Goal: Task Accomplishment & Management: Complete application form

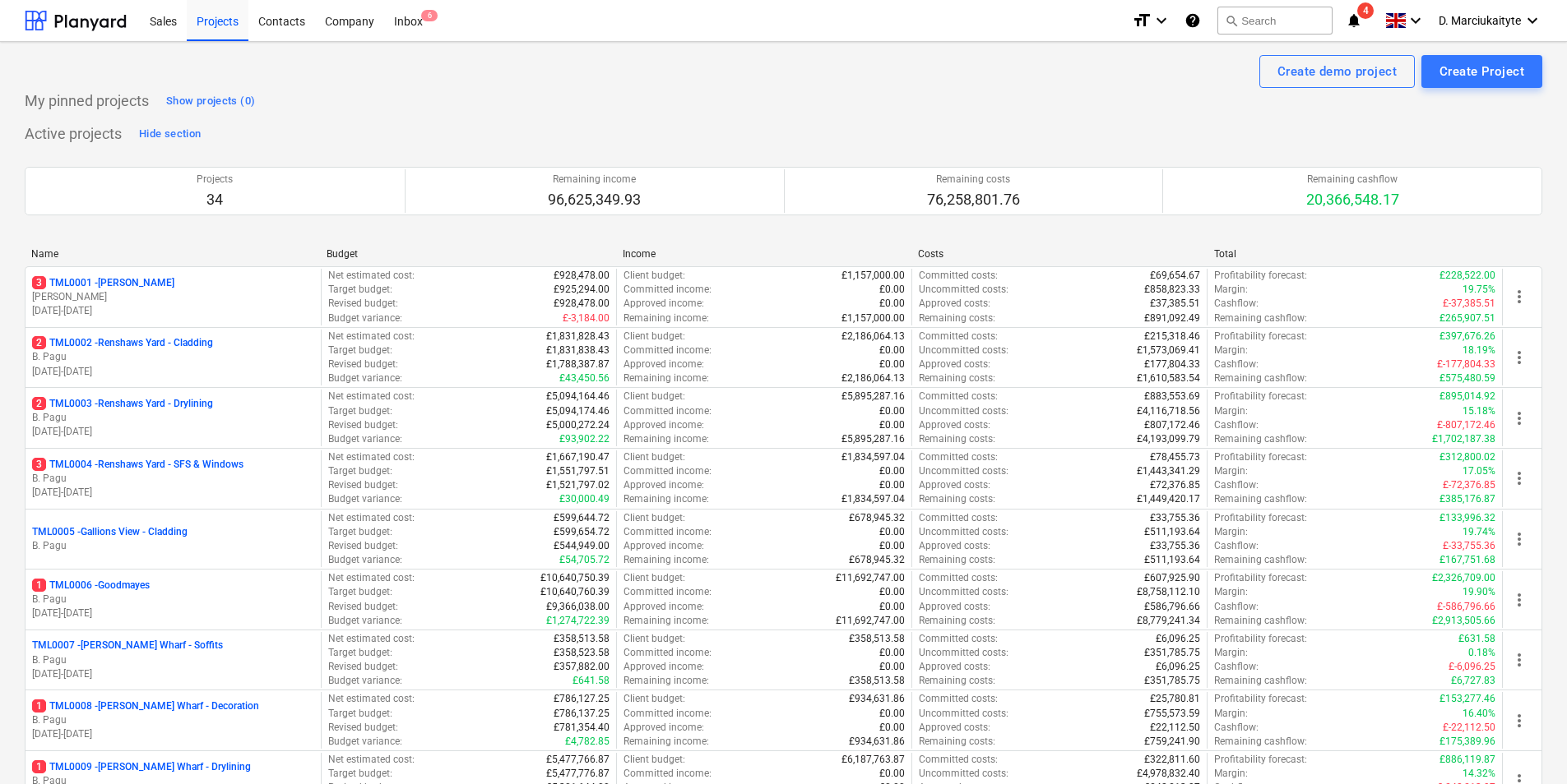
scroll to position [1644, 0]
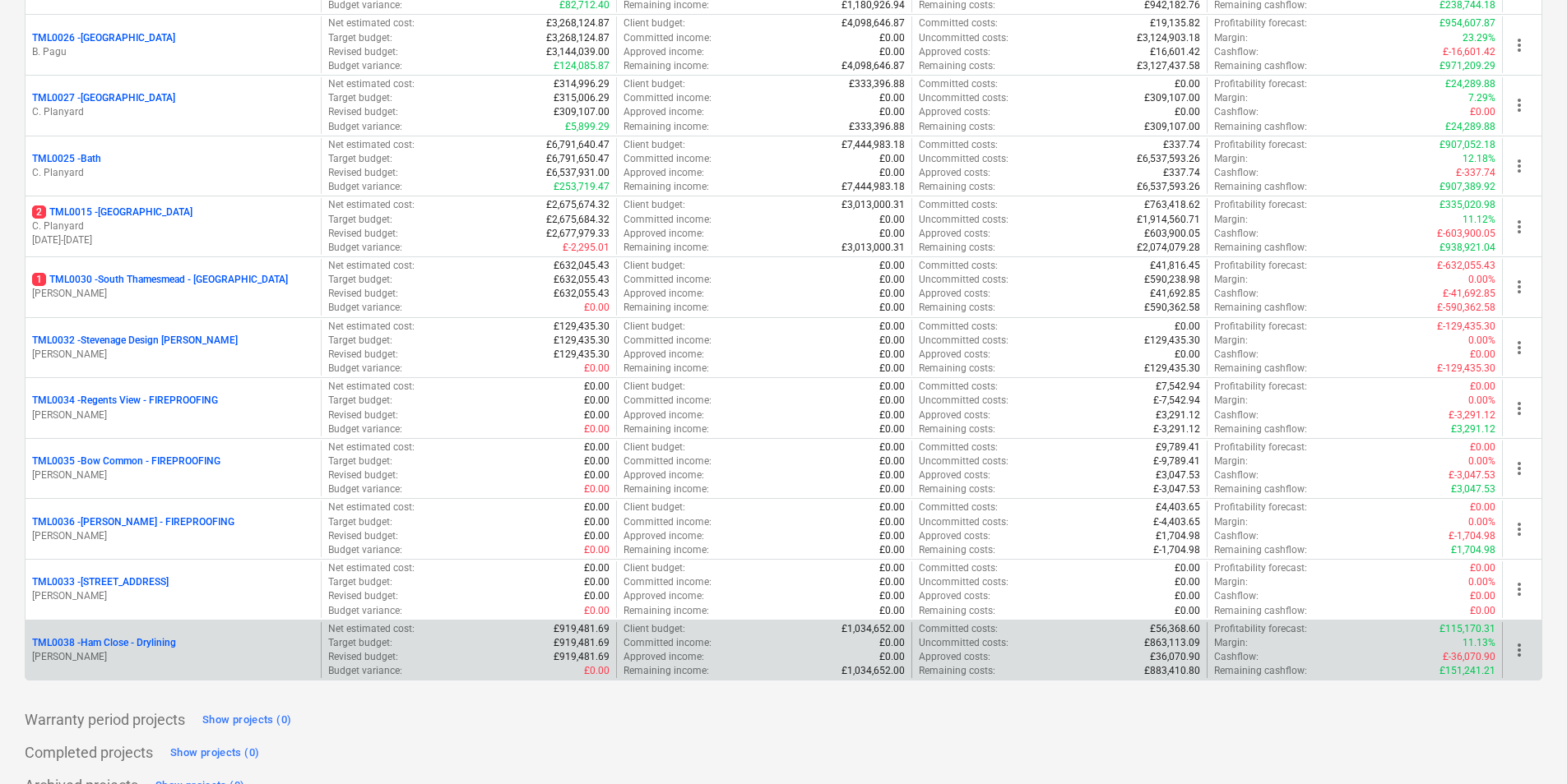
click at [197, 642] on div "TML0038 - Ham Close - Drylining" at bounding box center [174, 644] width 282 height 14
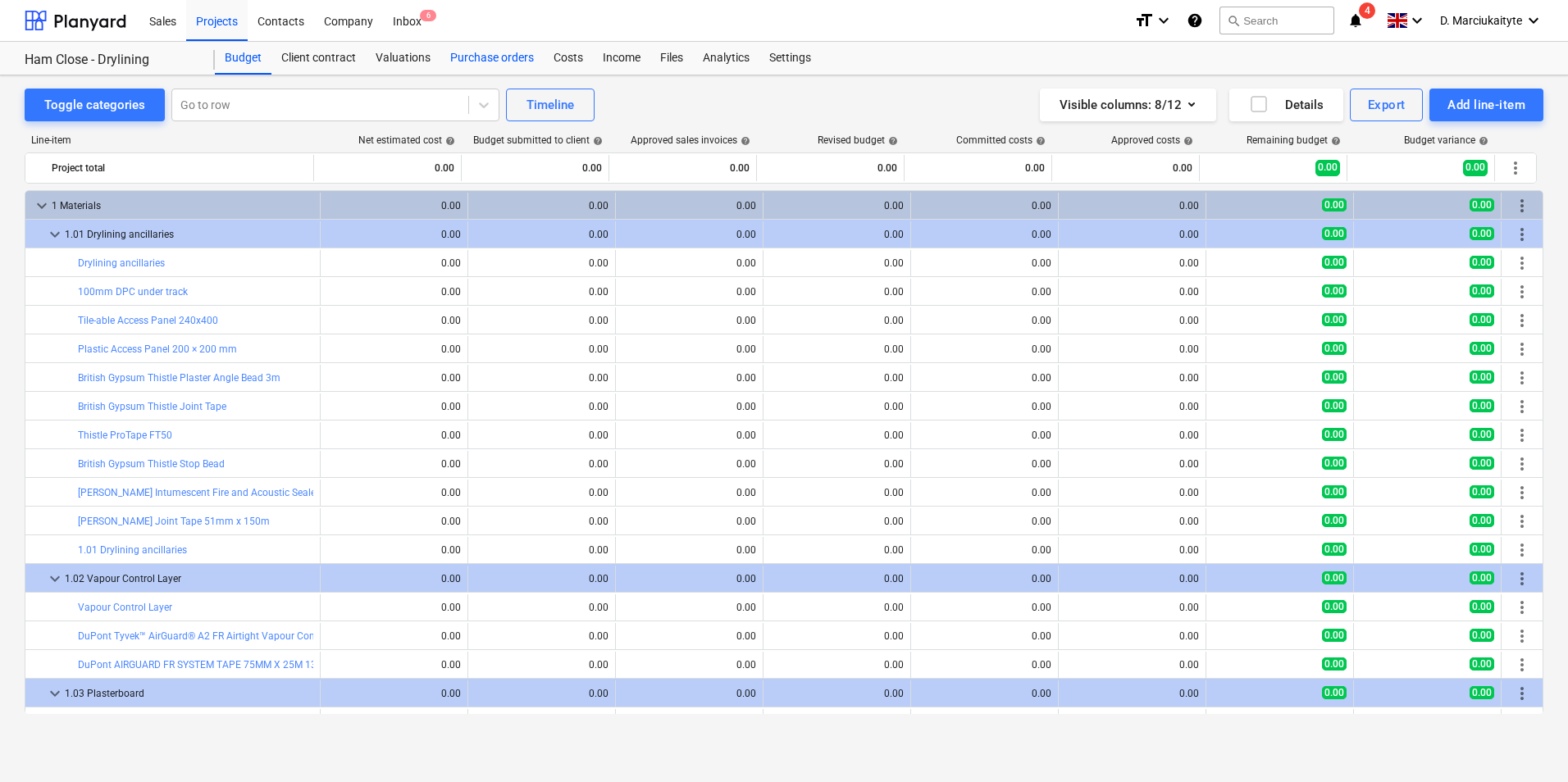
click at [507, 60] on div "Purchase orders" at bounding box center [491, 58] width 103 height 33
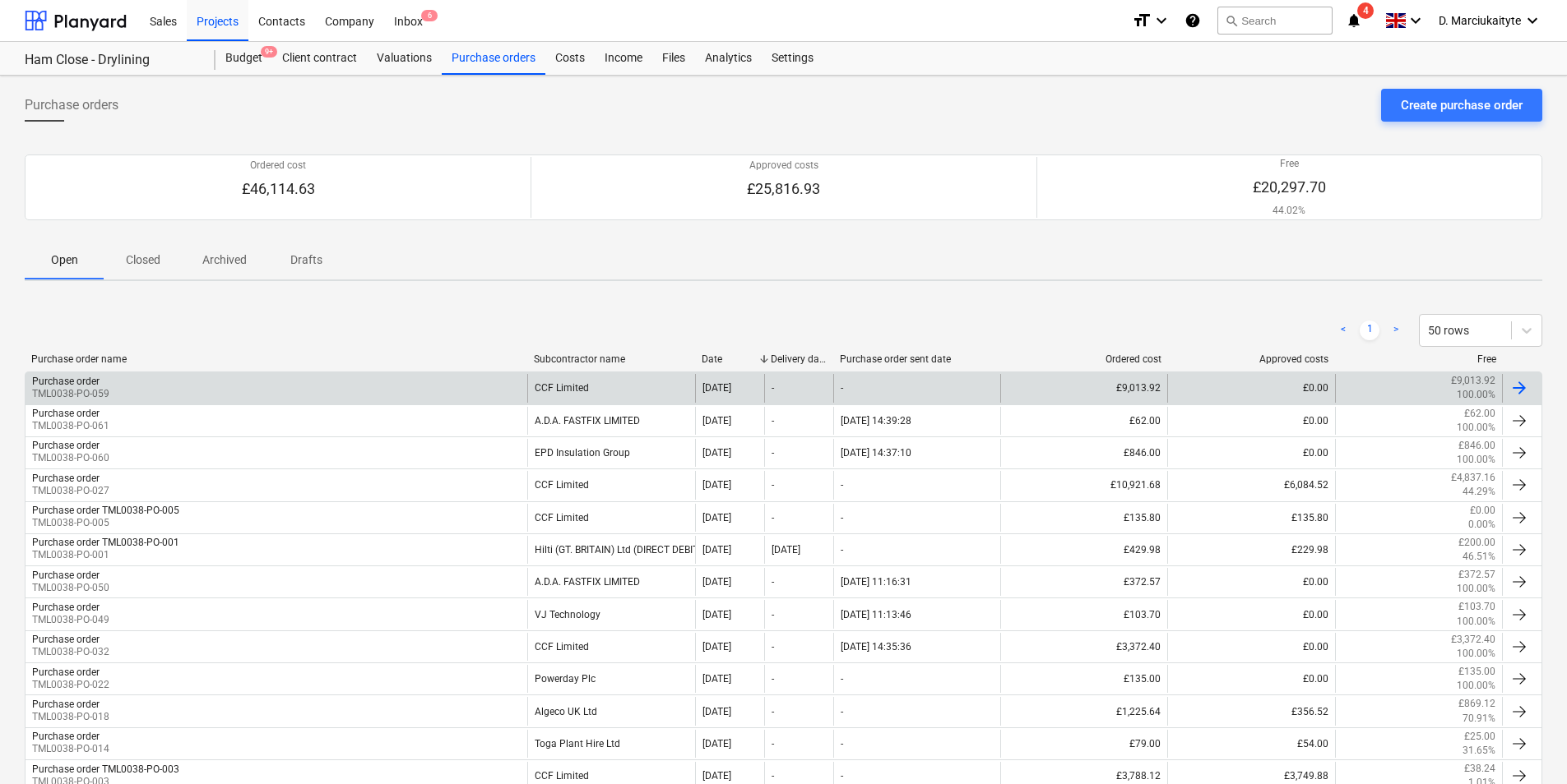
click at [273, 379] on div "Purchase order TML0038-PO-059" at bounding box center [276, 388] width 502 height 28
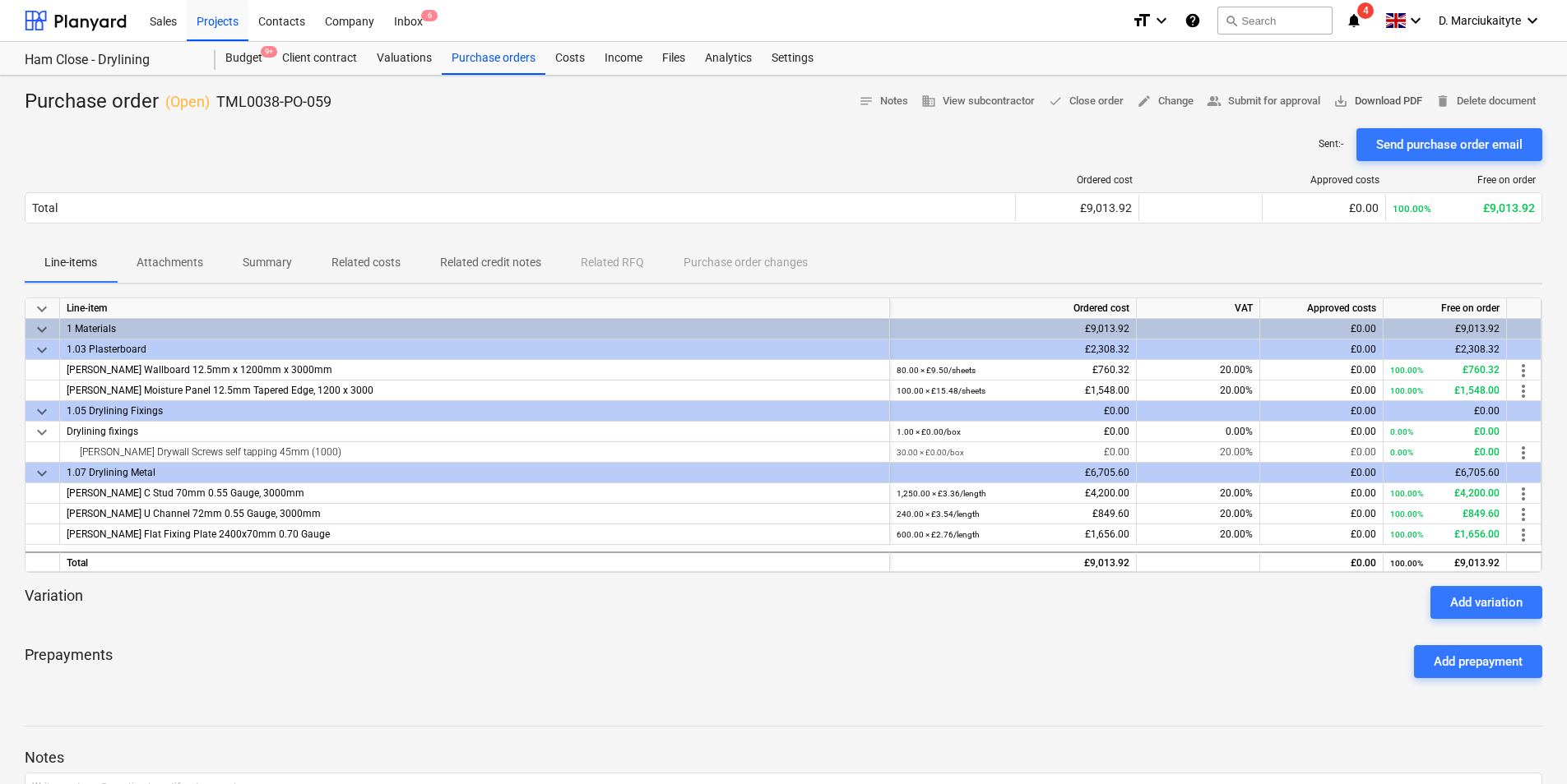
click at [1373, 106] on span "save_alt Download PDF" at bounding box center [1377, 101] width 89 height 19
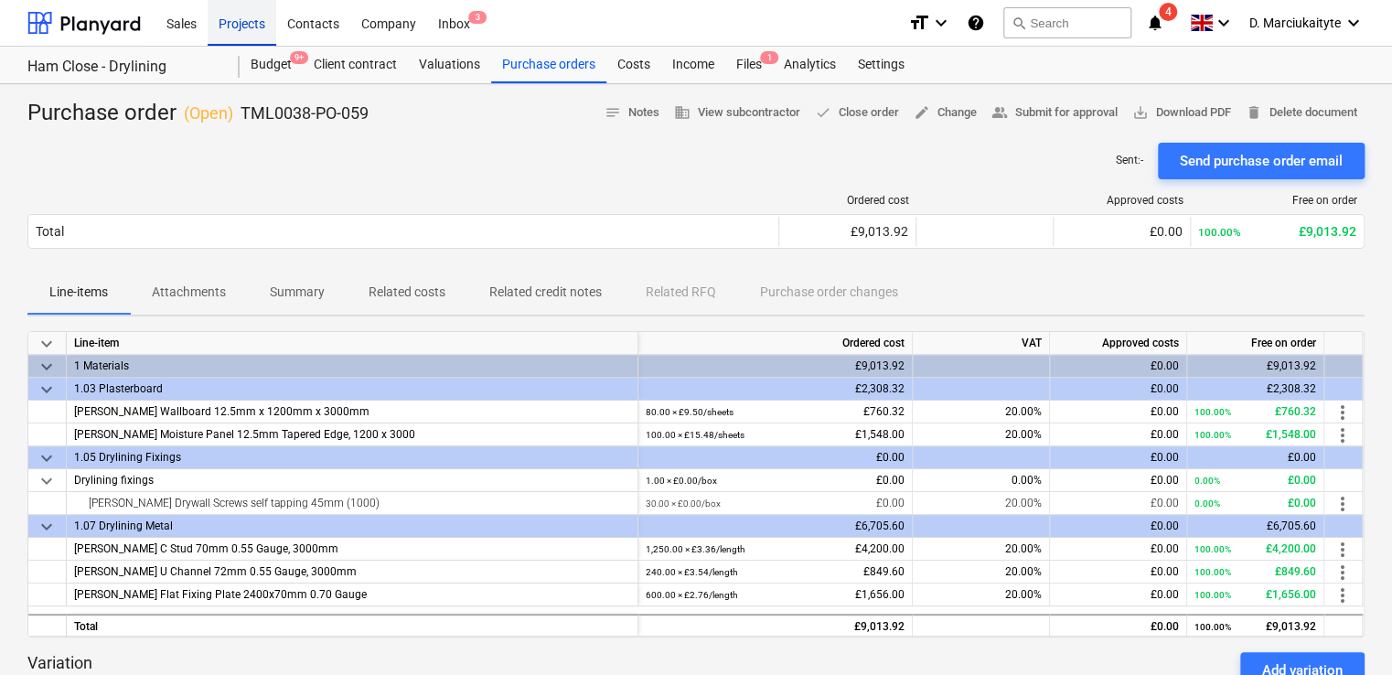
click at [248, 21] on div "Projects" at bounding box center [242, 22] width 69 height 47
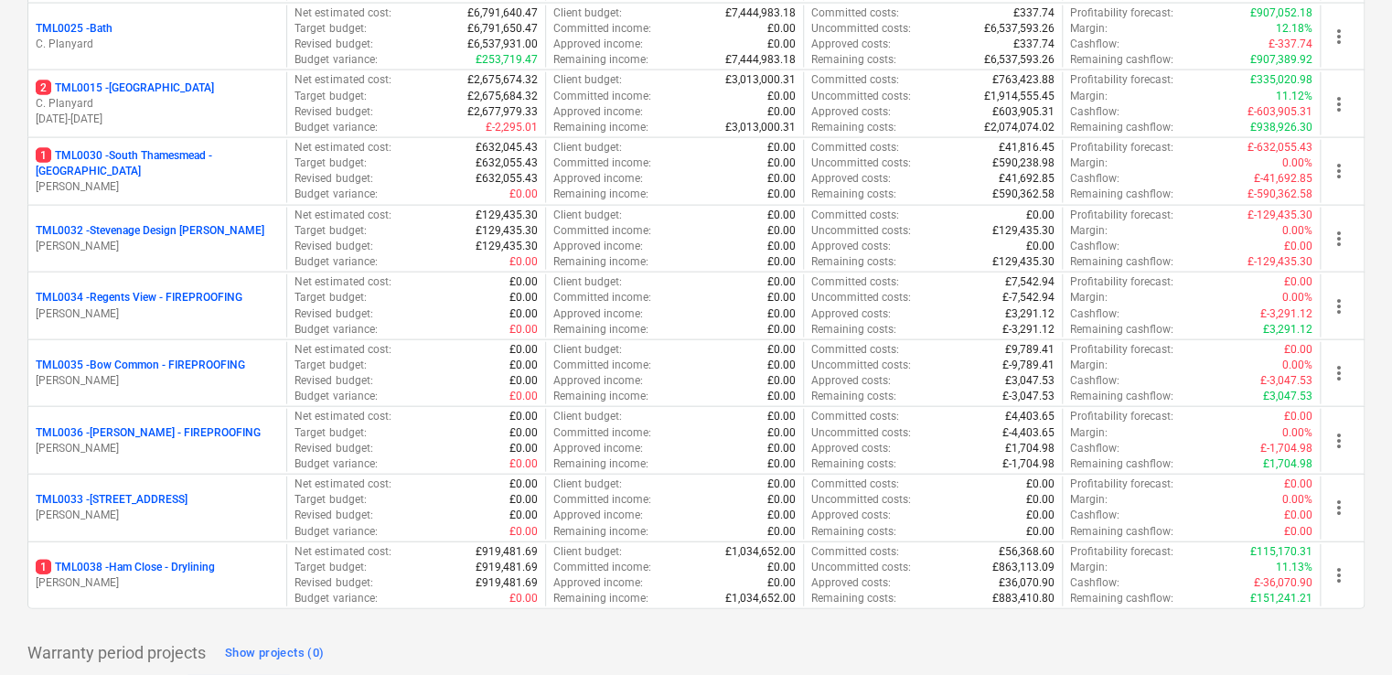
scroll to position [2049, 0]
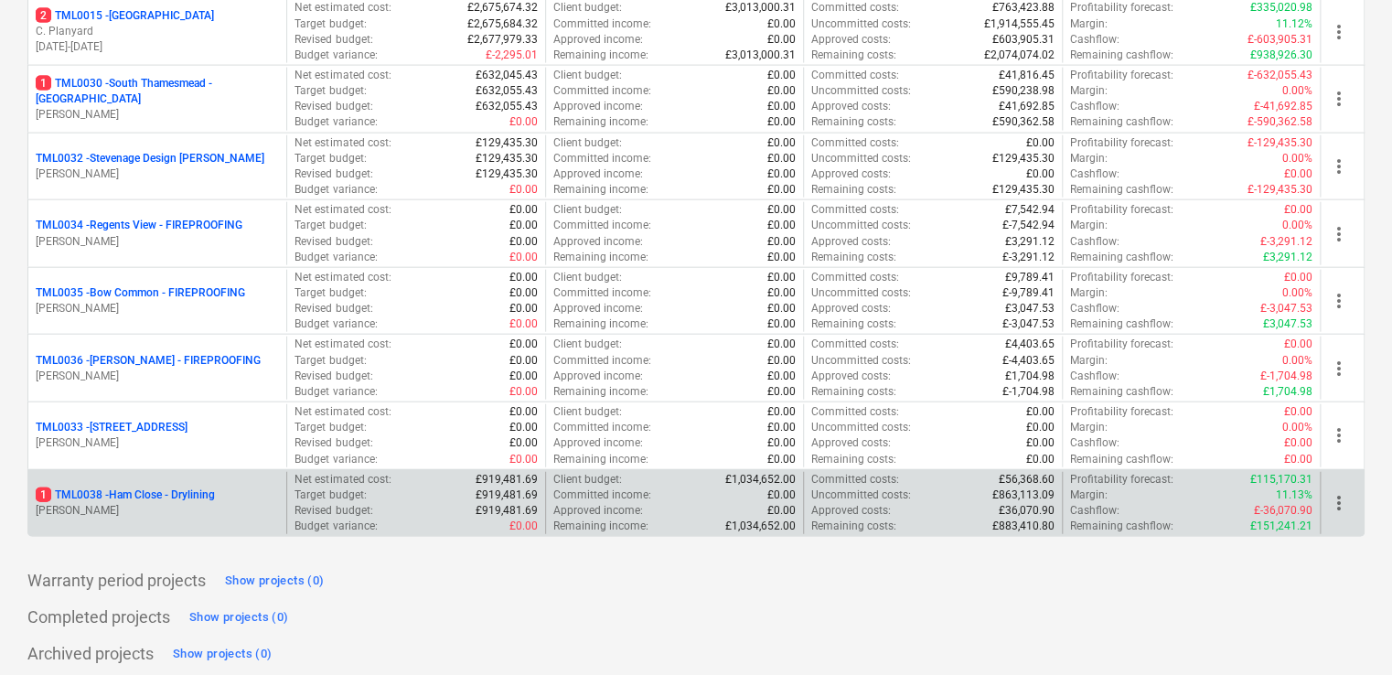
click at [155, 489] on p "1 TML0038 - Ham Close - Drylining" at bounding box center [125, 495] width 179 height 16
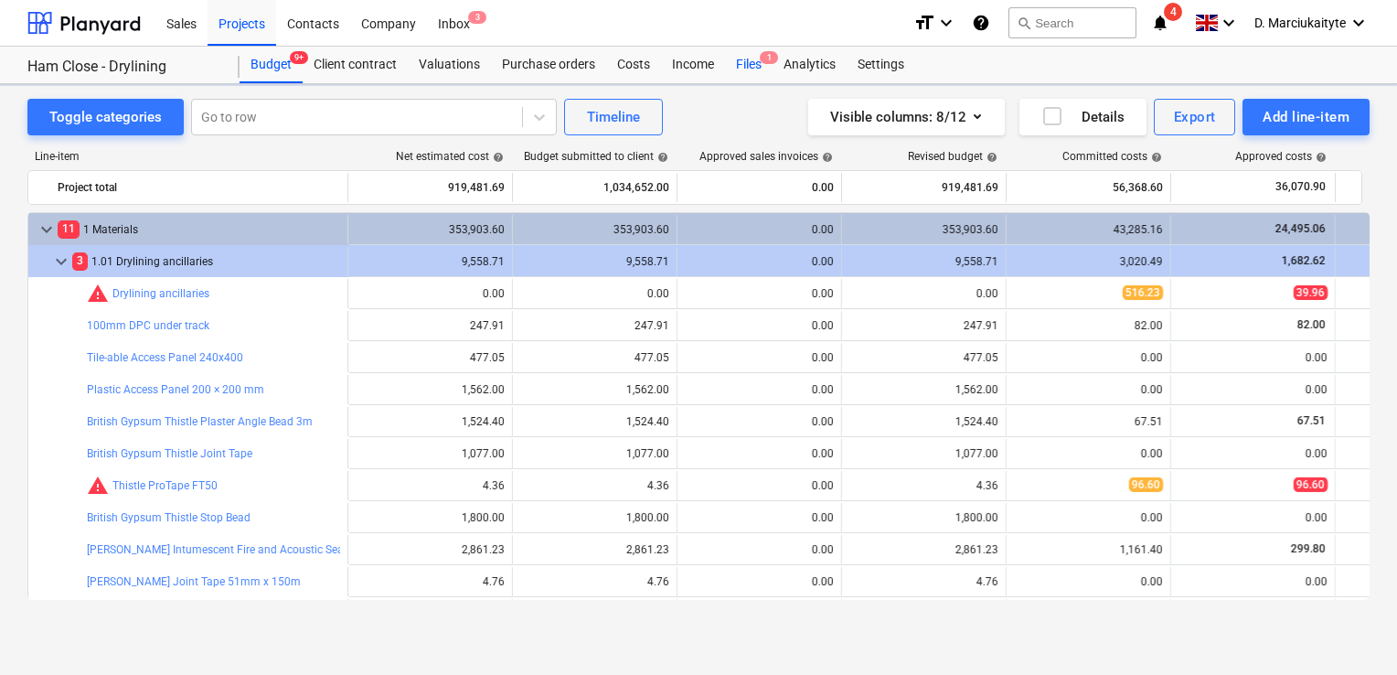
drag, startPoint x: 745, startPoint y: 67, endPoint x: 743, endPoint y: 80, distance: 14.0
click at [745, 66] on div "Files 1" at bounding box center [749, 65] width 48 height 37
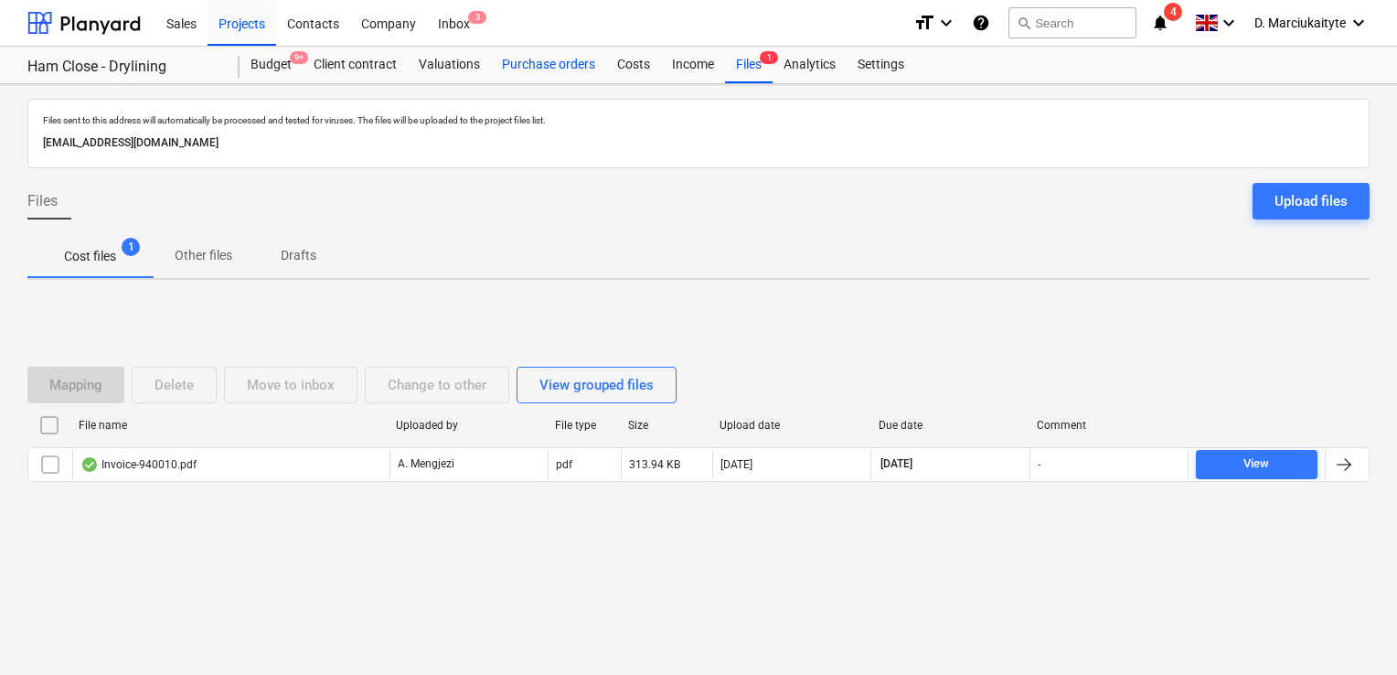
click at [539, 71] on div "Purchase orders" at bounding box center [548, 65] width 115 height 37
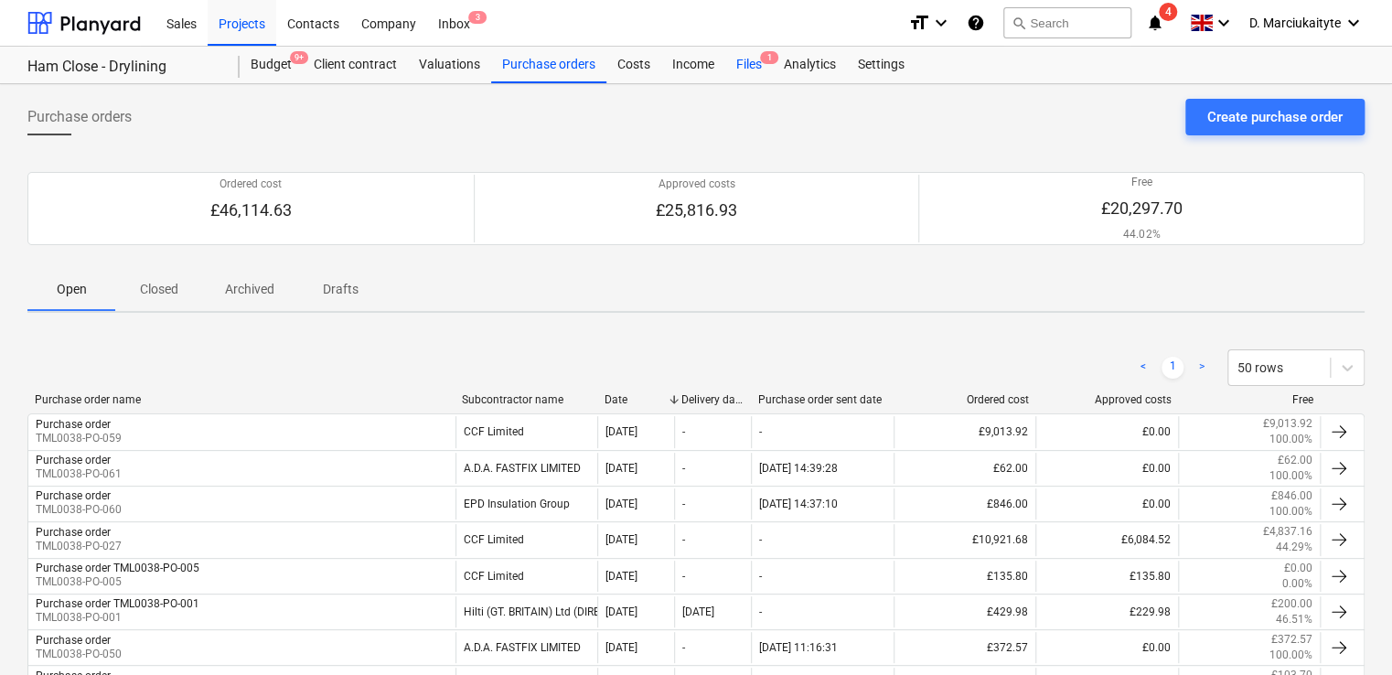
click at [761, 68] on div "Files 1" at bounding box center [749, 65] width 48 height 37
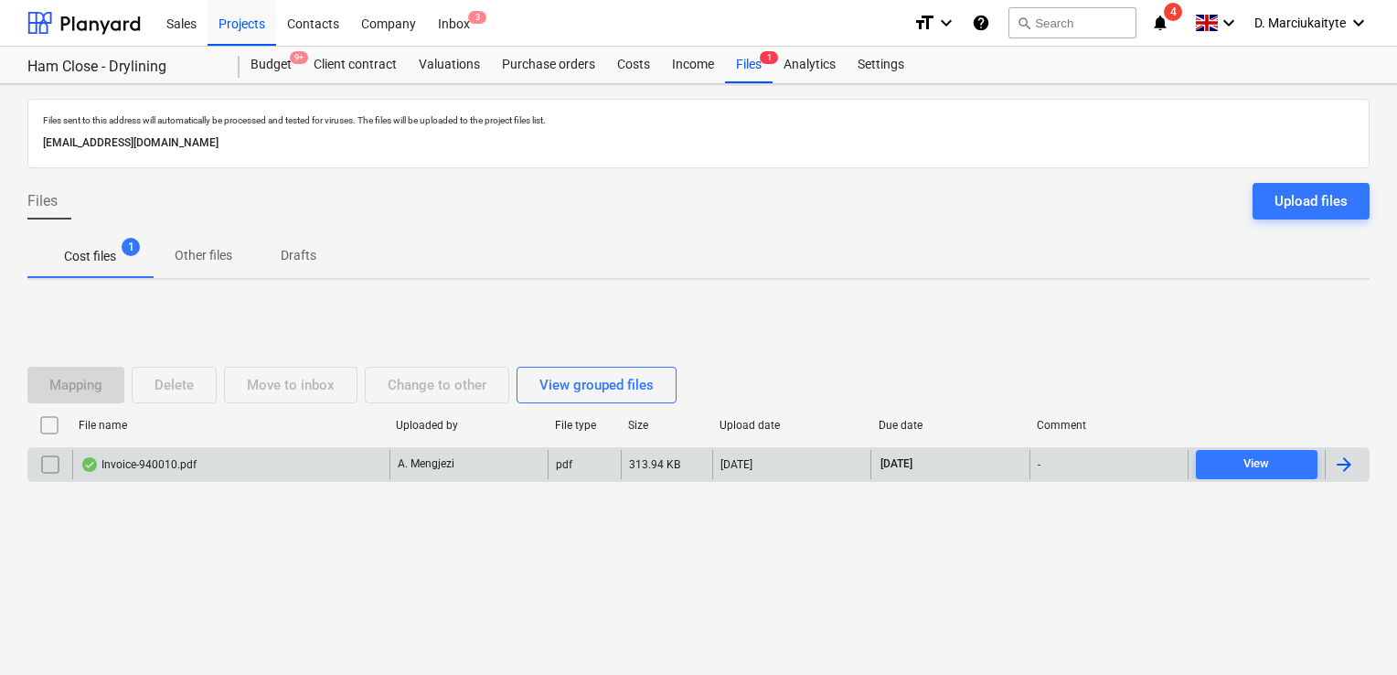
click at [266, 462] on div "Invoice-940010.pdf" at bounding box center [230, 464] width 317 height 29
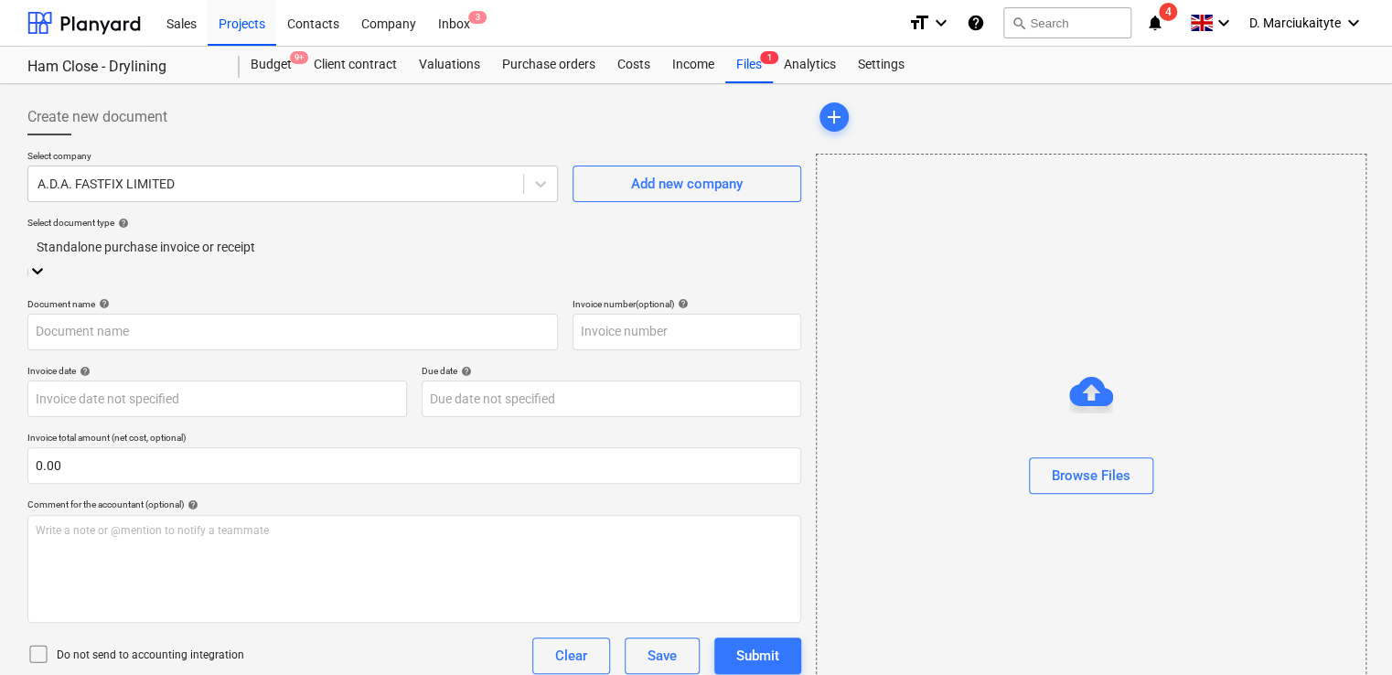
type input "940010"
type input "[DATE]"
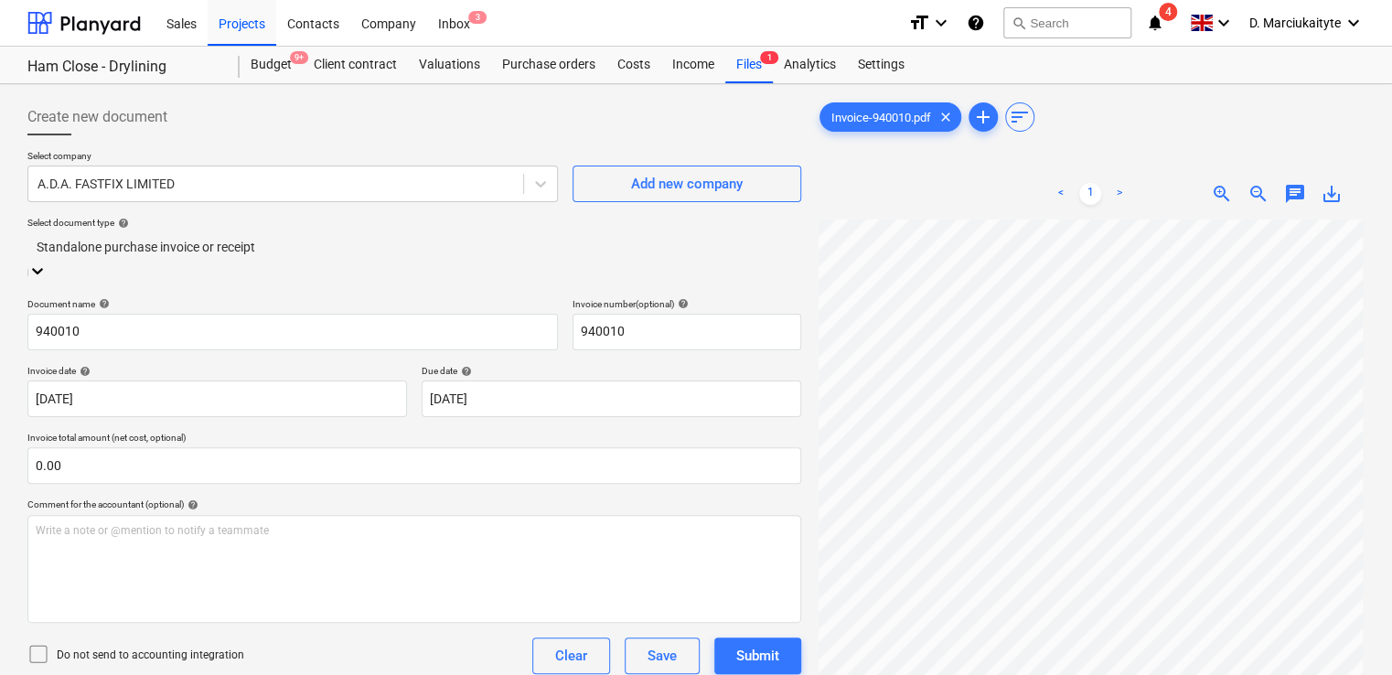
click at [502, 233] on div "Standalone purchase invoice or receipt" at bounding box center [414, 258] width 774 height 50
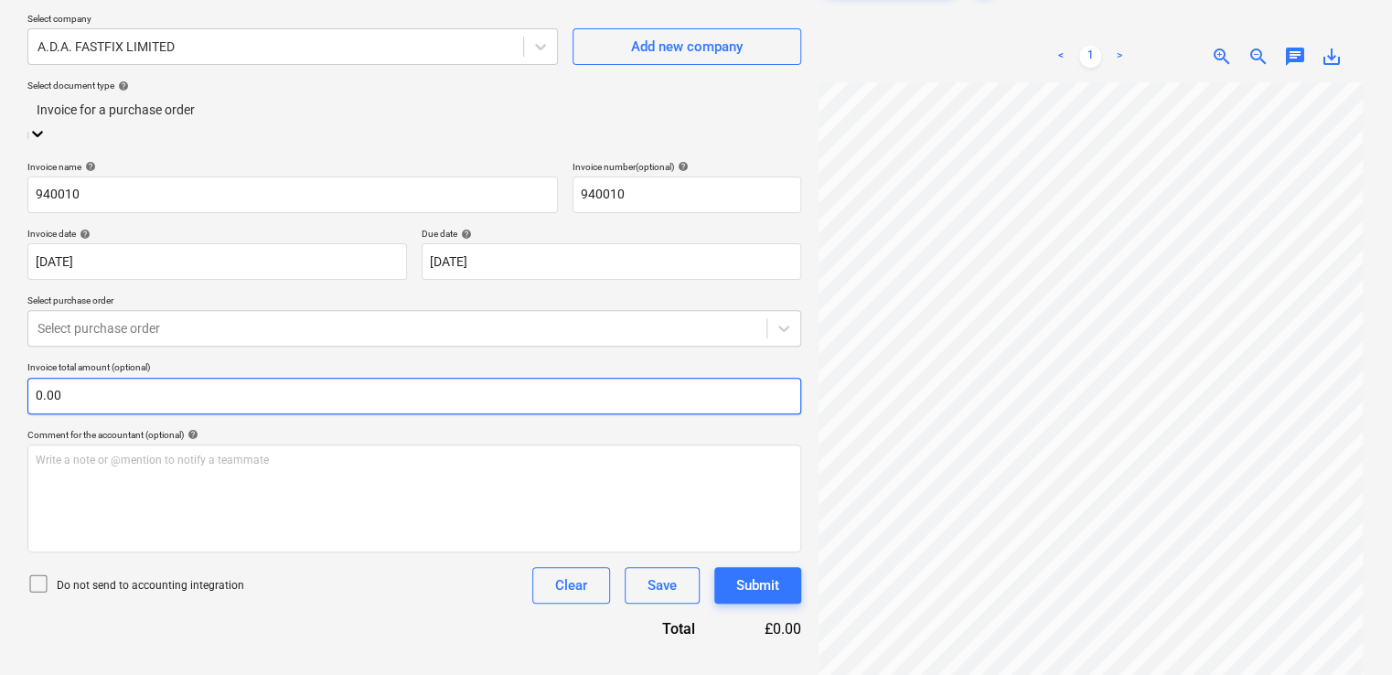
scroll to position [183, 0]
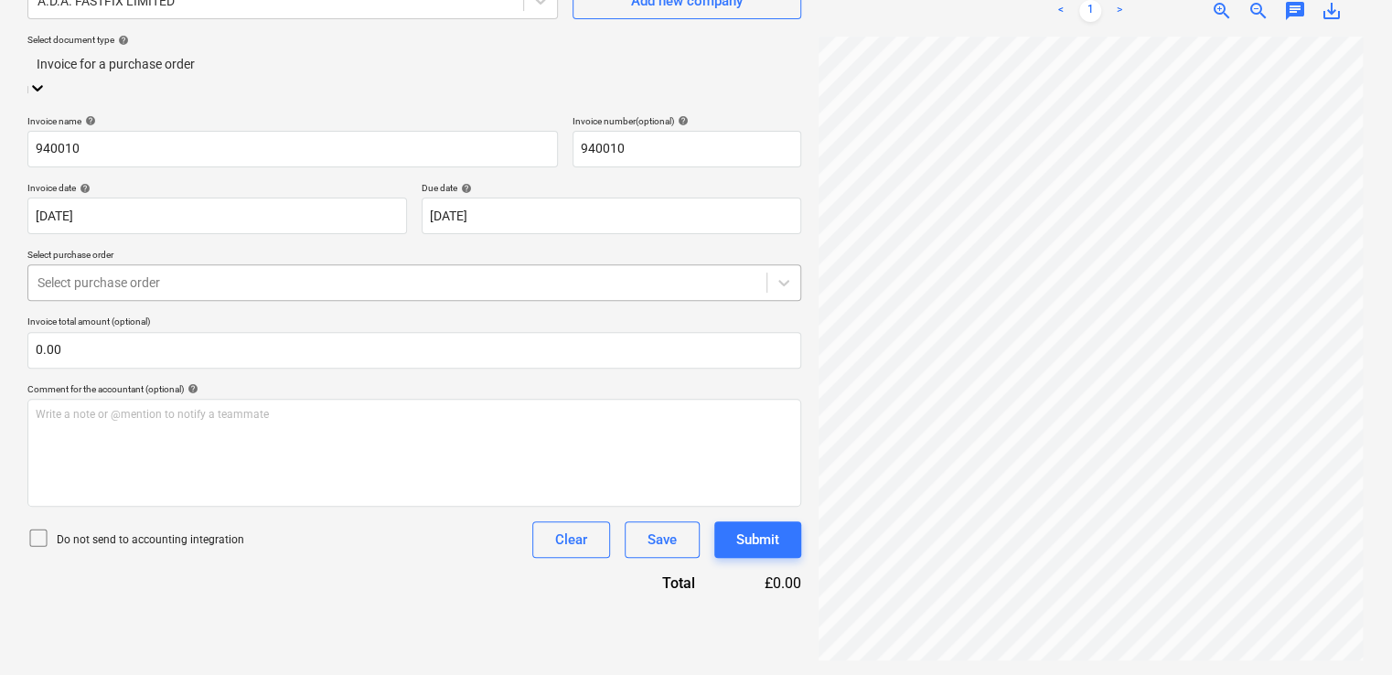
click at [348, 273] on div at bounding box center [397, 282] width 720 height 18
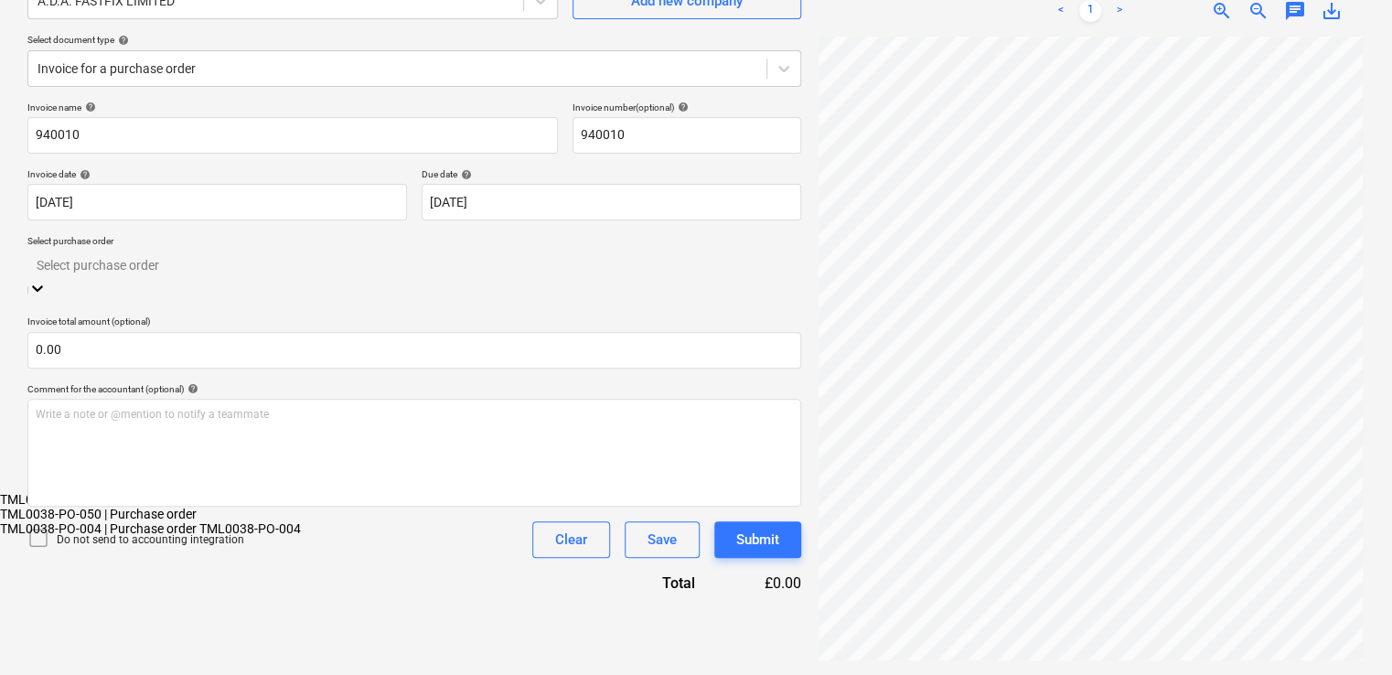
click at [254, 521] on div "TML0038-PO-004 | Purchase order TML0038-PO-004" at bounding box center [696, 528] width 1392 height 15
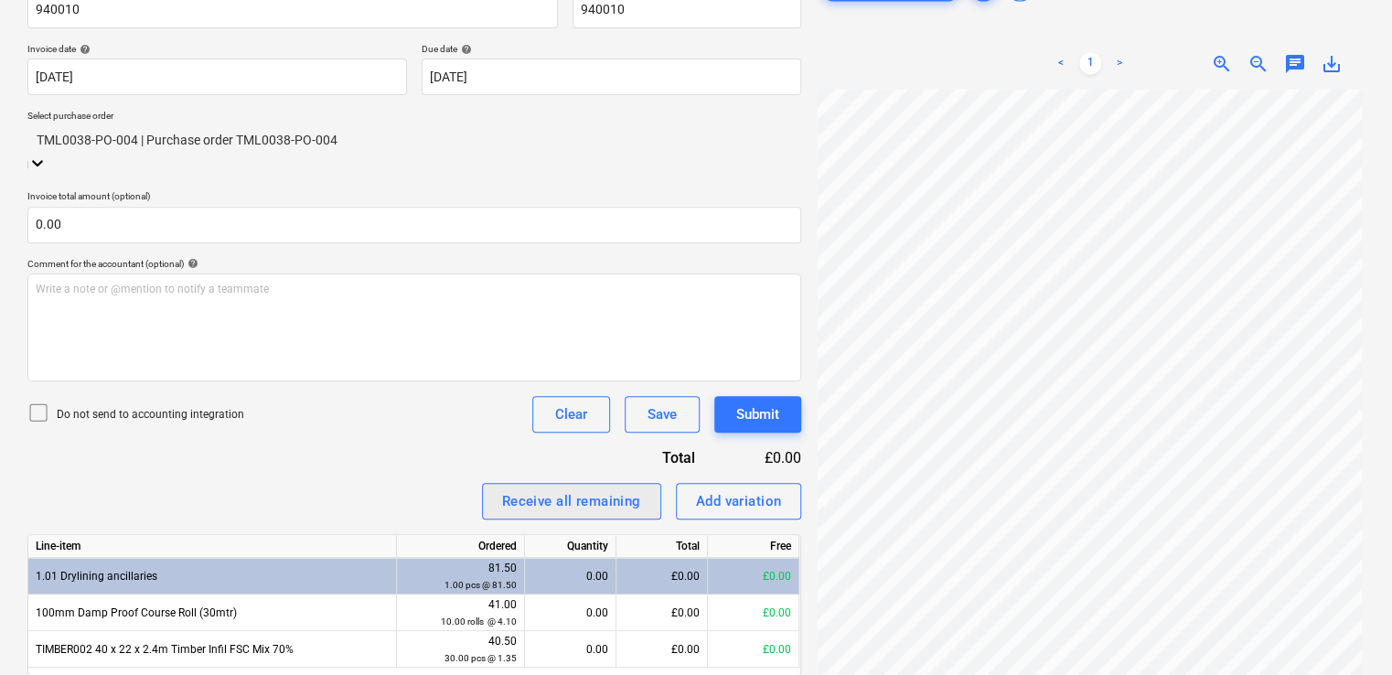
scroll to position [360, 0]
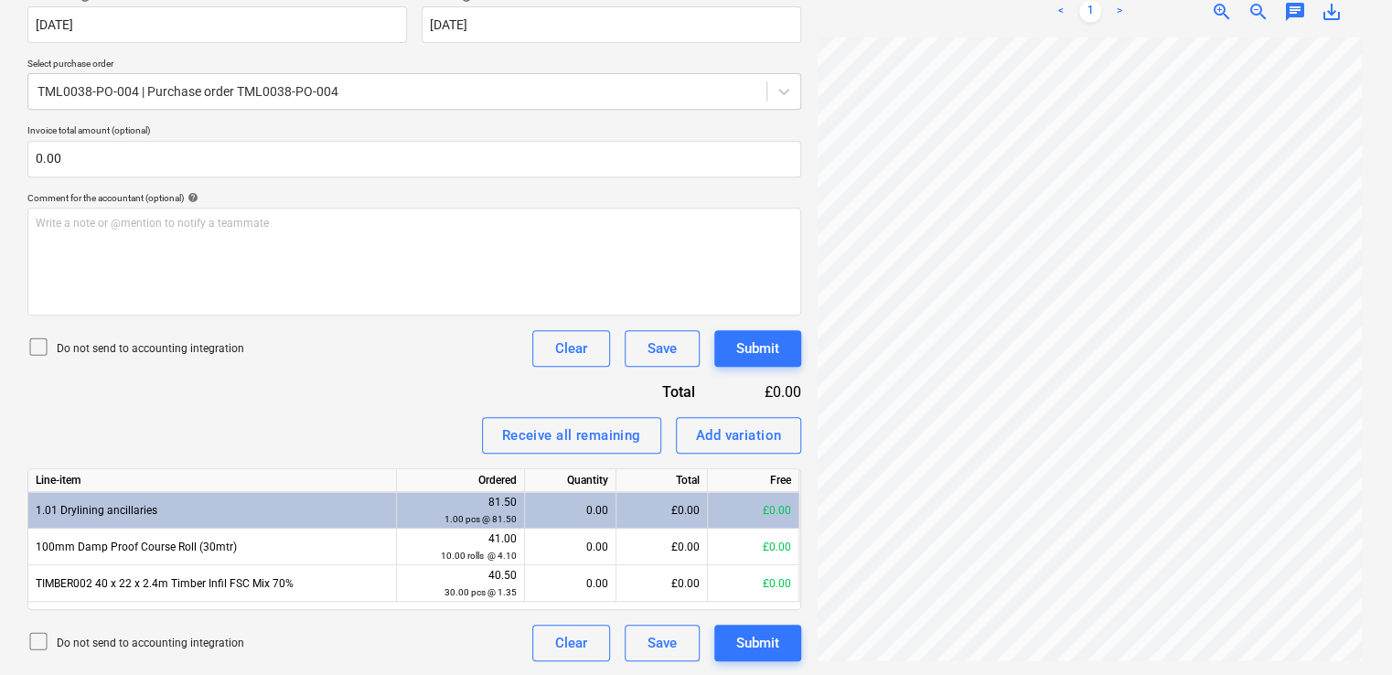
click at [373, 401] on div "Invoice name help 940010 Invoice number (optional) help 940010 Invoice date hel…" at bounding box center [414, 292] width 774 height 737
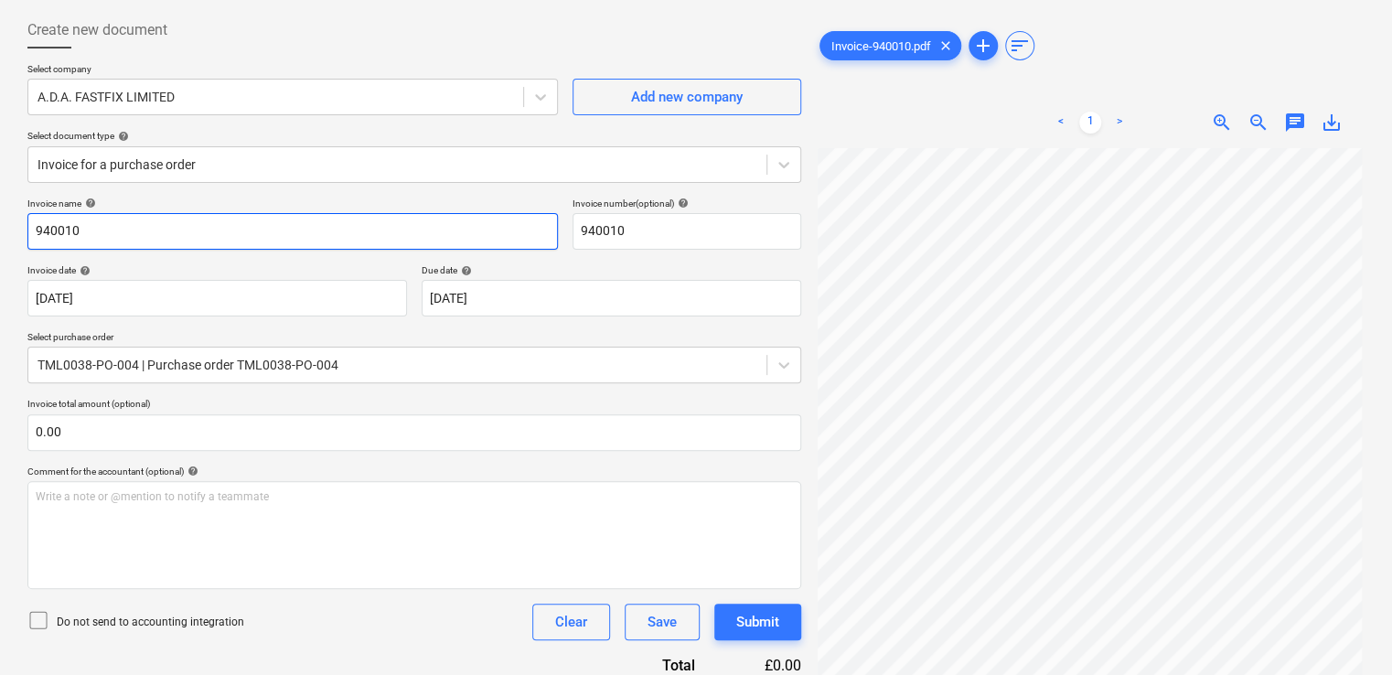
scroll to position [0, 0]
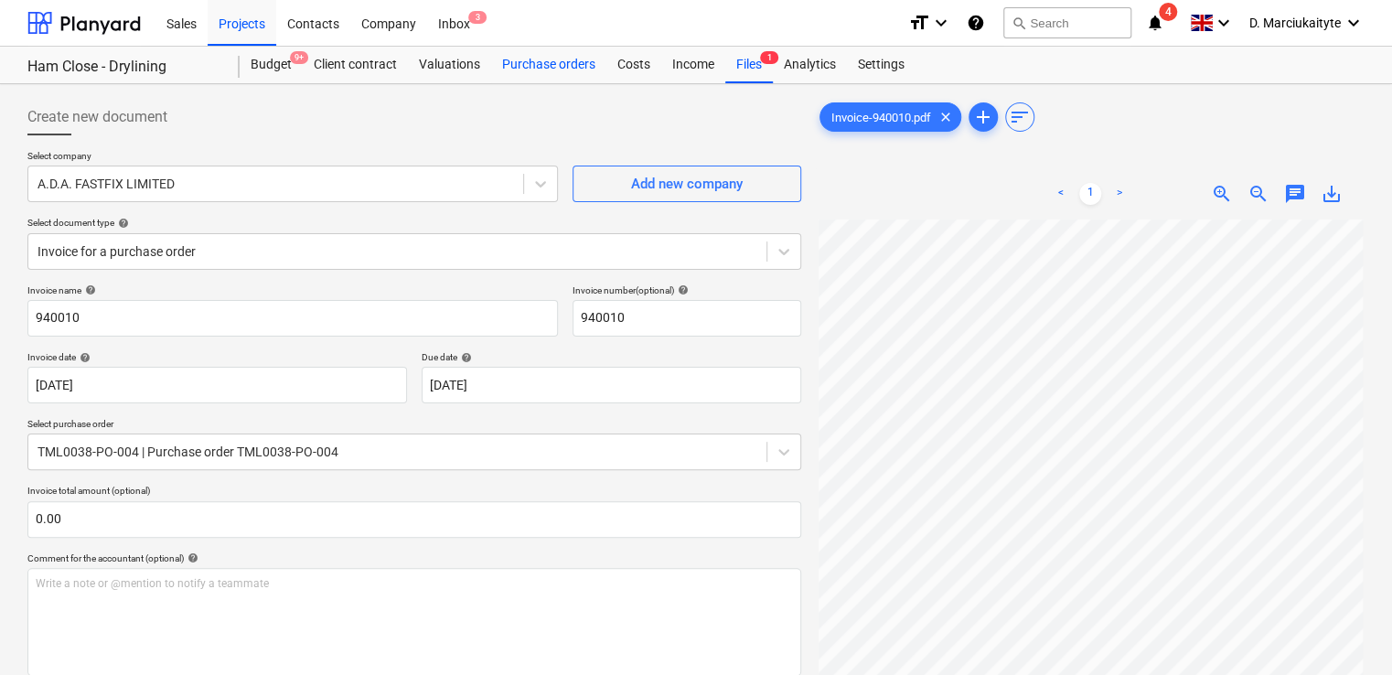
click at [541, 66] on div "Purchase orders" at bounding box center [548, 65] width 115 height 37
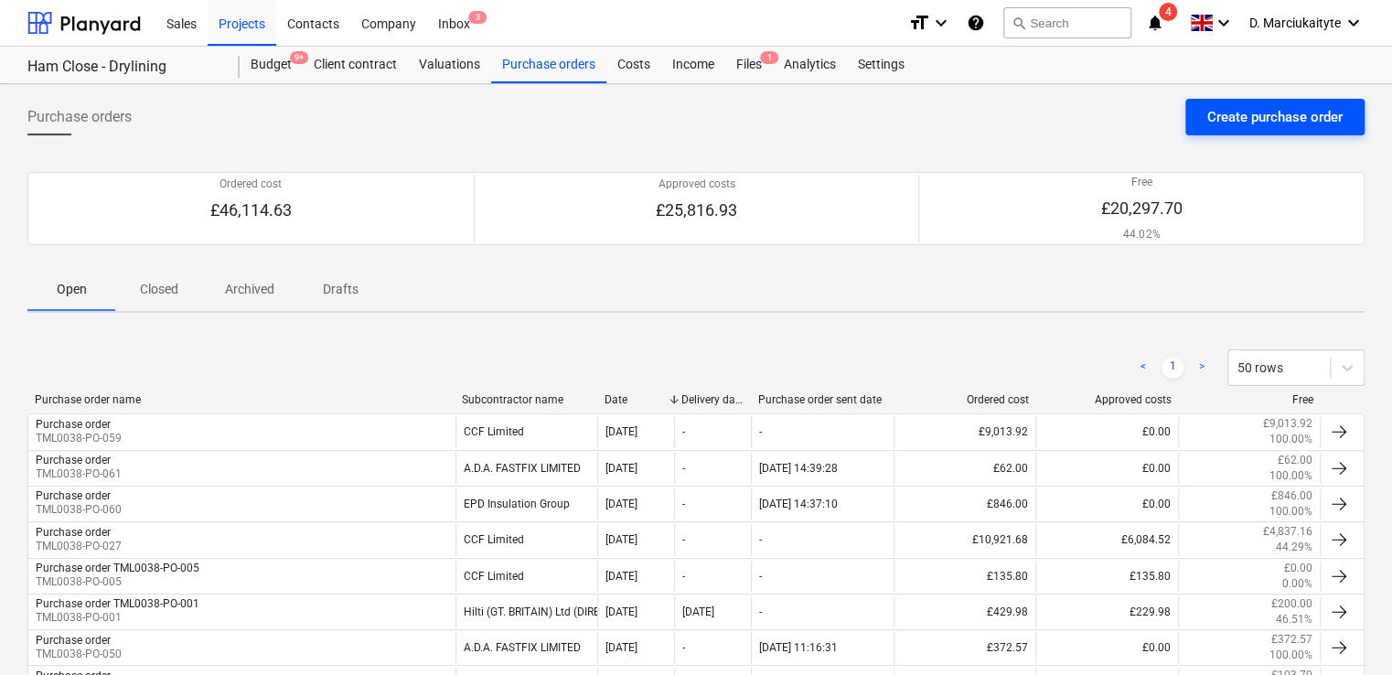
click at [1264, 106] on div "Create purchase order" at bounding box center [1274, 117] width 135 height 24
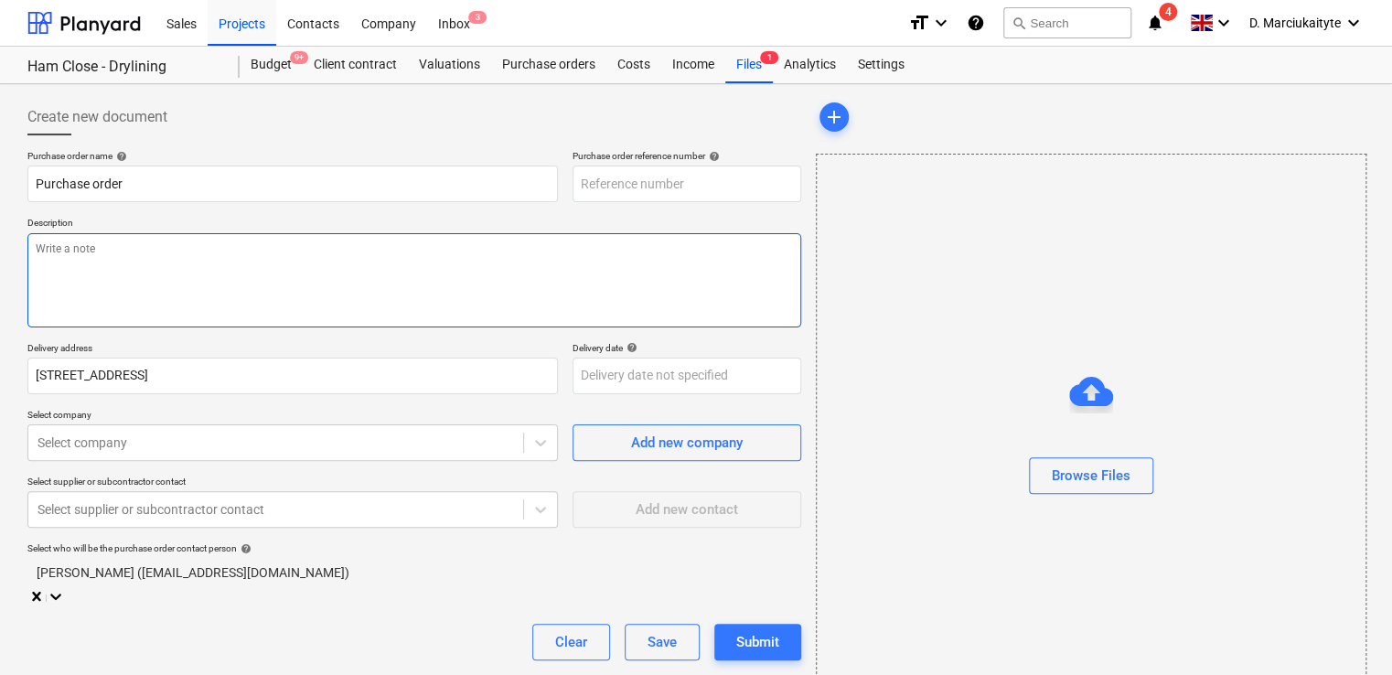
type textarea "x"
type input "TML0038-PO-063"
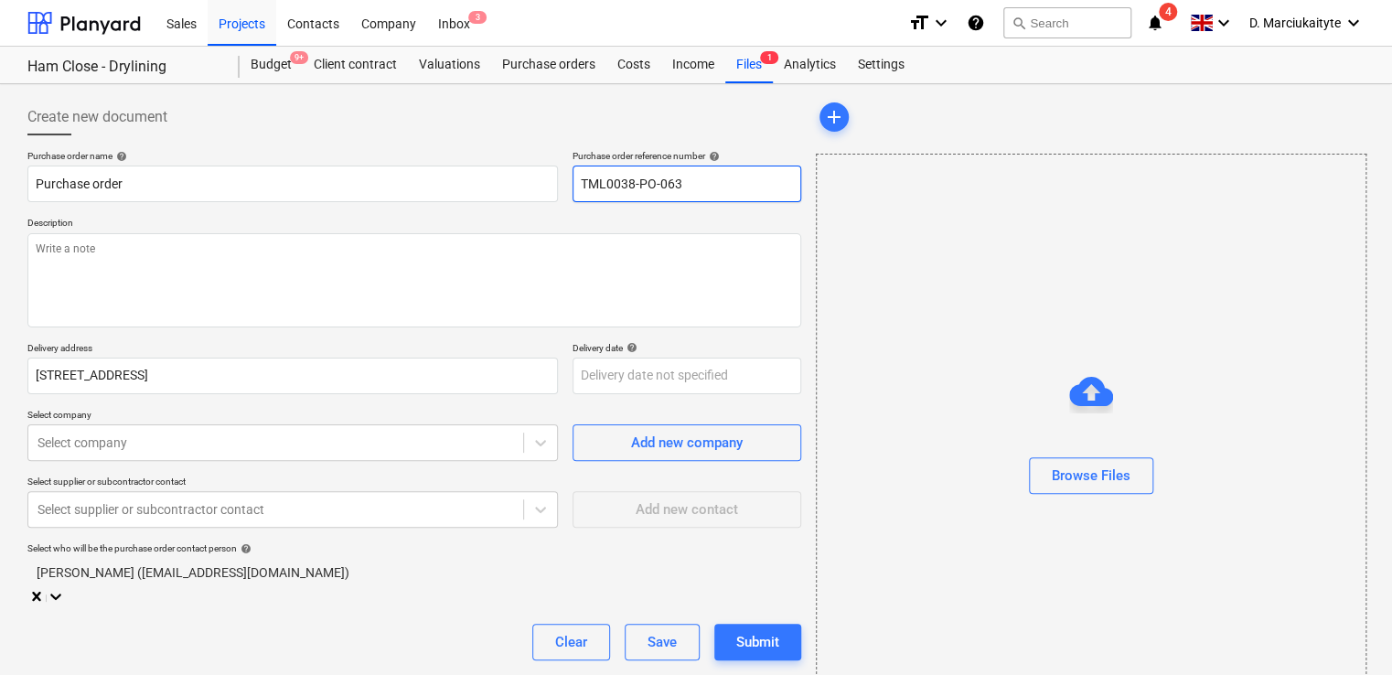
click at [695, 176] on input "TML0038-PO-063" at bounding box center [686, 184] width 229 height 37
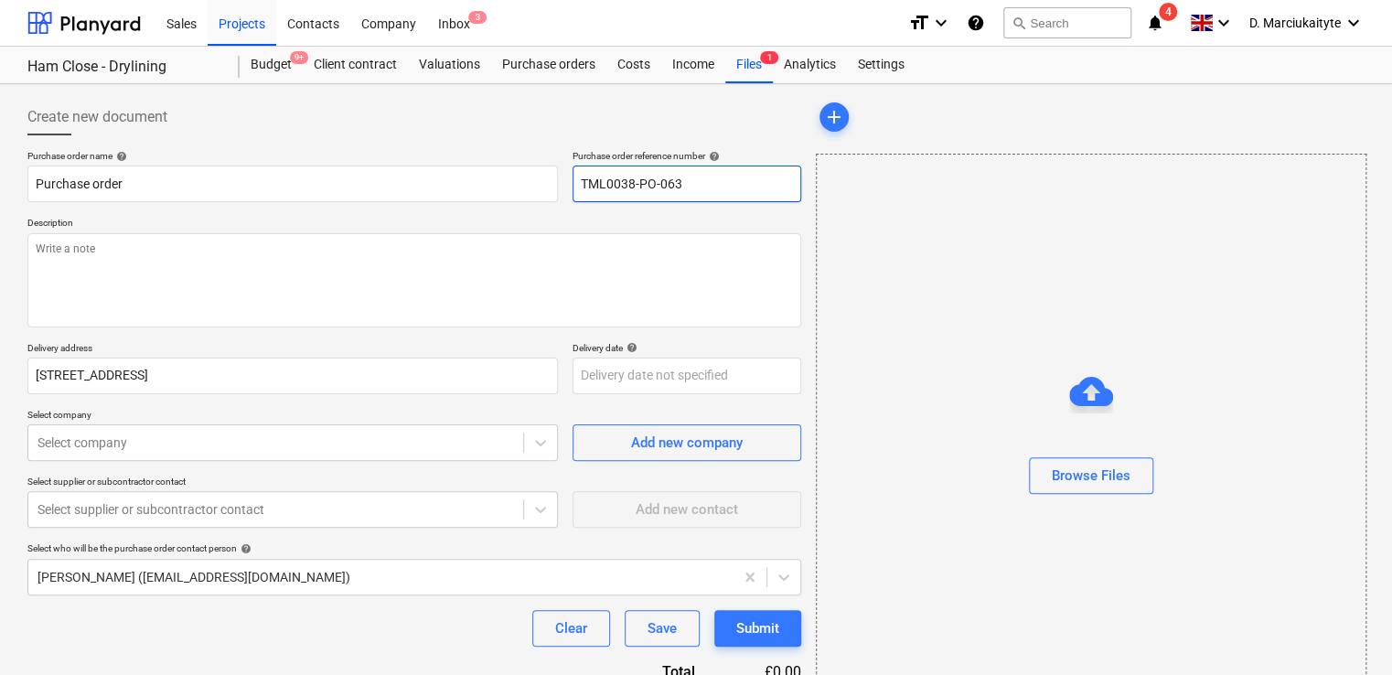
type textarea "x"
type input "TML0038-PO-06"
type textarea "x"
type input "TML0038-PO-0"
type textarea "x"
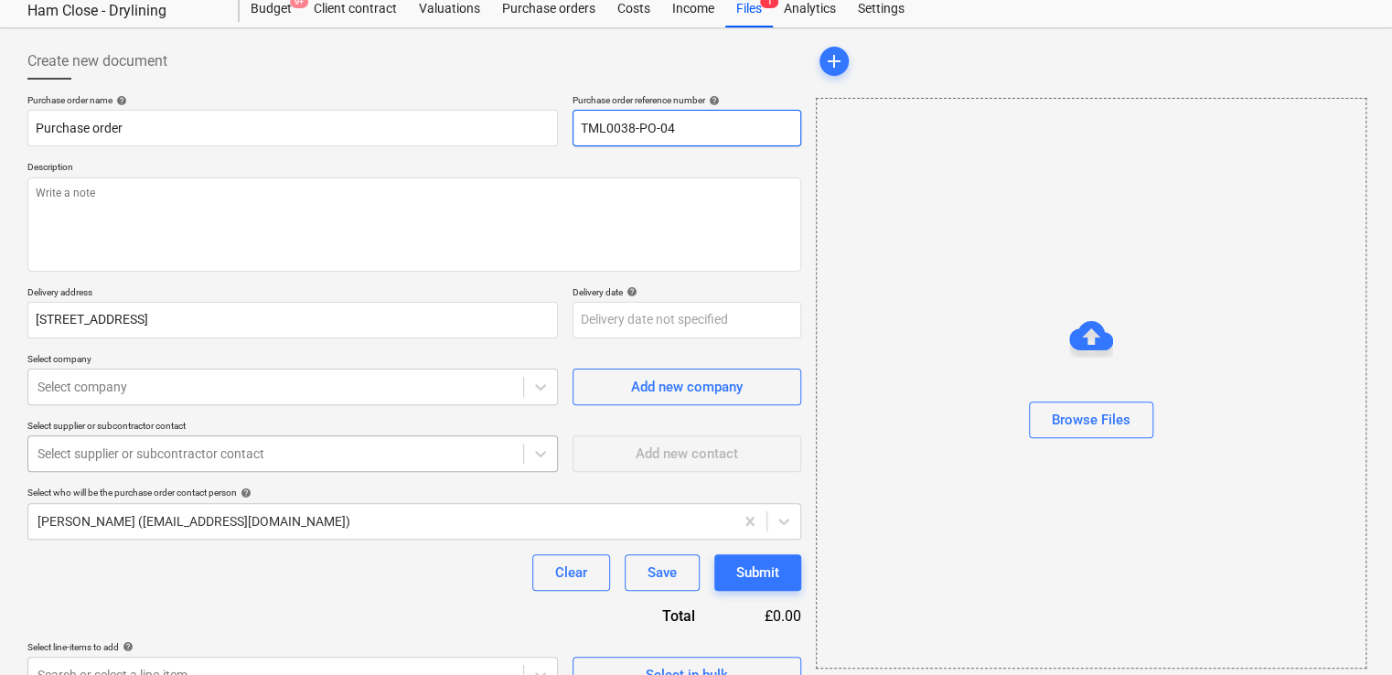
scroll to position [88, 0]
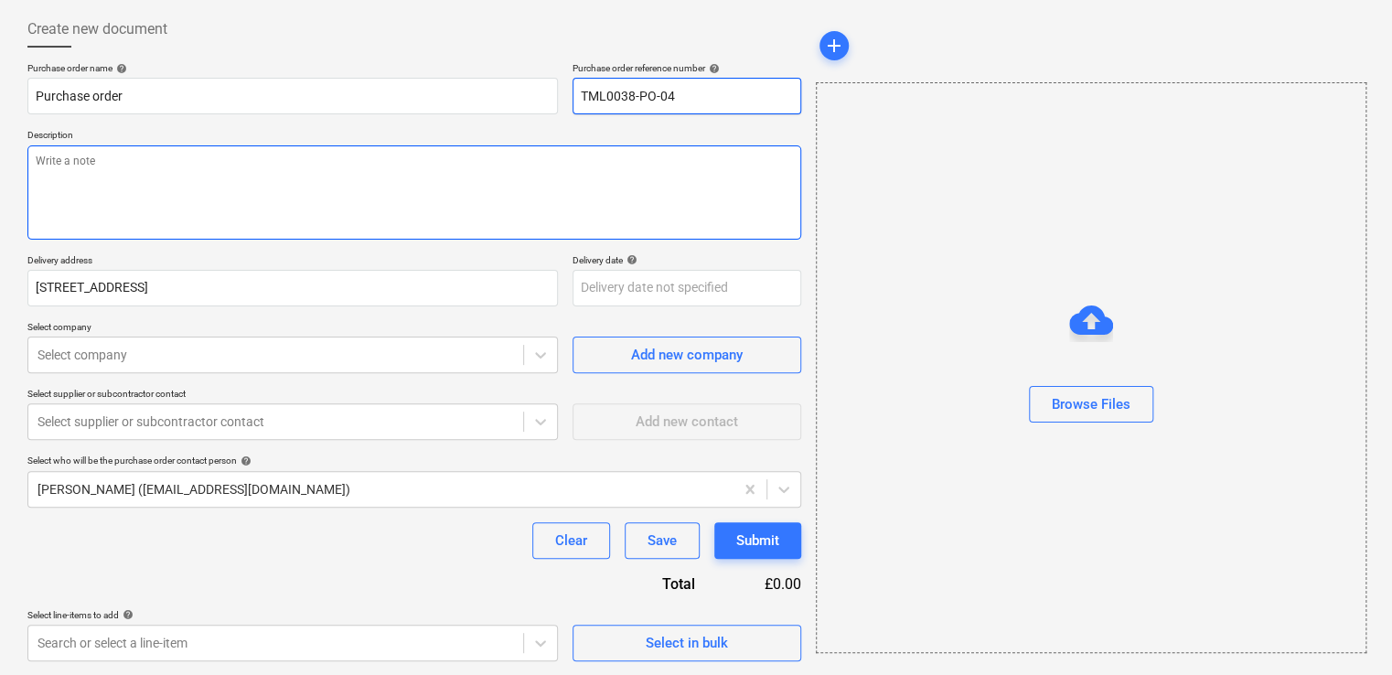
type input "TML0038-PO-04"
type textarea "x"
click at [105, 166] on textarea at bounding box center [414, 192] width 774 height 94
type textarea "P"
type textarea "x"
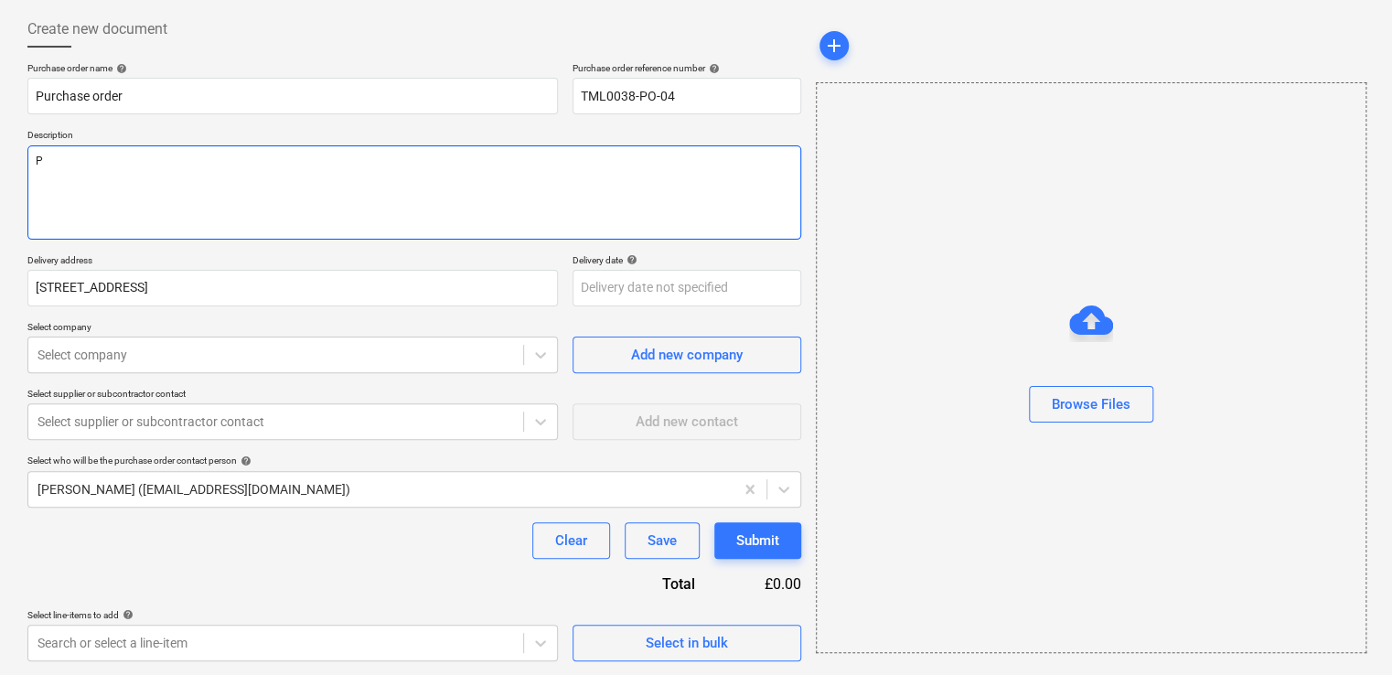
type textarea "Pr"
type textarea "x"
type textarea "Pri"
type textarea "x"
type textarea "Pr"
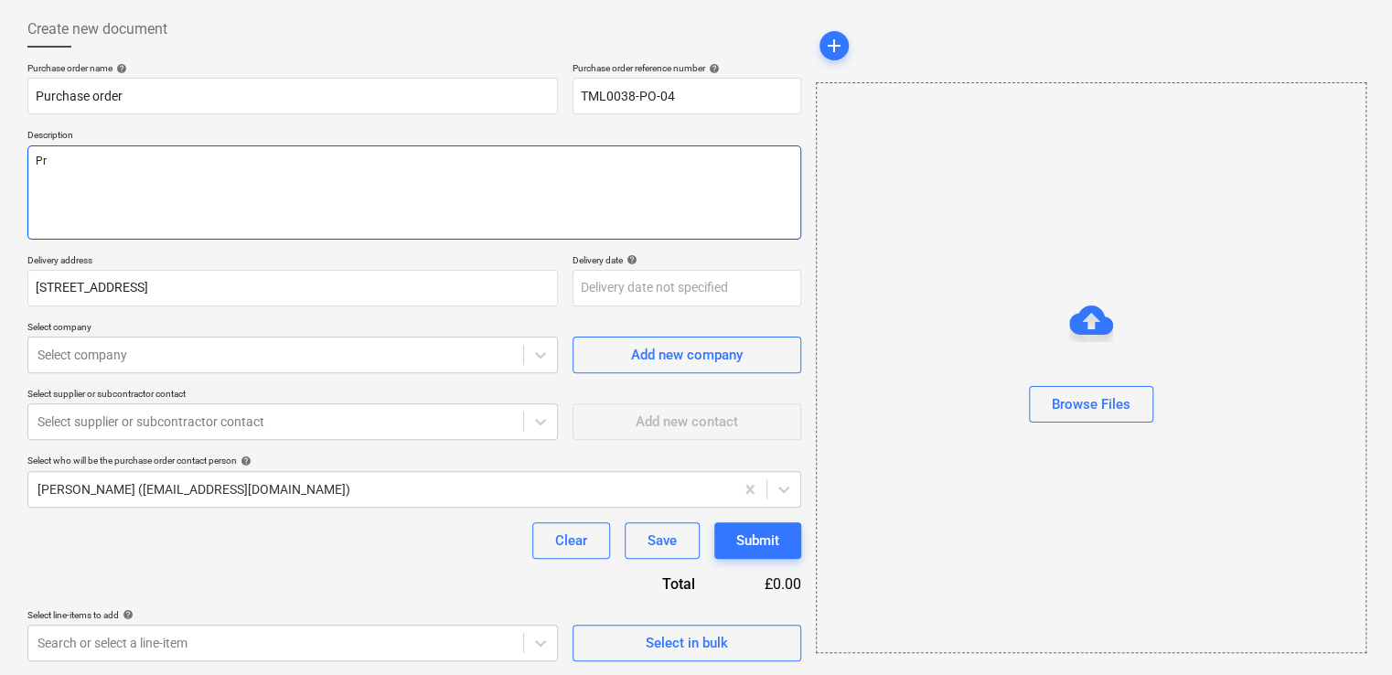
type textarea "x"
type textarea "Pro"
type textarea "x"
type textarea "Proc"
type textarea "x"
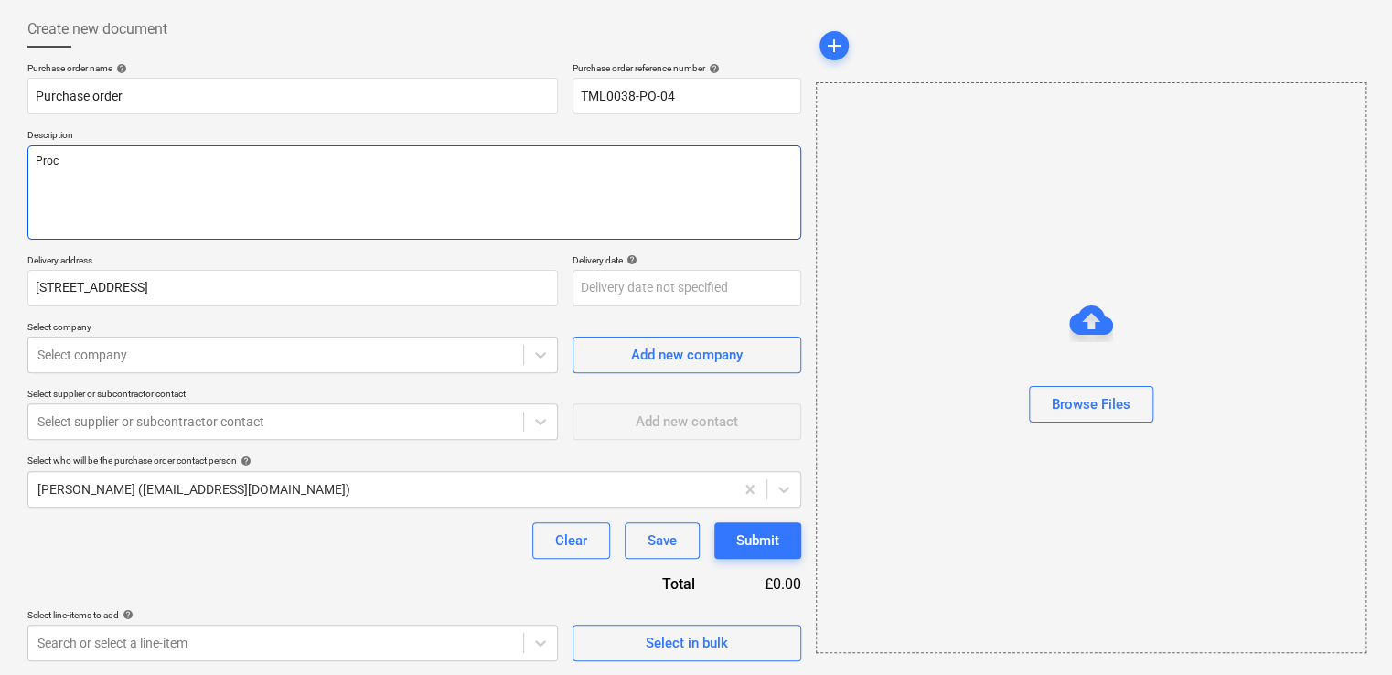
type textarea "Proce"
type textarea "x"
type textarea "Procee"
type textarea "x"
type textarea "Proceed"
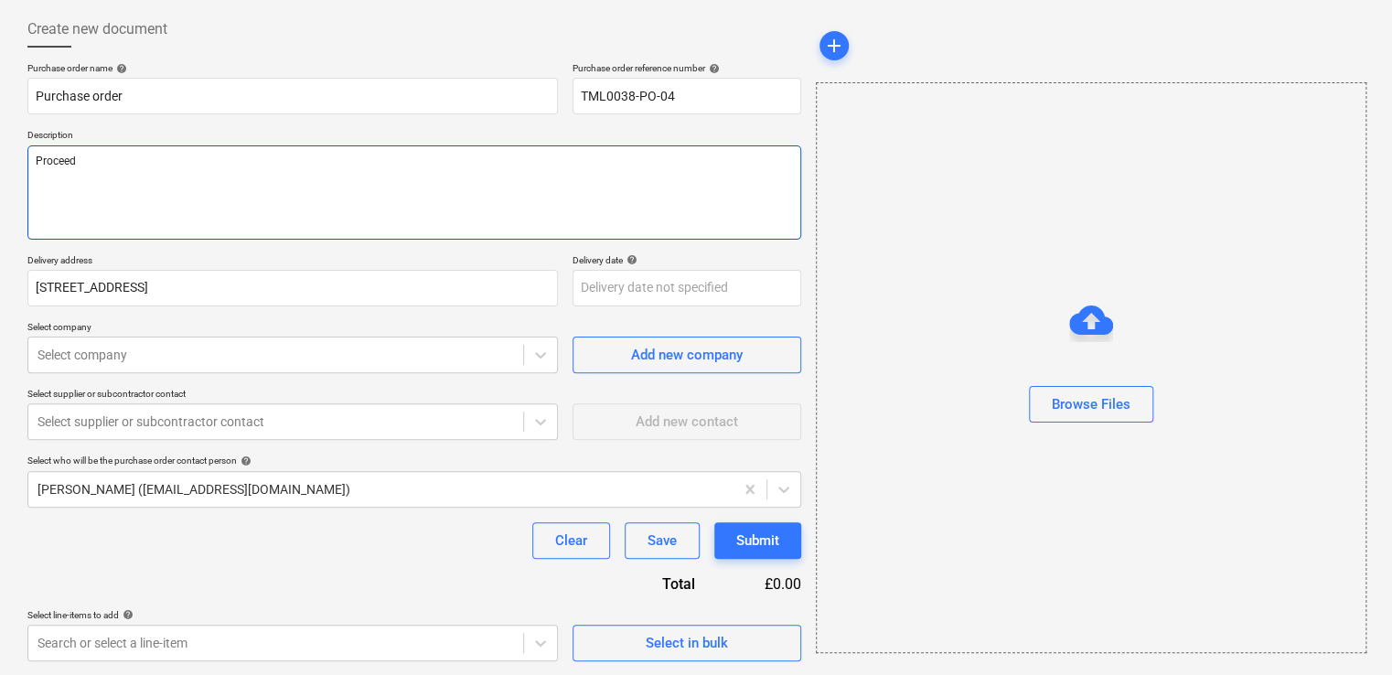
type textarea "x"
type textarea "Proceed"
type textarea "x"
type textarea "Proceed w"
type textarea "x"
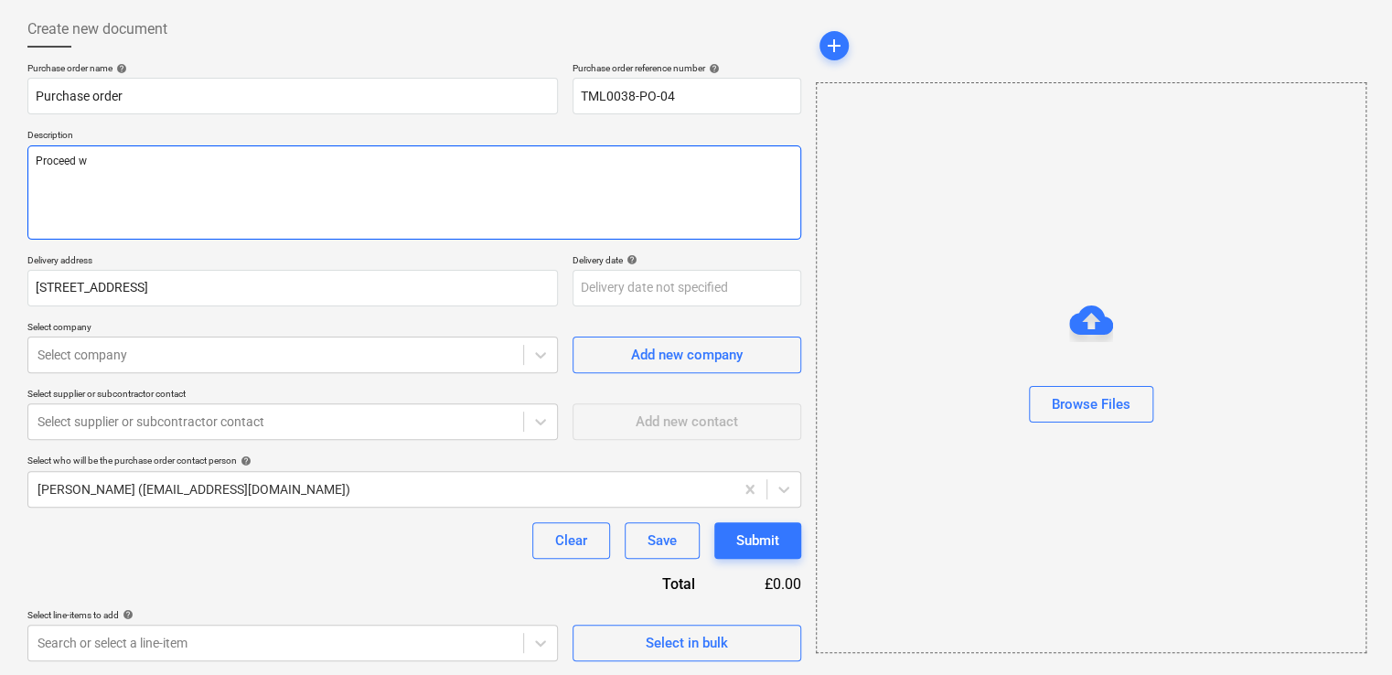
type textarea "Proceed wi"
type textarea "x"
type textarea "Proceed wit"
type textarea "x"
type textarea "Proceed with"
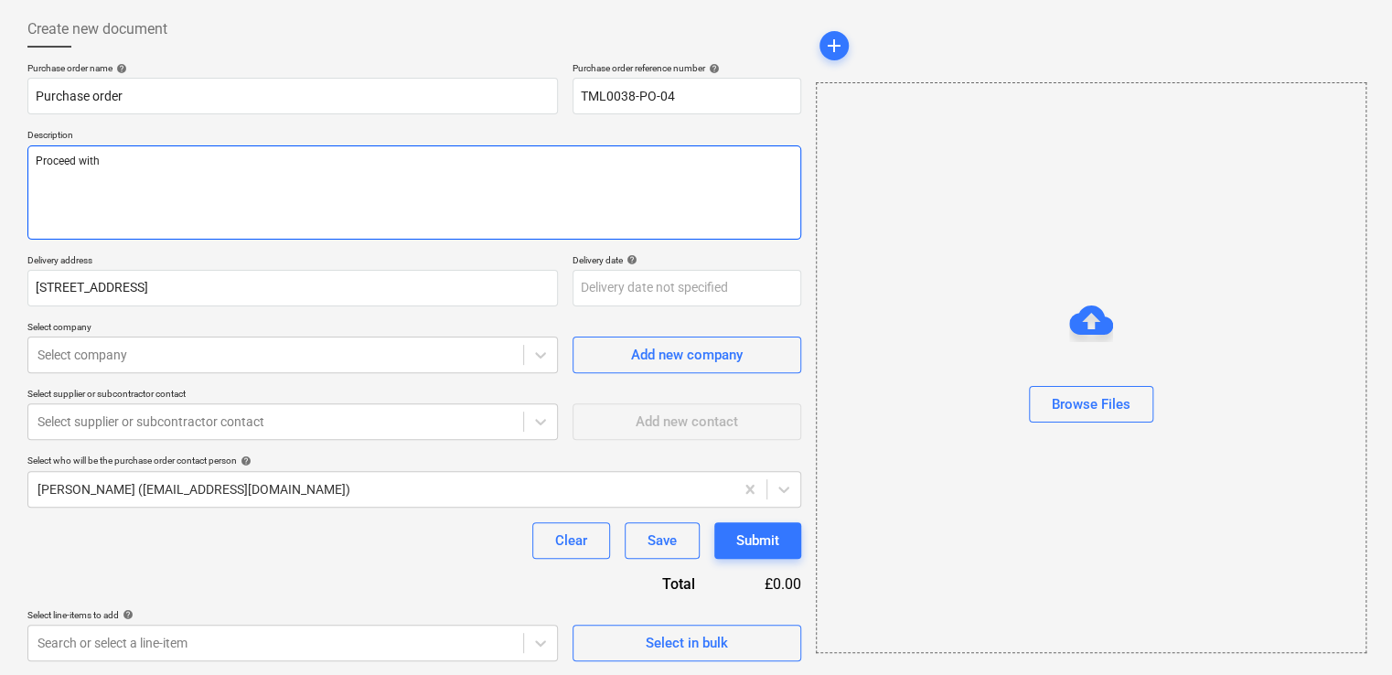
type textarea "x"
type textarea "Proceed with"
type textarea "x"
type textarea "Proceed with a"
type textarea "x"
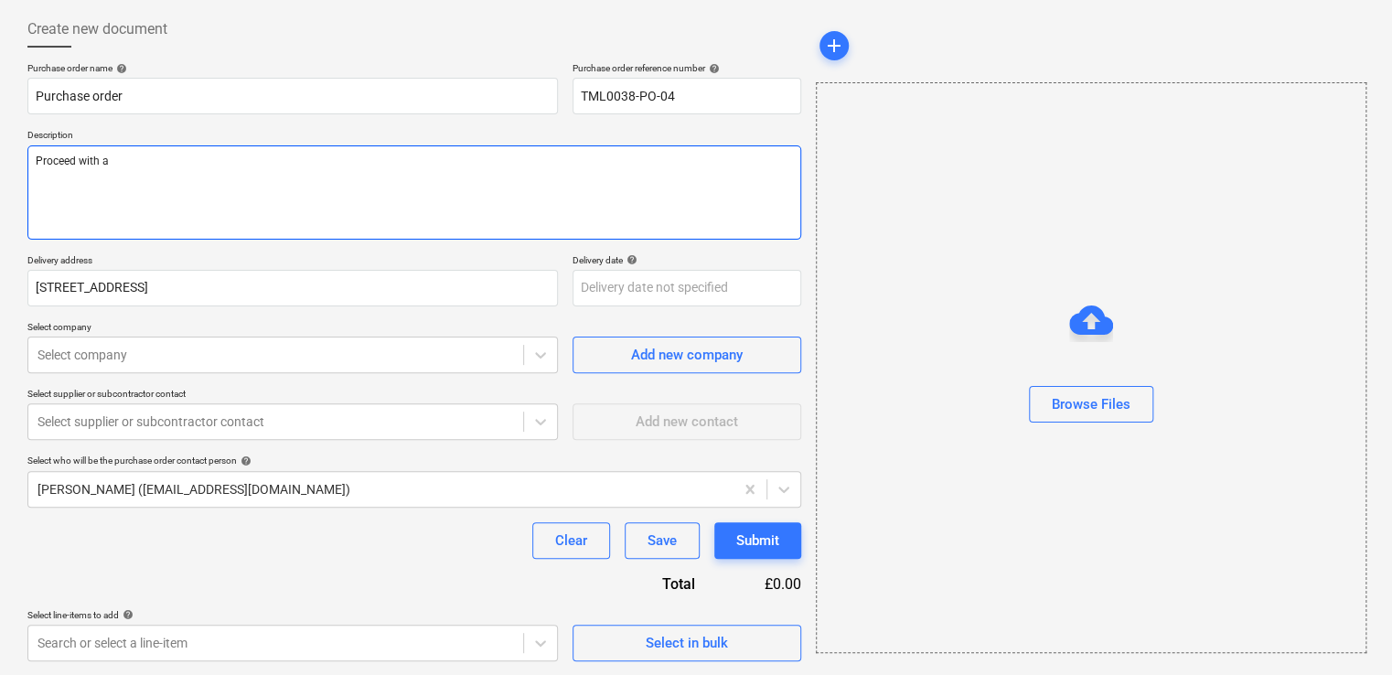
type textarea "Proceed with at"
type textarea "x"
type textarea "Proceed with att"
type textarea "x"
type textarea "Proceed with atta"
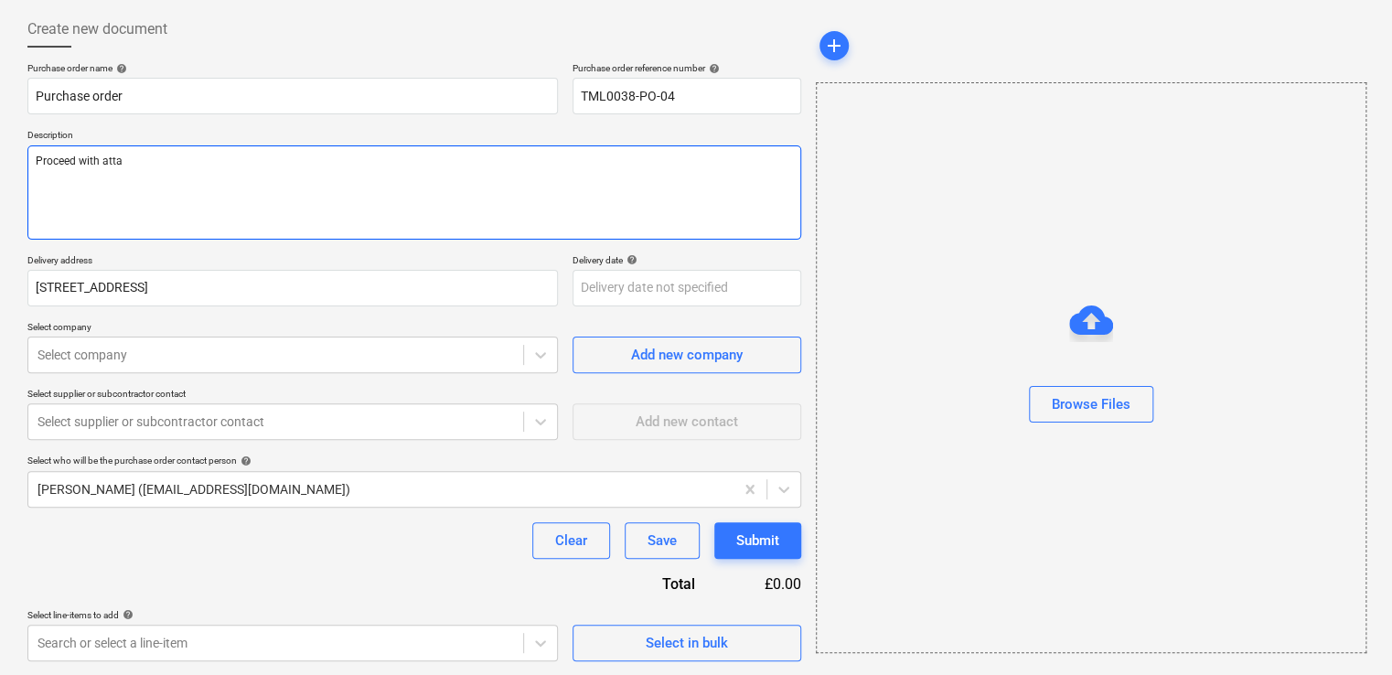
type textarea "x"
type textarea "Proceed with attach"
type textarea "x"
type textarea "Proceed with attache"
type textarea "x"
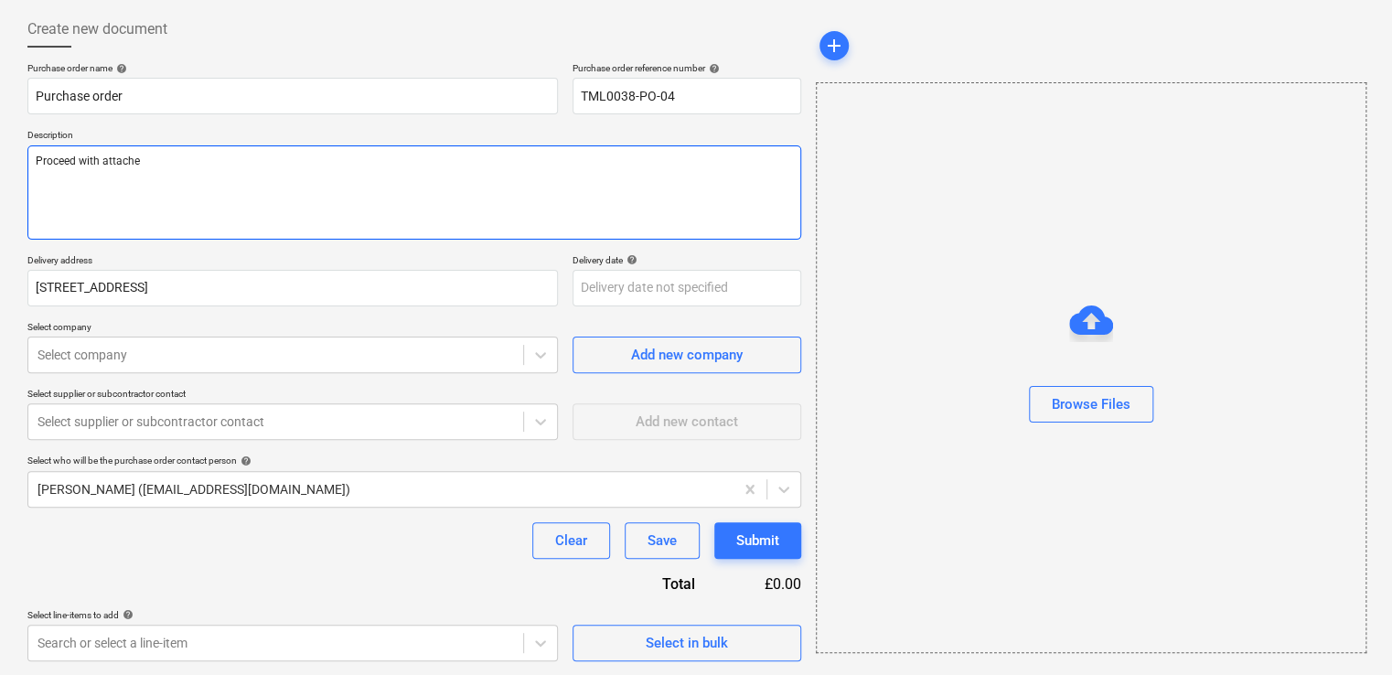
type textarea "Proceed with attached"
type textarea "x"
type textarea "Proceed with attached."
type textarea "x"
click at [454, 335] on p "Select company" at bounding box center [292, 329] width 530 height 16
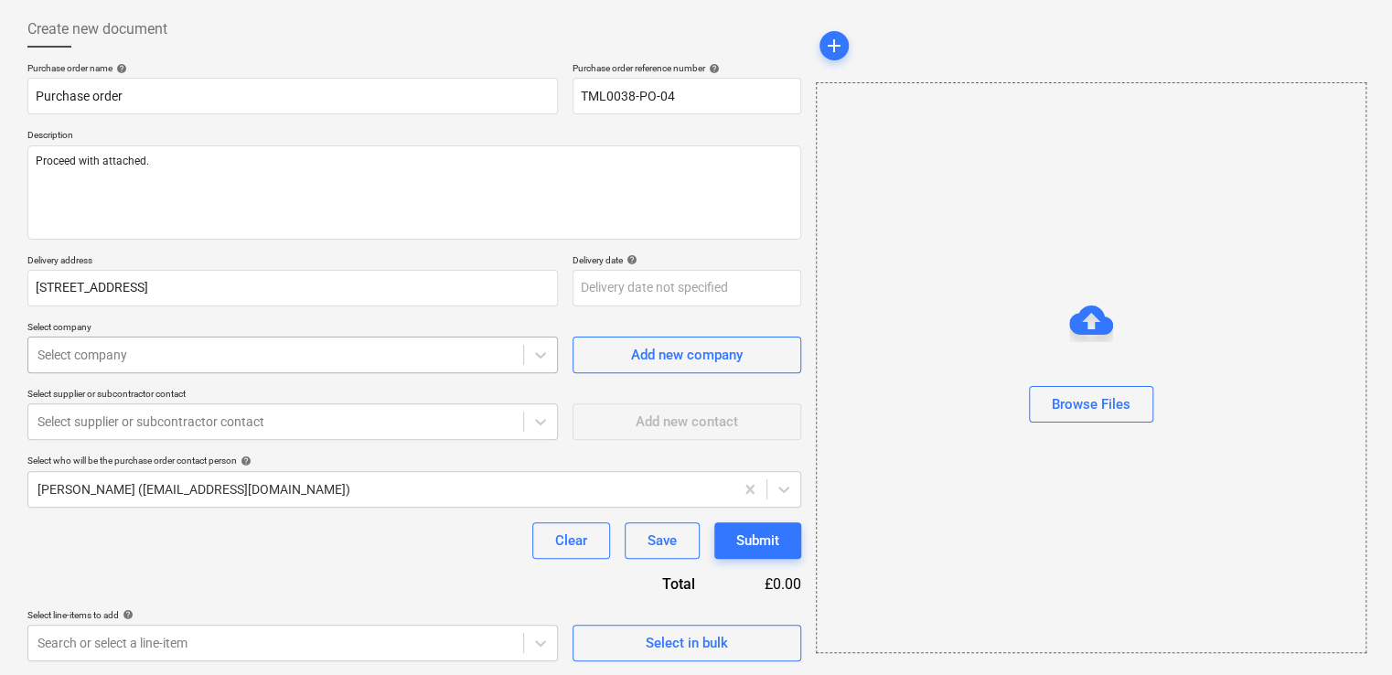
click at [459, 347] on div at bounding box center [275, 355] width 476 height 18
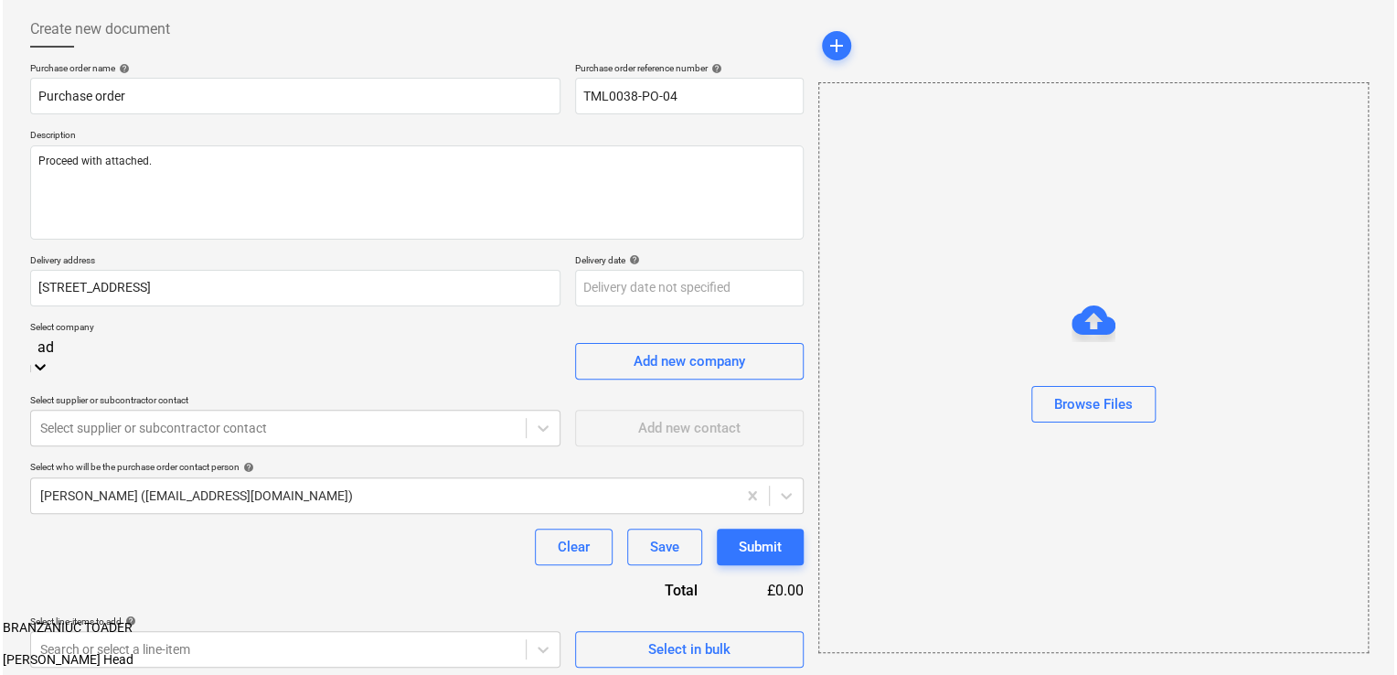
scroll to position [654, 0]
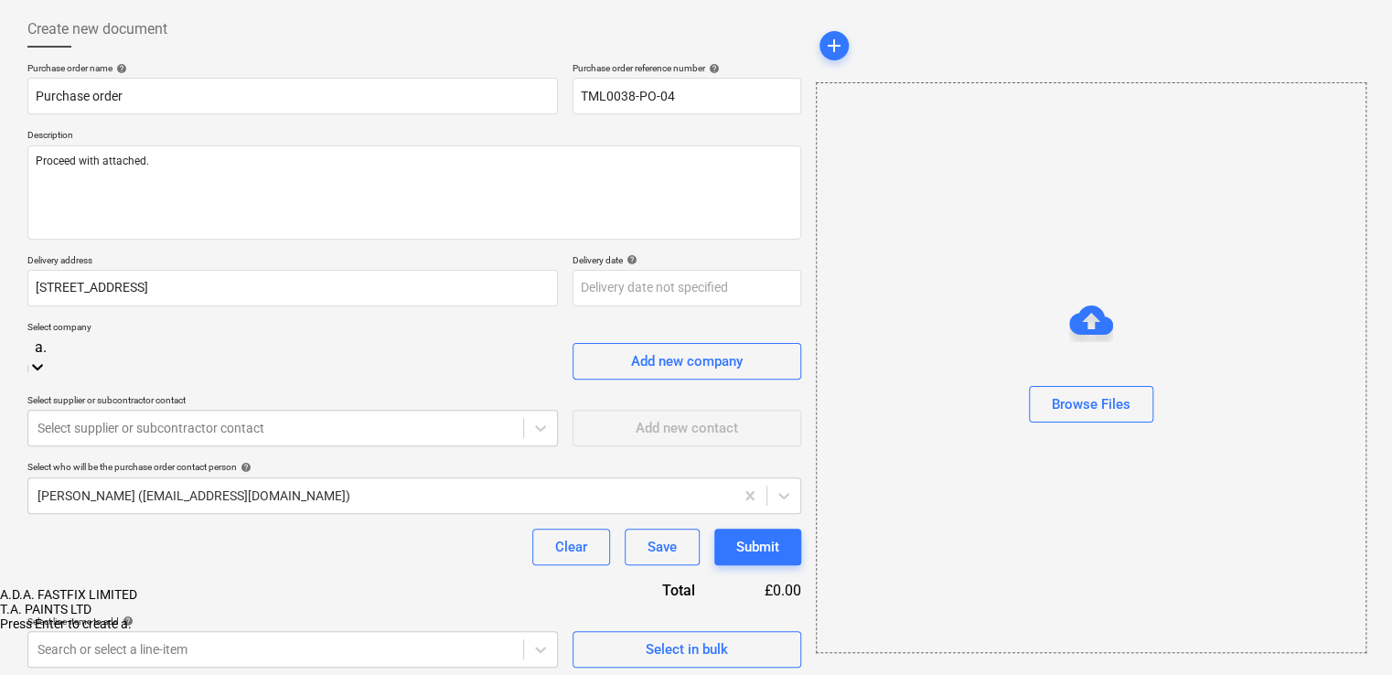
type input "a.d"
type textarea "x"
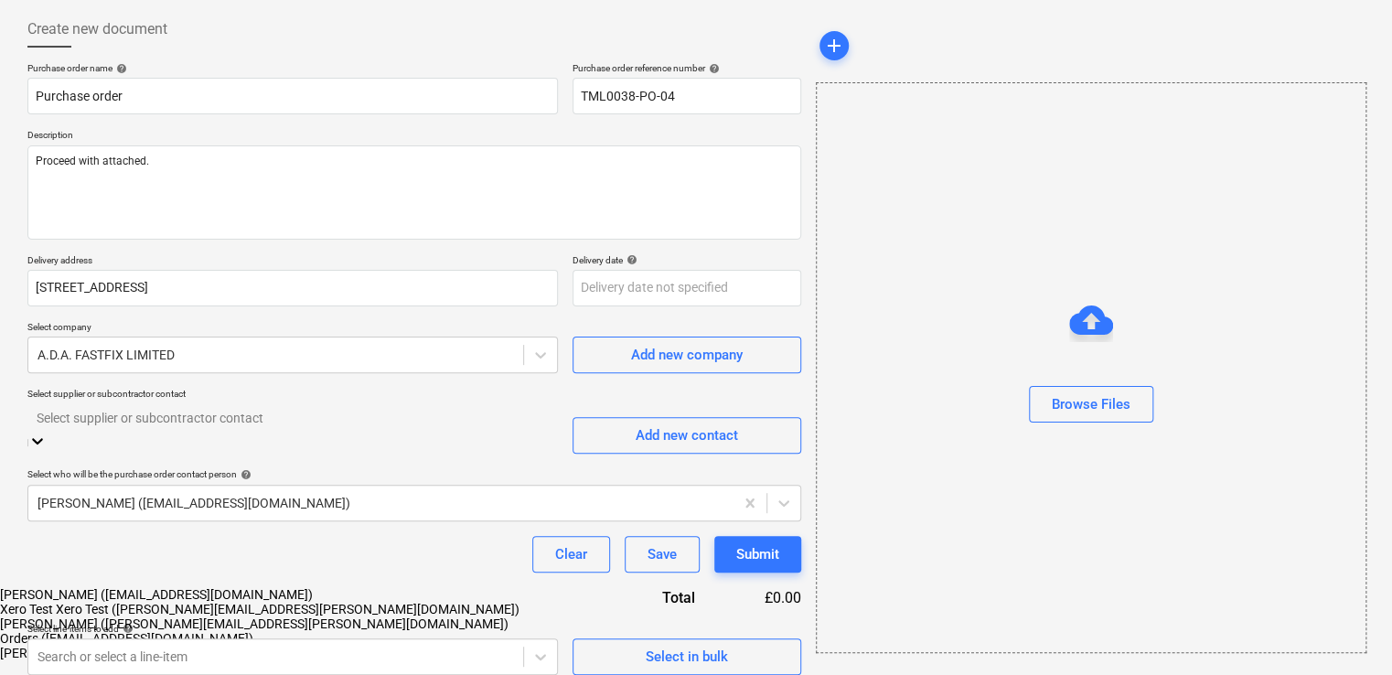
click at [201, 428] on div at bounding box center [293, 417] width 512 height 21
click at [149, 616] on div "[PERSON_NAME] ([PERSON_NAME][EMAIL_ADDRESS][PERSON_NAME][DOMAIN_NAME])" at bounding box center [696, 623] width 1392 height 15
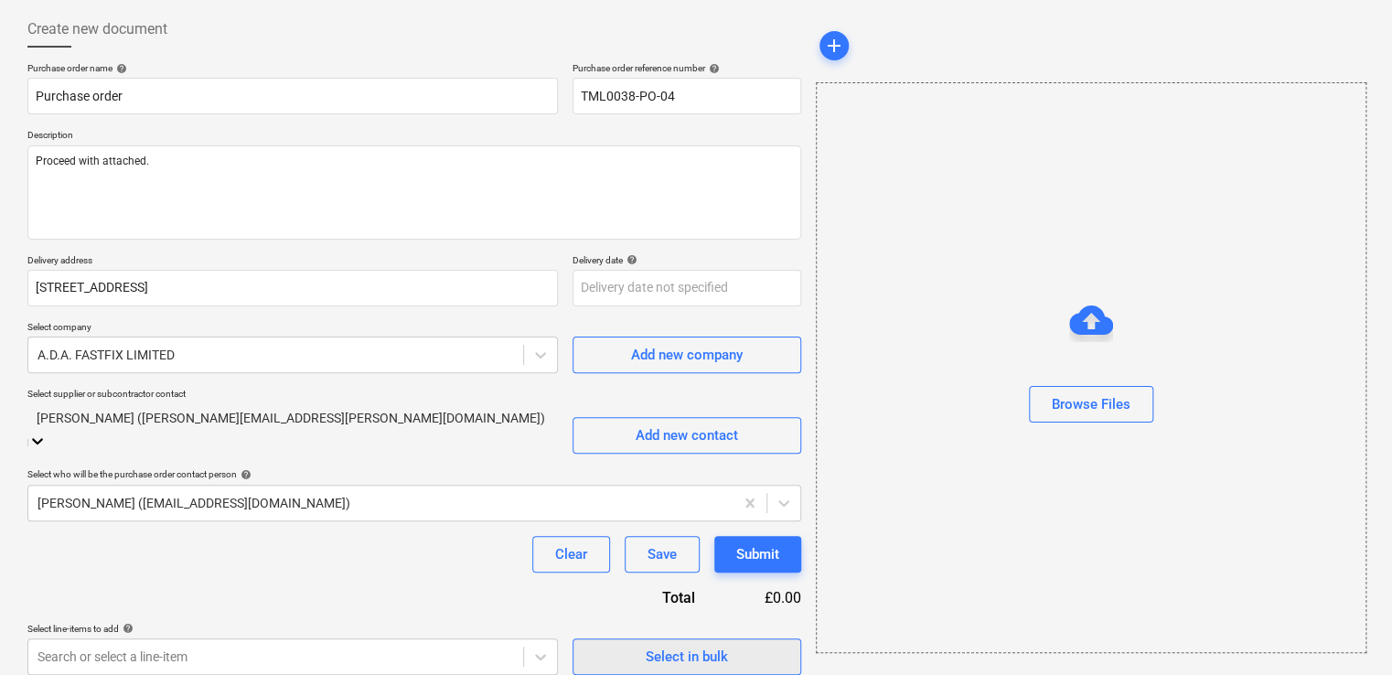
click at [686, 647] on div "Select in bulk" at bounding box center [687, 657] width 82 height 24
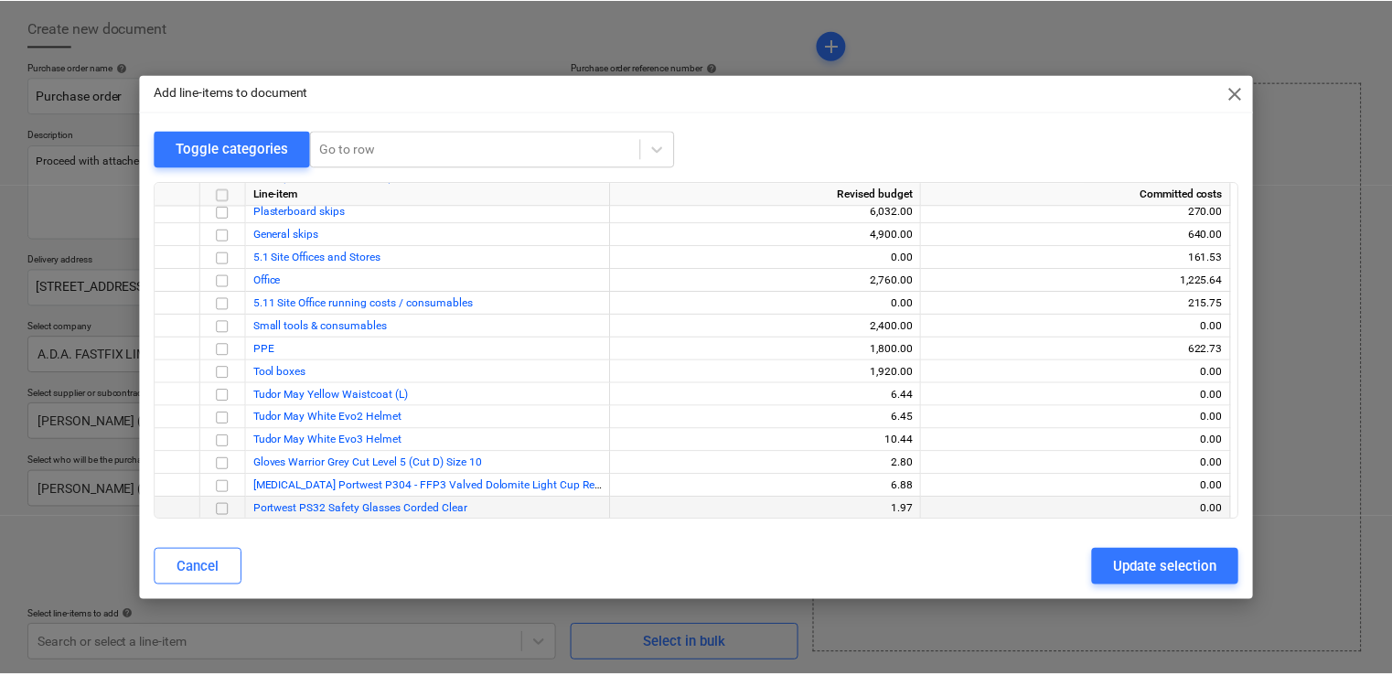
scroll to position [3596, 0]
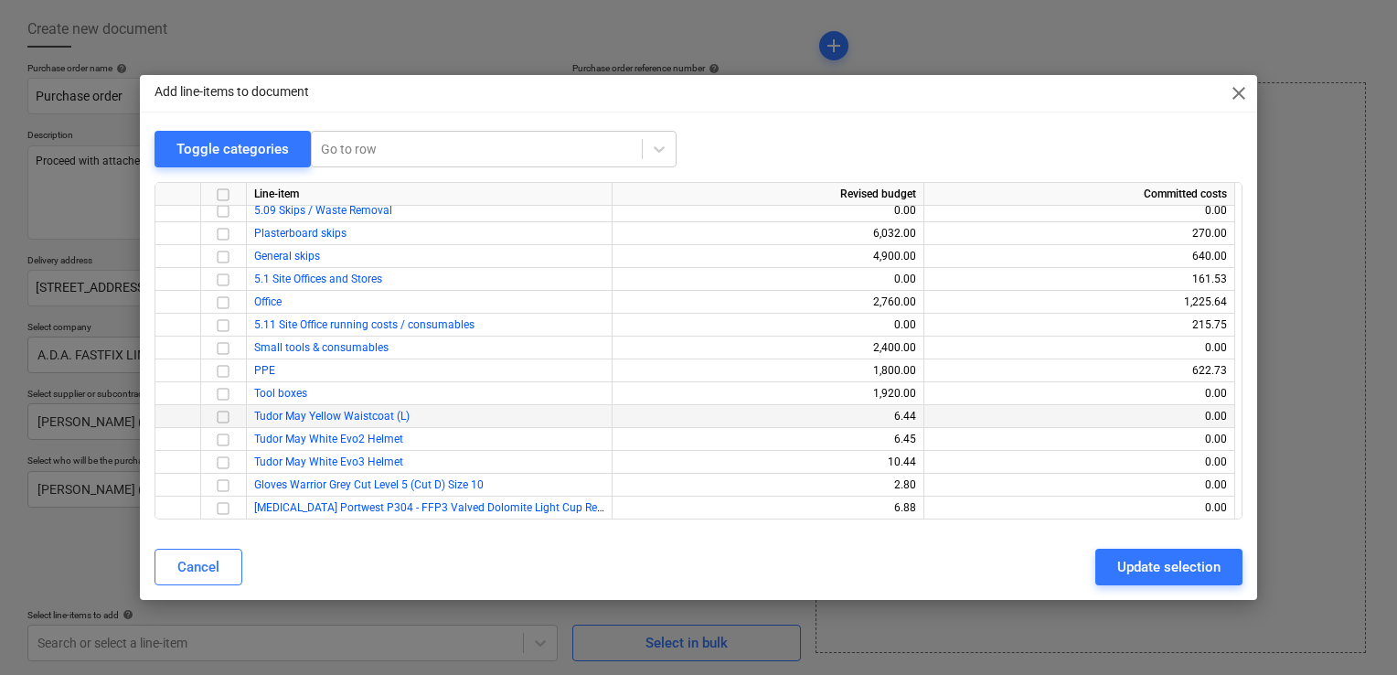
click at [221, 414] on input "checkbox" at bounding box center [223, 417] width 22 height 22
click at [227, 444] on input "checkbox" at bounding box center [223, 440] width 22 height 22
click at [1202, 554] on button "Update selection" at bounding box center [1169, 567] width 147 height 37
type textarea "x"
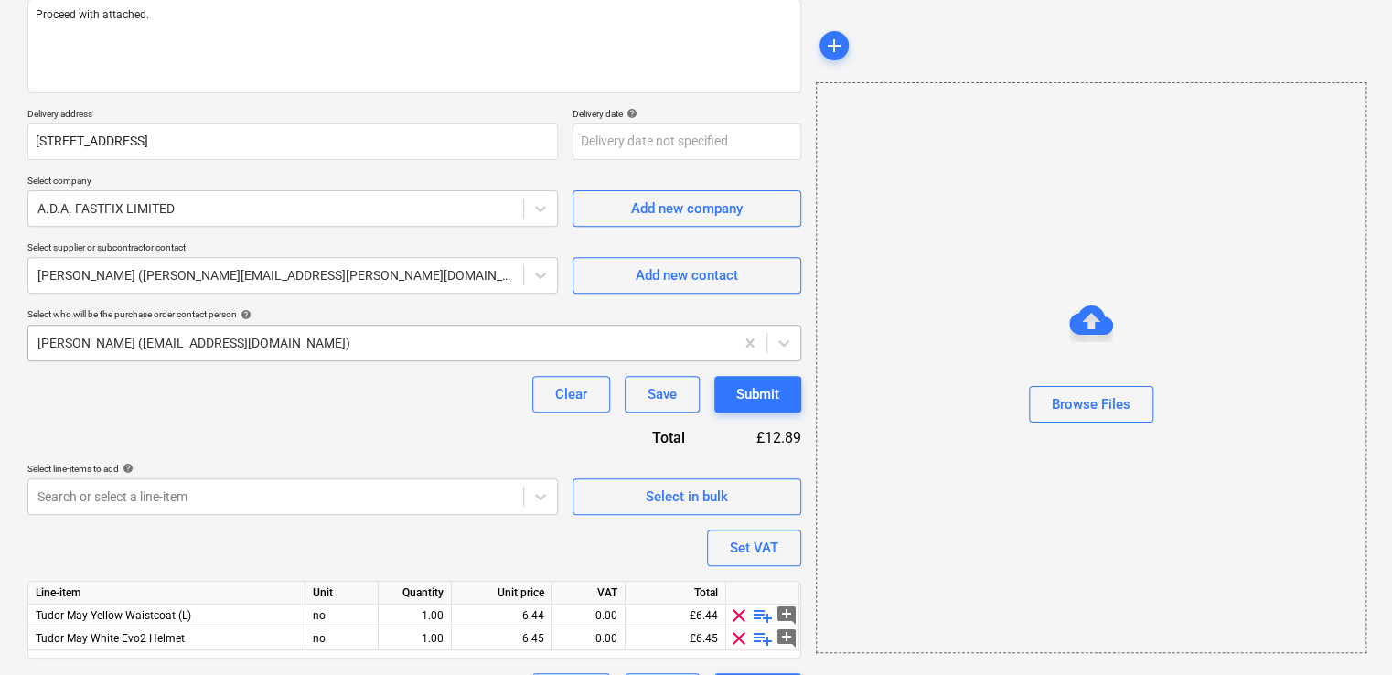
scroll to position [282, 0]
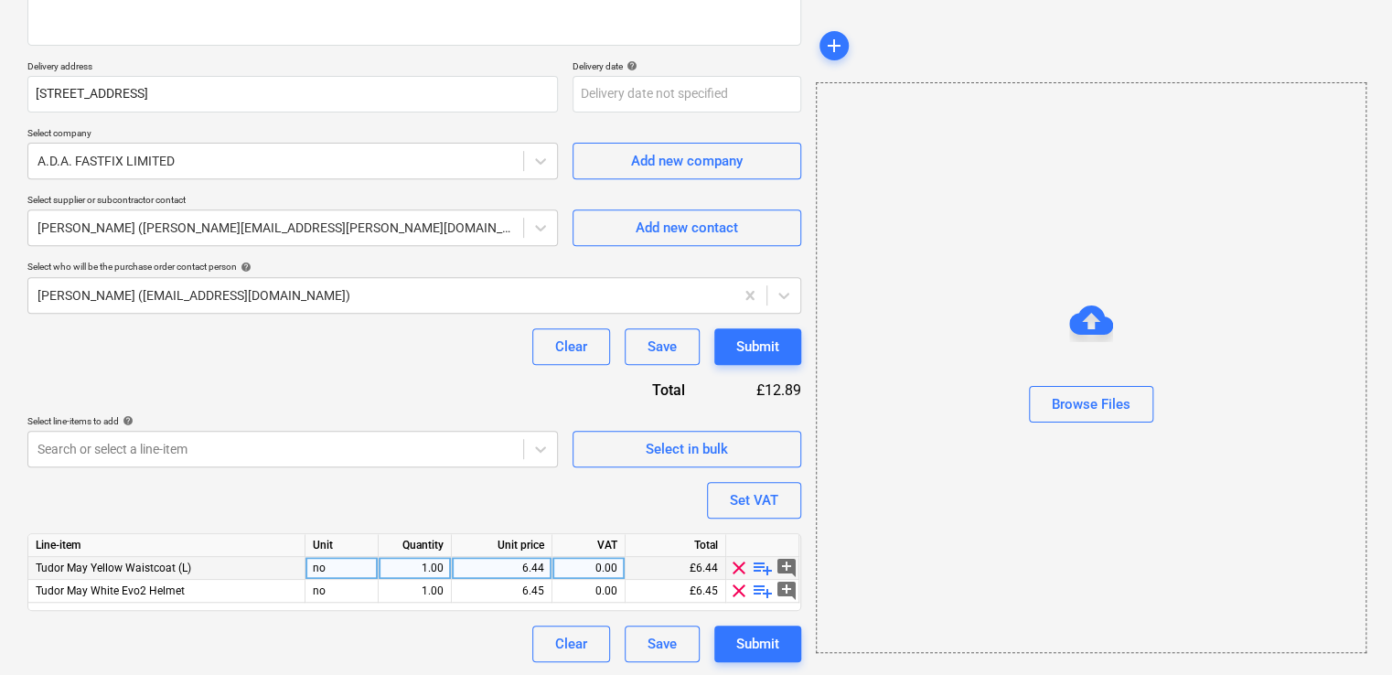
click at [417, 572] on div "1.00" at bounding box center [415, 568] width 58 height 23
type input "10"
type textarea "x"
type input "10"
type textarea "x"
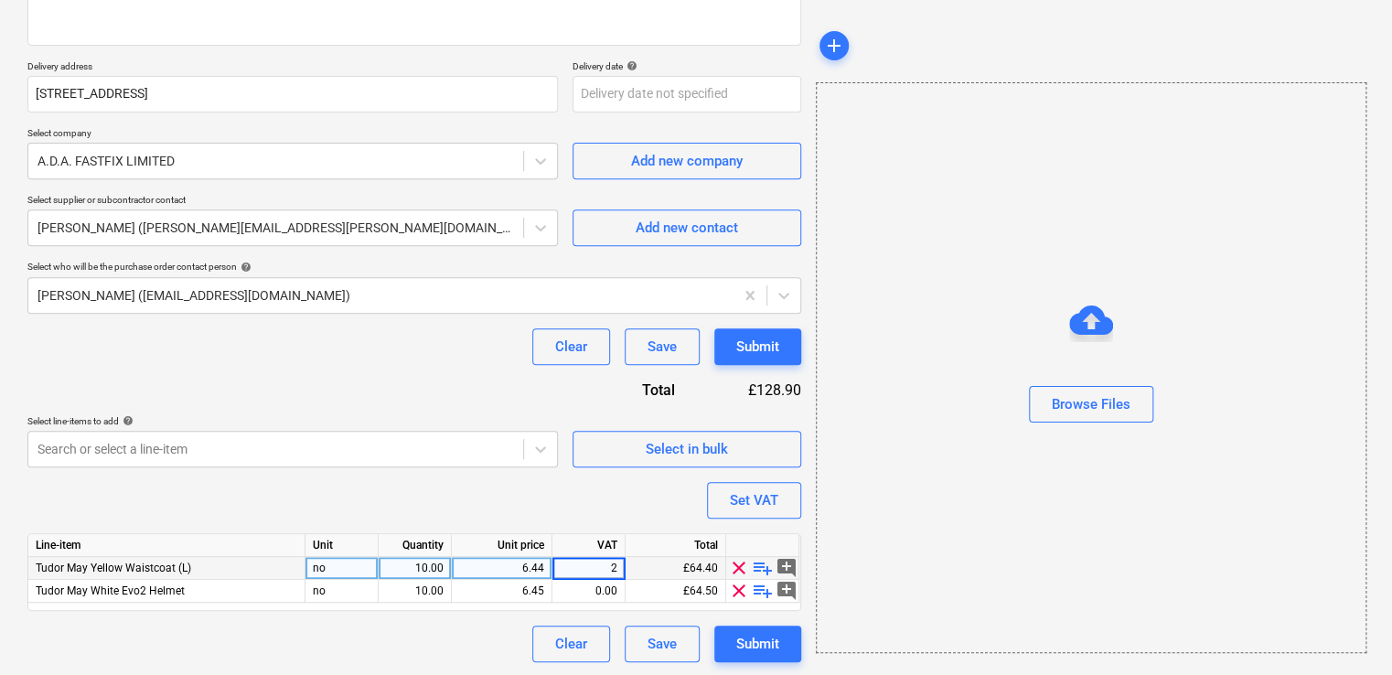
type input "20"
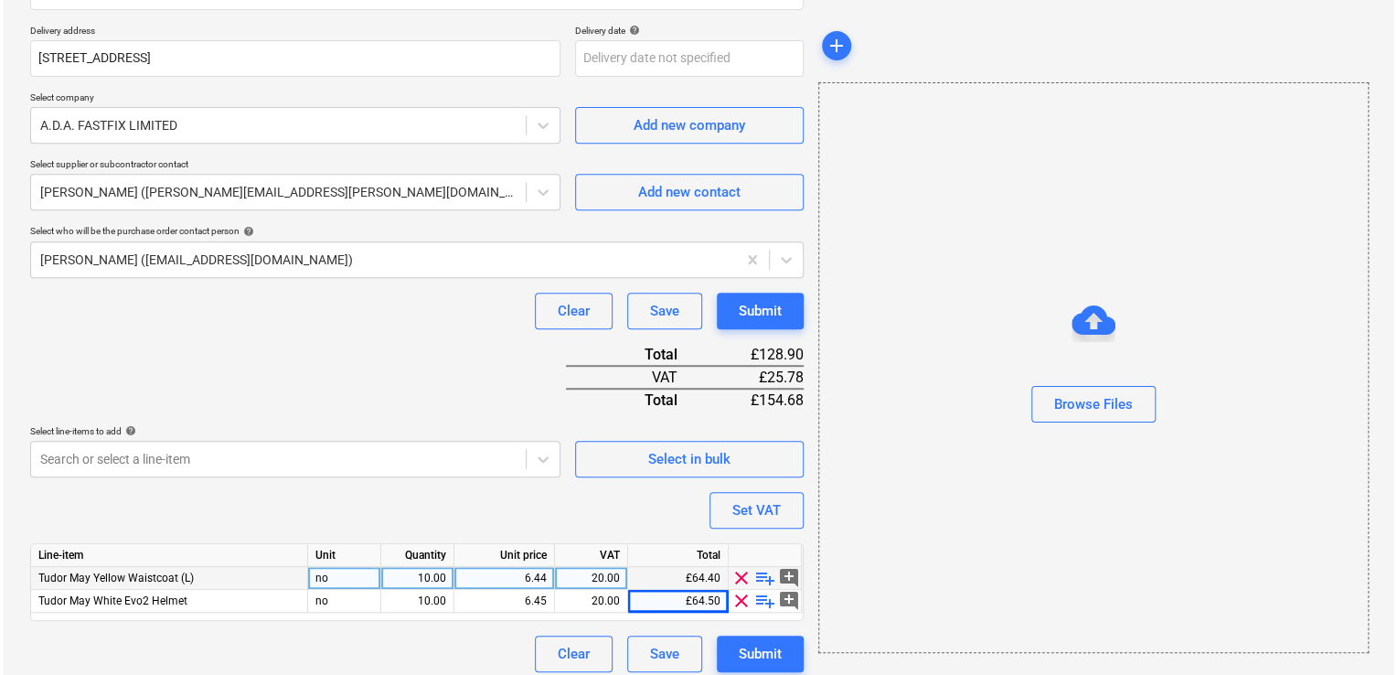
scroll to position [327, 0]
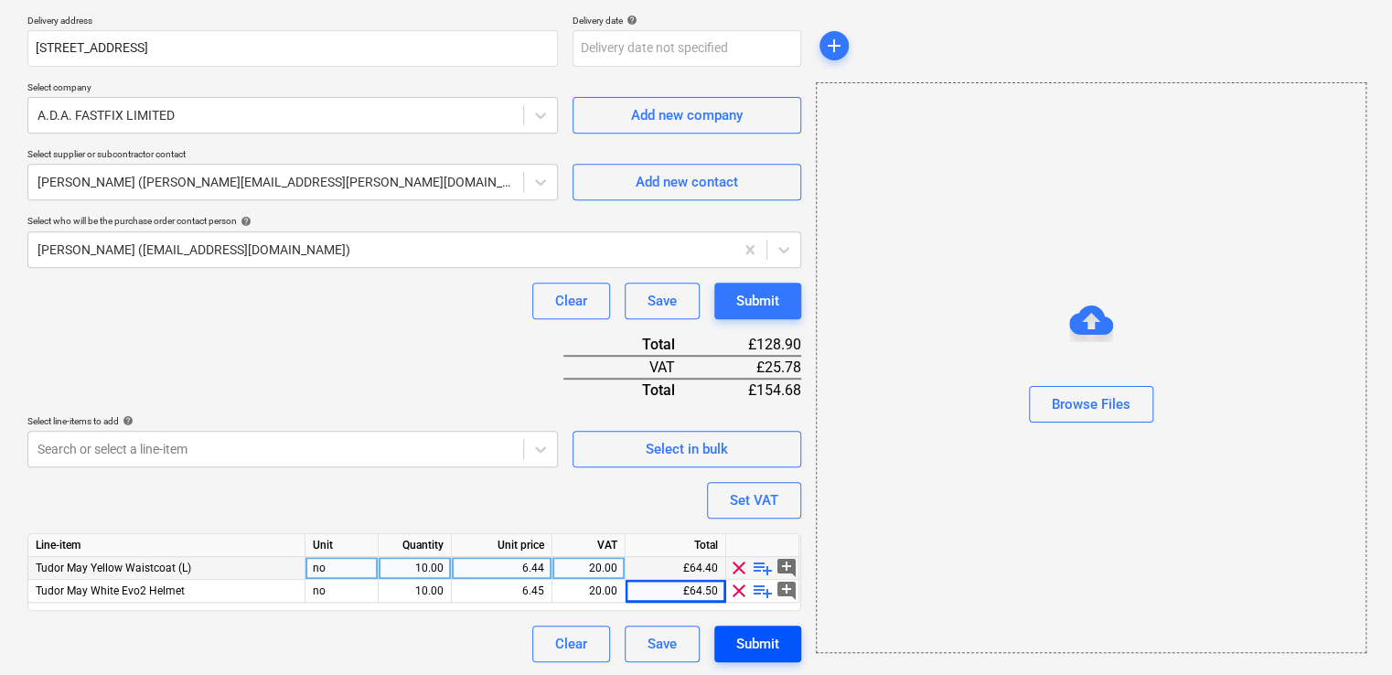
click at [768, 652] on div "Submit" at bounding box center [757, 644] width 43 height 24
type textarea "x"
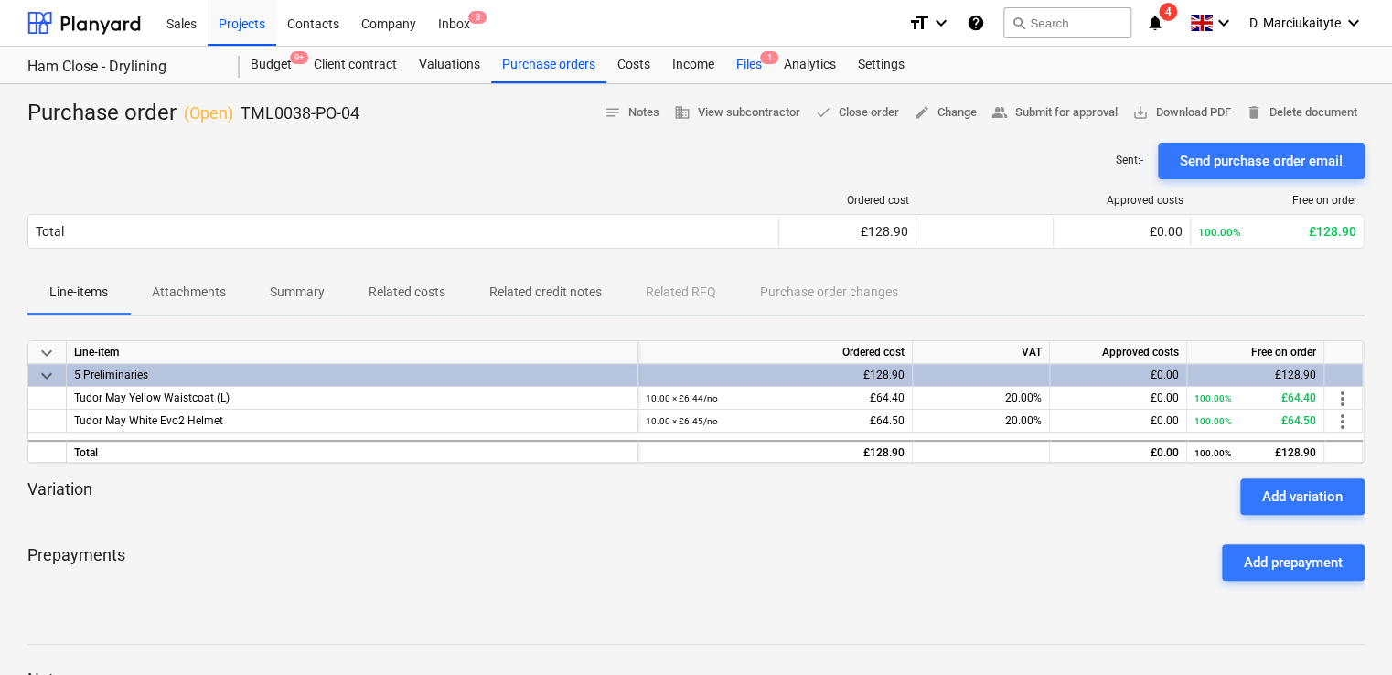
click at [735, 71] on div "Files 1" at bounding box center [749, 65] width 48 height 37
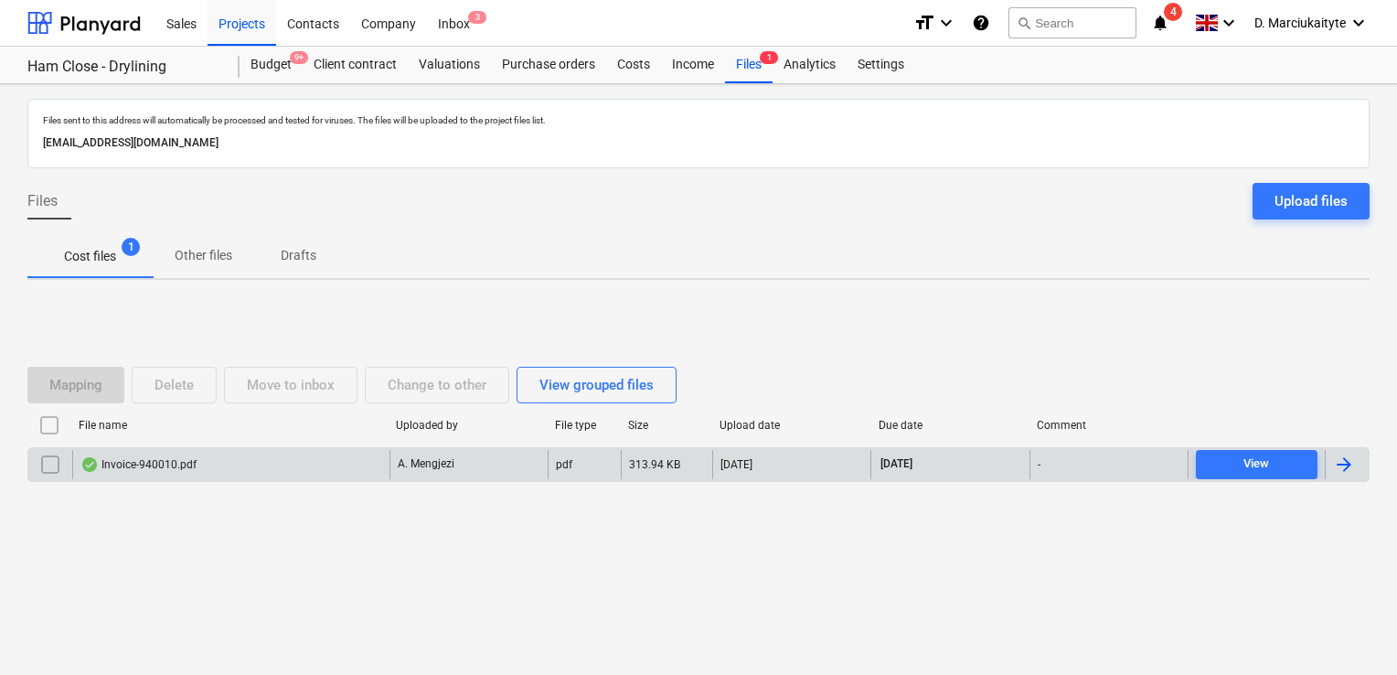
click at [252, 476] on div "Invoice-940010.pdf" at bounding box center [230, 464] width 317 height 29
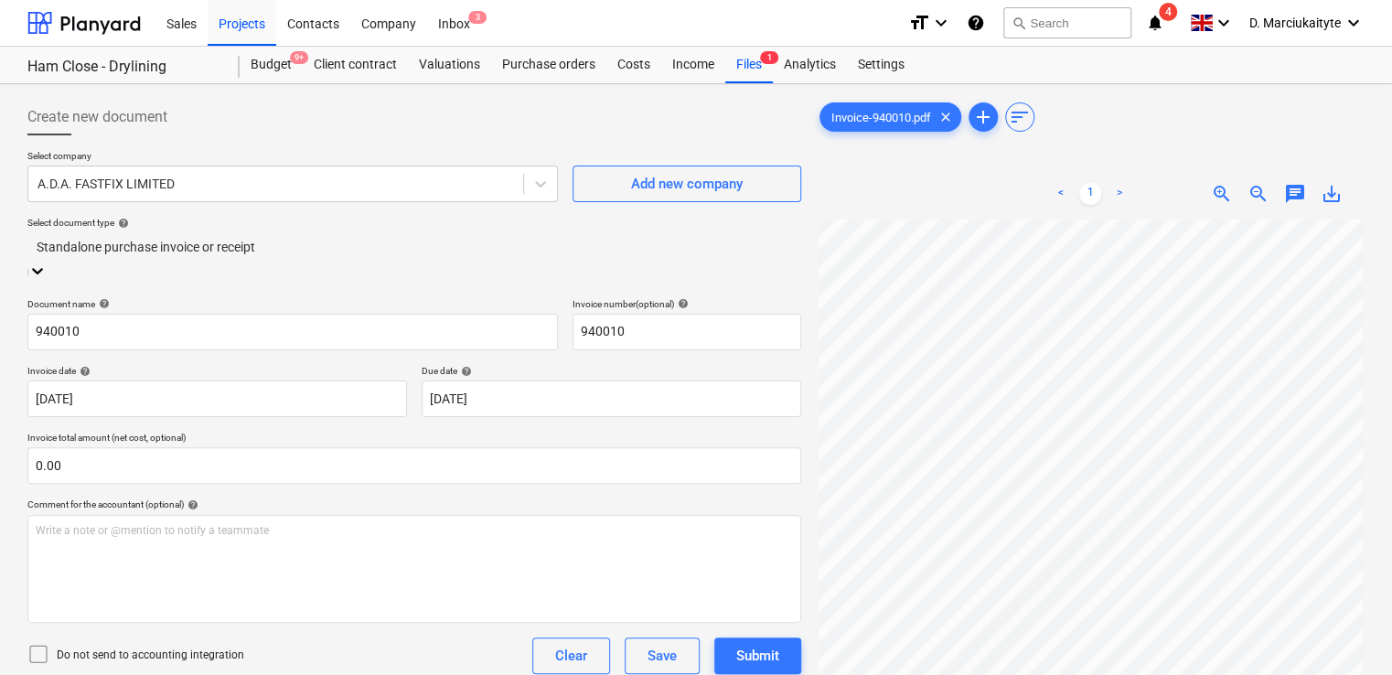
scroll to position [183, 0]
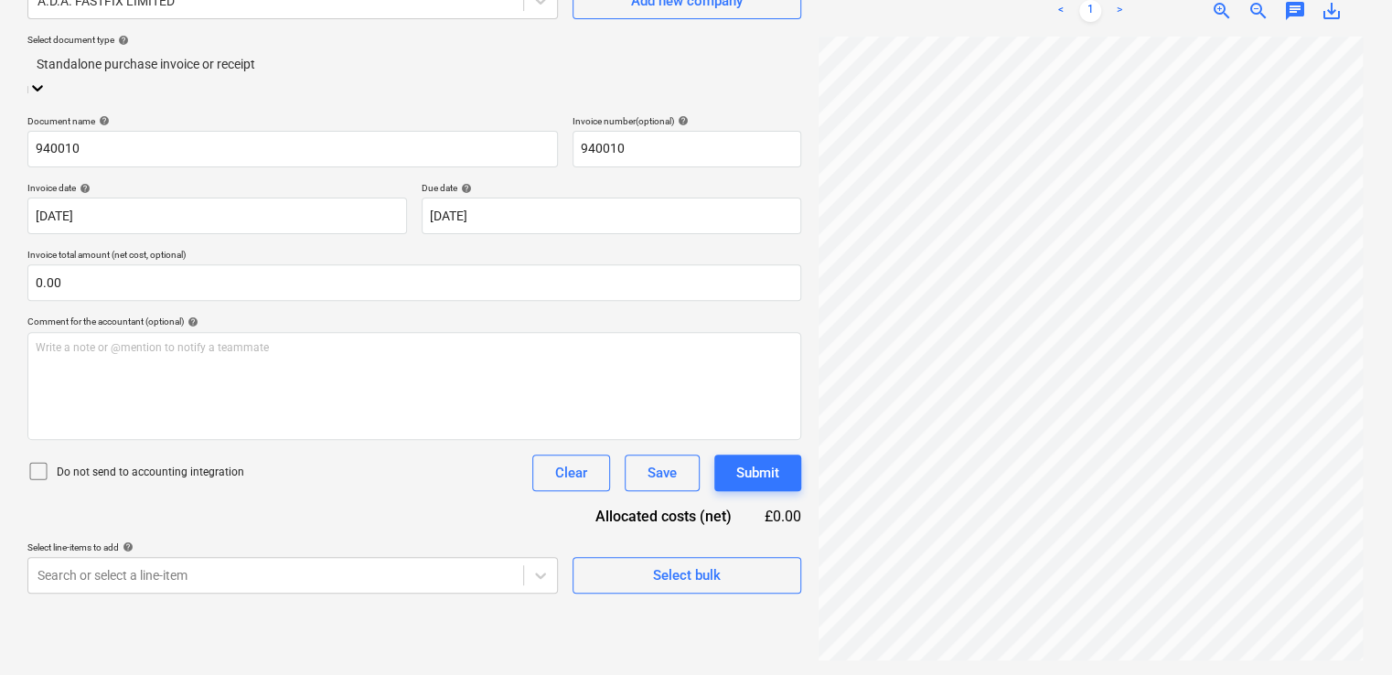
click at [267, 78] on div "Standalone purchase invoice or receipt" at bounding box center [414, 64] width 774 height 28
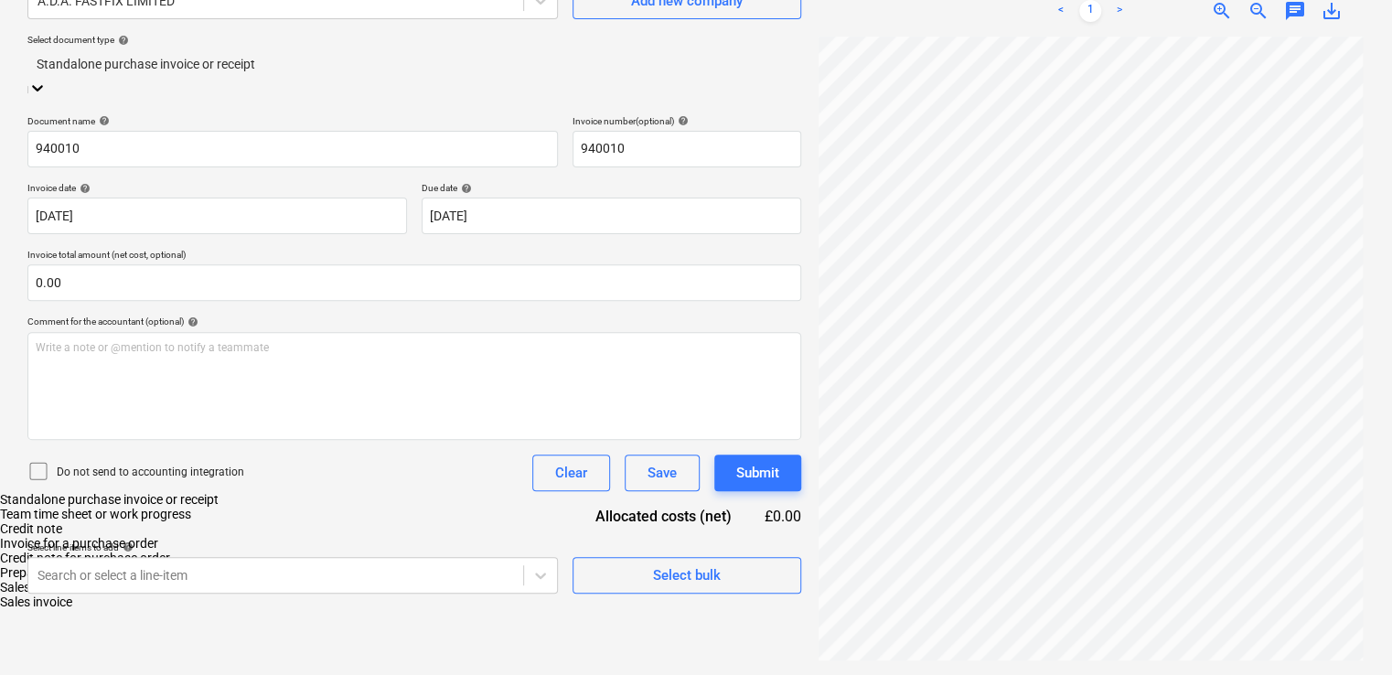
click at [223, 536] on div "Invoice for a purchase order" at bounding box center [696, 543] width 1392 height 15
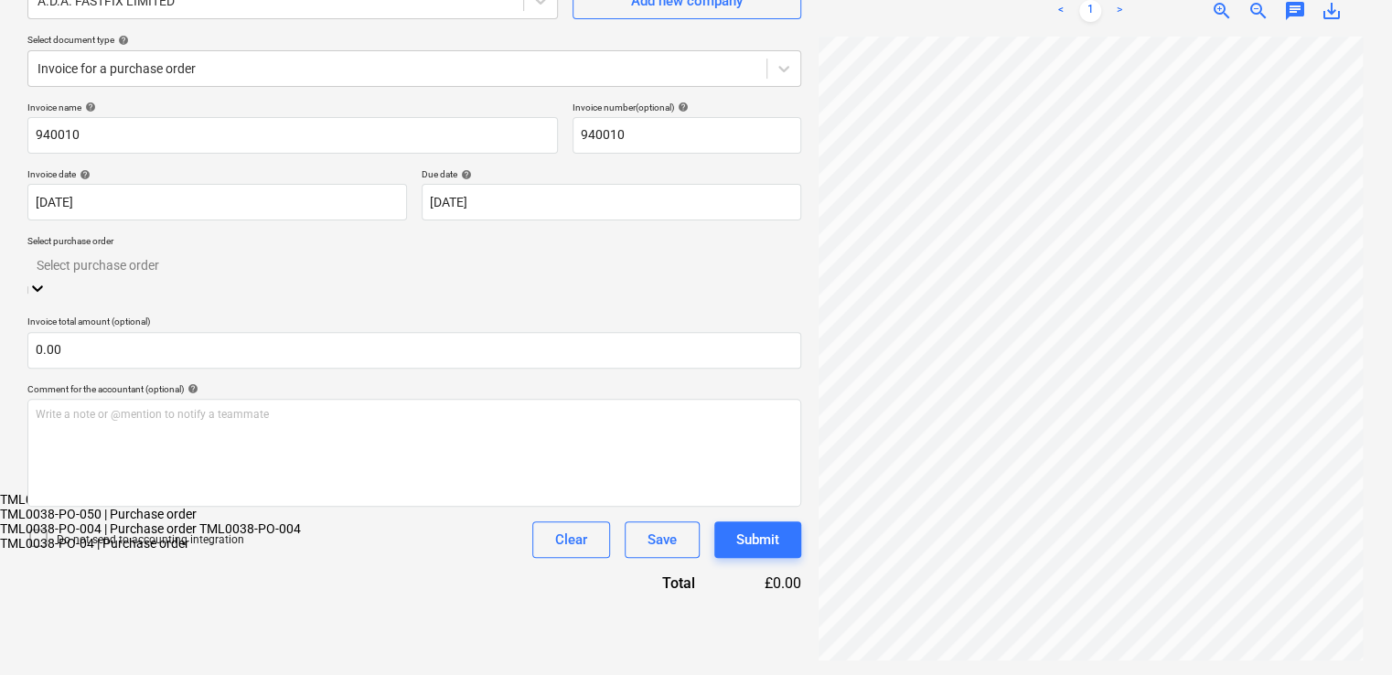
click at [214, 266] on div at bounding box center [414, 264] width 755 height 21
click at [174, 536] on div "TML0038-PO-04 | Purchase order" at bounding box center [696, 543] width 1392 height 15
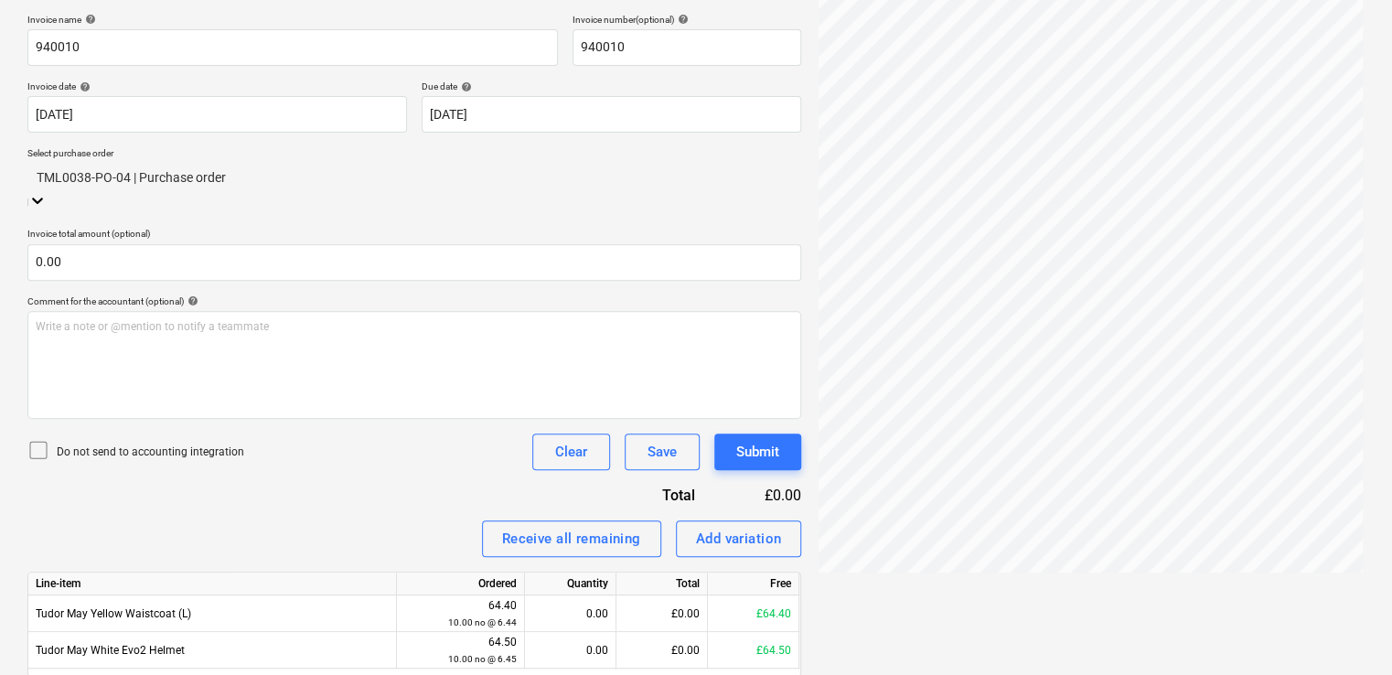
scroll to position [324, 0]
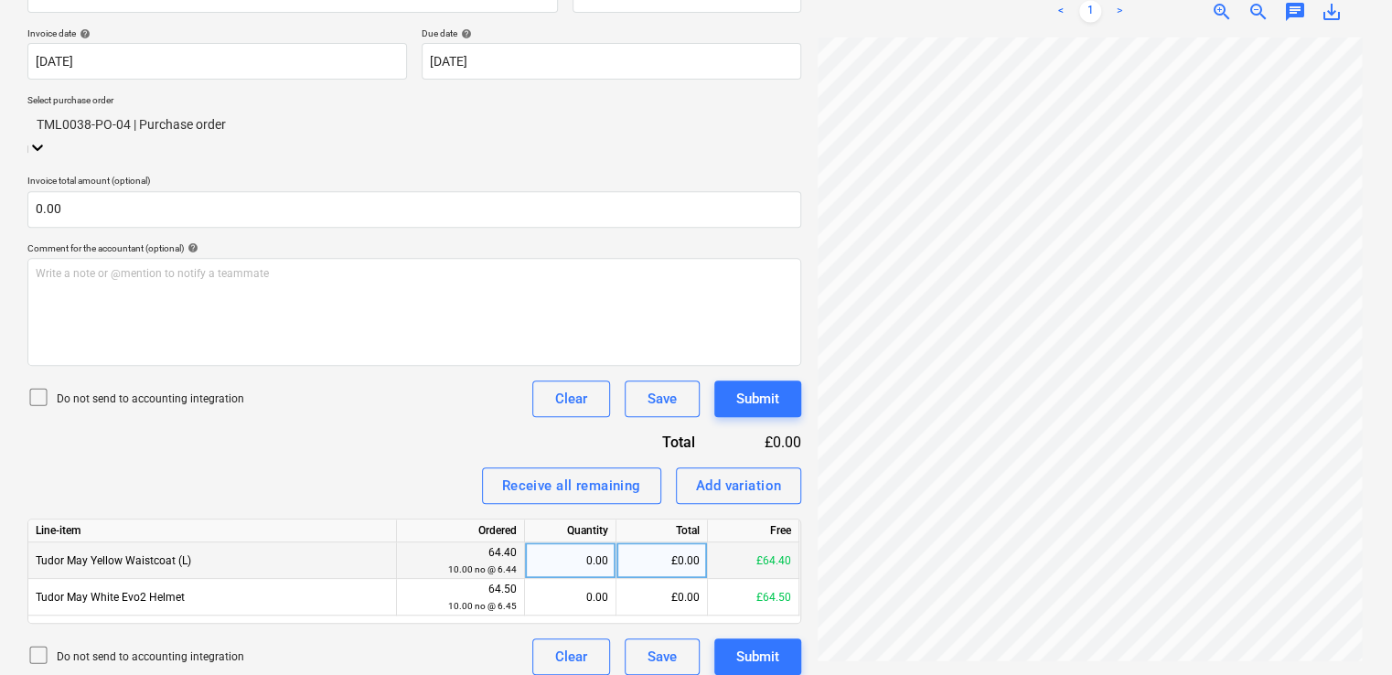
click at [601, 542] on div "0.00" at bounding box center [570, 560] width 76 height 37
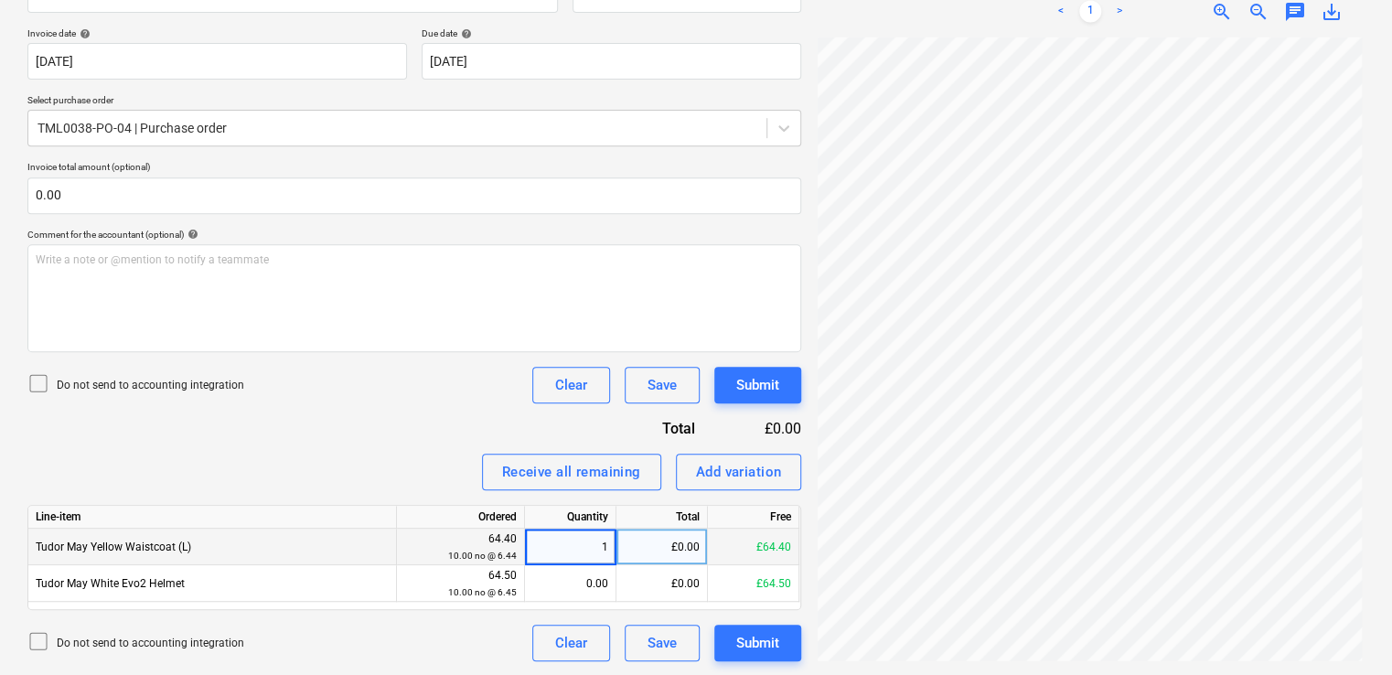
type input "10"
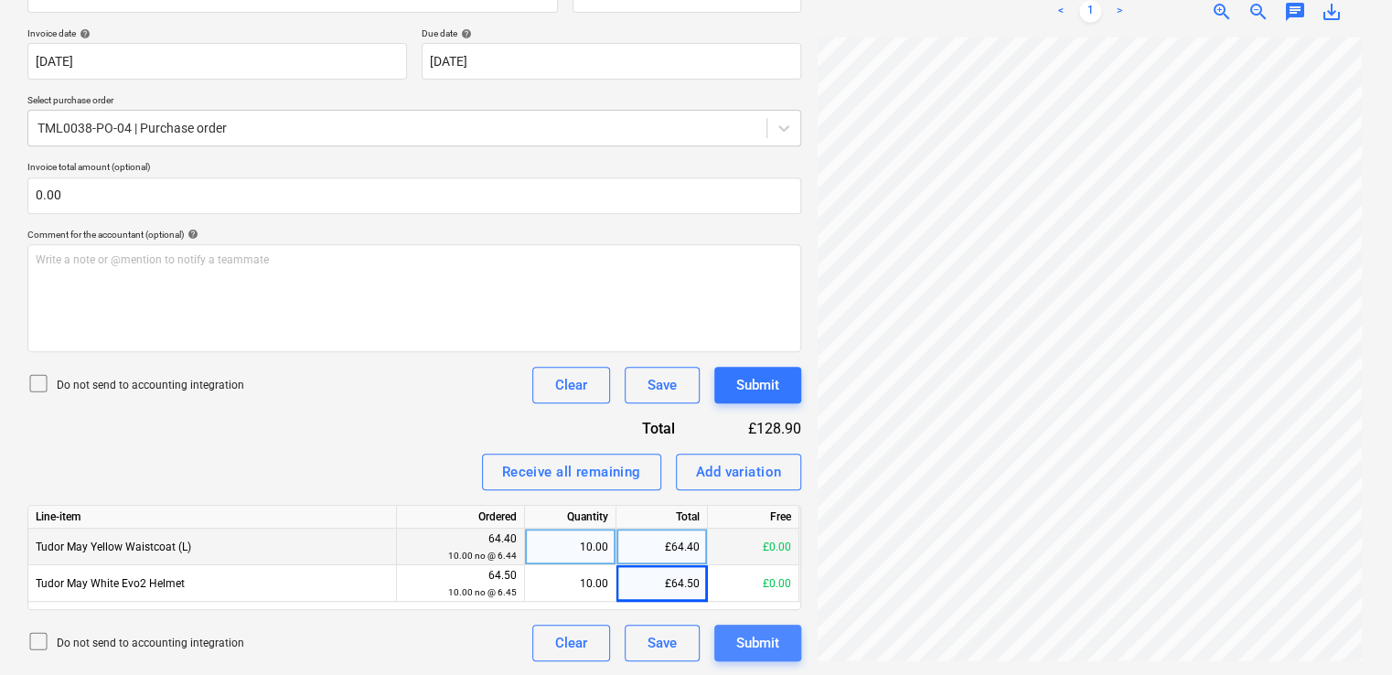
click at [758, 640] on div "Submit" at bounding box center [757, 643] width 43 height 24
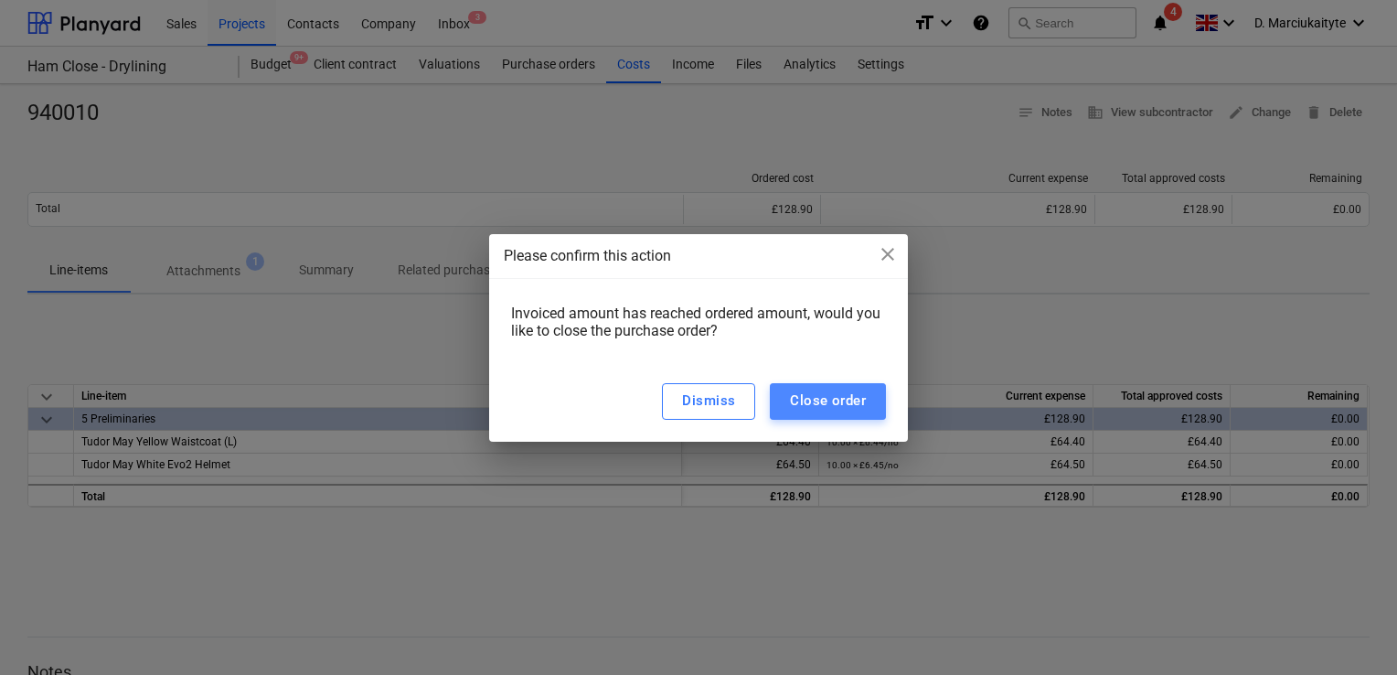
click at [835, 389] on div "Close order" at bounding box center [828, 401] width 76 height 24
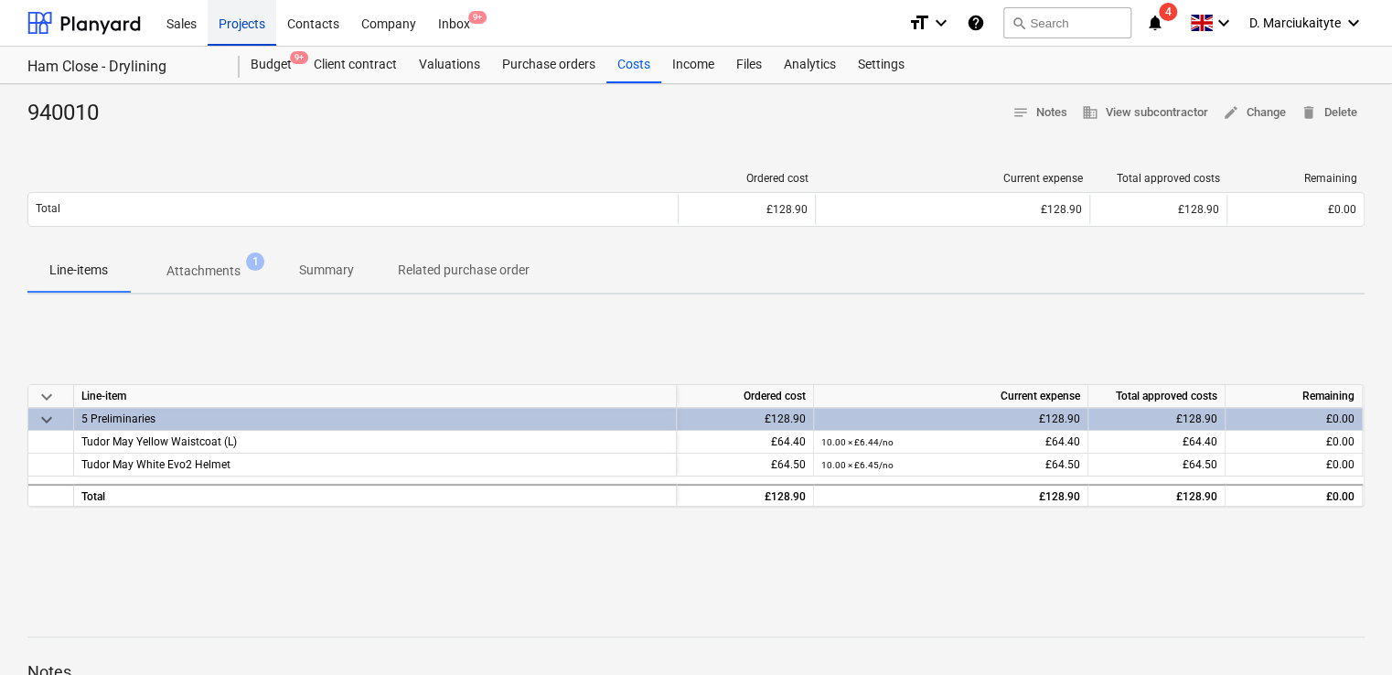
click at [249, 23] on div "Projects" at bounding box center [242, 22] width 69 height 47
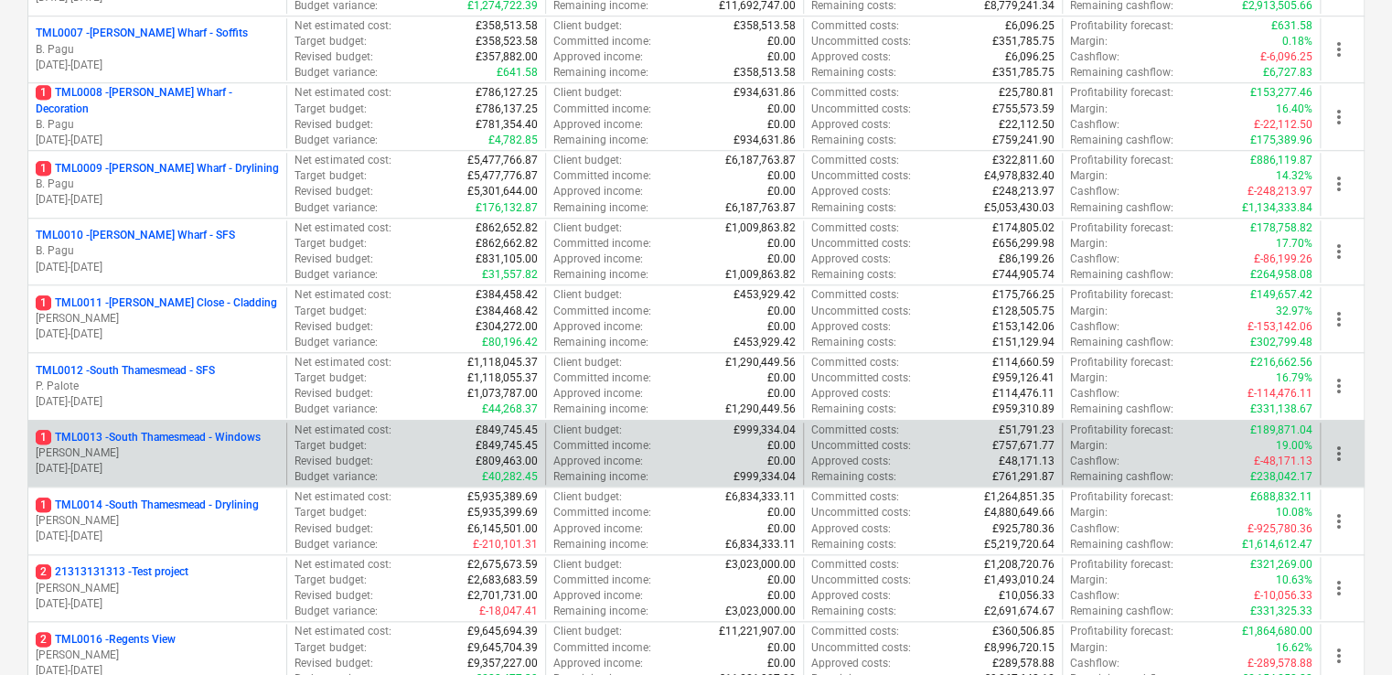
scroll to position [823, 0]
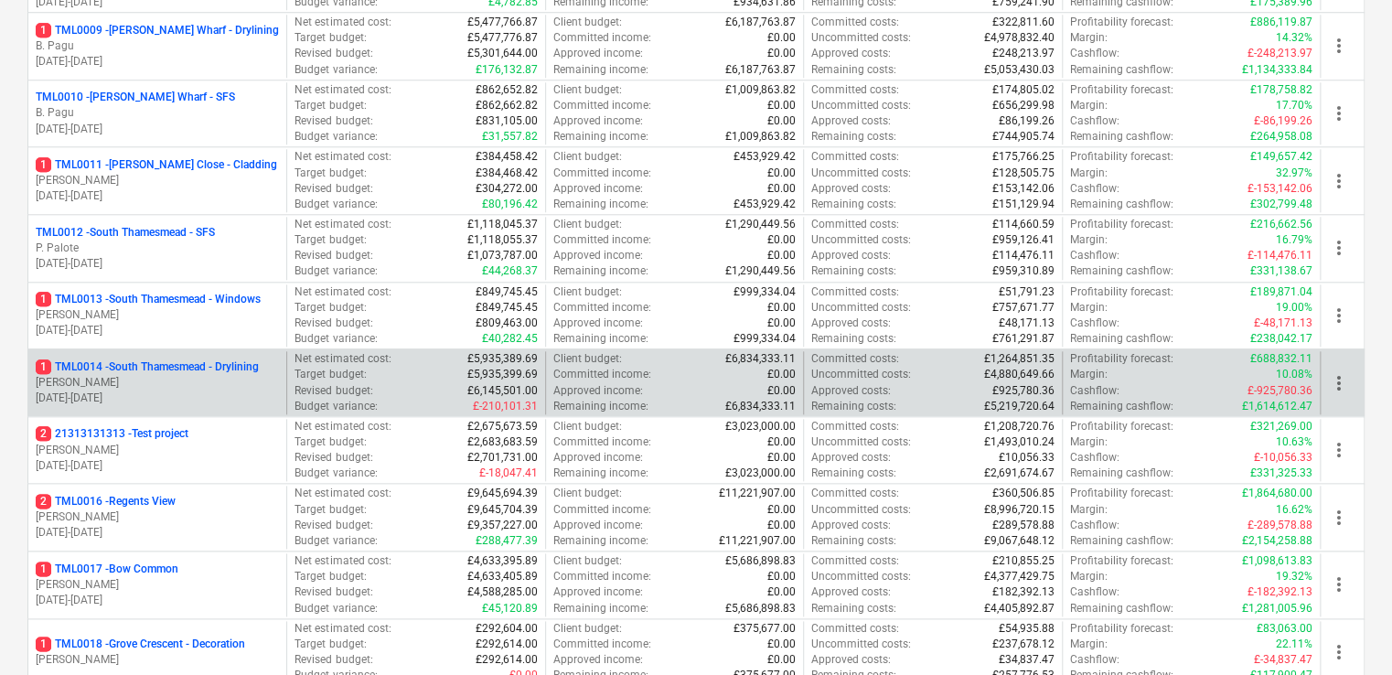
click at [125, 375] on p "[PERSON_NAME]" at bounding box center [157, 383] width 243 height 16
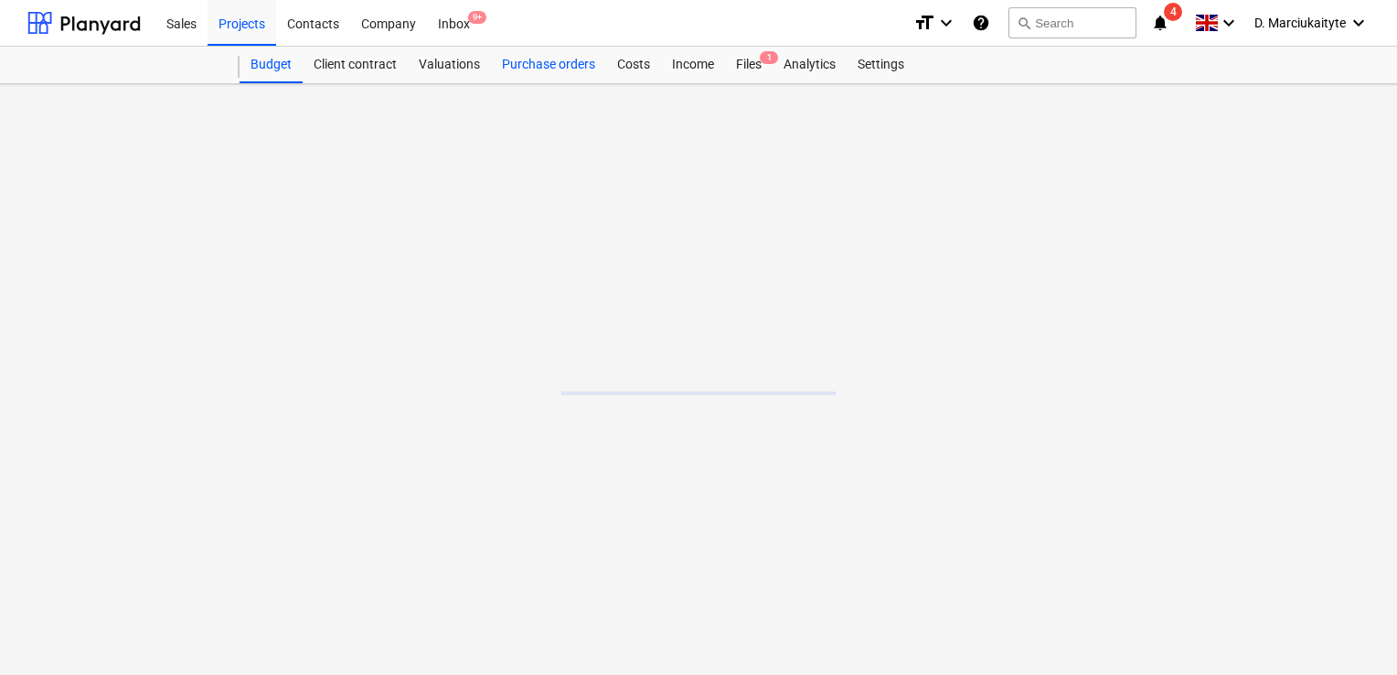
click at [552, 59] on div "Purchase orders" at bounding box center [548, 65] width 115 height 37
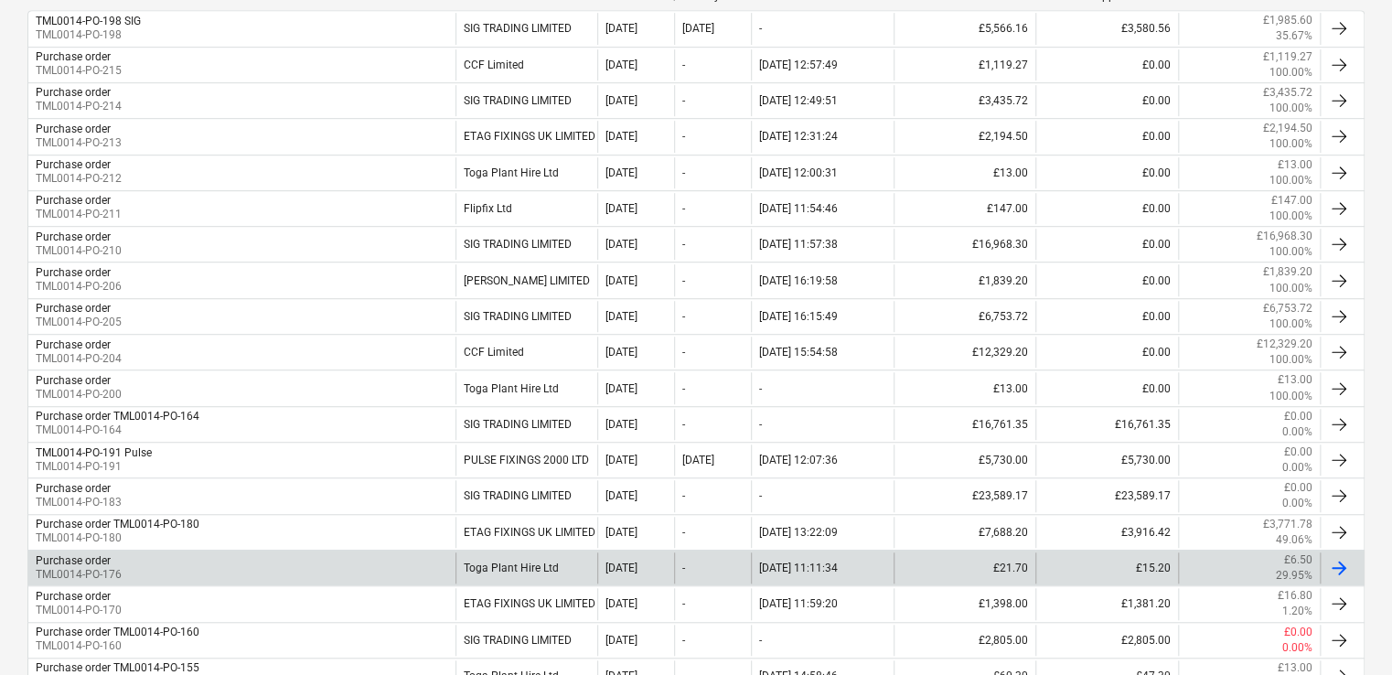
scroll to position [457, 0]
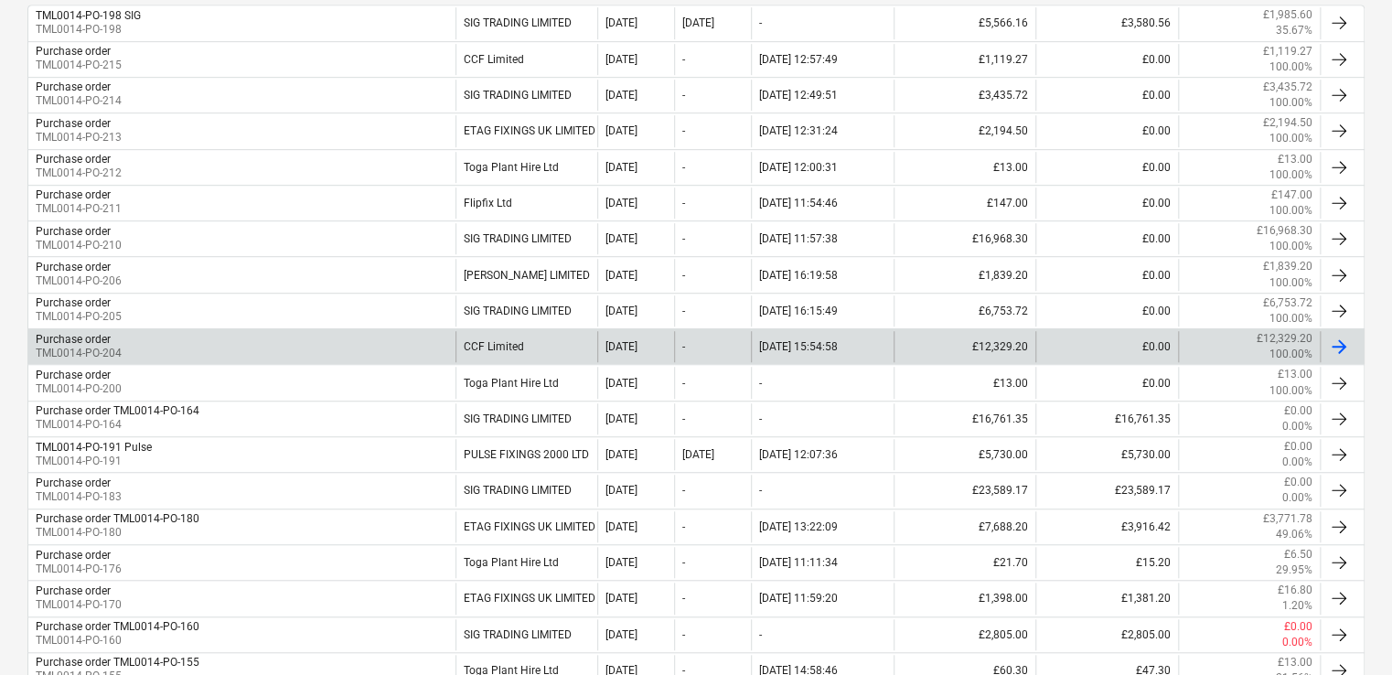
click at [209, 338] on div "Purchase order TML0014-PO-204" at bounding box center [241, 346] width 427 height 31
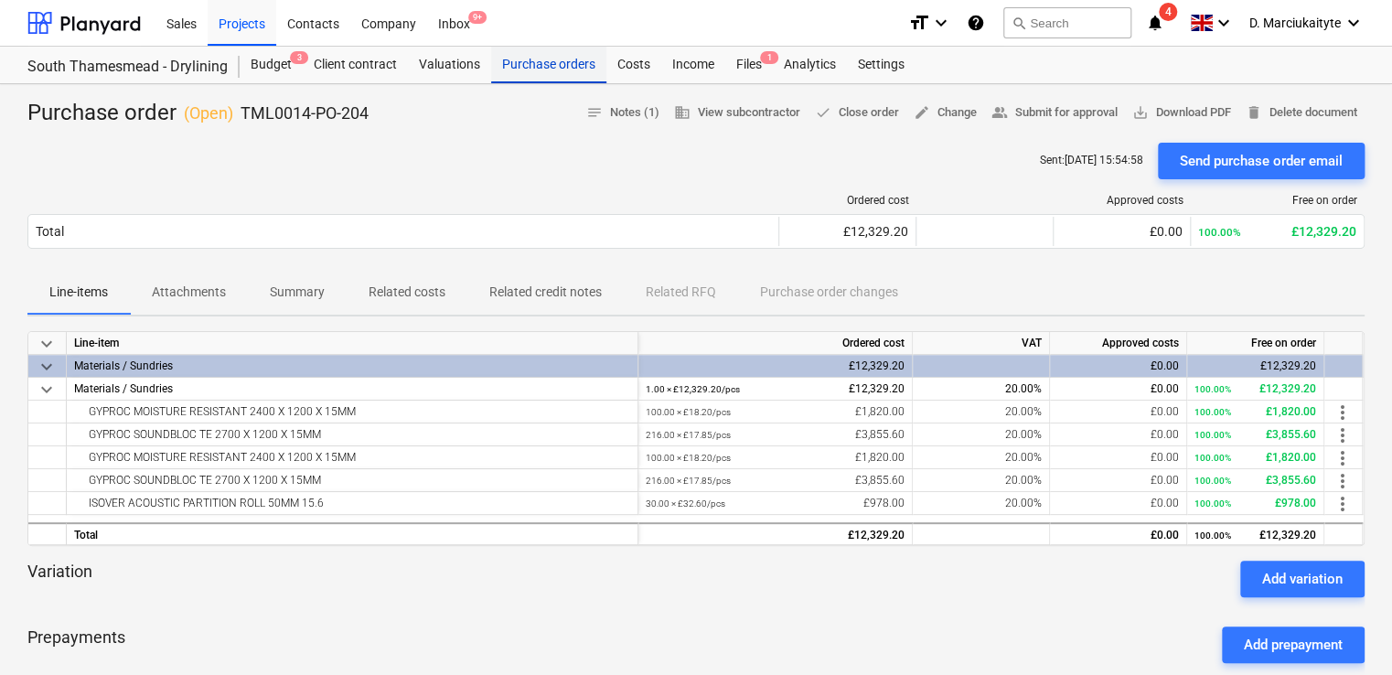
click at [546, 64] on div "Purchase orders" at bounding box center [548, 65] width 115 height 37
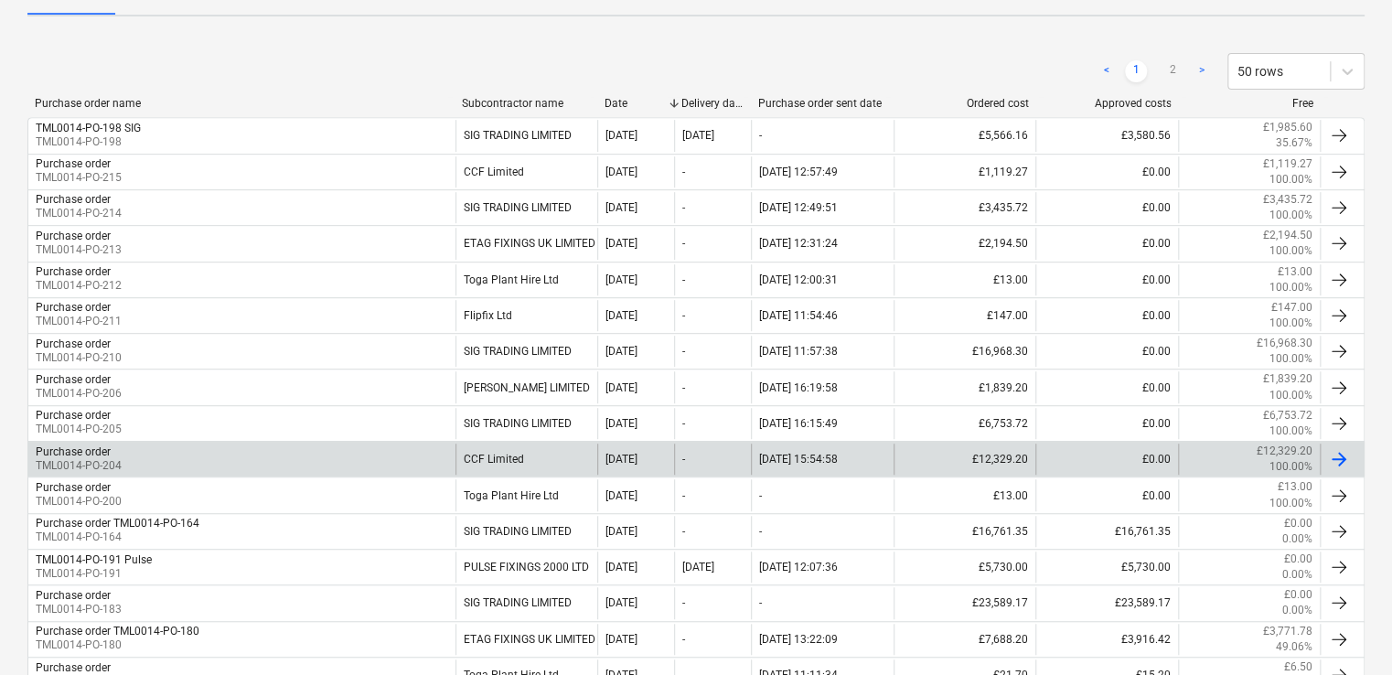
scroll to position [457, 0]
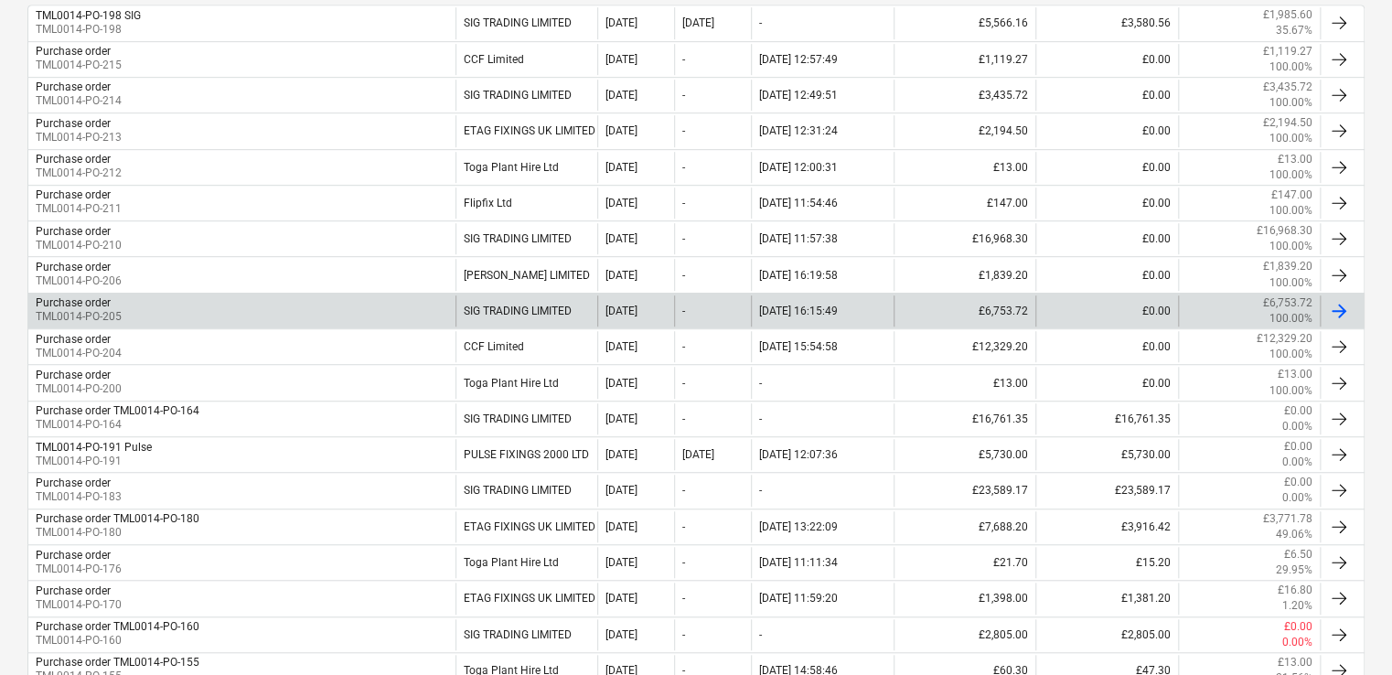
click at [439, 299] on div "Purchase order TML0014-PO-205" at bounding box center [241, 310] width 427 height 31
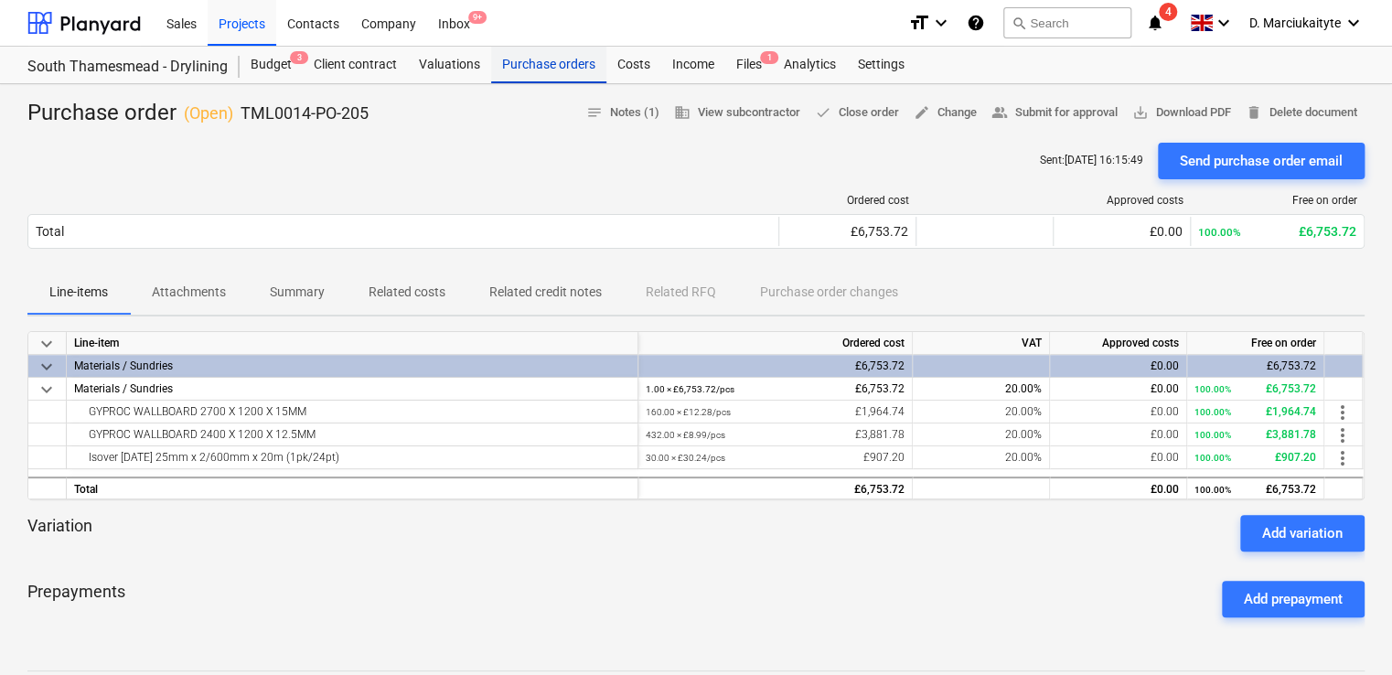
click at [542, 67] on div "Purchase orders" at bounding box center [548, 65] width 115 height 37
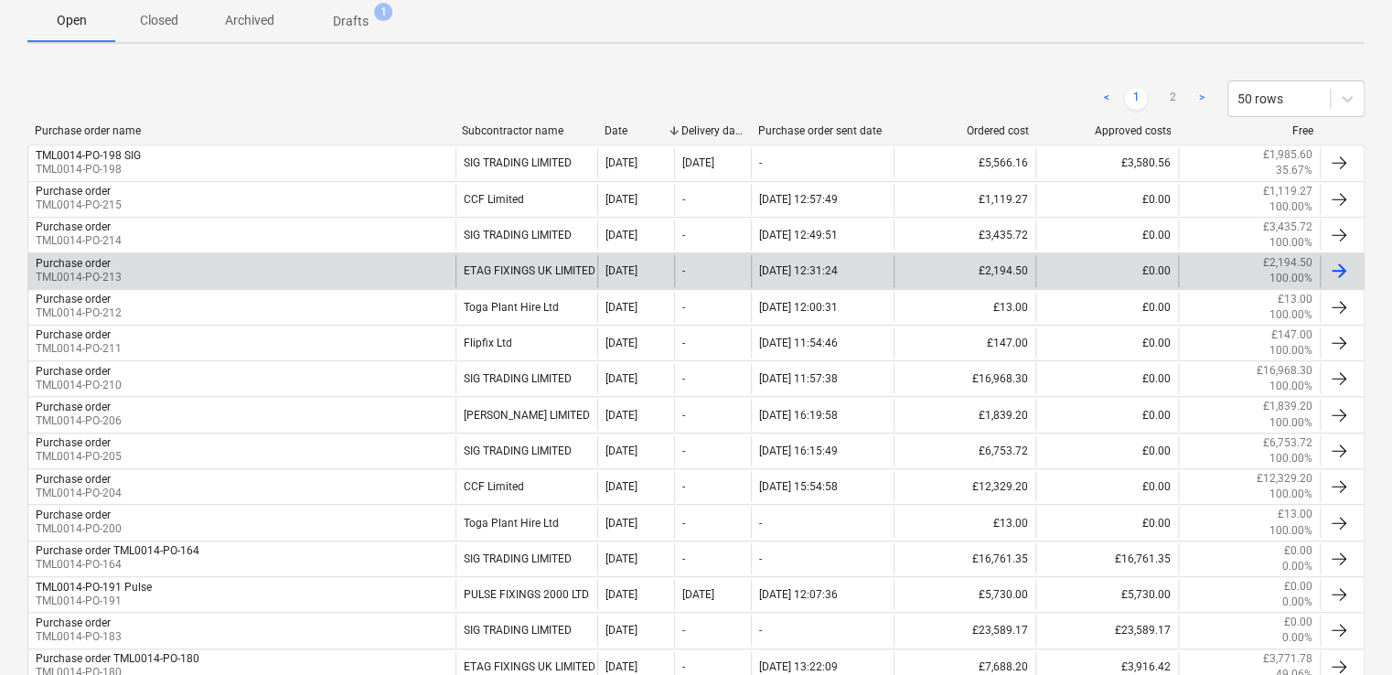
scroll to position [457, 0]
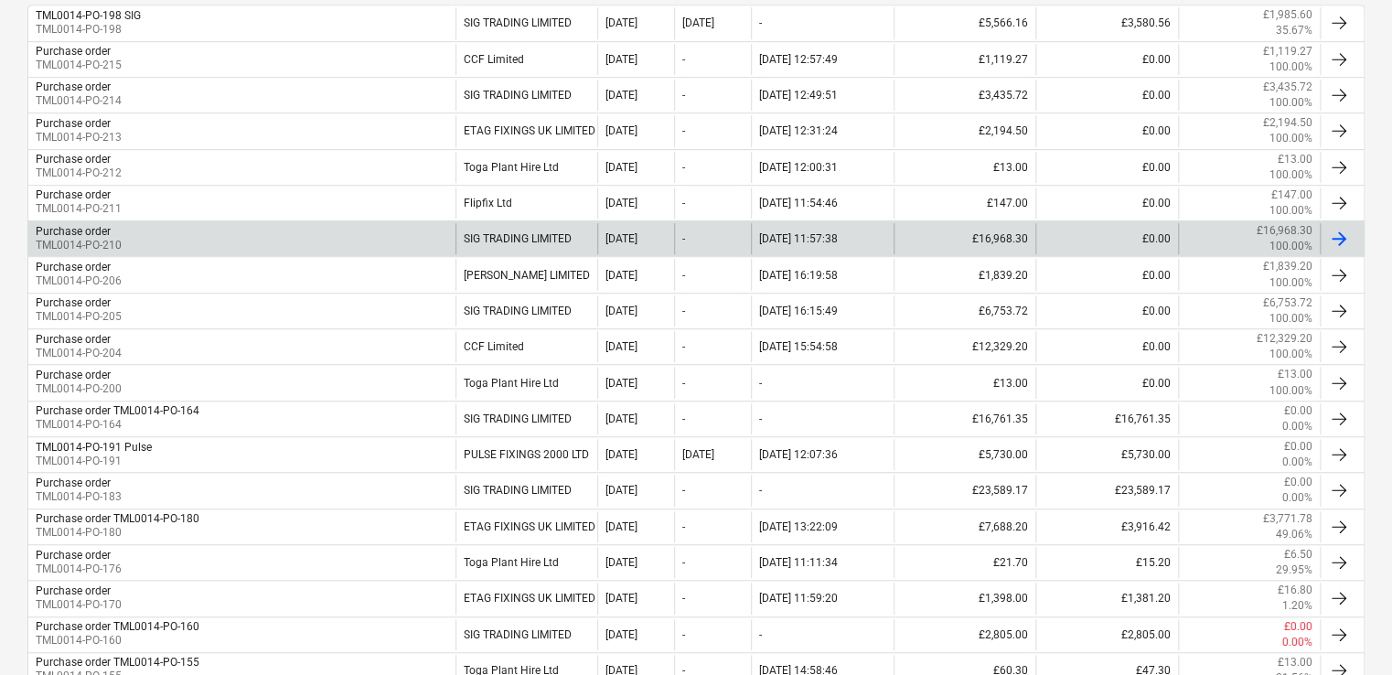
click at [508, 229] on div "SIG TRADING LIMITED" at bounding box center [526, 238] width 143 height 31
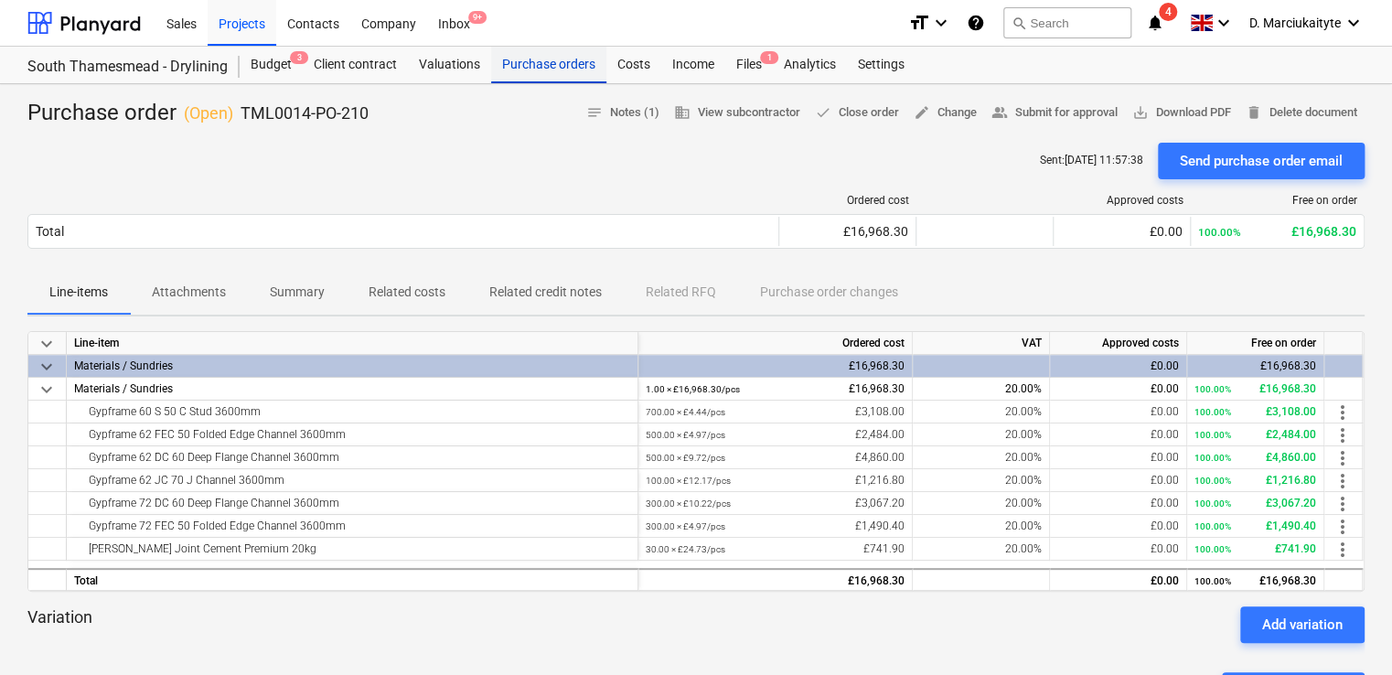
click at [545, 68] on div "Purchase orders" at bounding box center [548, 65] width 115 height 37
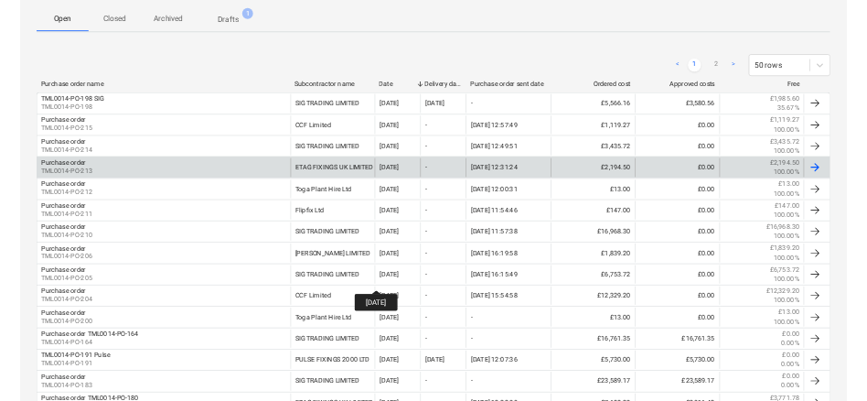
scroll to position [366, 0]
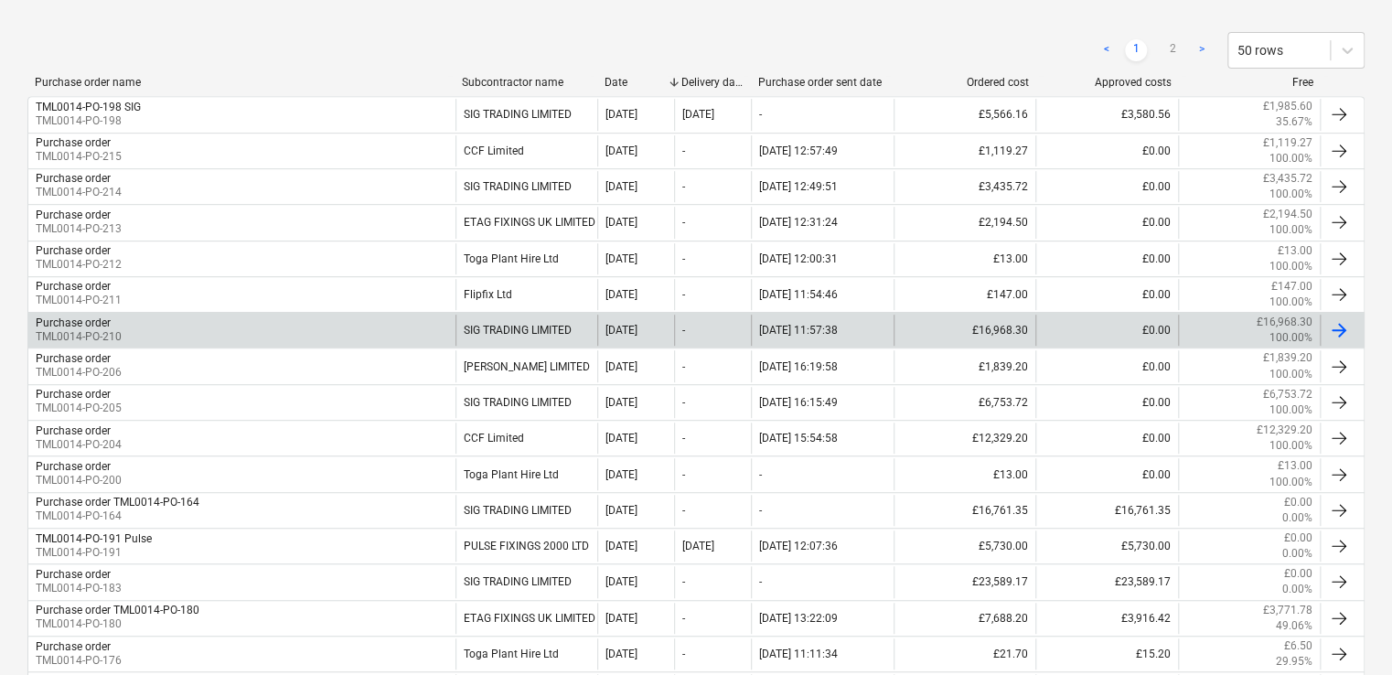
click at [435, 318] on div "Purchase order TML0014-PO-210" at bounding box center [241, 330] width 427 height 31
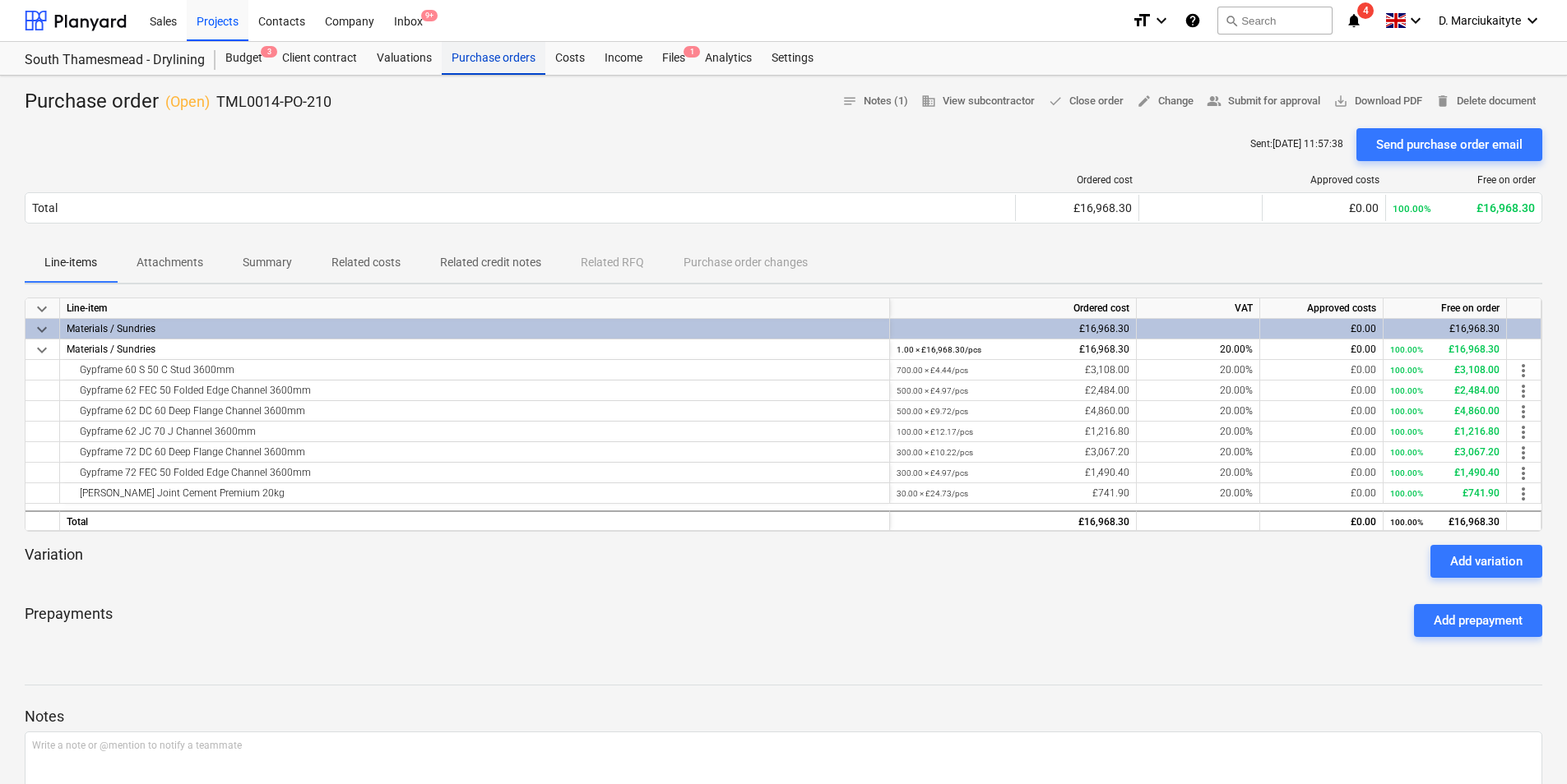
click at [493, 50] on div "Purchase orders" at bounding box center [493, 58] width 103 height 33
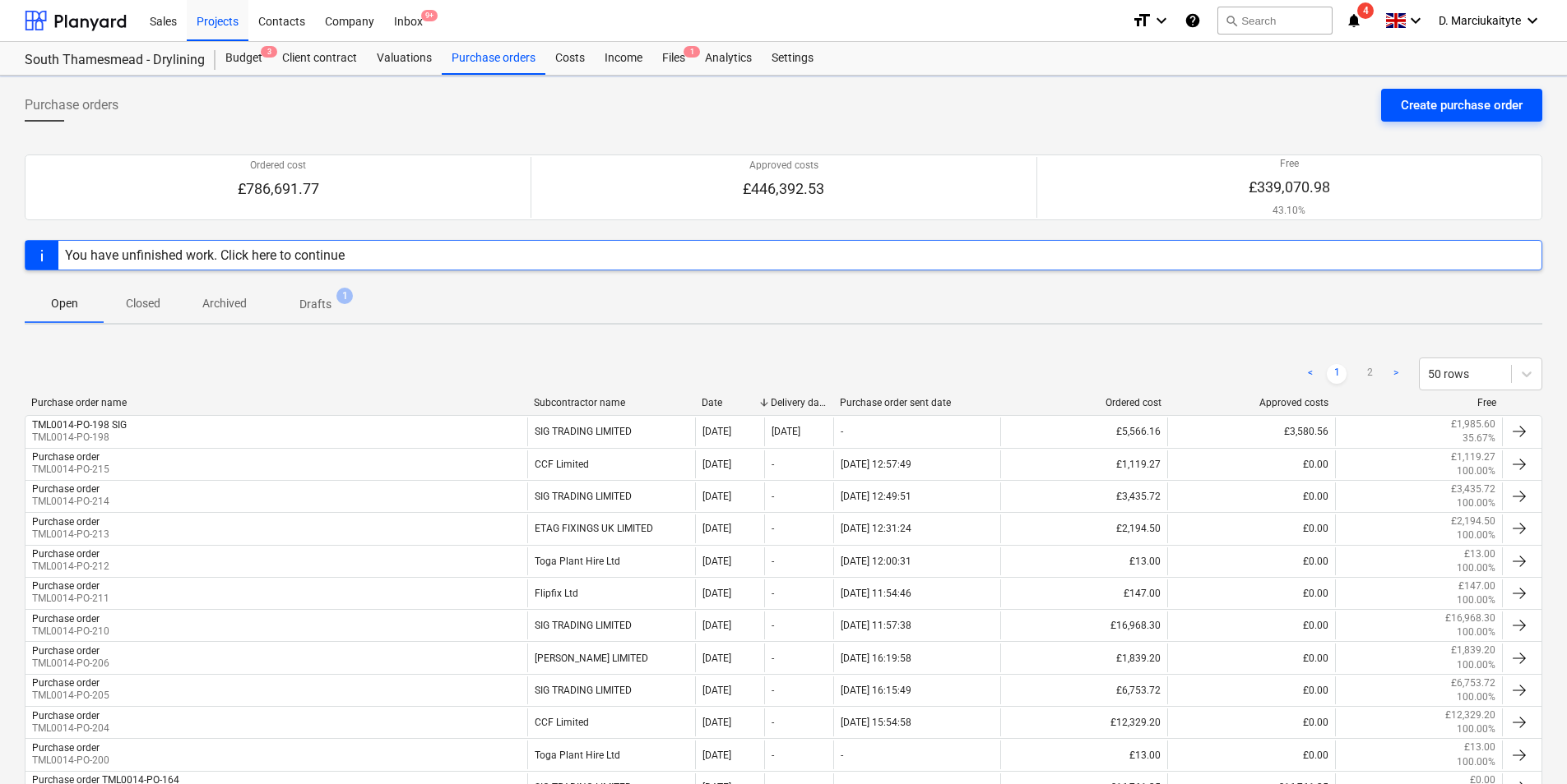
click at [1471, 102] on div "Create purchase order" at bounding box center [1461, 105] width 121 height 22
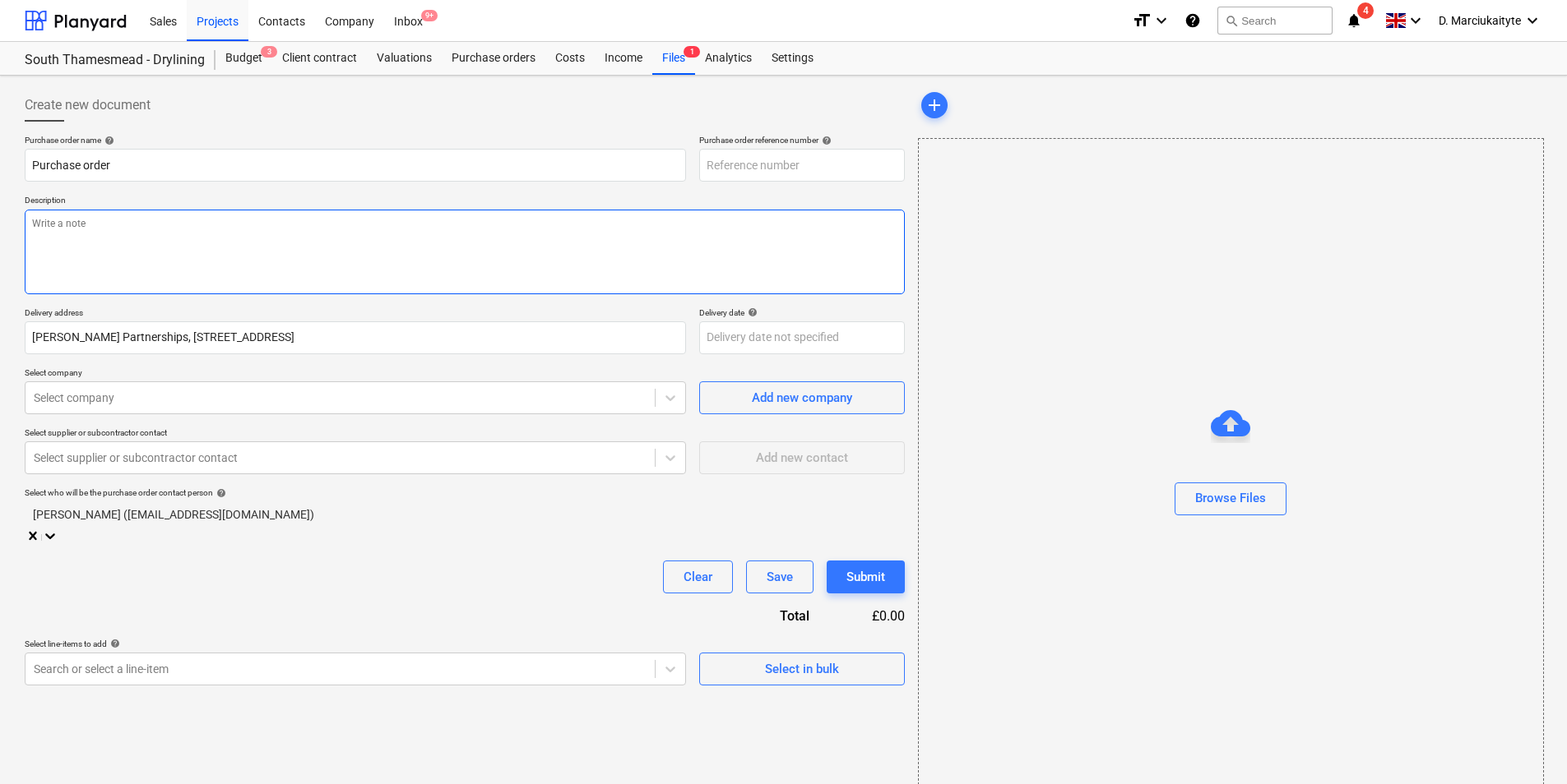
type textarea "x"
type input "TML0014-PO-222"
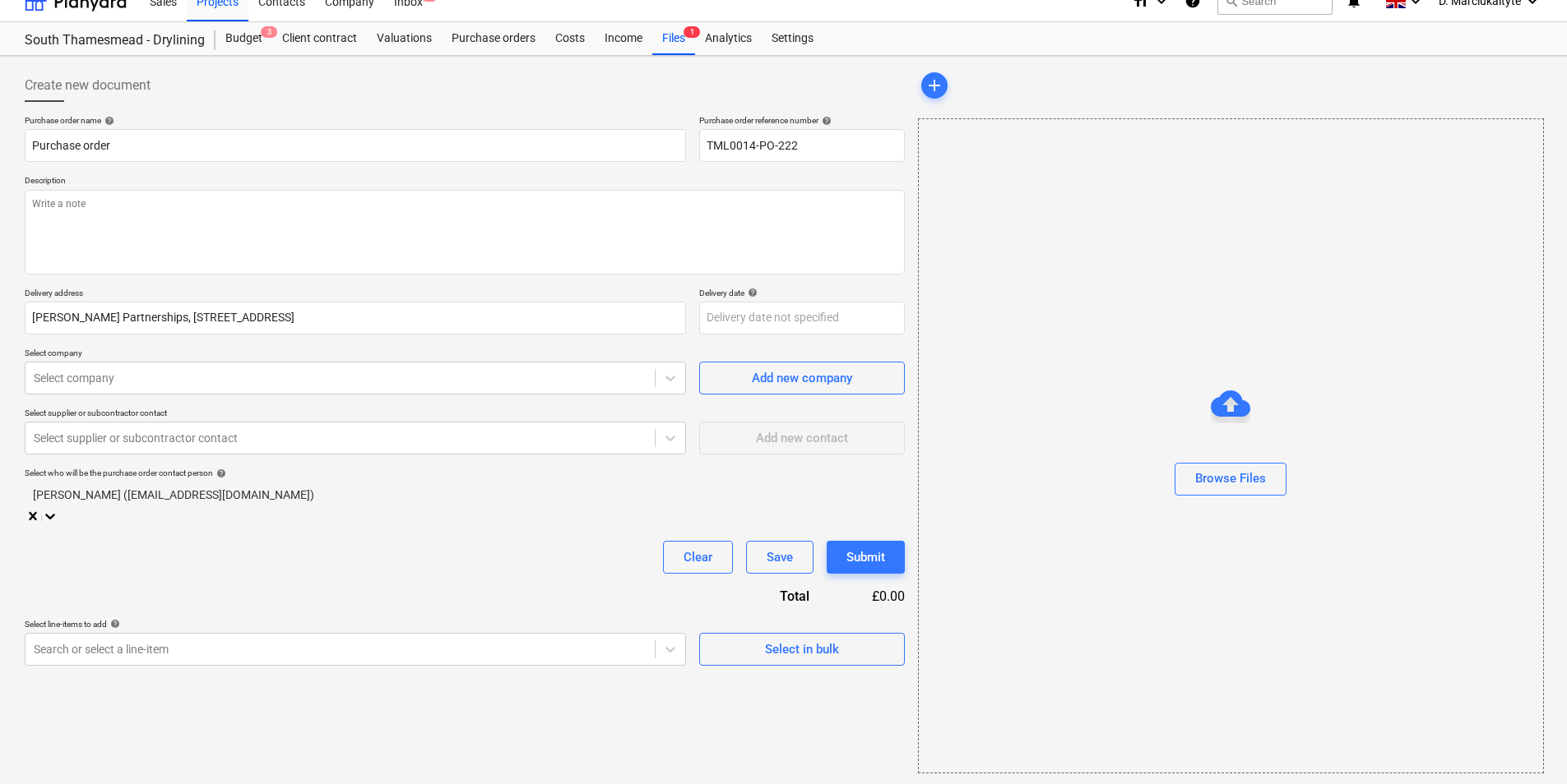
scroll to position [22, 0]
click at [825, 139] on input "TML0014-PO-222" at bounding box center [801, 143] width 206 height 33
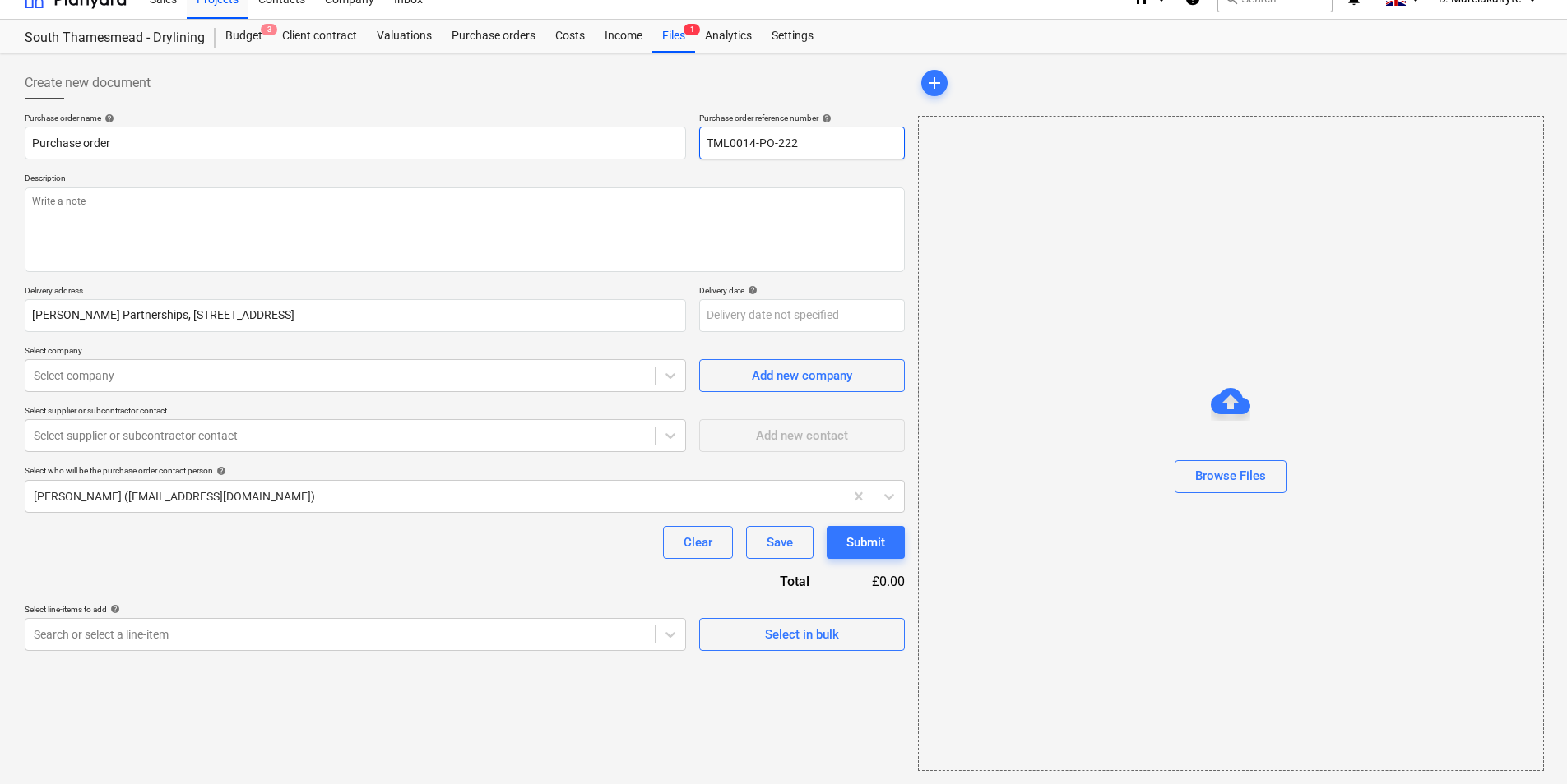
drag, startPoint x: 810, startPoint y: 147, endPoint x: 780, endPoint y: 144, distance: 30.1
click at [780, 144] on input "TML0014-PO-222" at bounding box center [801, 143] width 206 height 33
type textarea "x"
type input "TML0014-PO-1"
type textarea "x"
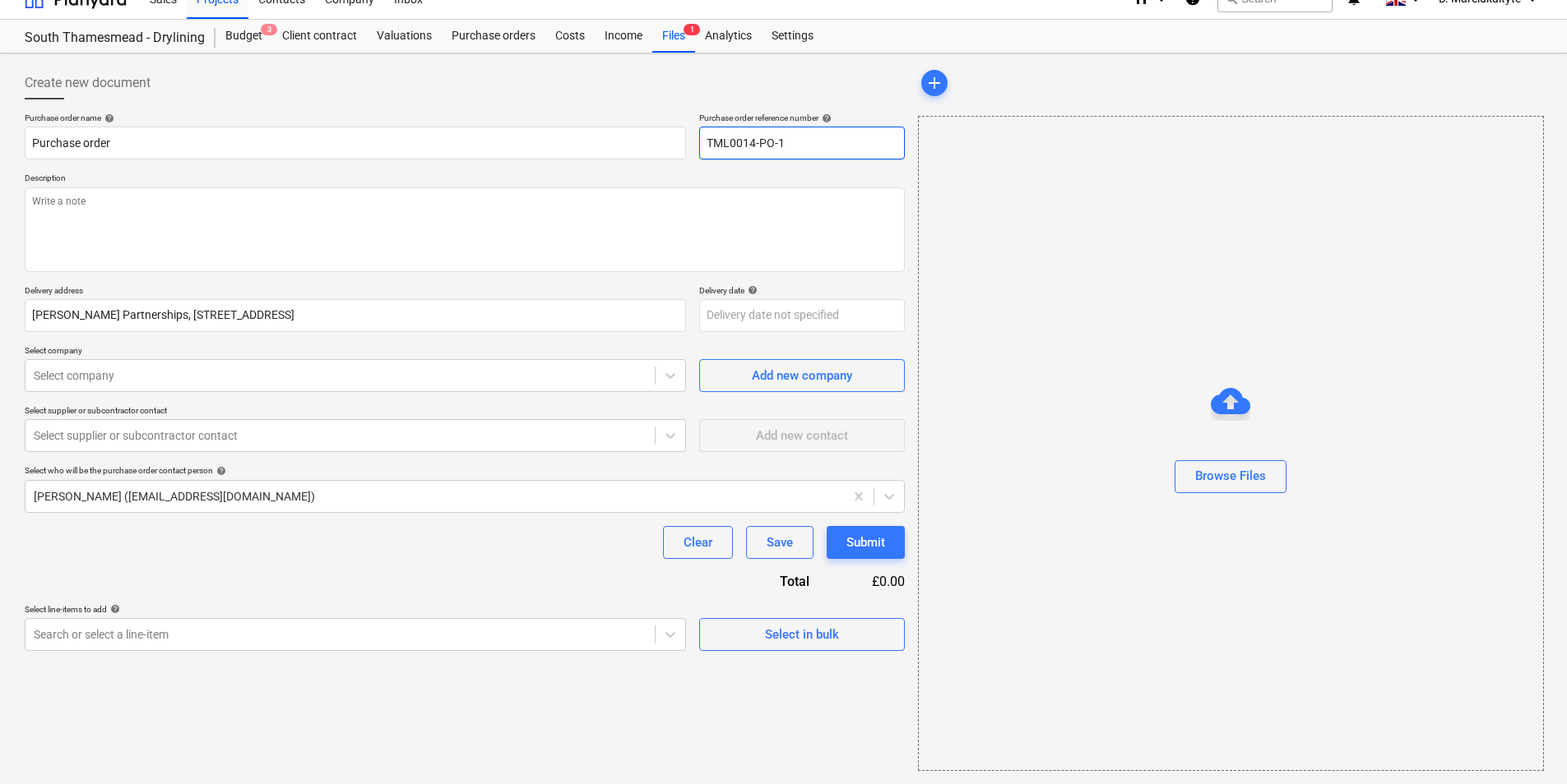
type input "TML0014-PO-19"
type textarea "x"
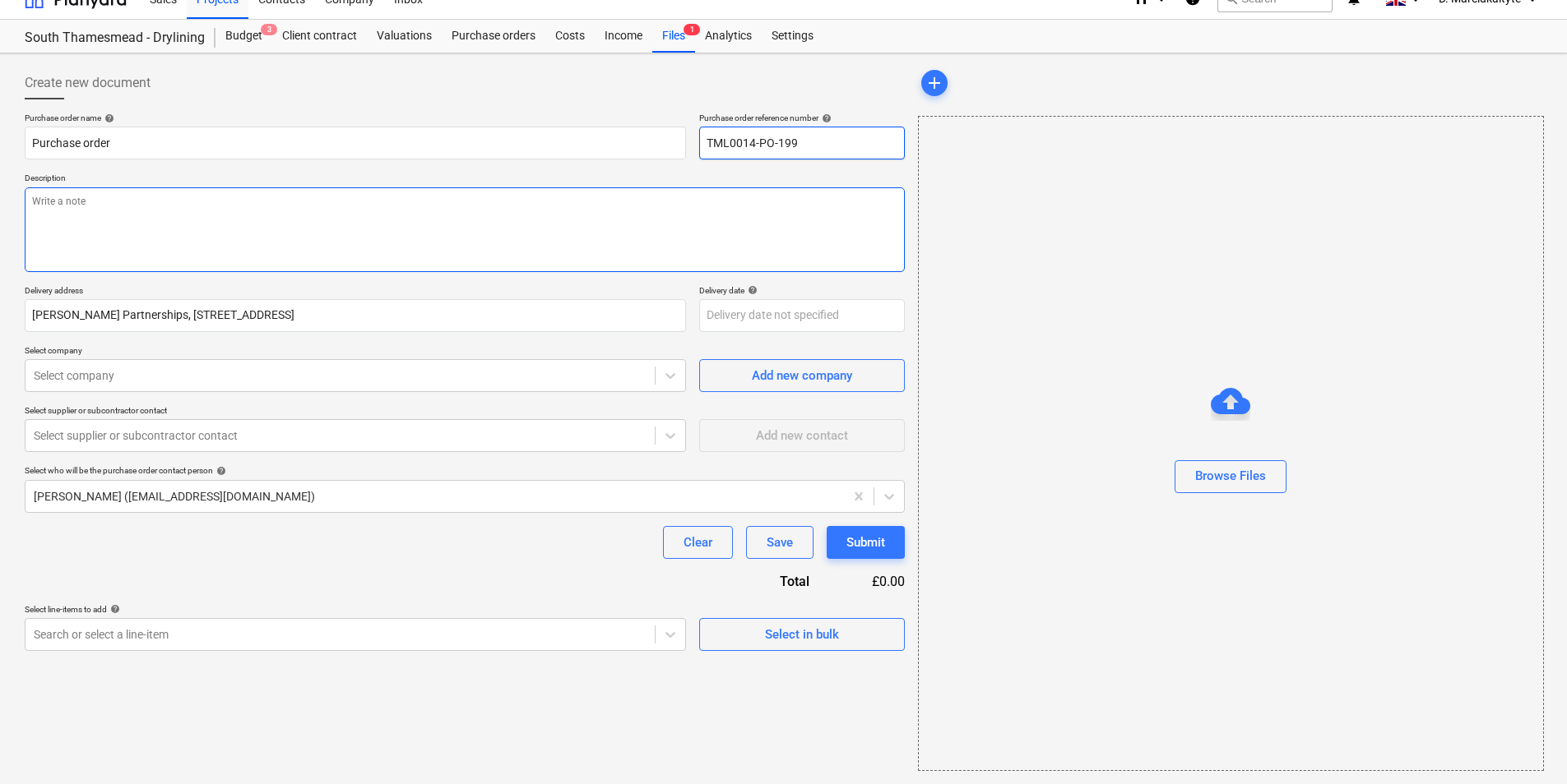
type input "TML0014-PO-199"
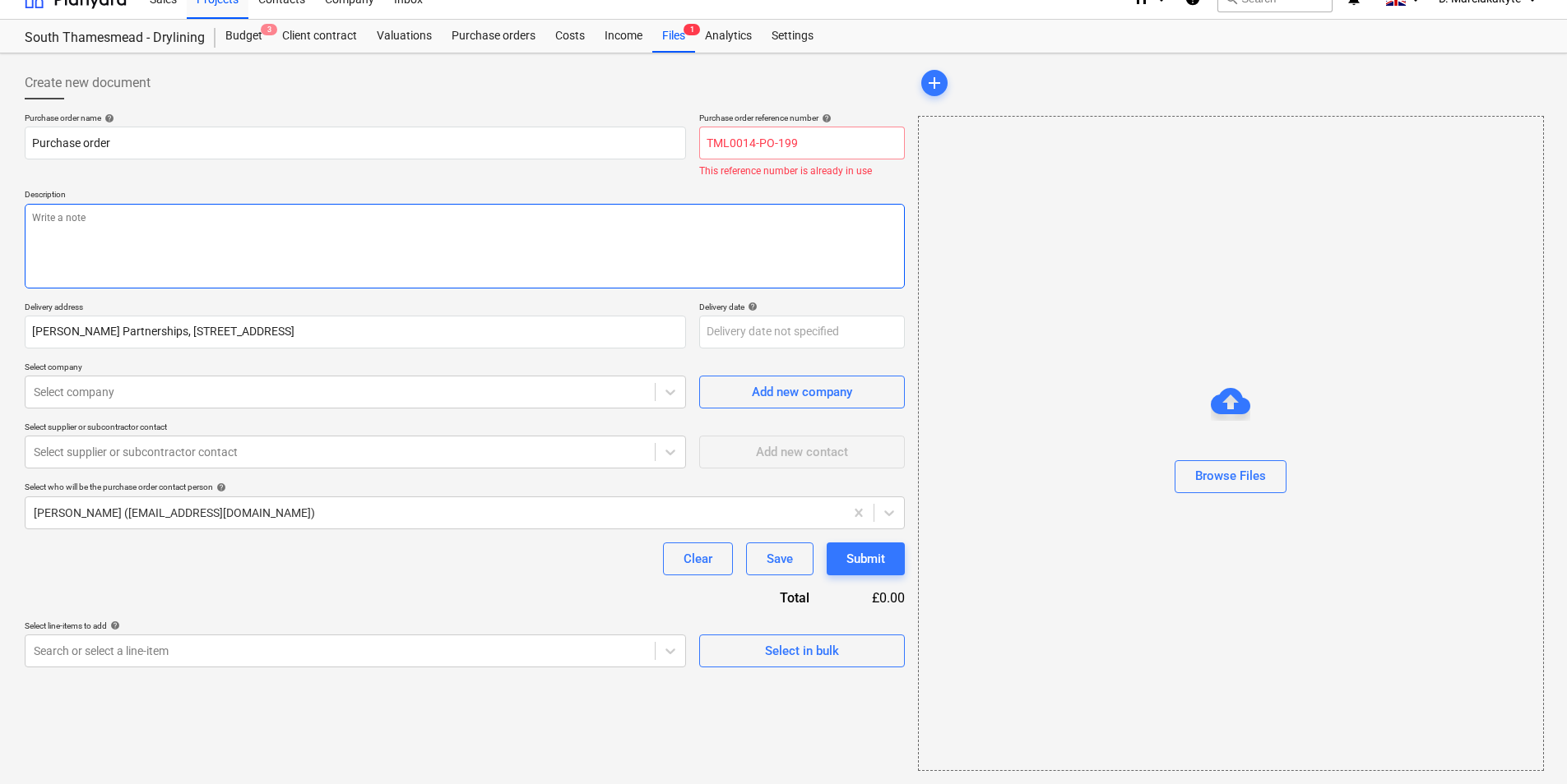
click at [754, 207] on textarea at bounding box center [464, 246] width 881 height 85
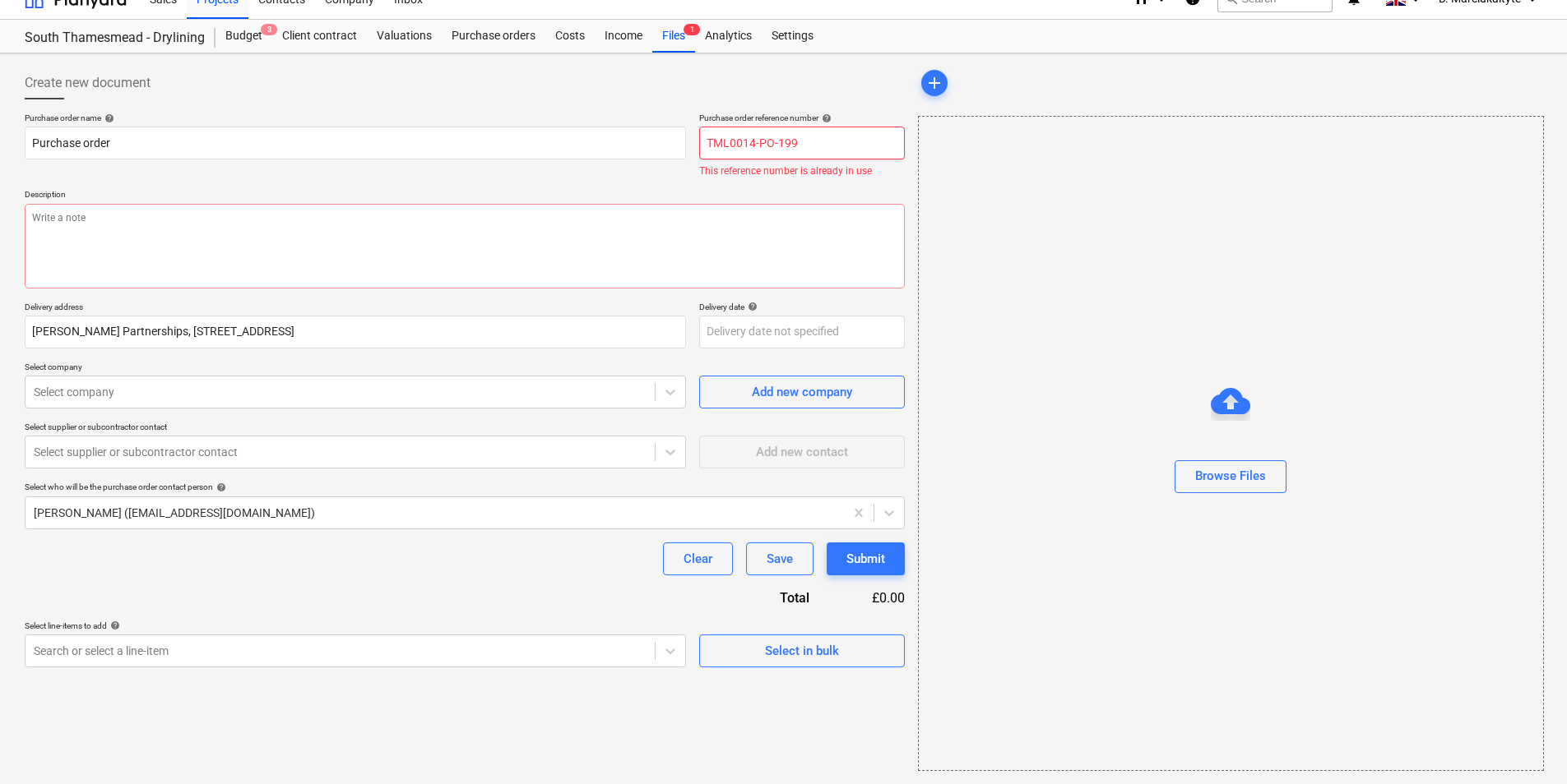
click at [798, 143] on input "TML0014-PO-199" at bounding box center [801, 143] width 206 height 33
type textarea "x"
type input "TML0014-PO-19"
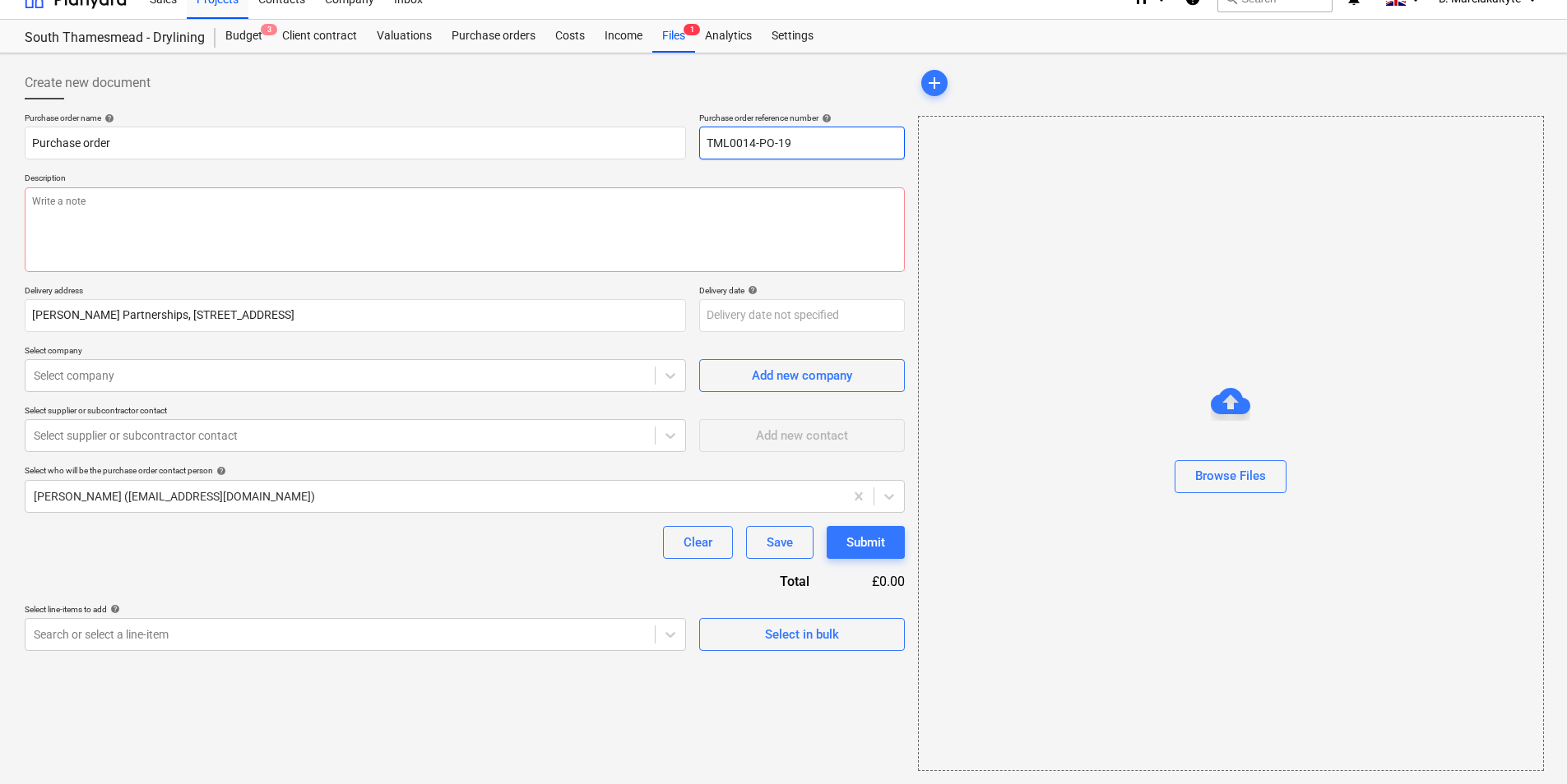
type textarea "x"
type input "TML0014-PO-1"
type textarea "x"
type input "TML0014-PO-"
type textarea "x"
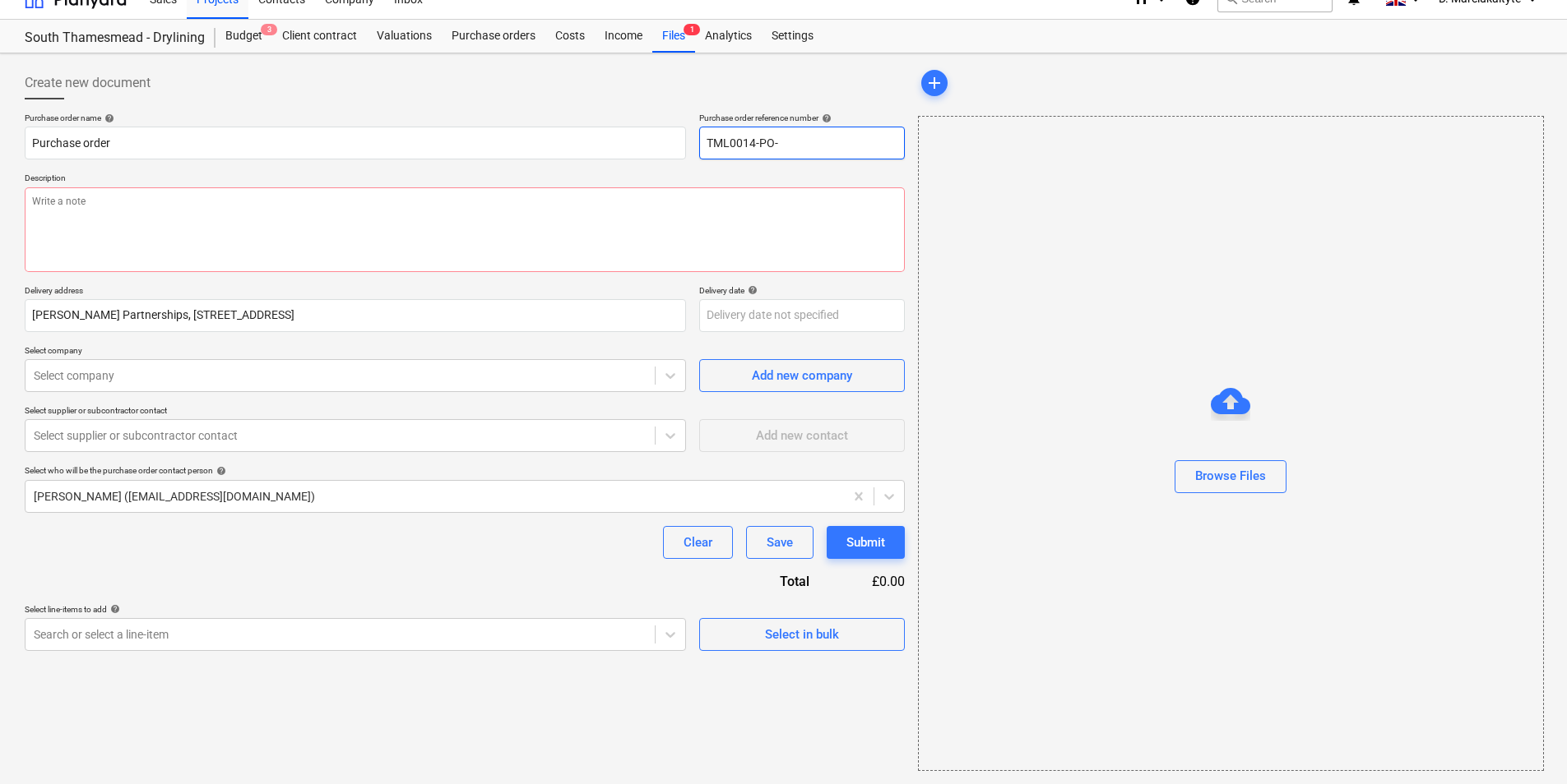
type input "TML0014-PO-2"
type textarea "x"
type input "TML0014-PO-20"
type textarea "x"
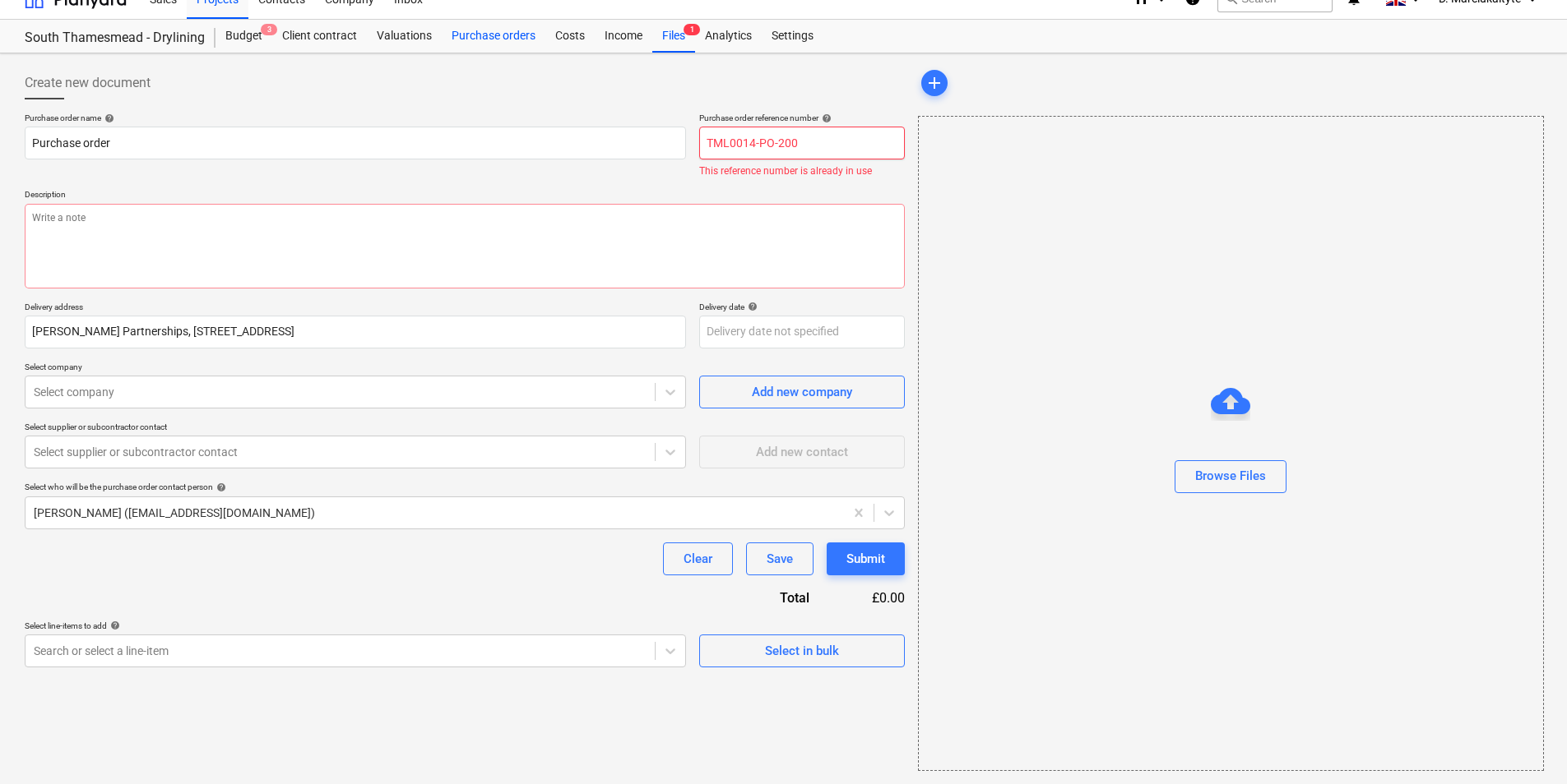
type input "TML0014-PO-200"
click at [478, 36] on div "Purchase orders" at bounding box center [493, 36] width 103 height 33
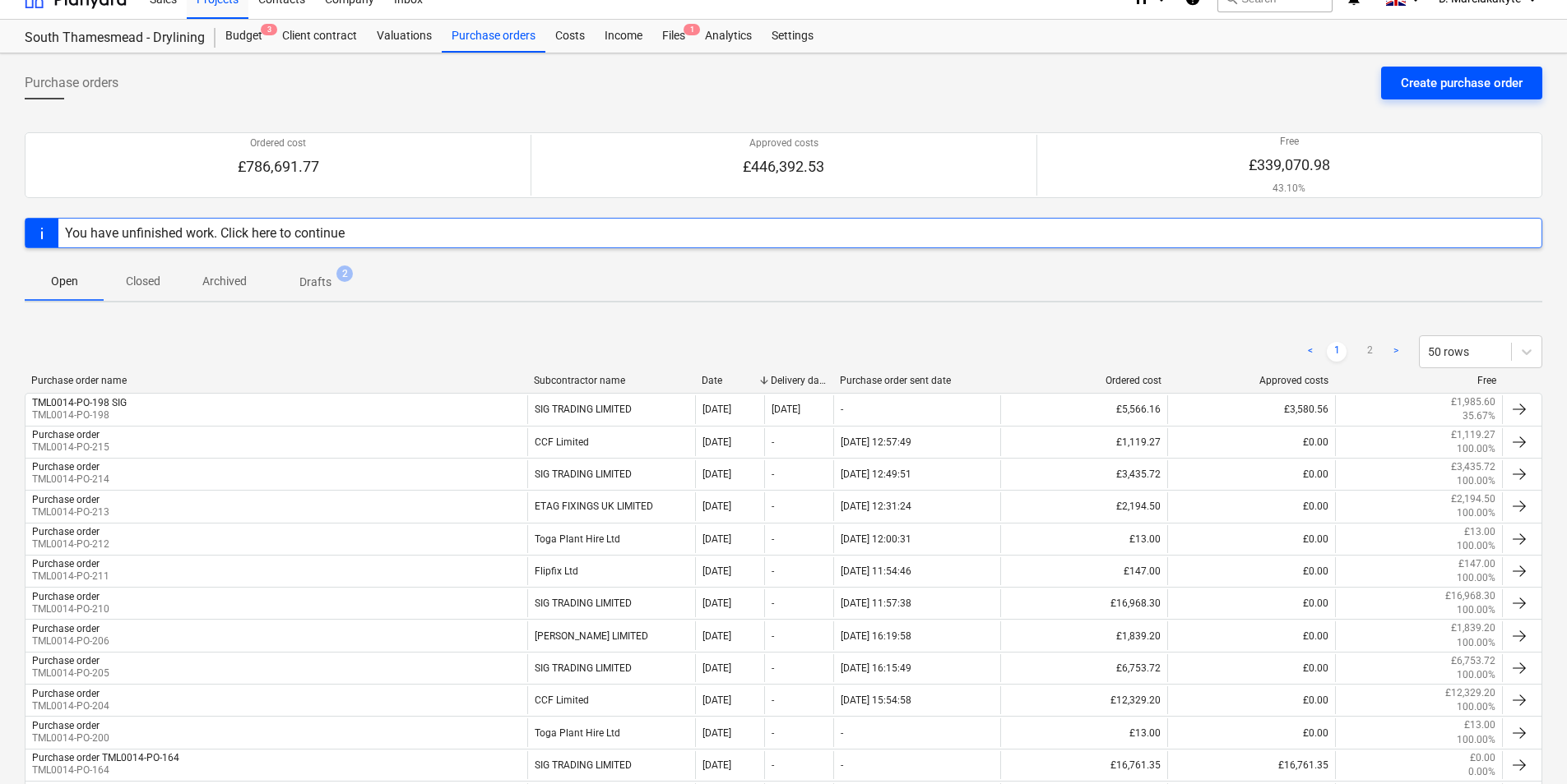
click at [1478, 81] on div "Create purchase order" at bounding box center [1461, 83] width 121 height 22
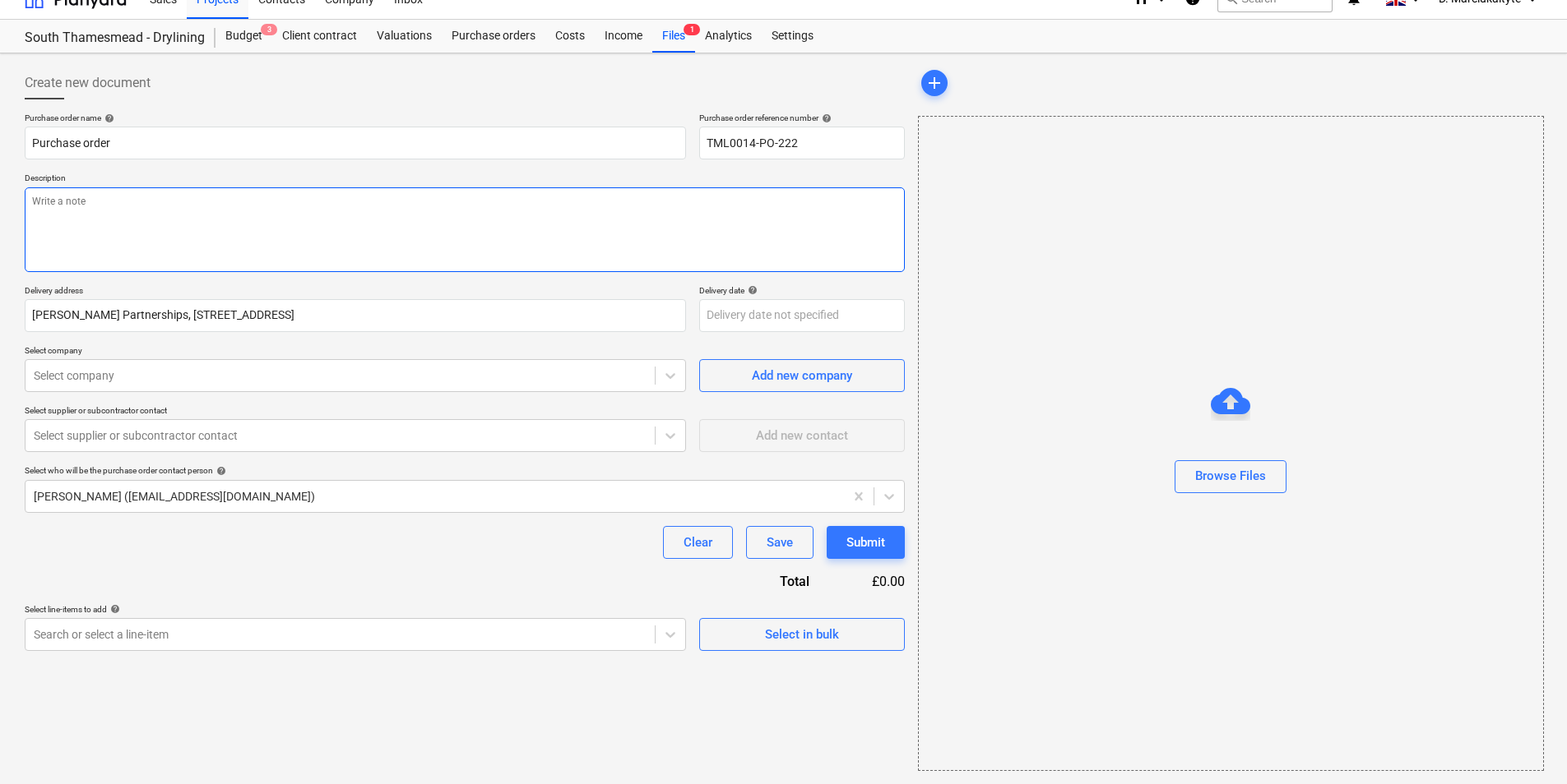
click at [447, 264] on textarea at bounding box center [464, 230] width 881 height 85
type textarea "x"
type textarea "g"
type textarea "x"
type textarea "go"
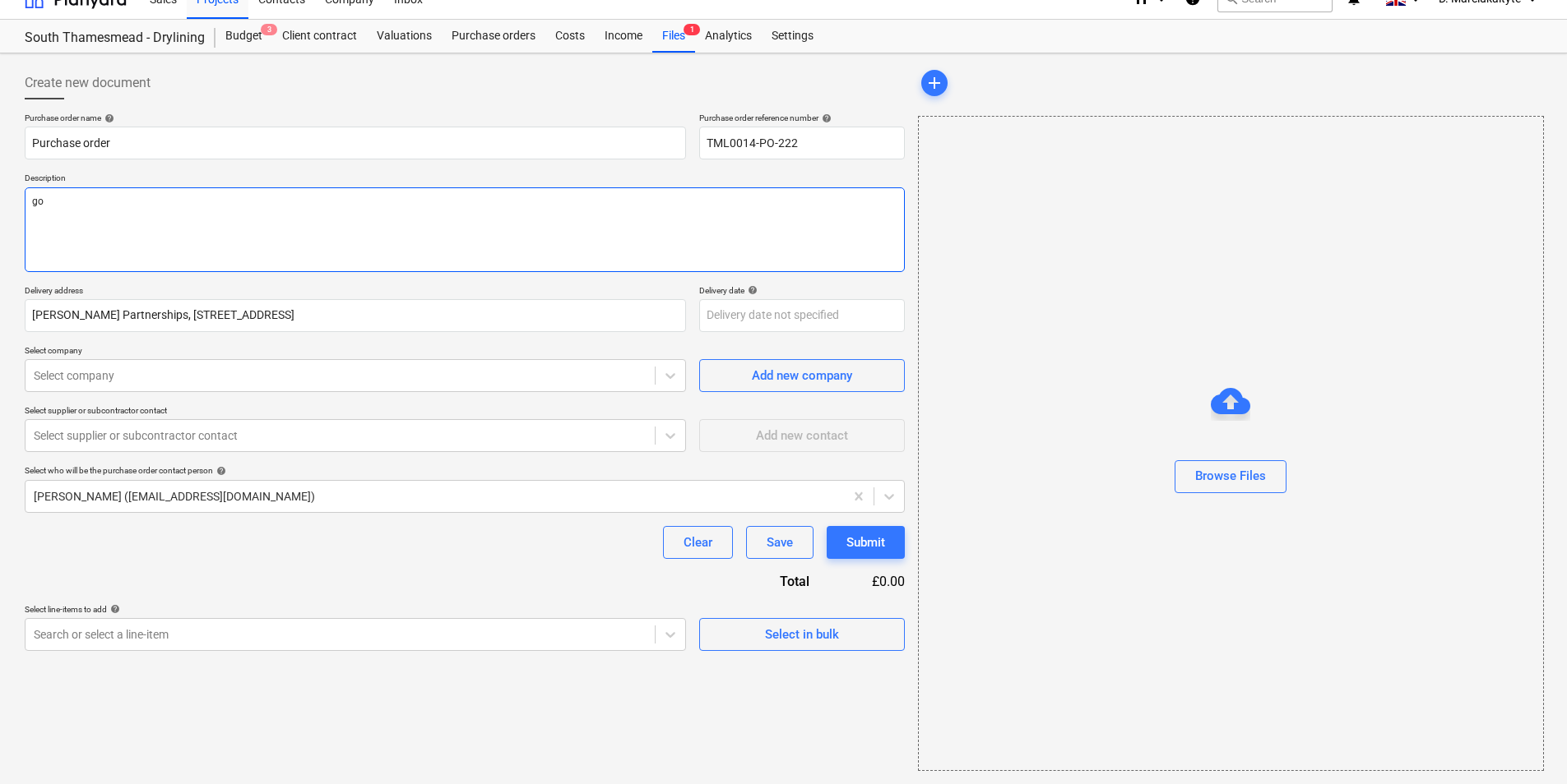
type textarea "x"
type textarea "goo"
type textarea "x"
type textarea "good"
type textarea "x"
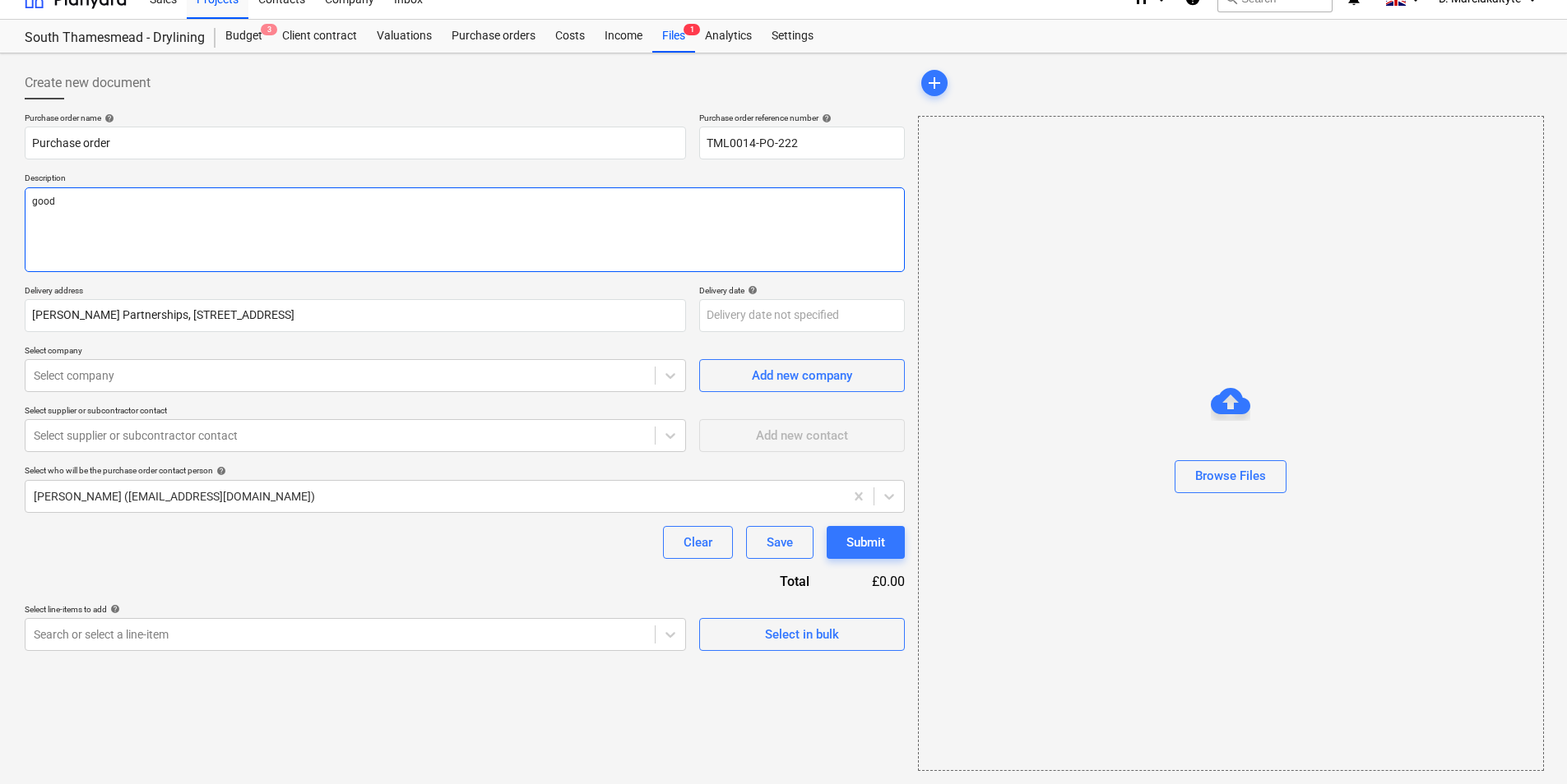
type textarea "good m"
type textarea "x"
type textarea "good mo"
type textarea "x"
type textarea "good mor"
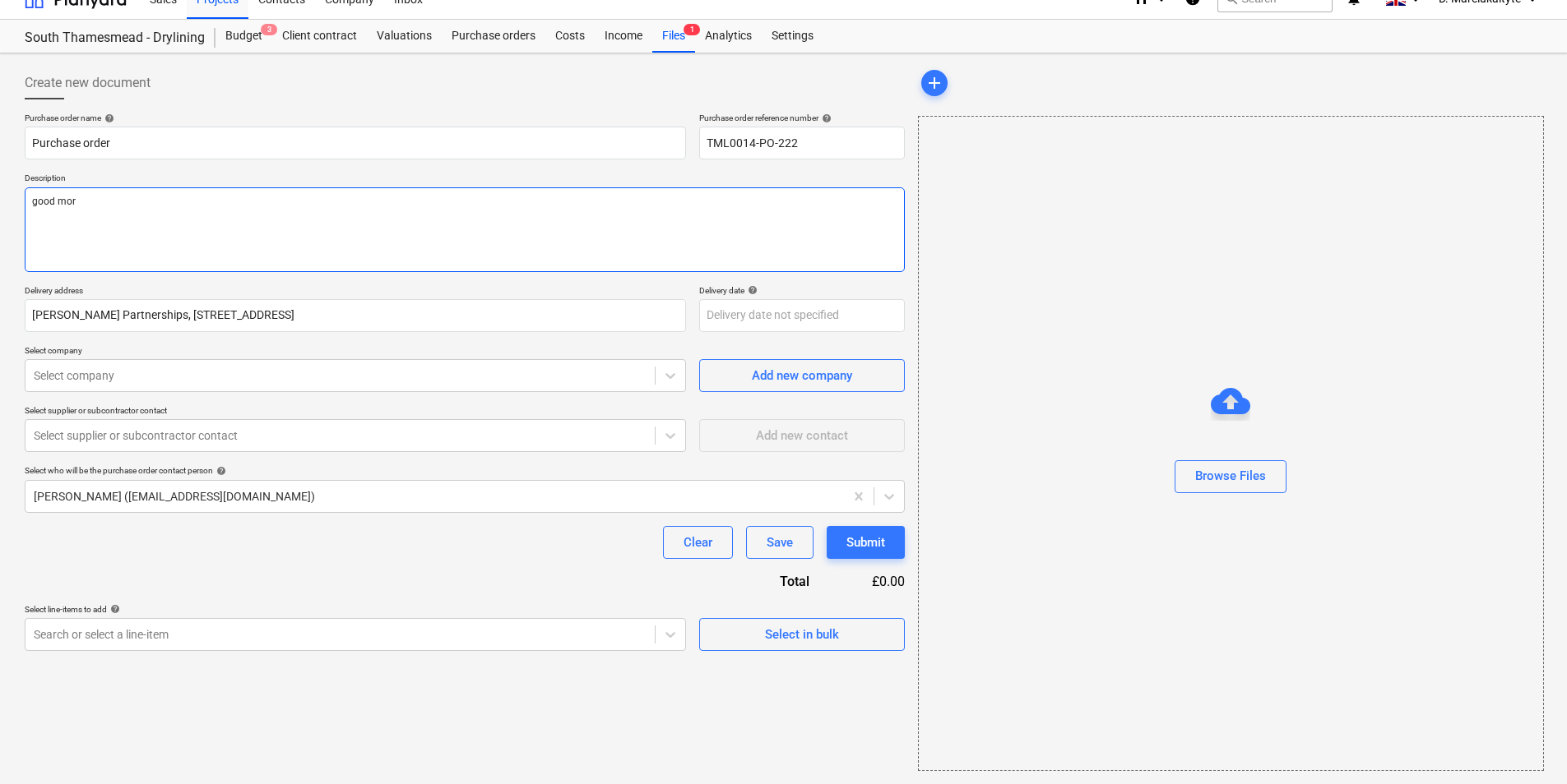
type textarea "x"
type textarea "good morn"
type textarea "x"
type textarea "good morni"
type textarea "x"
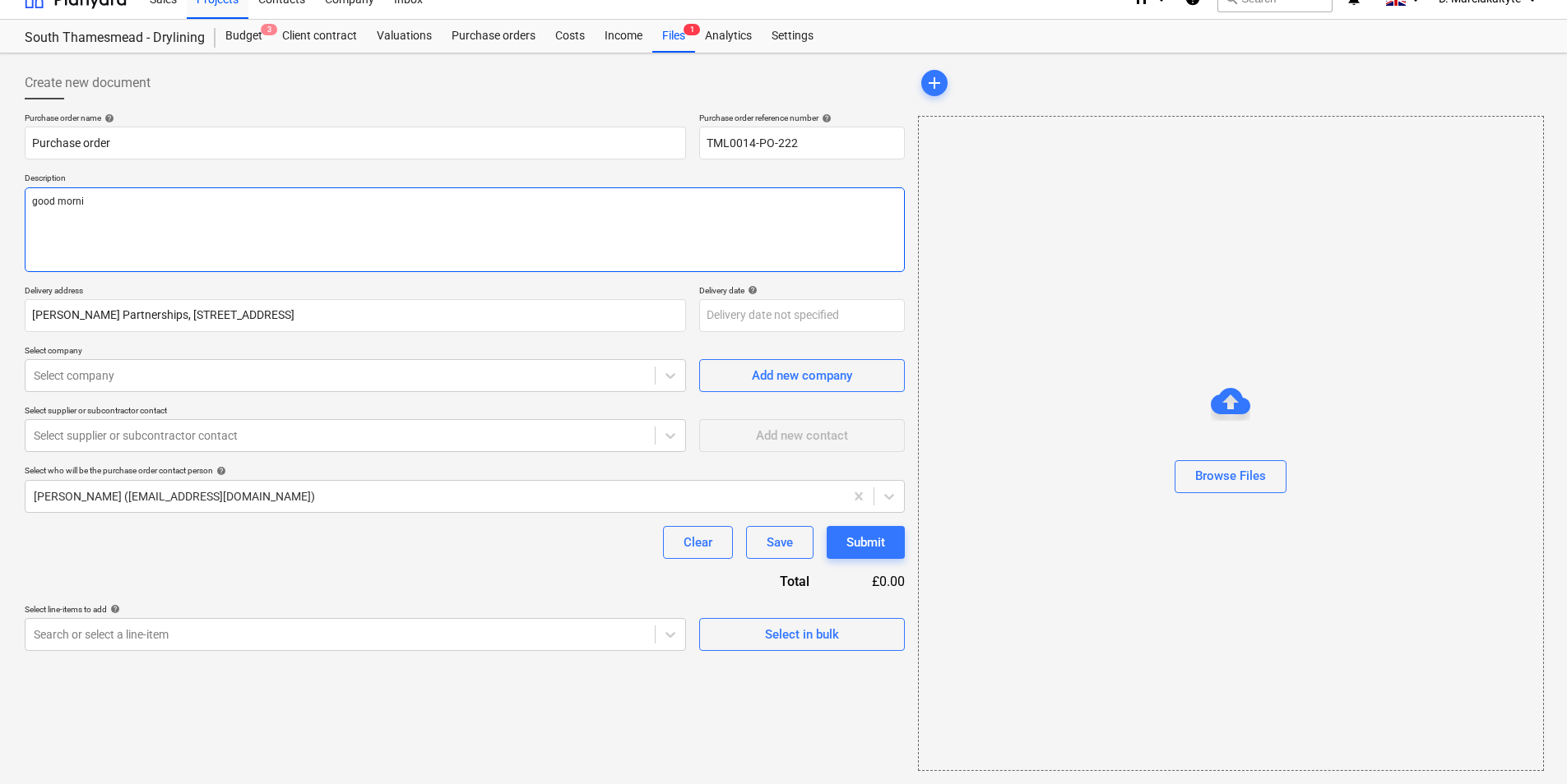
type textarea "good mornin"
type textarea "x"
type textarea "good morning"
type textarea "x"
type textarea "good morning,"
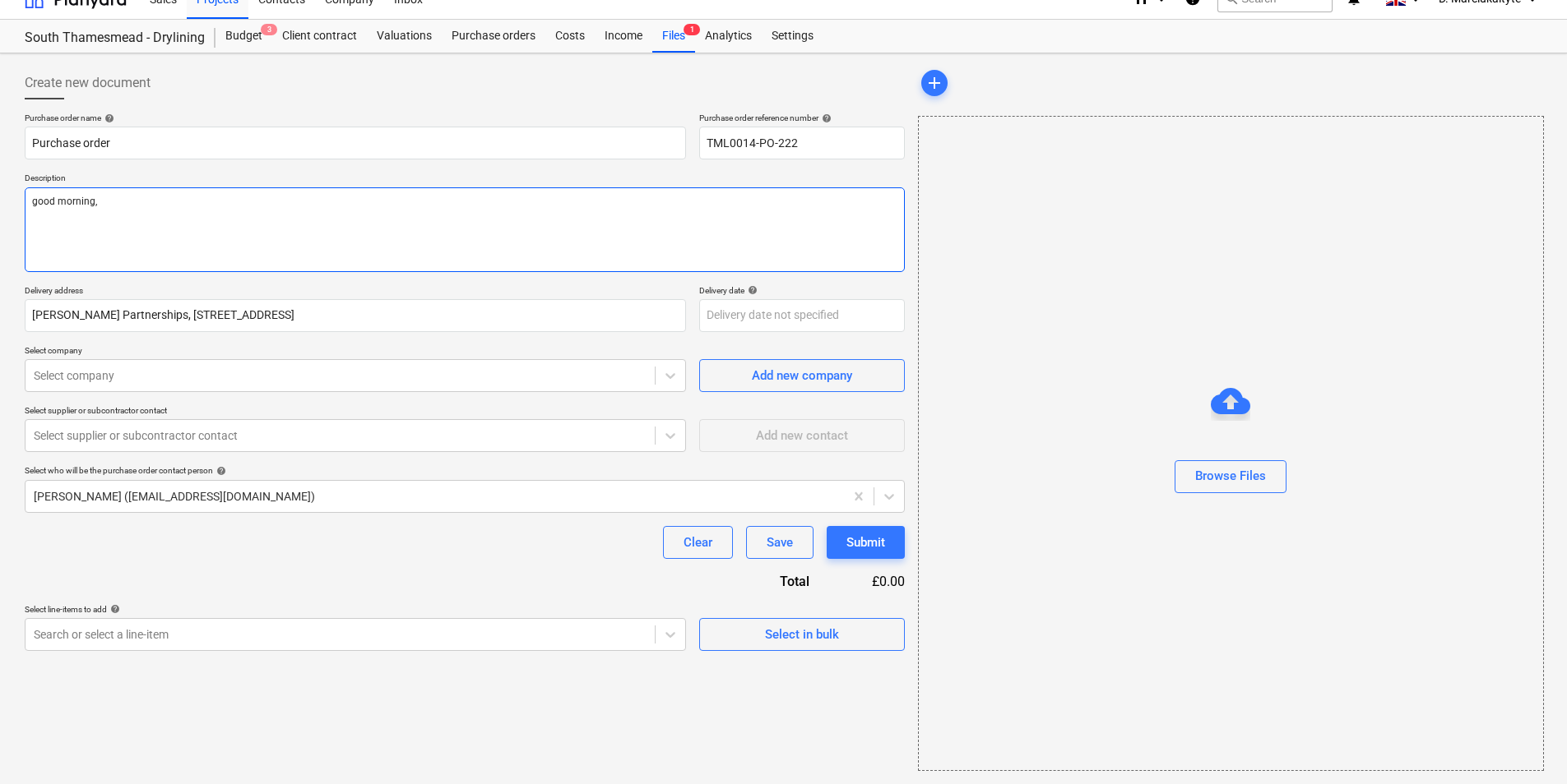
type textarea "x"
type textarea "good morning,"
type textarea "x"
type textarea "good morning,"
type textarea "x"
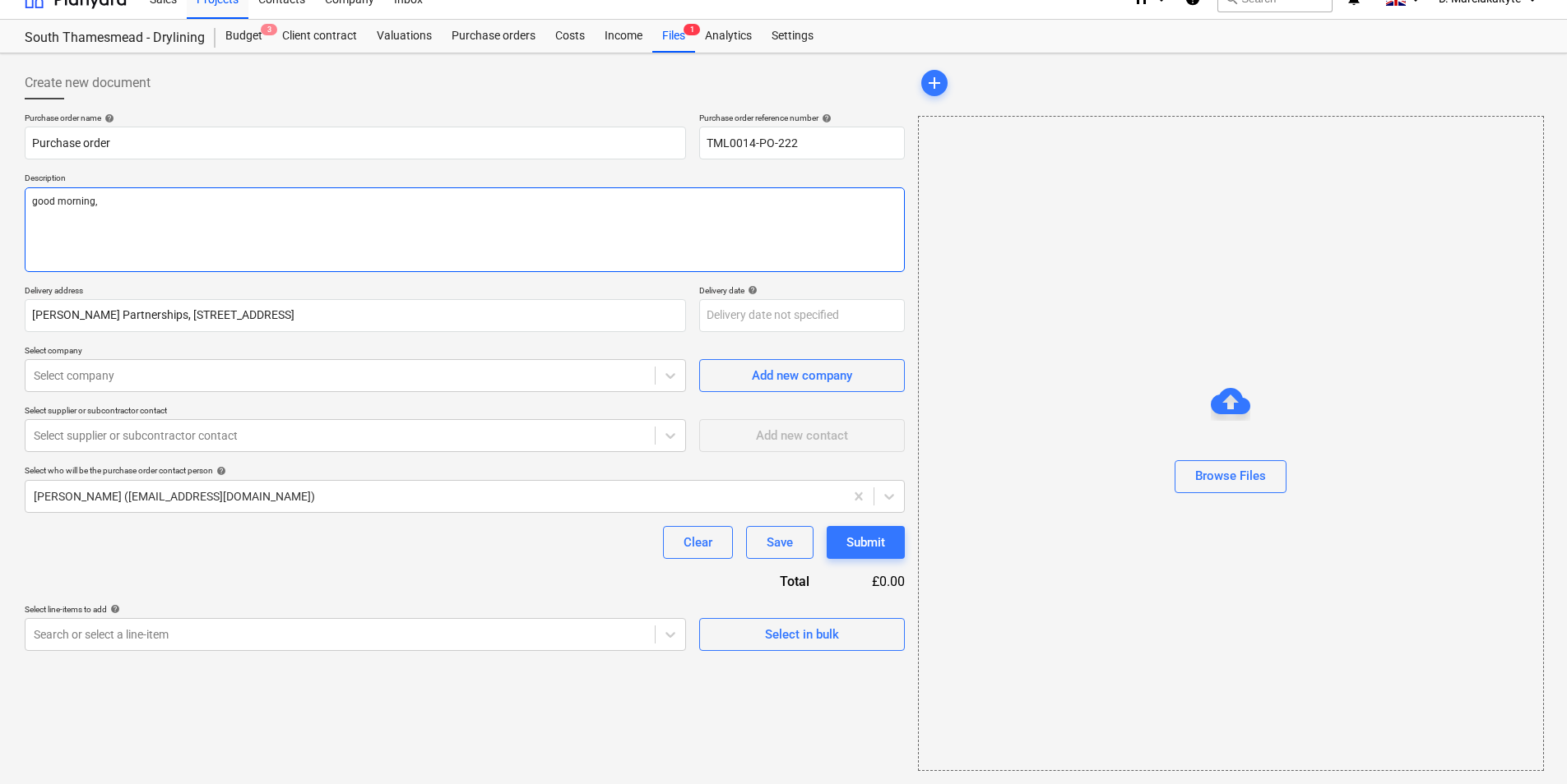
type textarea "good morning, P"
type textarea "x"
type textarea "good morning, Pl"
type textarea "x"
type textarea "good morning, Ple"
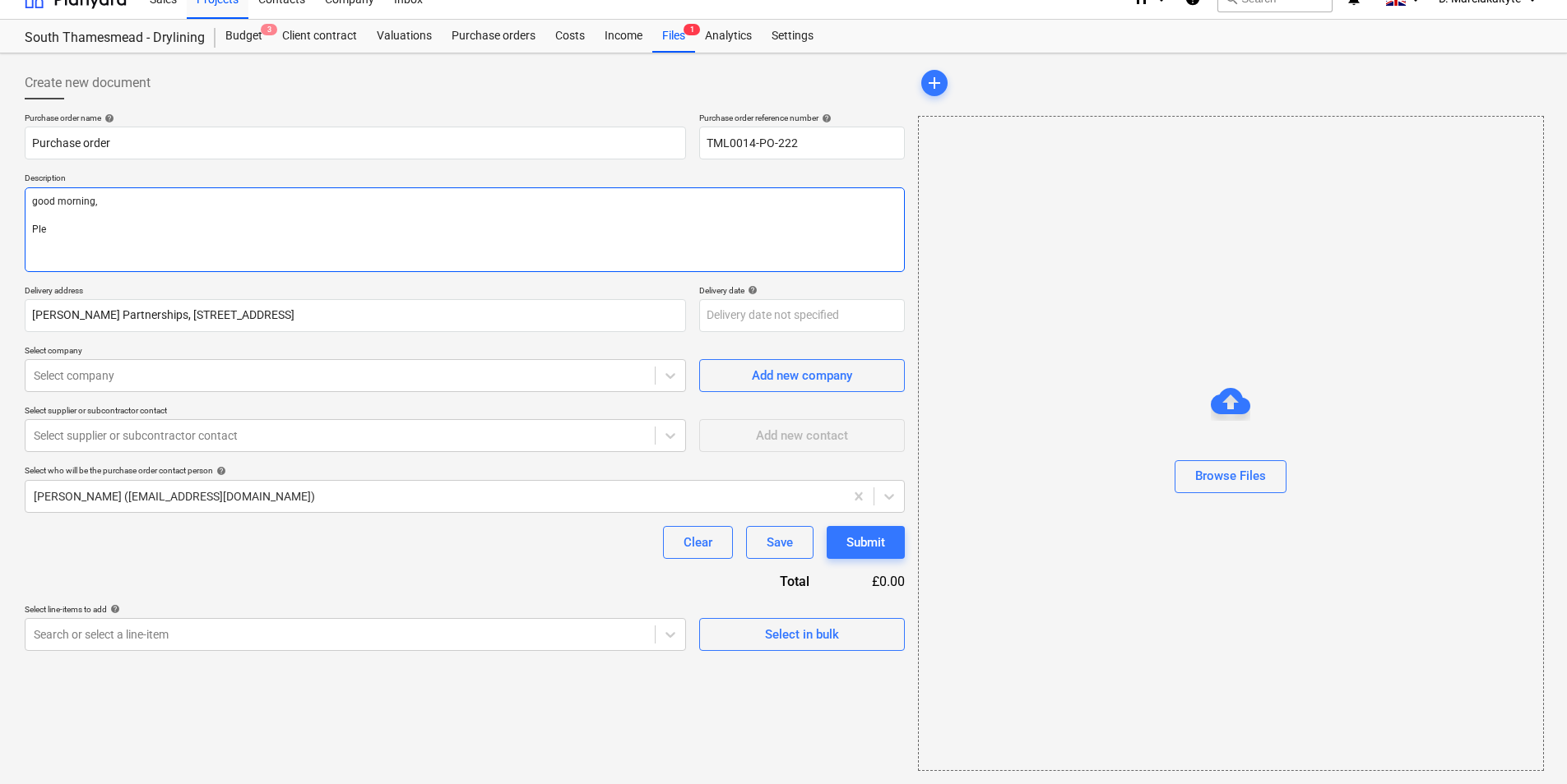
type textarea "x"
type textarea "good morning, [GEOGRAPHIC_DATA]"
type textarea "x"
type textarea "good morning, Pleas"
type textarea "x"
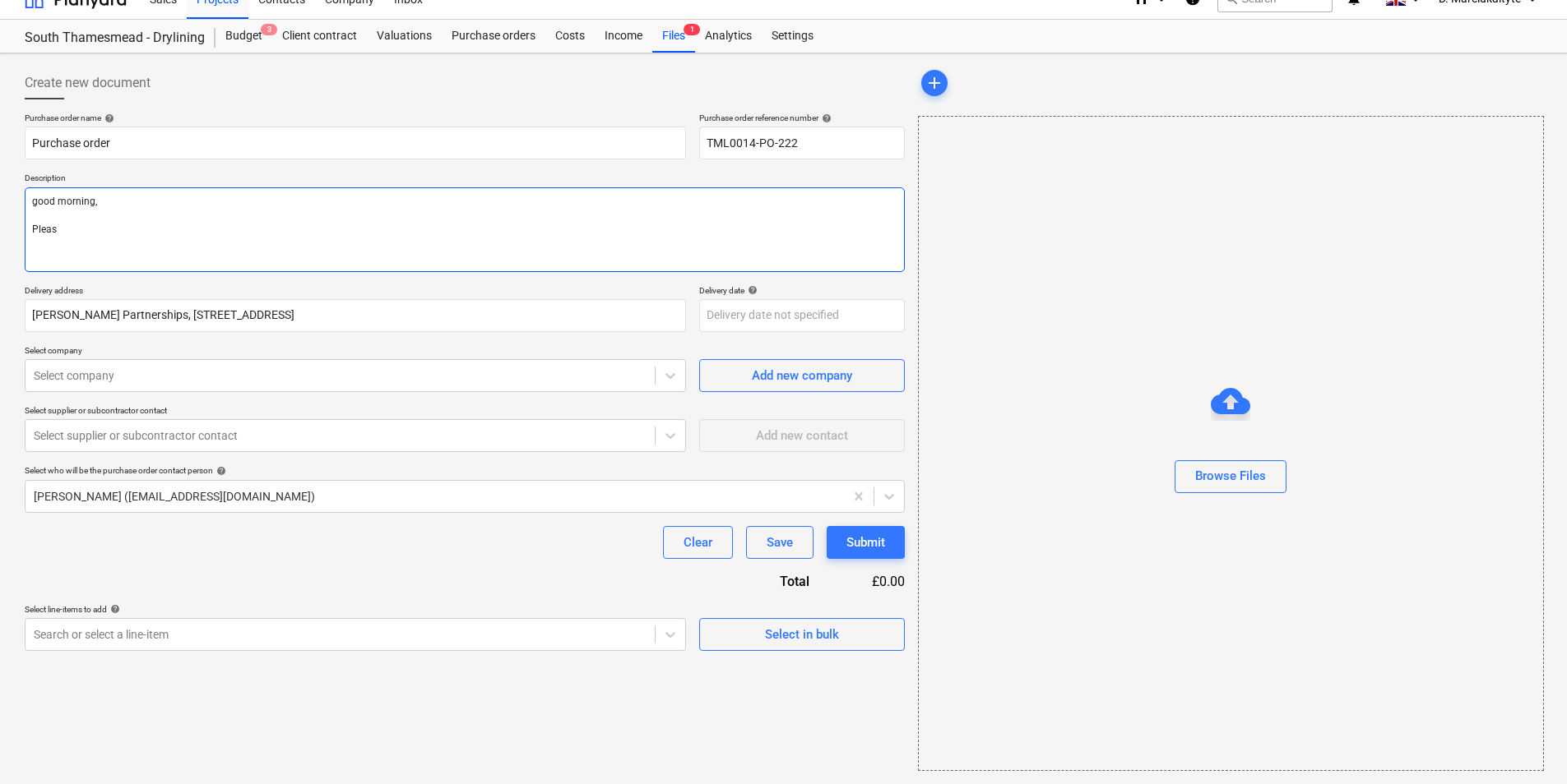
type textarea "good morning, Please"
type textarea "x"
type textarea "good morning, Please"
type textarea "x"
type textarea "good morning, Please p"
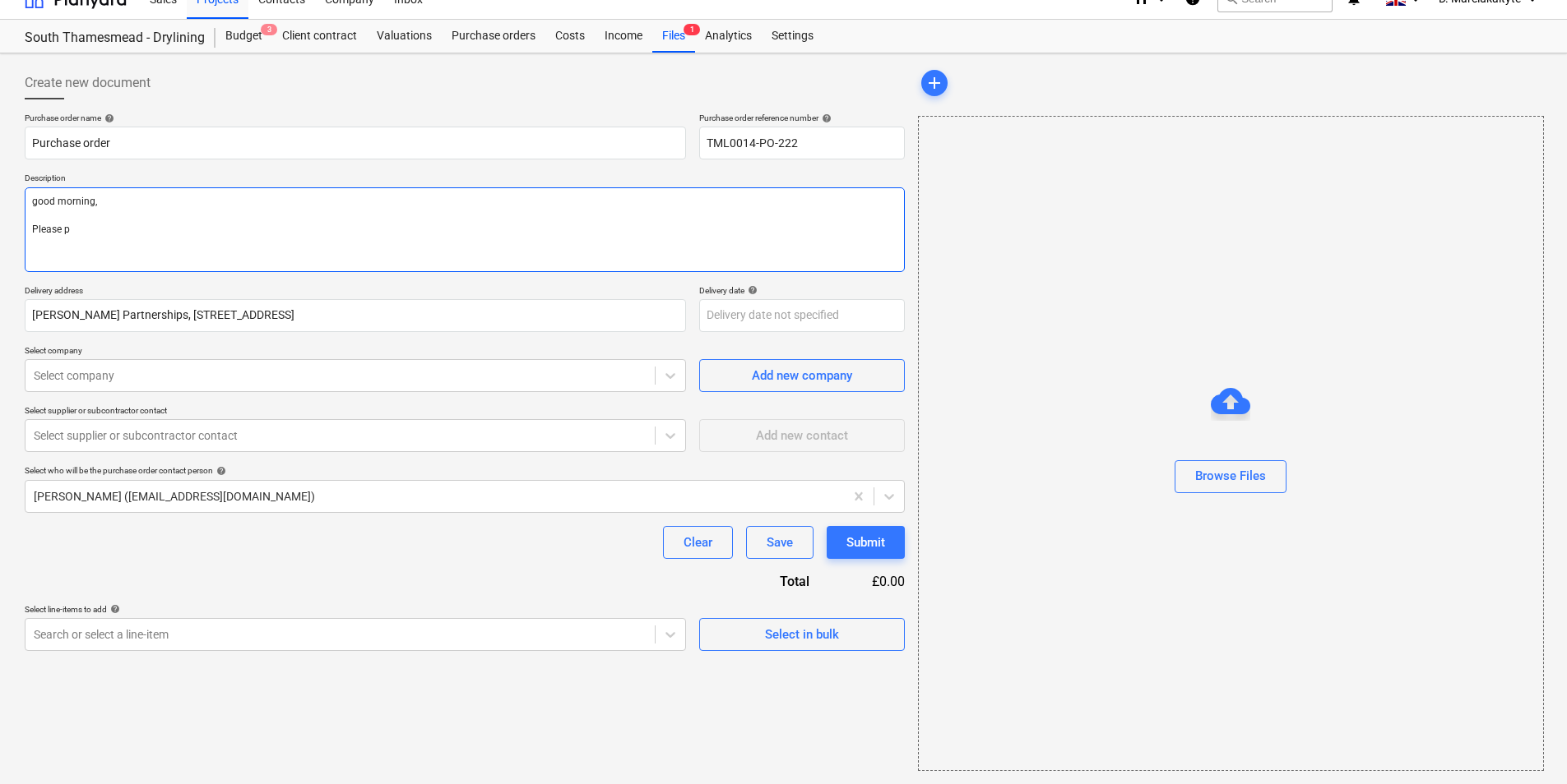
type textarea "x"
type textarea "good morning, Please pro"
type textarea "x"
type textarea "good morning, Please proi"
type textarea "x"
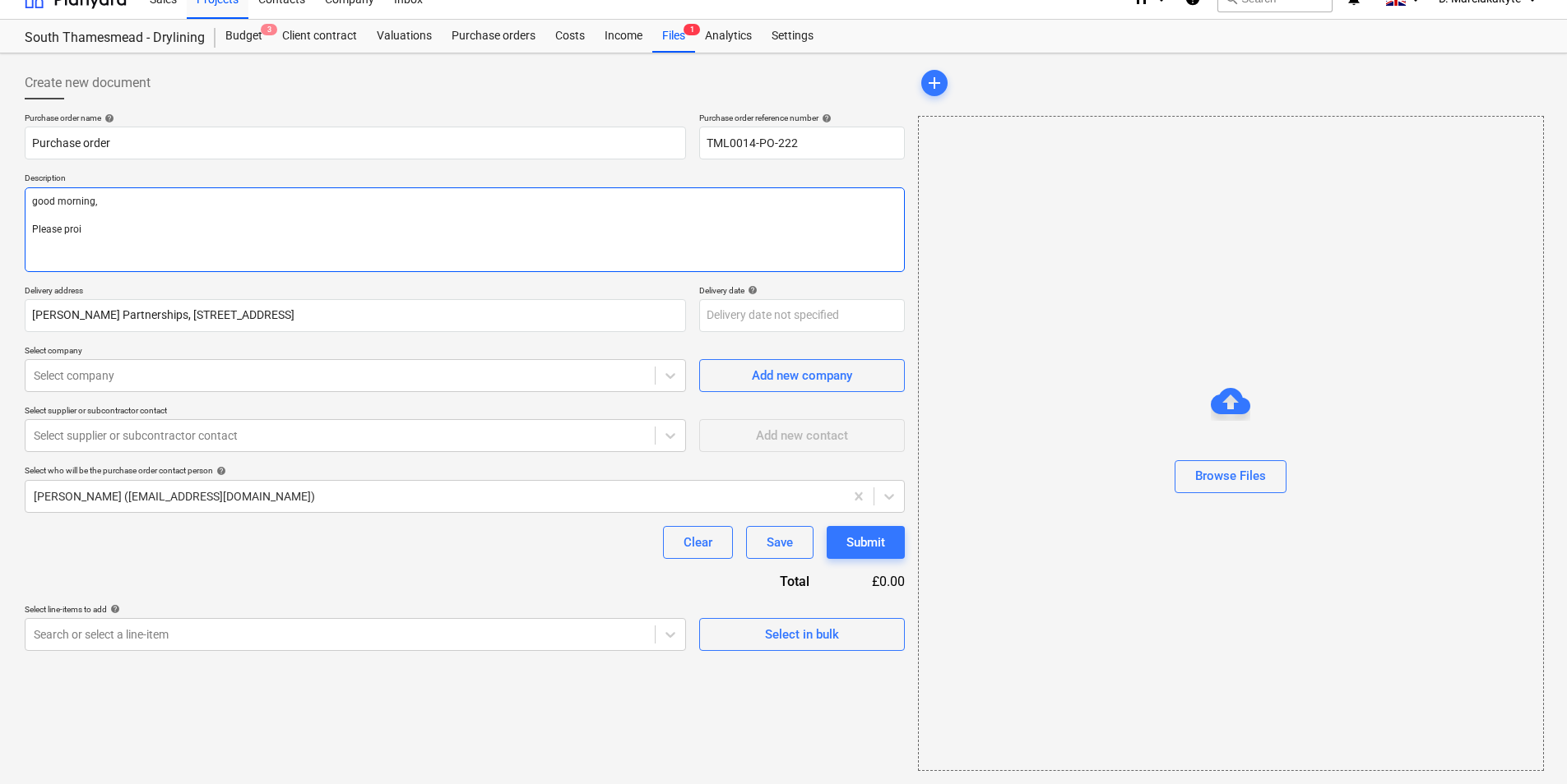
type textarea "good morning, Please proic"
type textarea "x"
type textarea "good morning, Please proice"
type textarea "x"
type textarea "good morning, Please proicee"
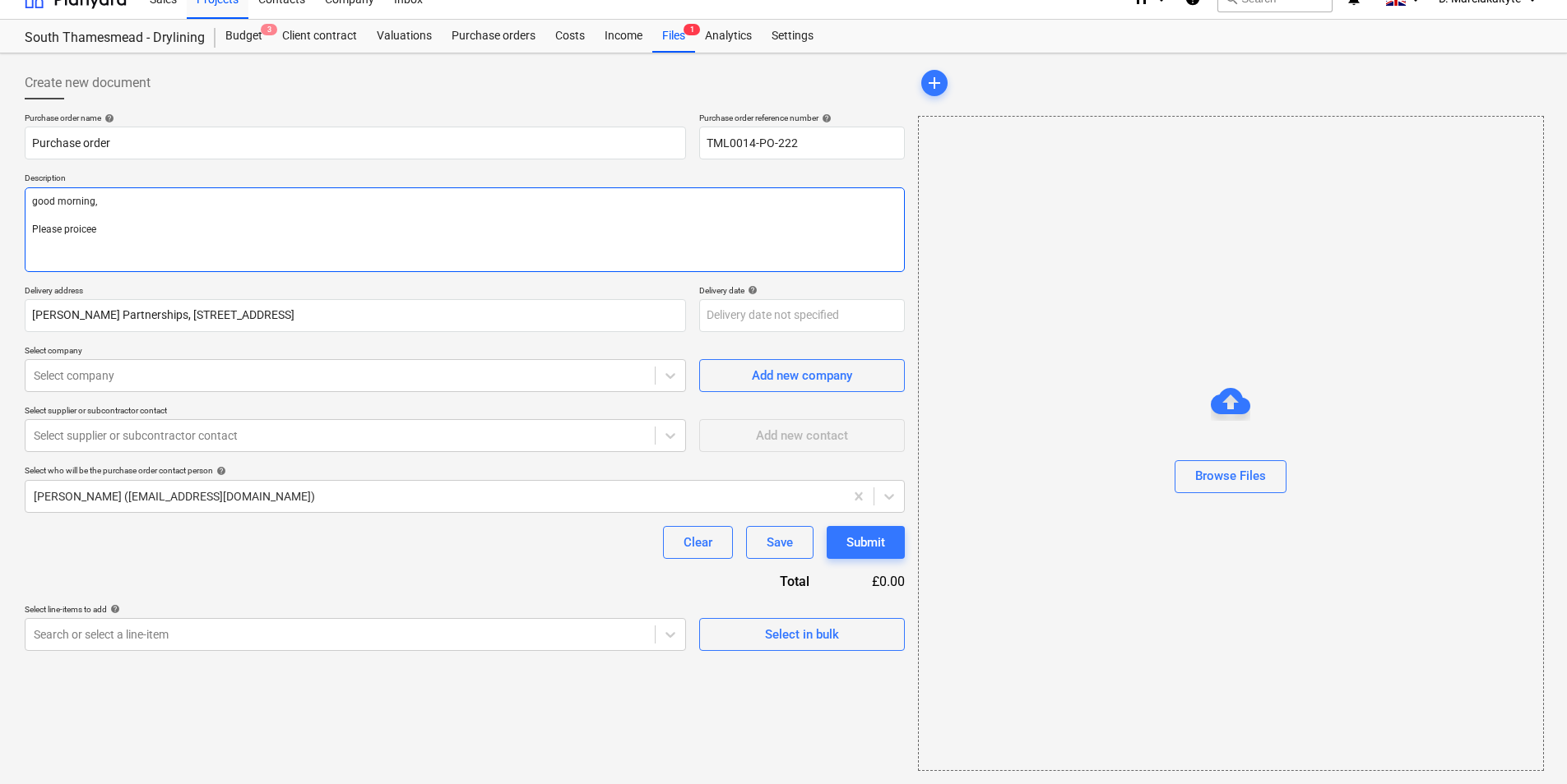
type textarea "x"
type textarea "good morning, Please proiceed"
type textarea "x"
type textarea "good morning, Please proiceed"
type textarea "x"
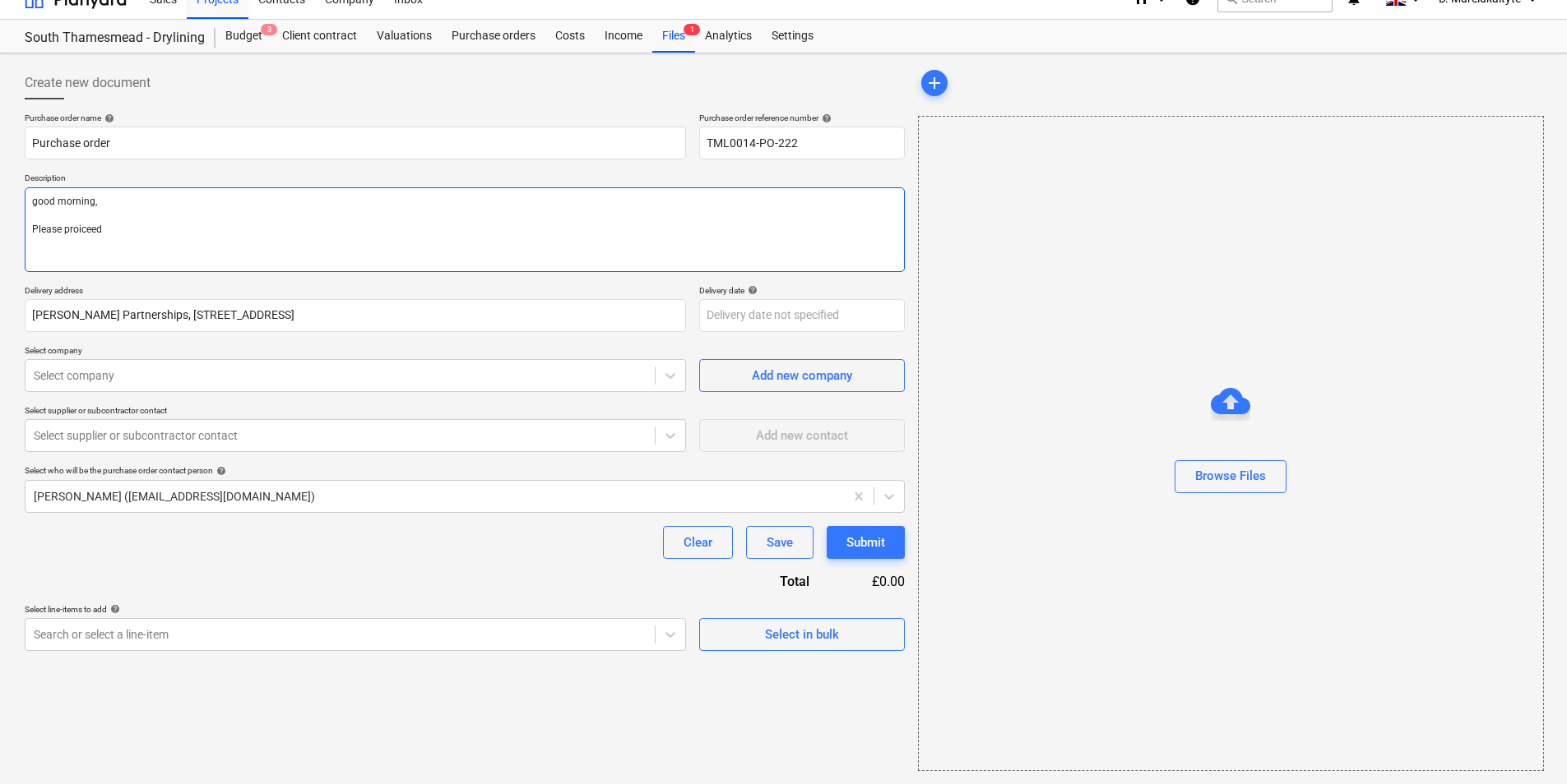
type textarea "good morning, Please proiceed w"
type textarea "x"
type textarea "good morning, Please proiceed wi"
type textarea "x"
type textarea "good morning, Please proiceed wit"
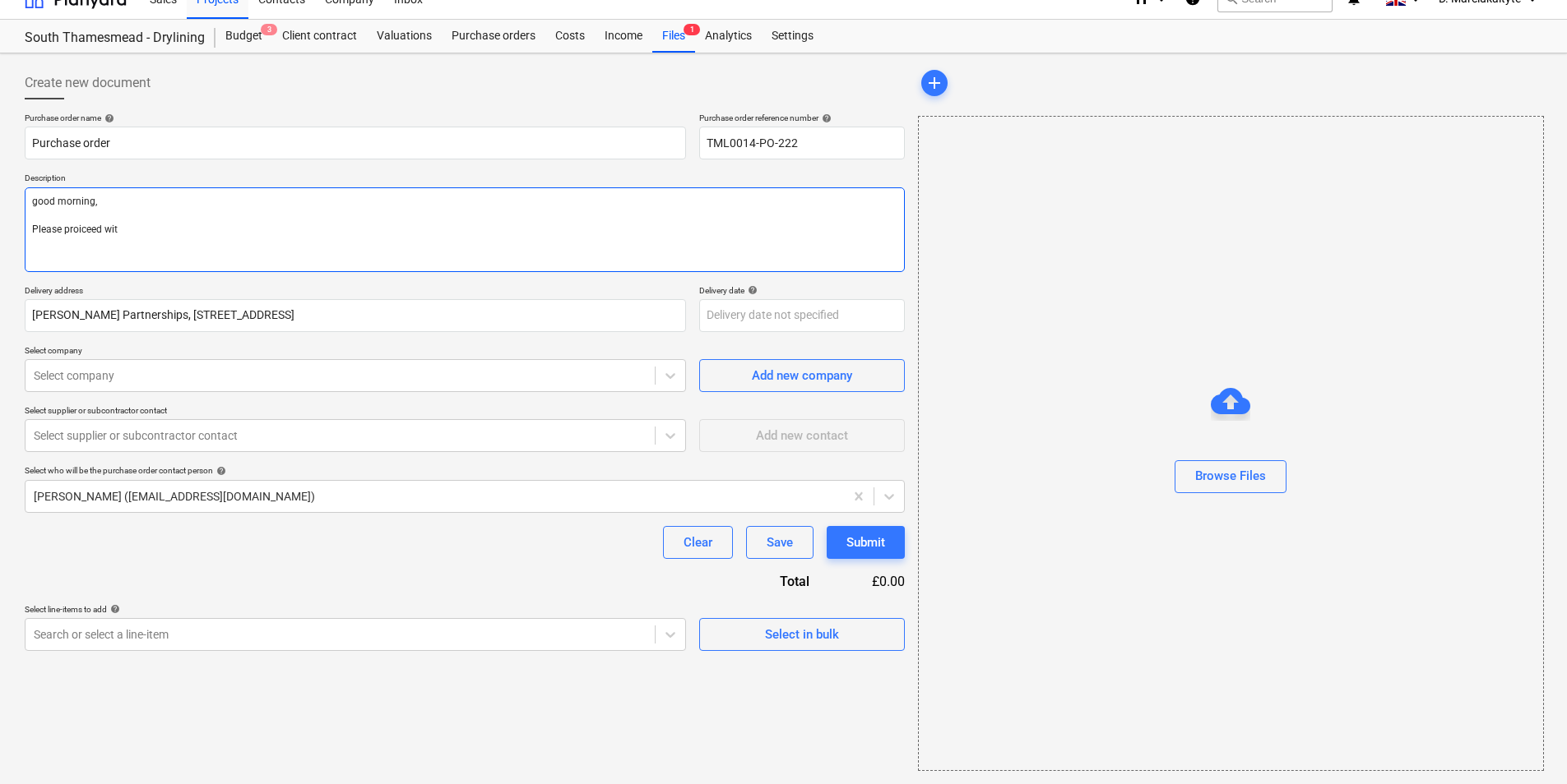
type textarea "x"
type textarea "good morning, Please proiceed witha"
type textarea "x"
type textarea "good morning, Please proiceed witha"
type textarea "x"
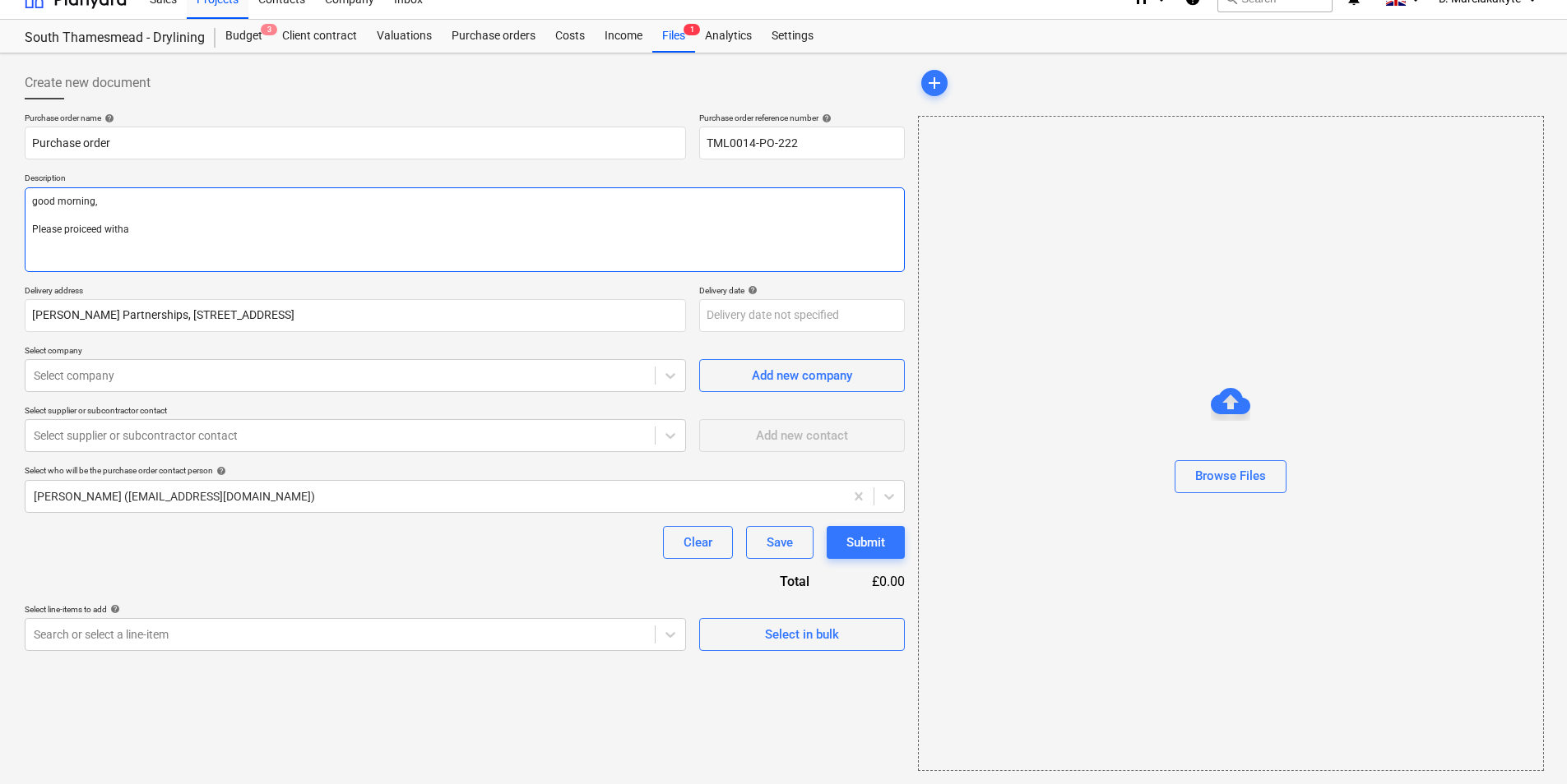
type textarea "good morning, Please proiceed witha t"
type textarea "x"
type textarea "good morning, Please proiceed witha tt"
type textarea "x"
type textarea "good morning, Please proiceed witha tta"
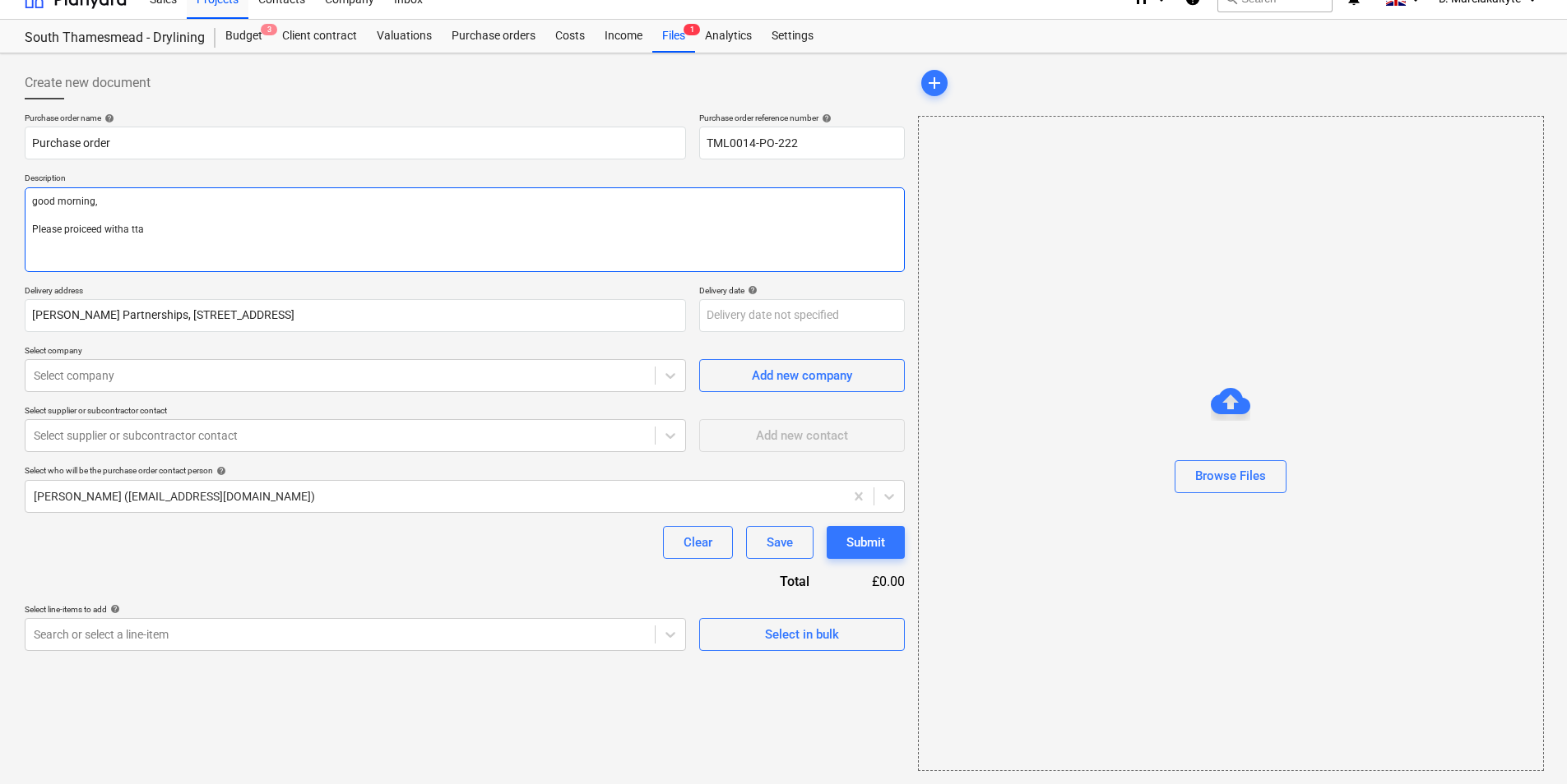
type textarea "x"
type textarea "good morning, Please proiceed witha ttac"
type textarea "x"
type textarea "good morning, Please proiceed witha ttach"
type textarea "x"
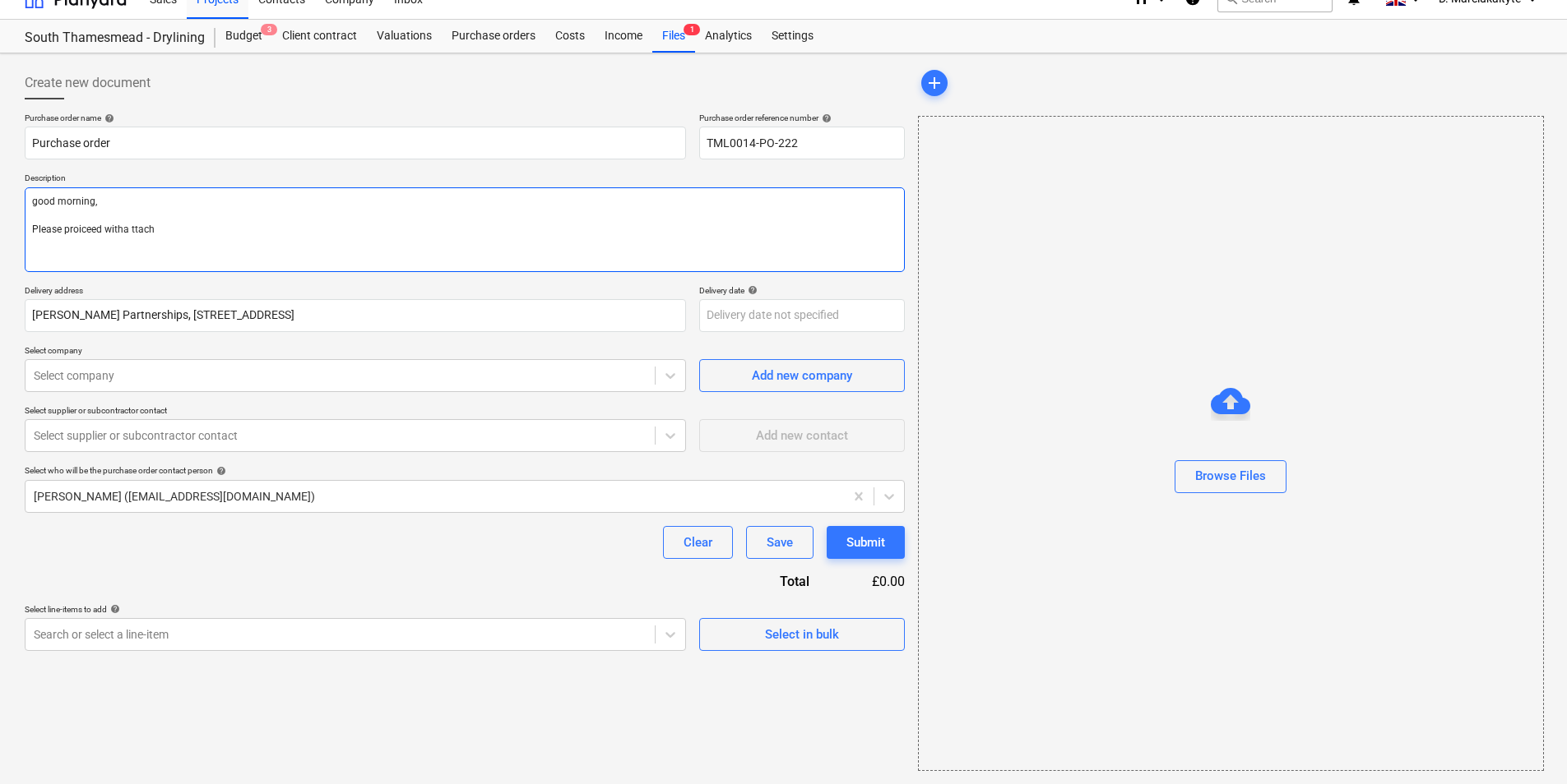
type textarea "good morning, Please proiceed witha ttac"
type textarea "x"
type textarea "good morning, Please proiceed witha tta"
type textarea "x"
type textarea "good morning, Please proiceed witha tt"
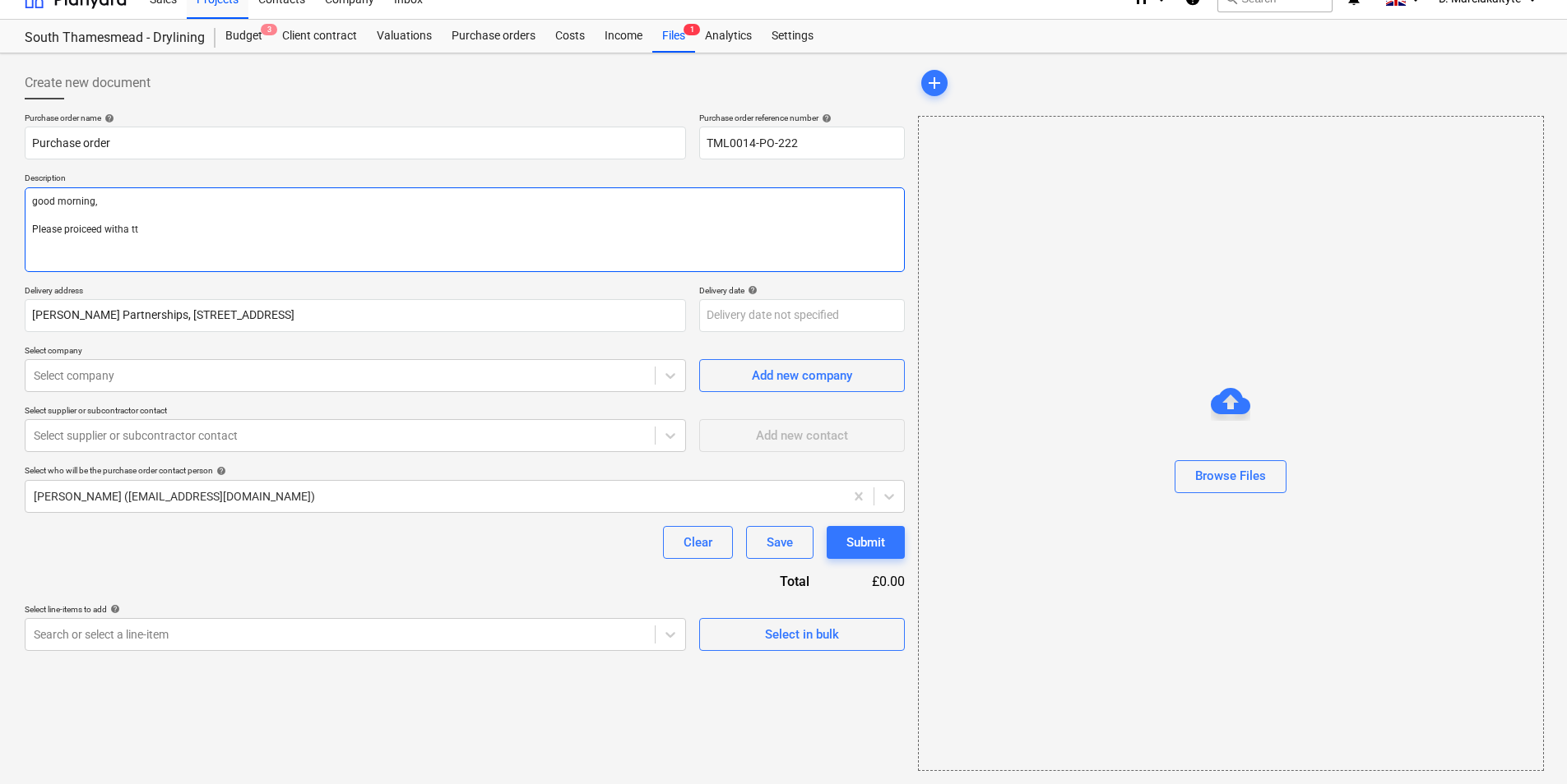
type textarea "x"
type textarea "good morning, Please proiceed witha t"
type textarea "x"
type textarea "good morning, Please proiceed witha"
type textarea "x"
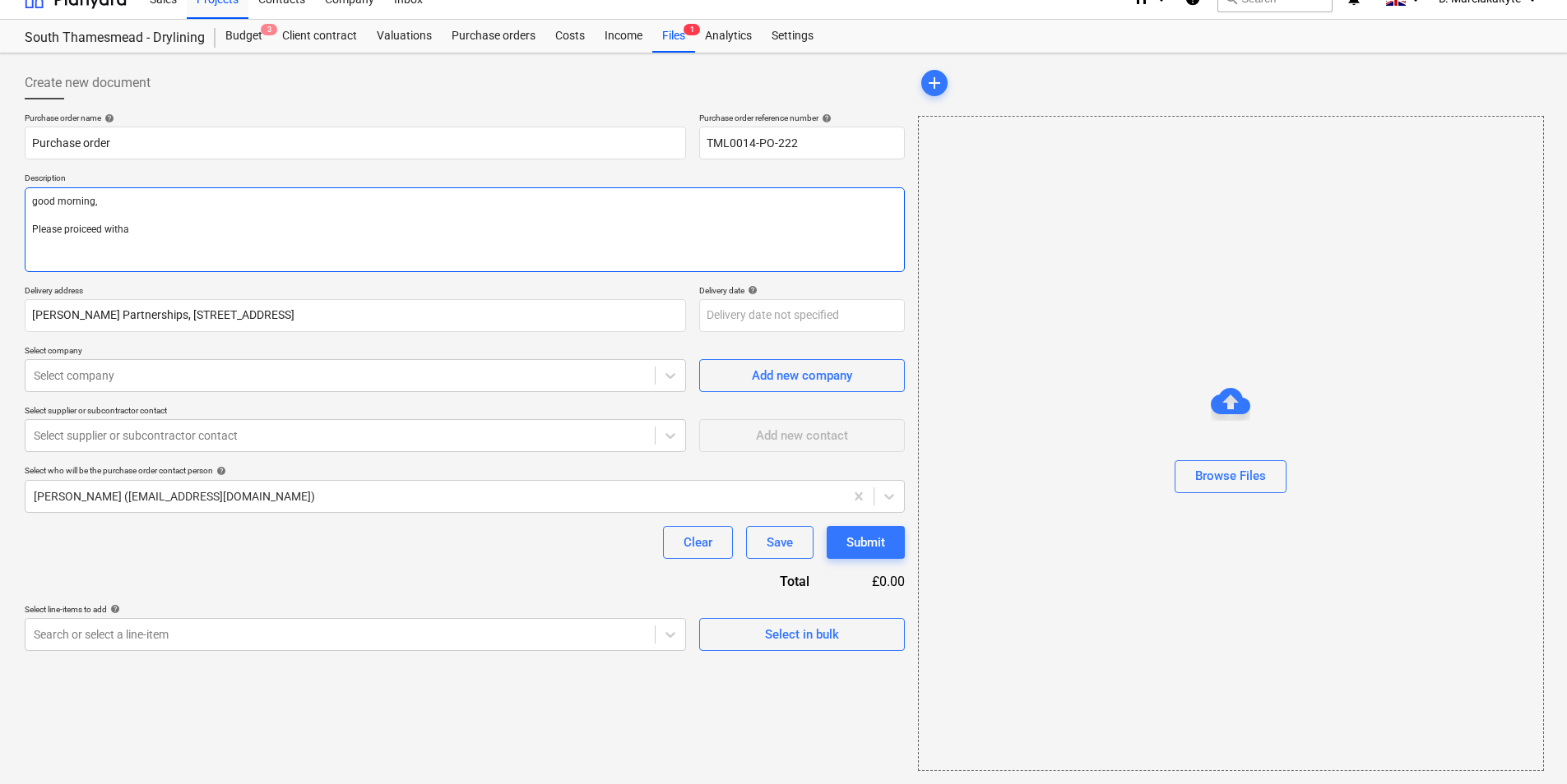
type textarea "good morning, Please proiceed witha"
type textarea "x"
type textarea "good morning, Please proiceed with"
type textarea "x"
type textarea "good morning, Please proiceed wit"
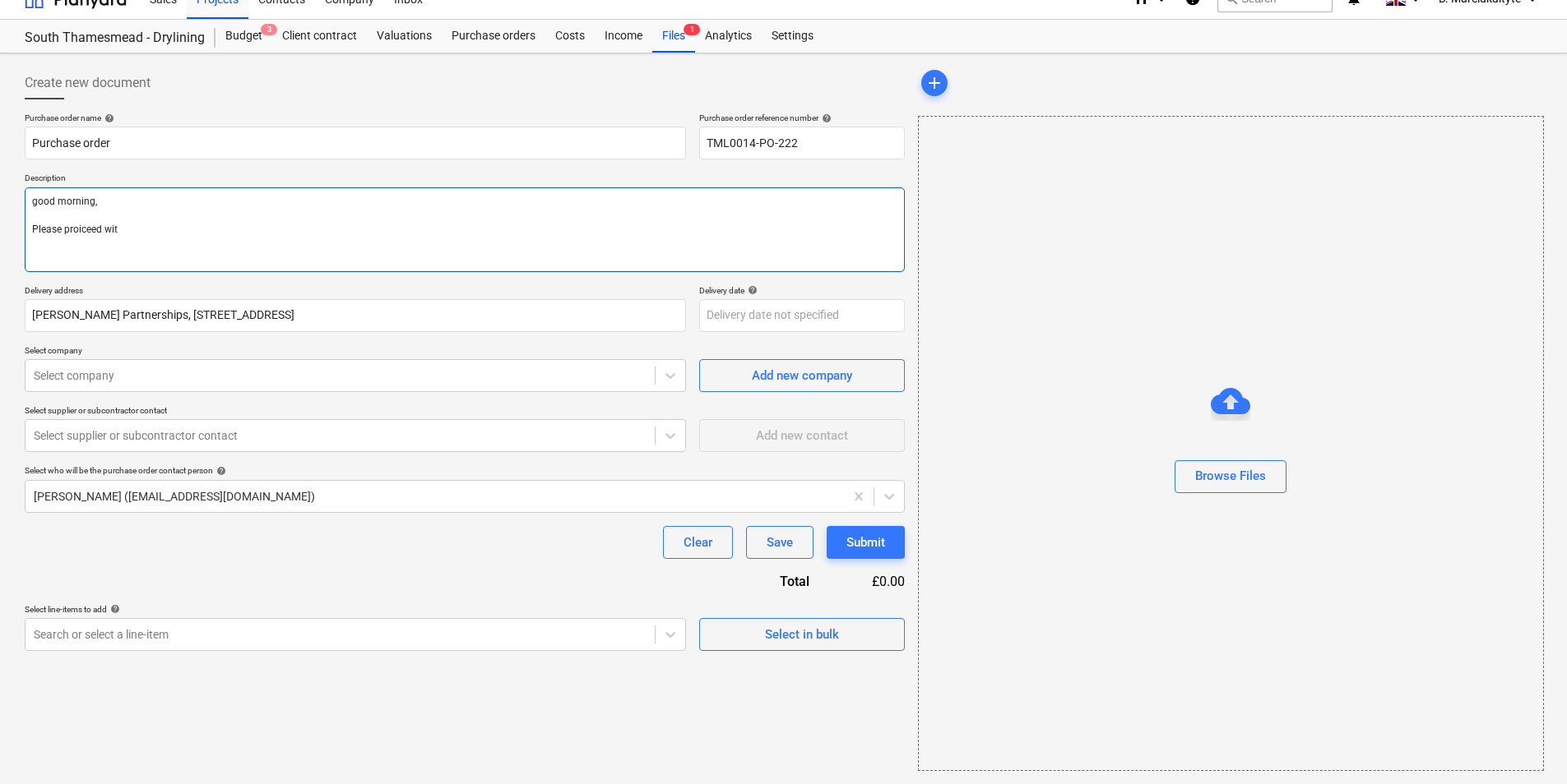
type textarea "x"
type textarea "good morning, Please proiceed wi"
type textarea "x"
type textarea "good morning, Please proiceed w"
type textarea "x"
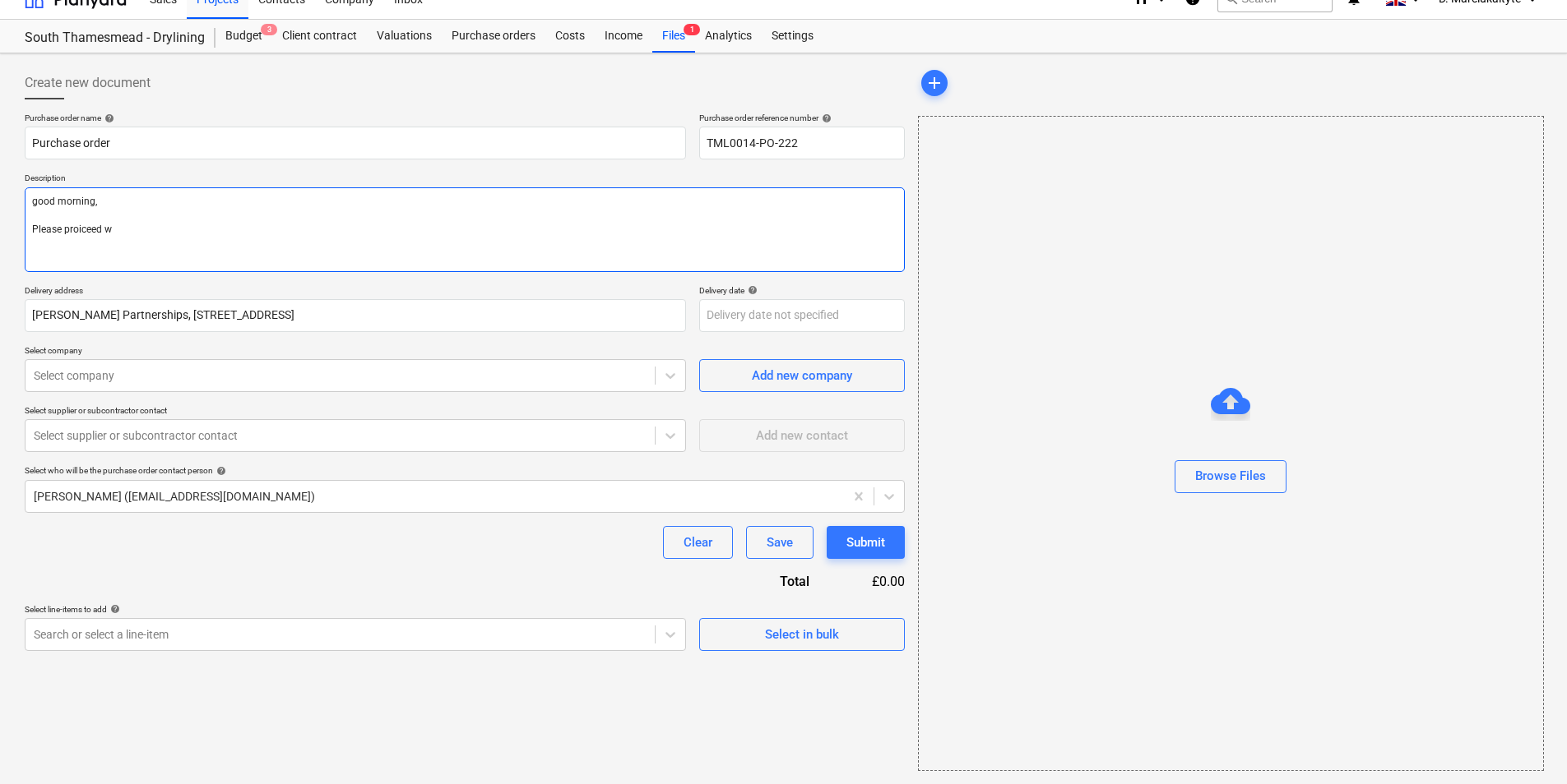
type textarea "good morning, Please proiceed"
type textarea "x"
type textarea "good morning, Please proiceed"
type textarea "x"
type textarea "good morning, Please proicee"
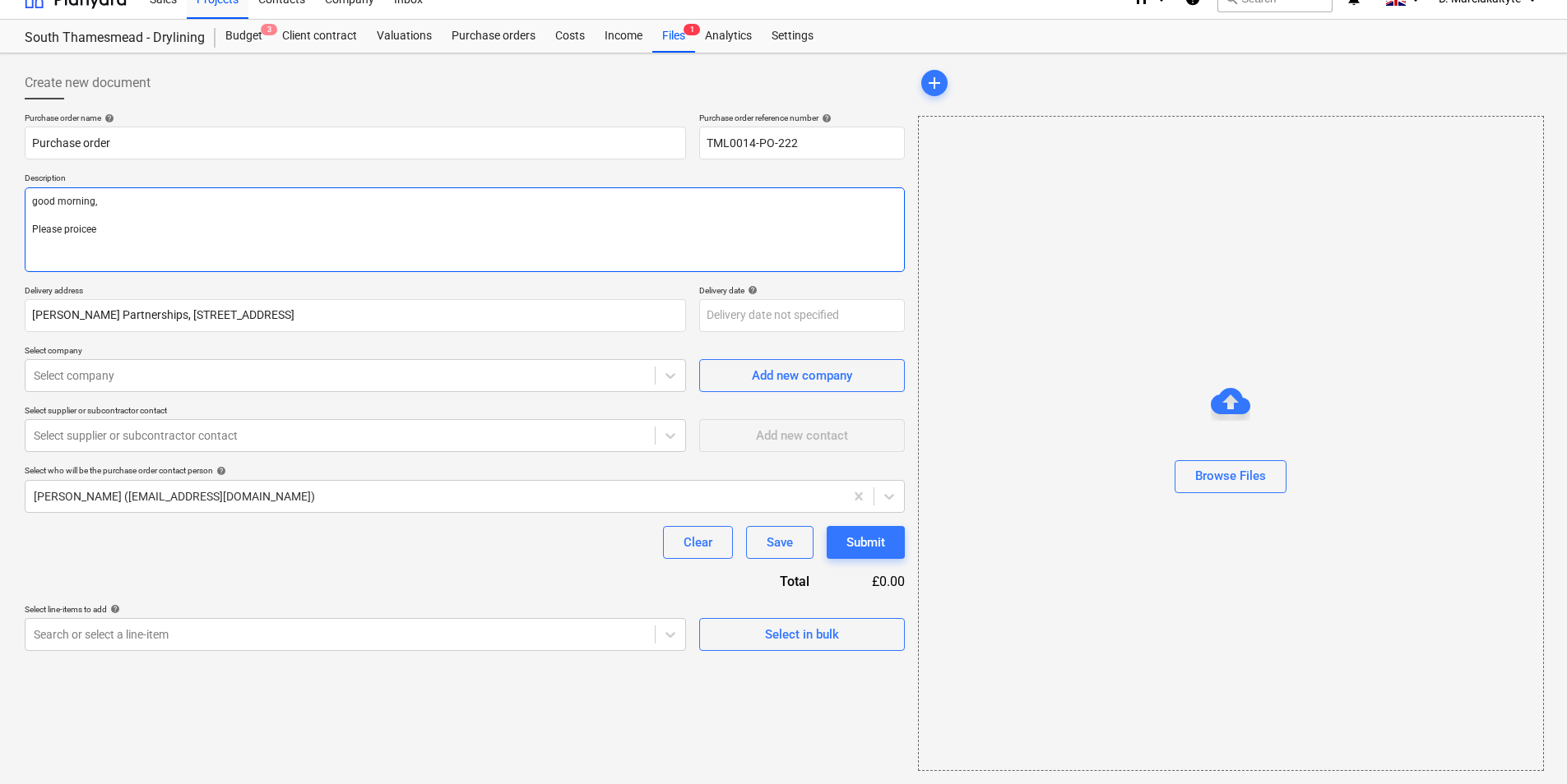
type textarea "x"
type textarea "good morning, Please proic"
type textarea "x"
type textarea "good morning, Please proi"
type textarea "x"
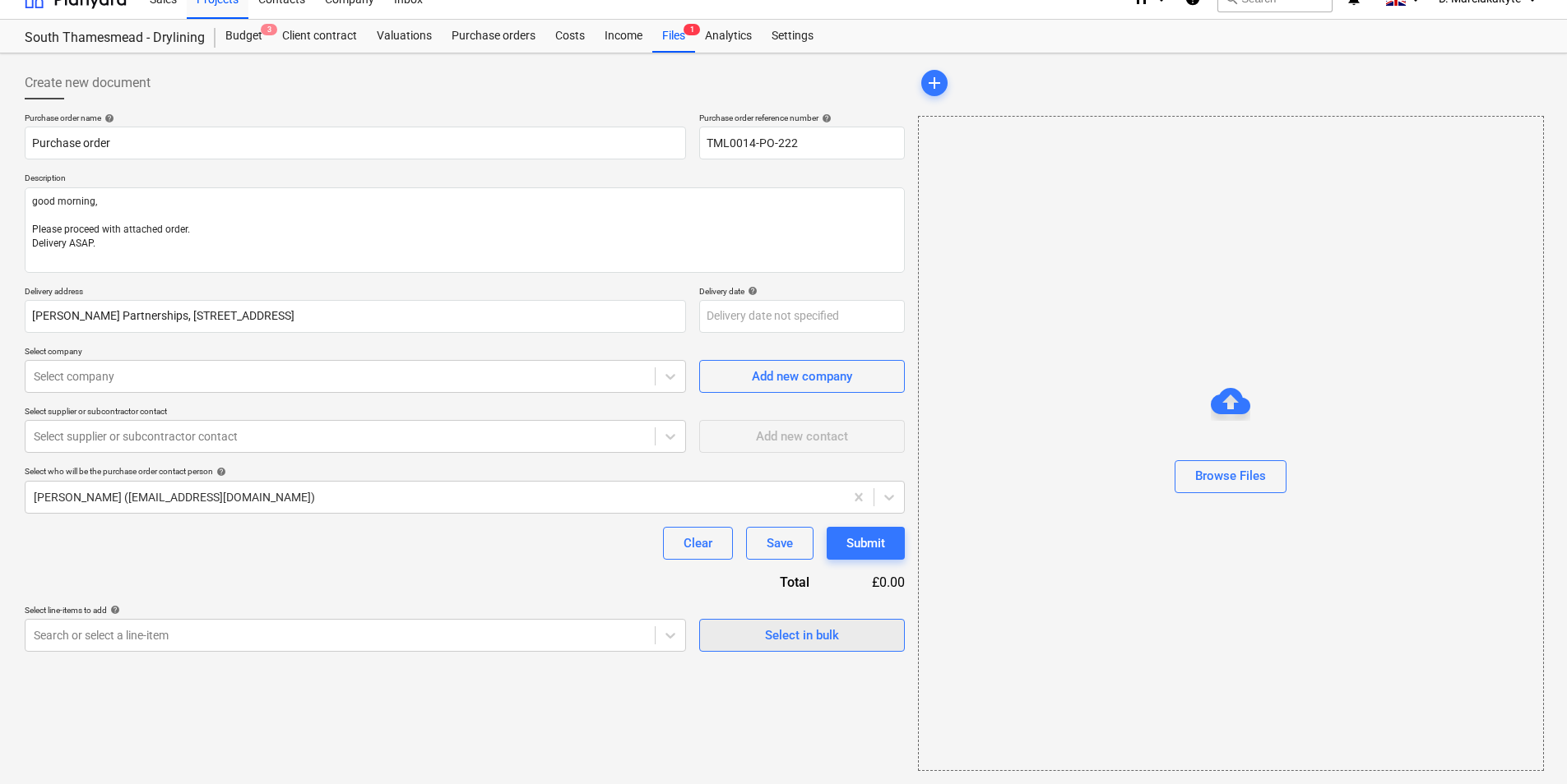
click at [820, 641] on div "Select in bulk" at bounding box center [801, 636] width 74 height 22
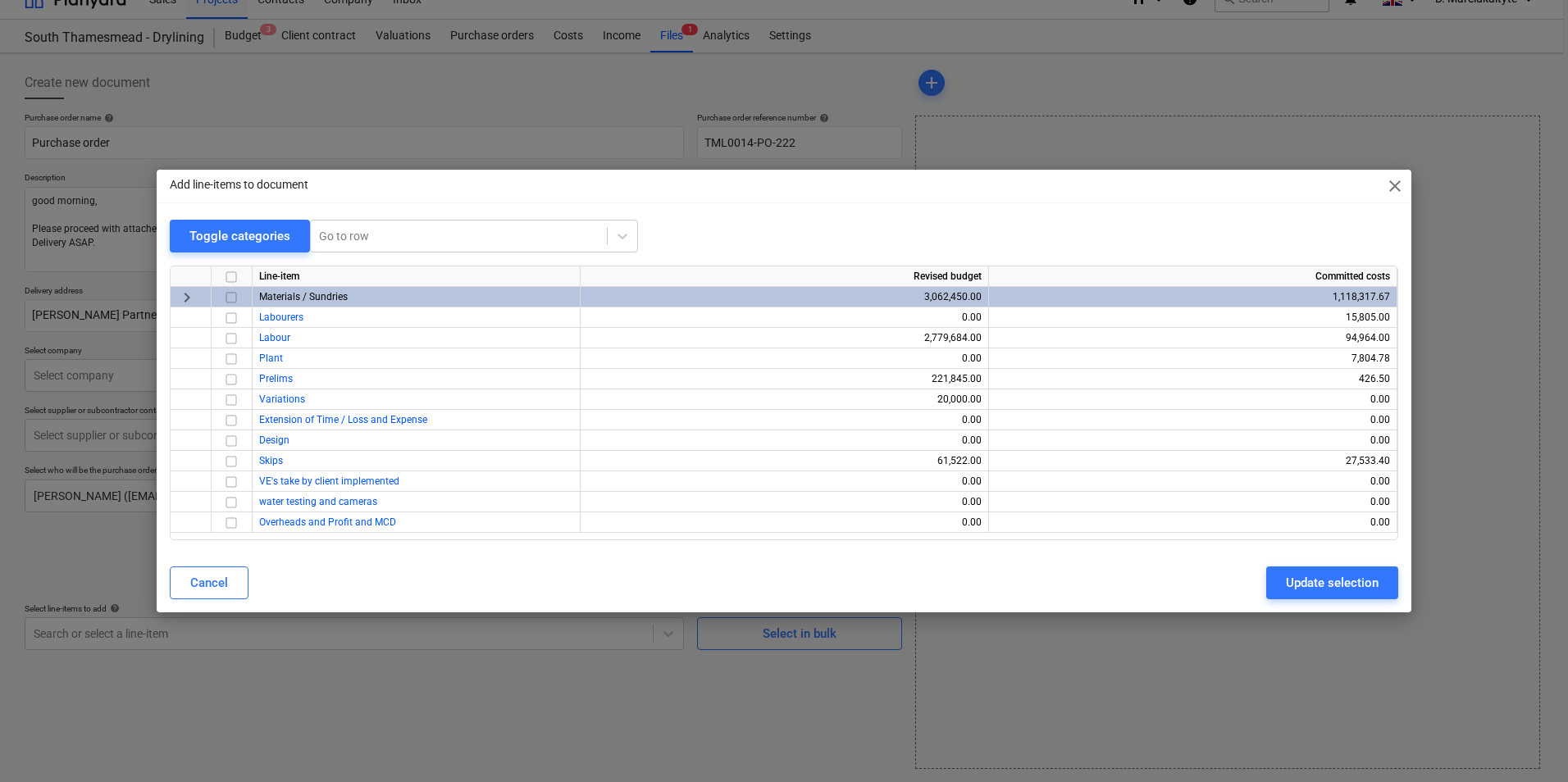
click at [235, 293] on input "checkbox" at bounding box center [231, 298] width 20 height 20
click at [1285, 583] on button "Update selection" at bounding box center [1331, 583] width 132 height 33
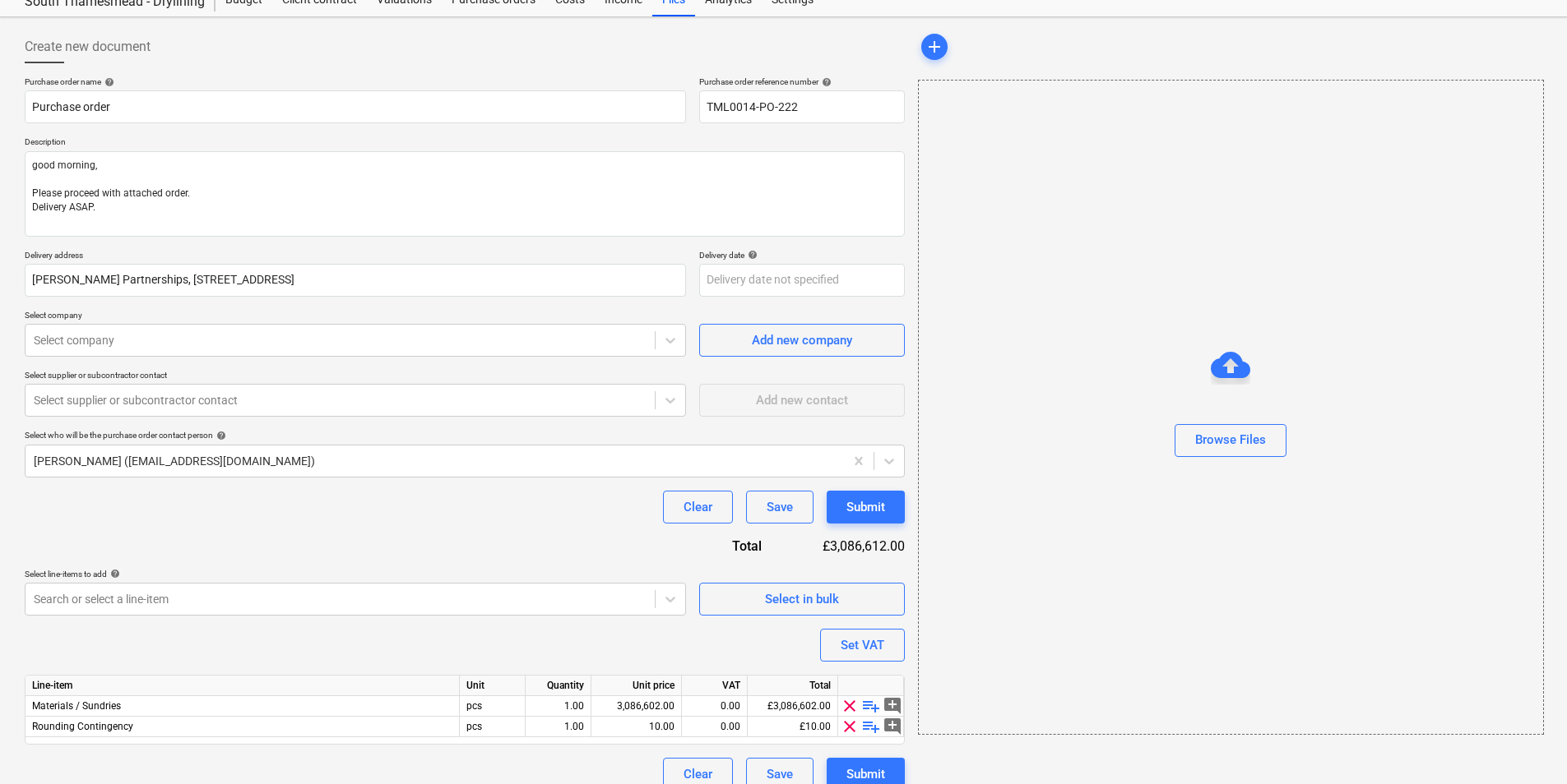
scroll to position [78, 0]
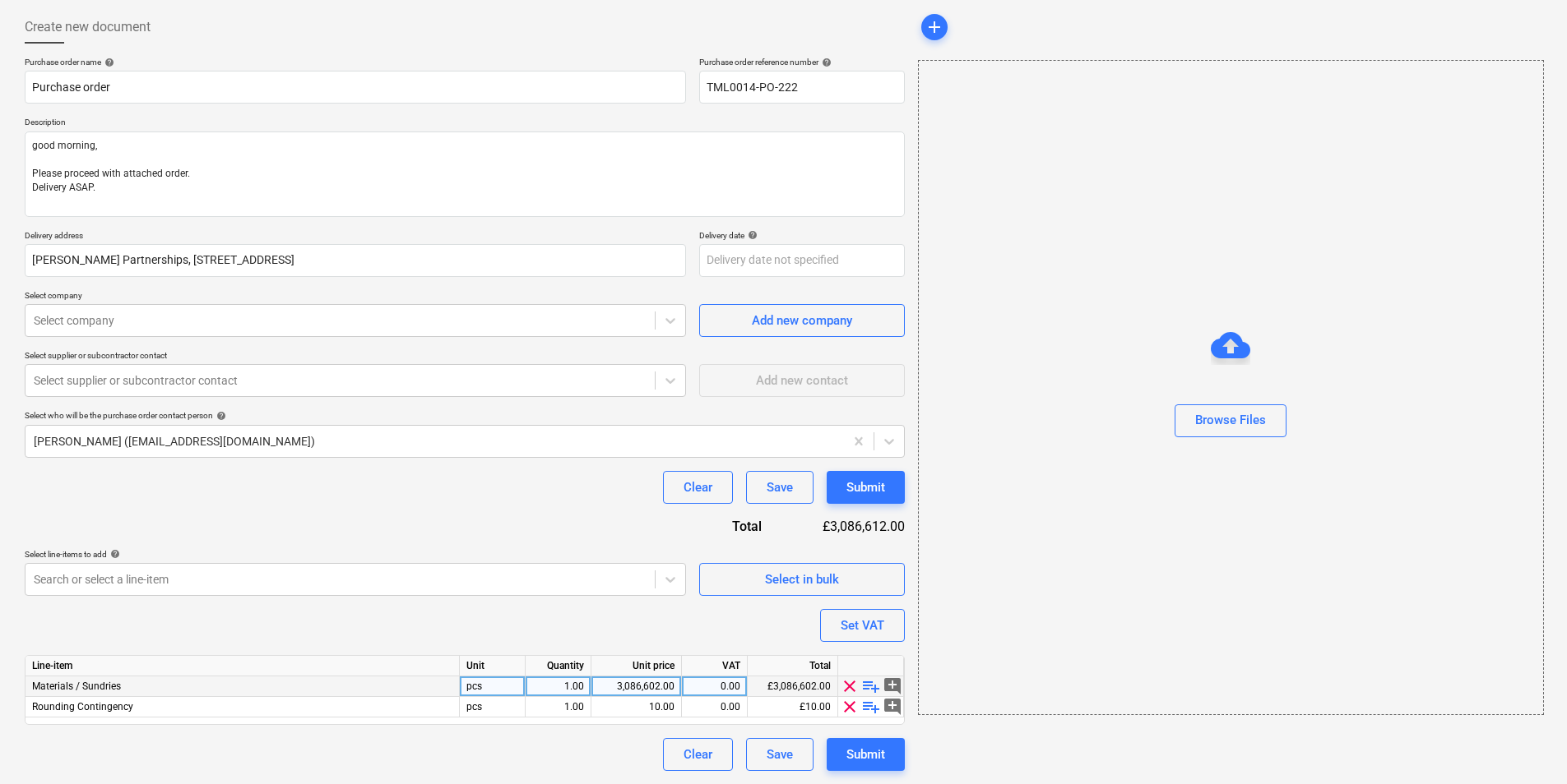
click at [872, 683] on span "playlist_add" at bounding box center [871, 687] width 20 height 20
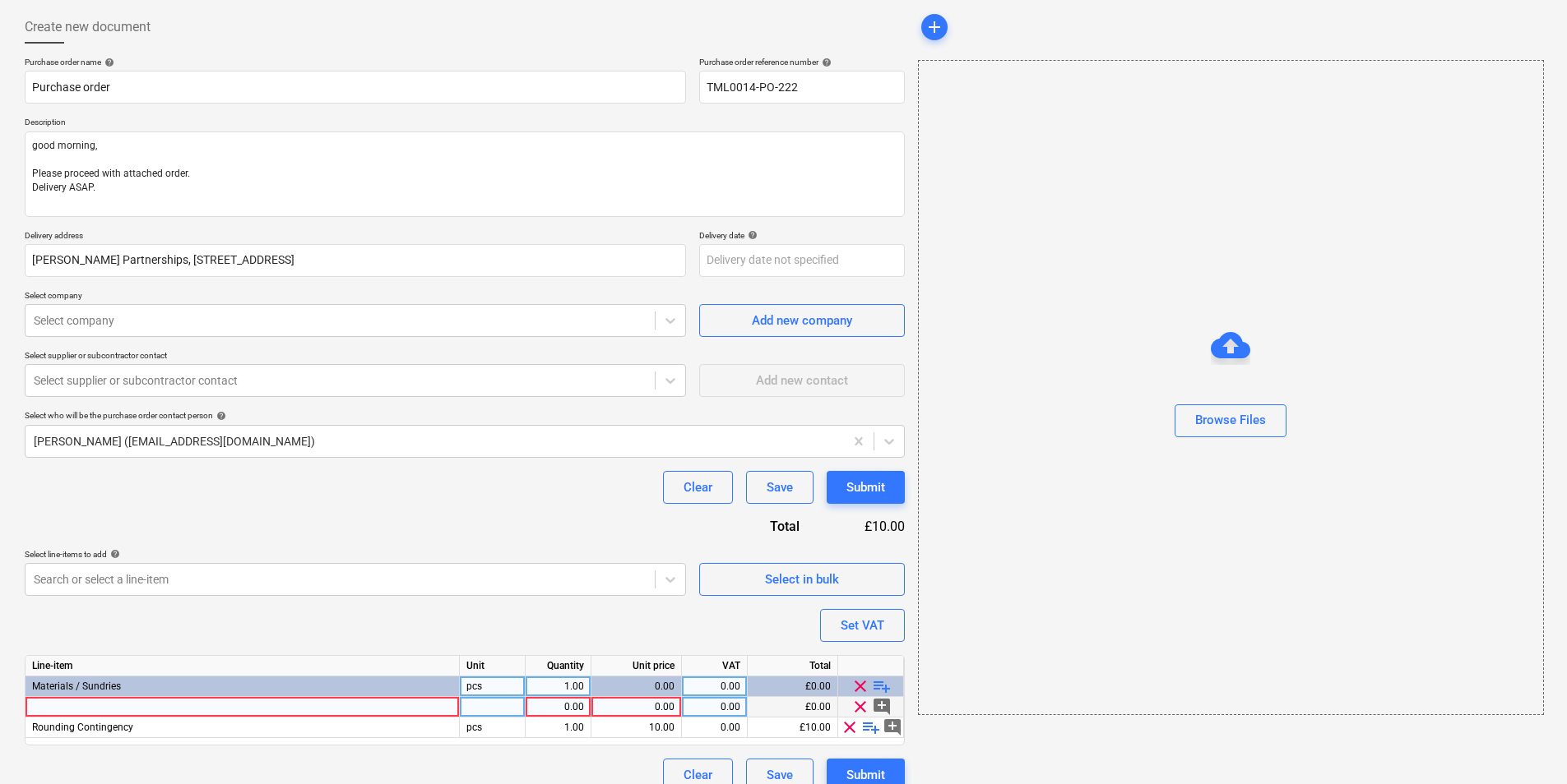
click at [318, 703] on div at bounding box center [242, 707] width 434 height 21
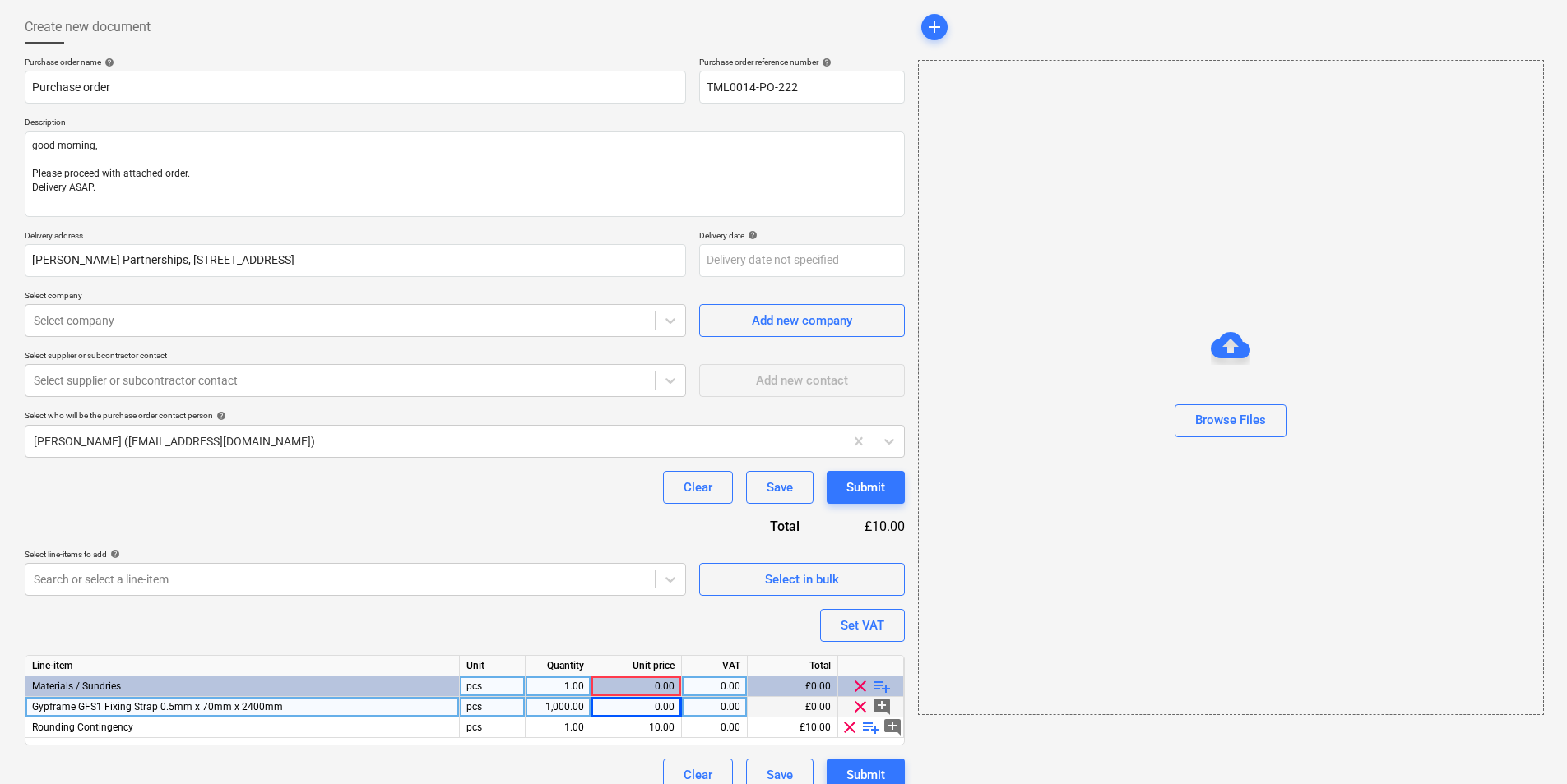
click at [653, 708] on div "0.00" at bounding box center [636, 707] width 76 height 21
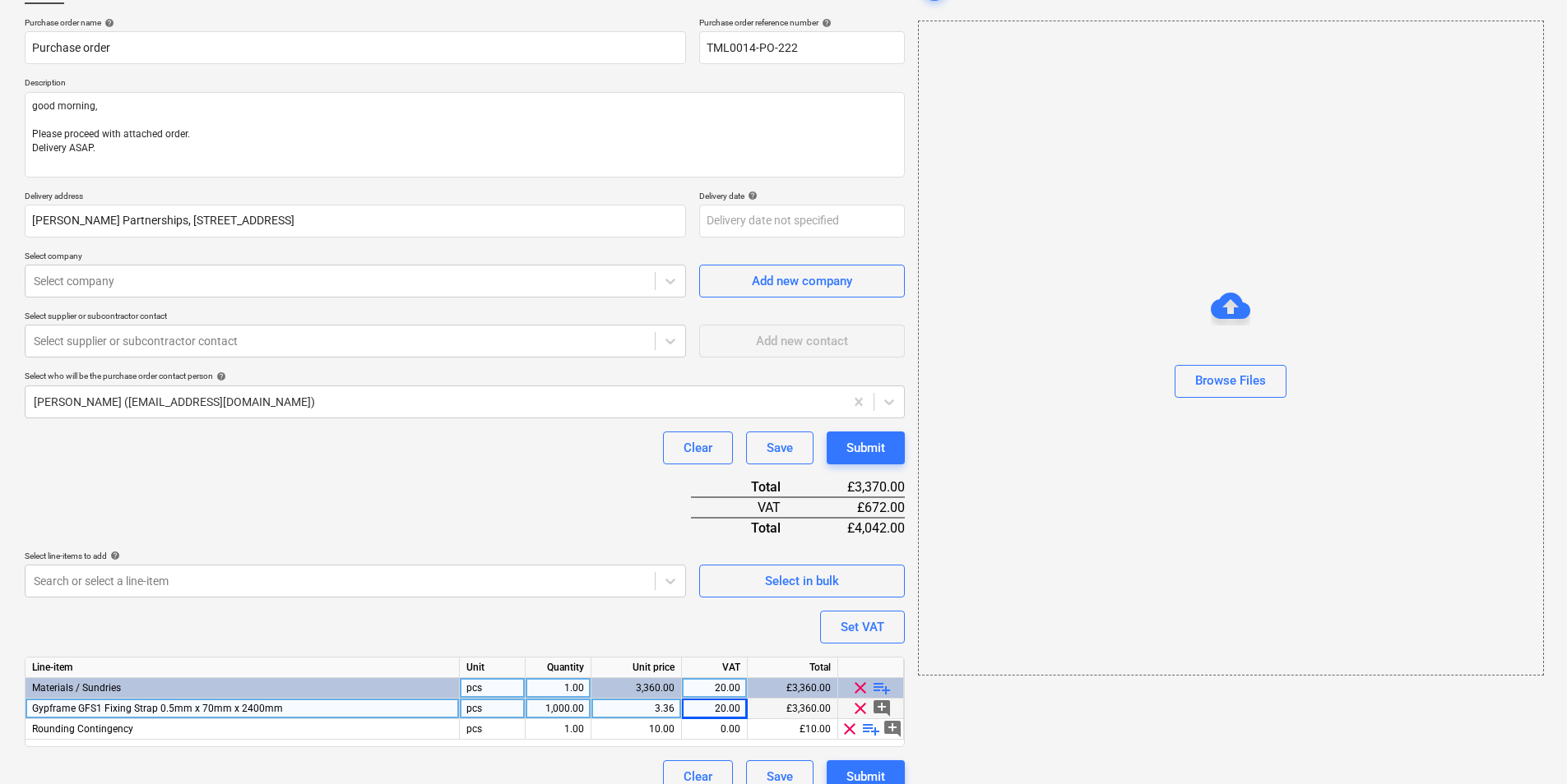
scroll to position [139, 0]
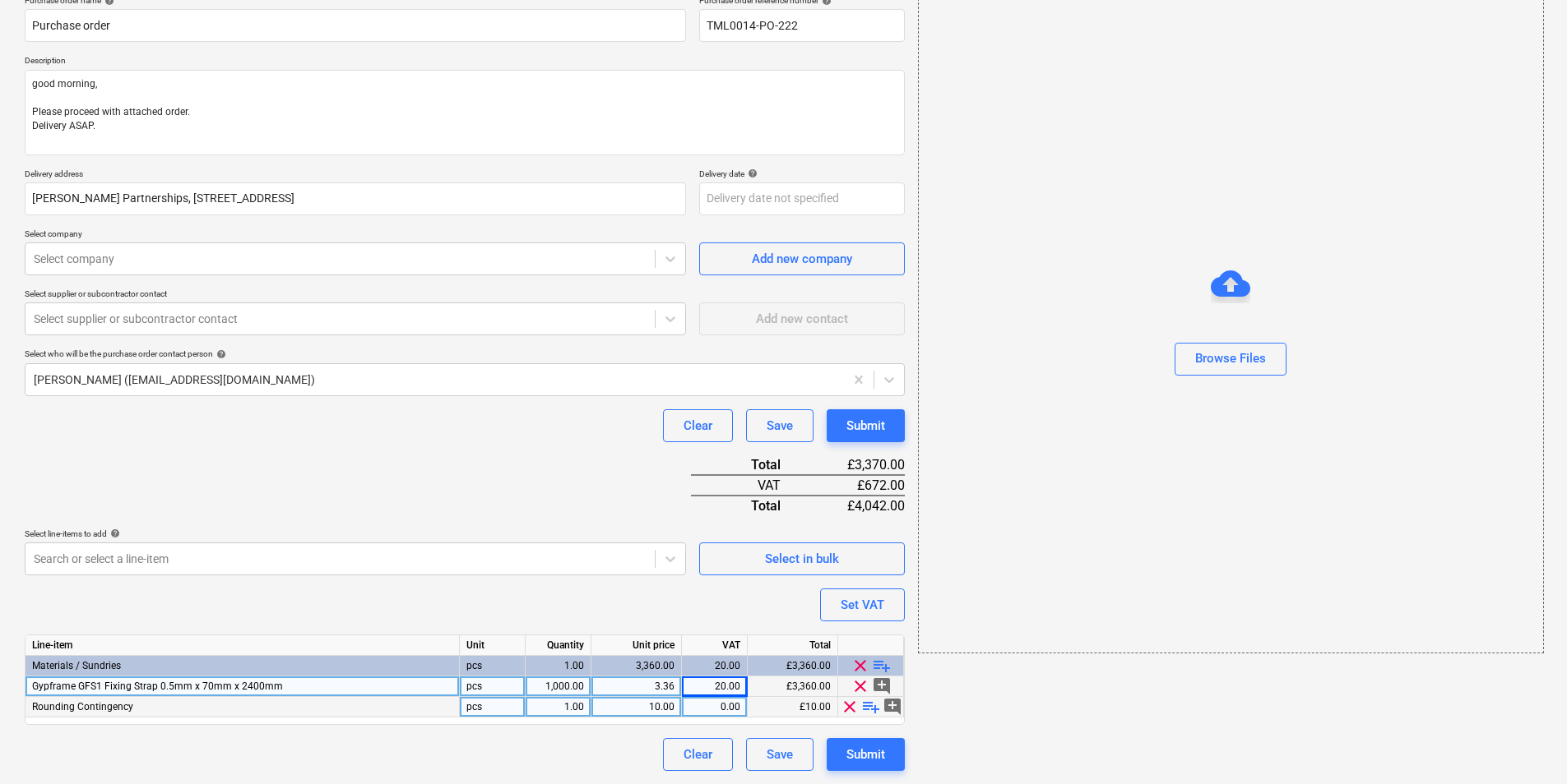
click at [851, 705] on span "clear" at bounding box center [850, 707] width 20 height 20
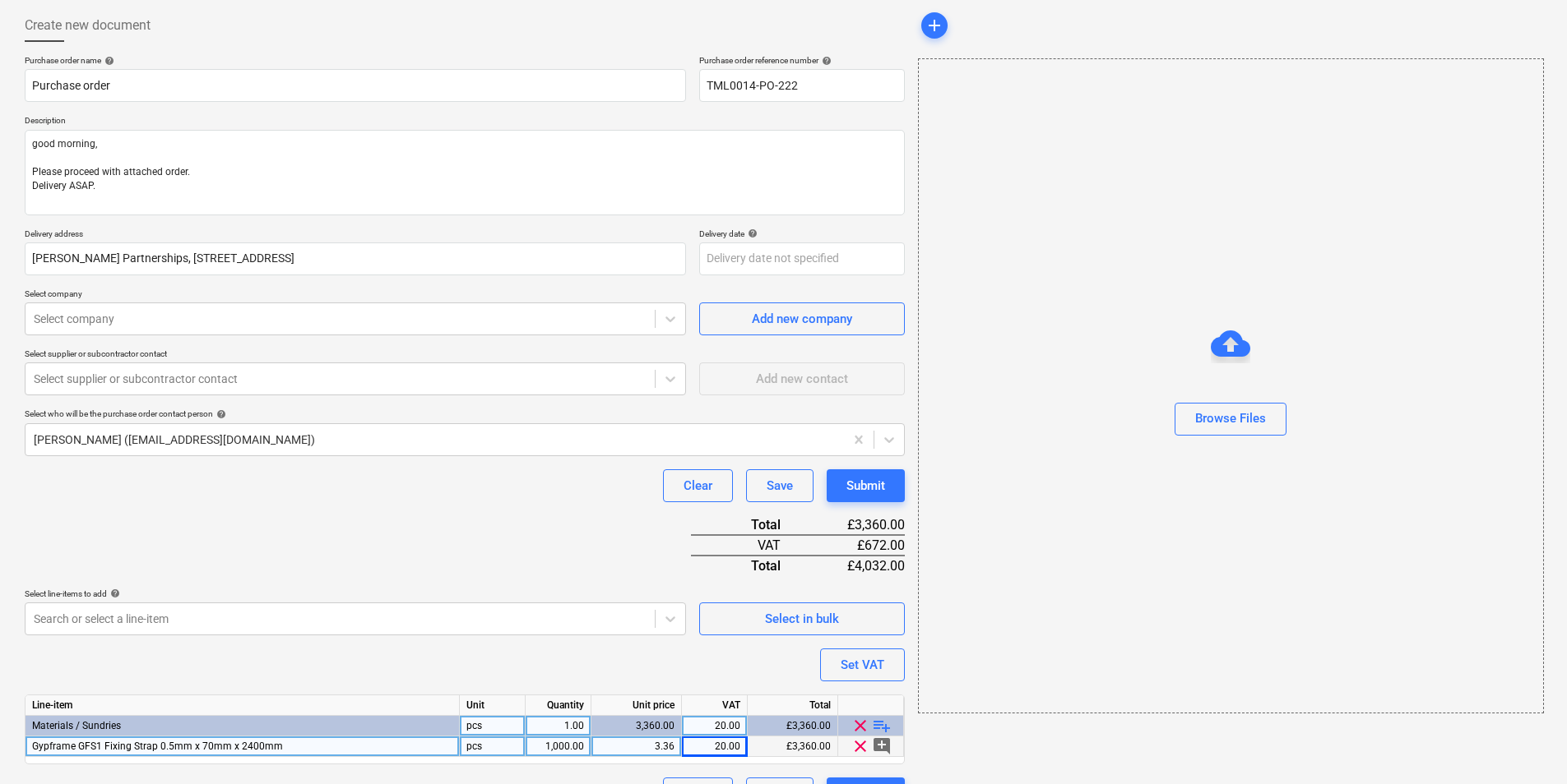
scroll to position [120, 0]
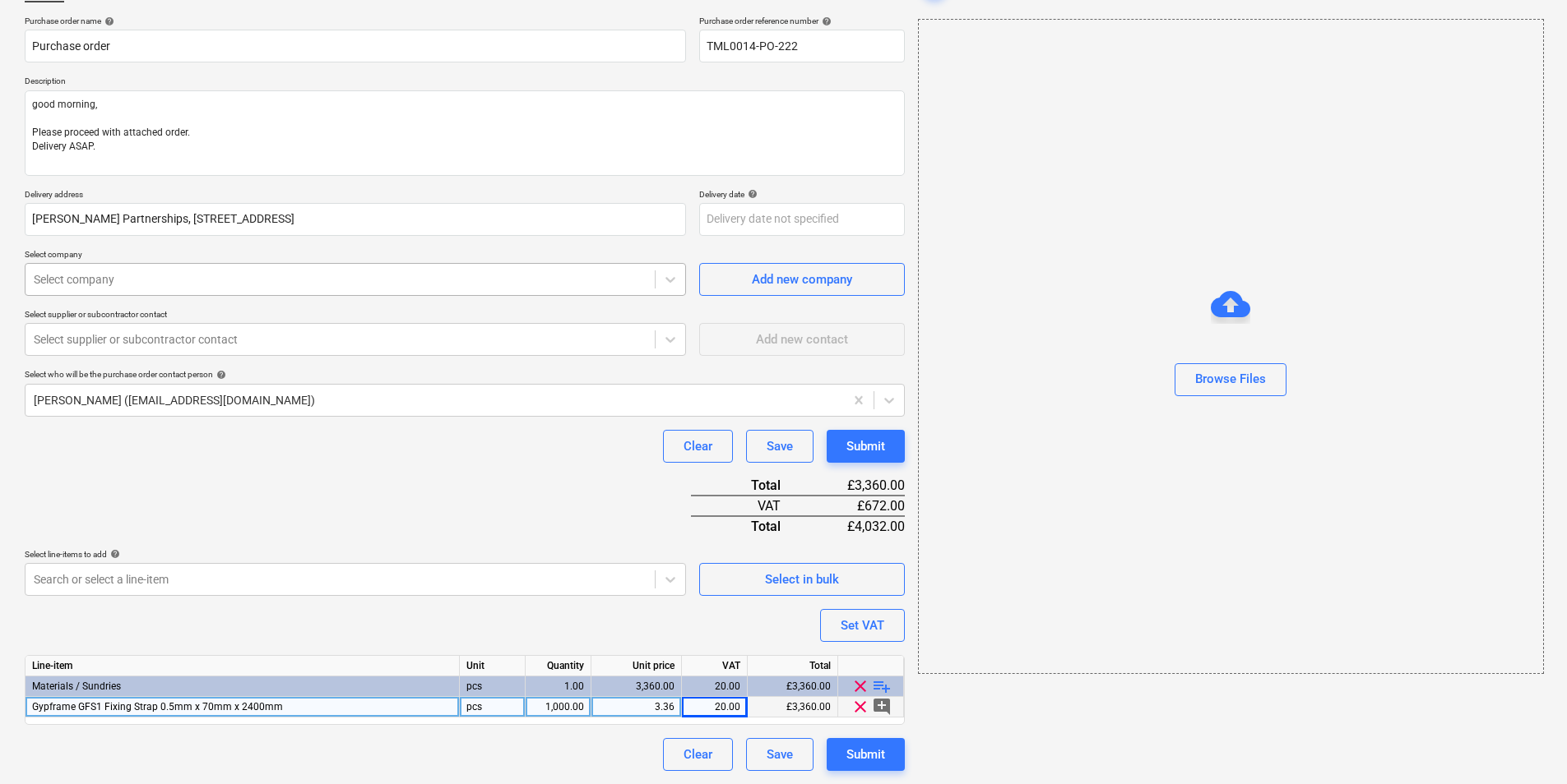
click at [182, 268] on div "Select company" at bounding box center [340, 280] width 630 height 23
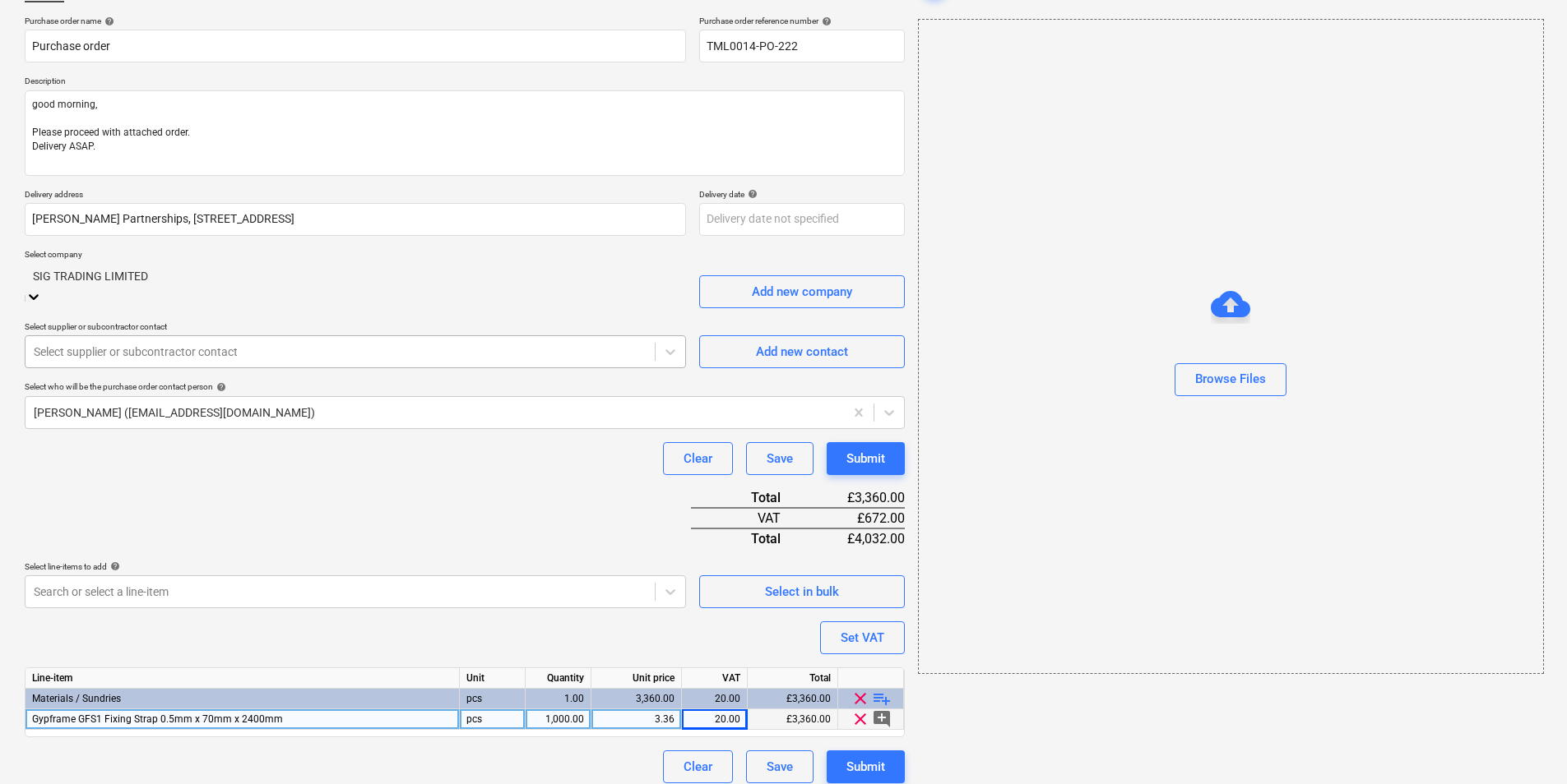
click at [131, 343] on div at bounding box center [339, 352] width 613 height 16
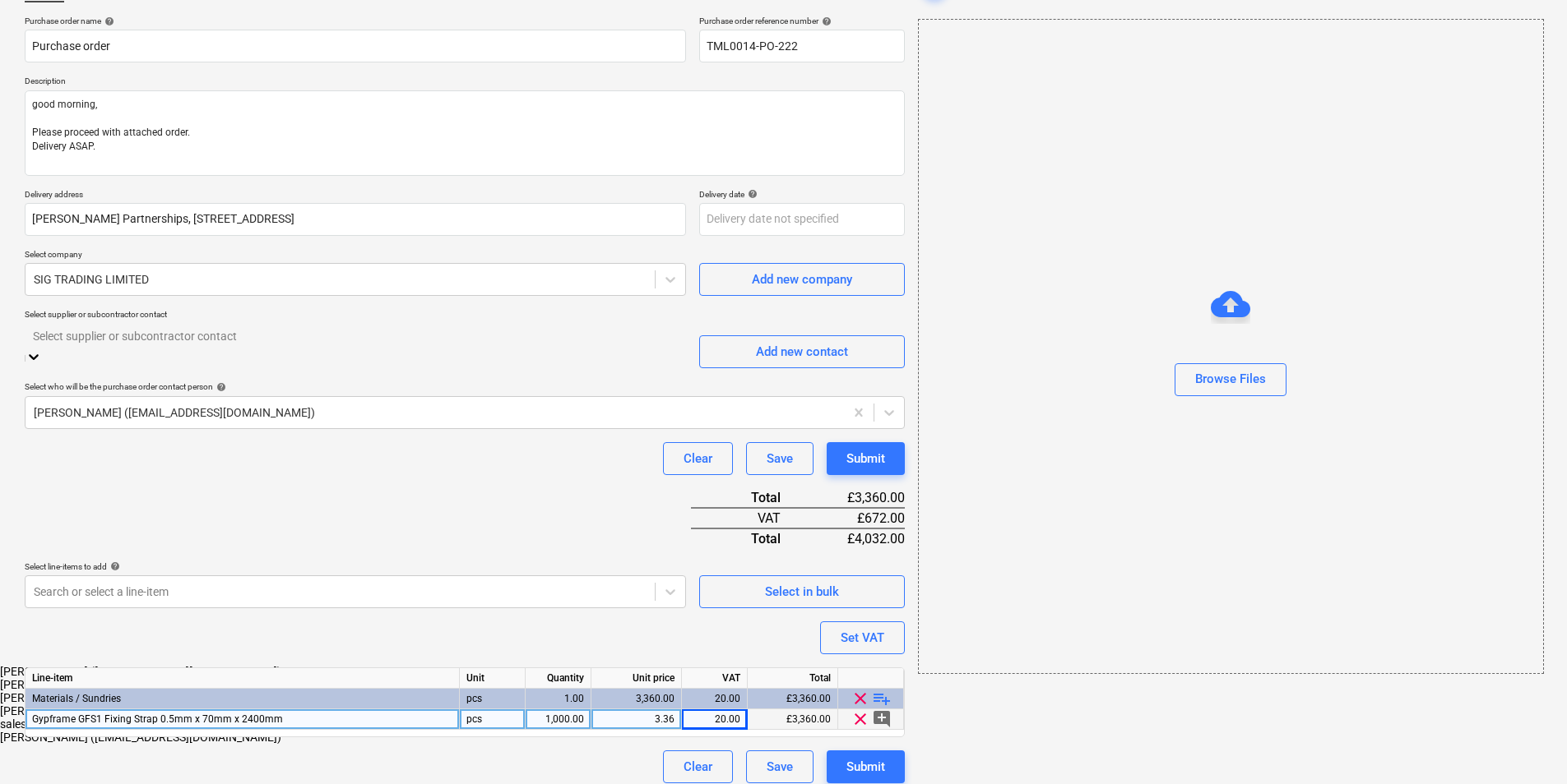
click at [139, 678] on div "[PERSON_NAME] ([EMAIL_ADDRESS][DOMAIN_NAME])" at bounding box center [784, 684] width 1567 height 13
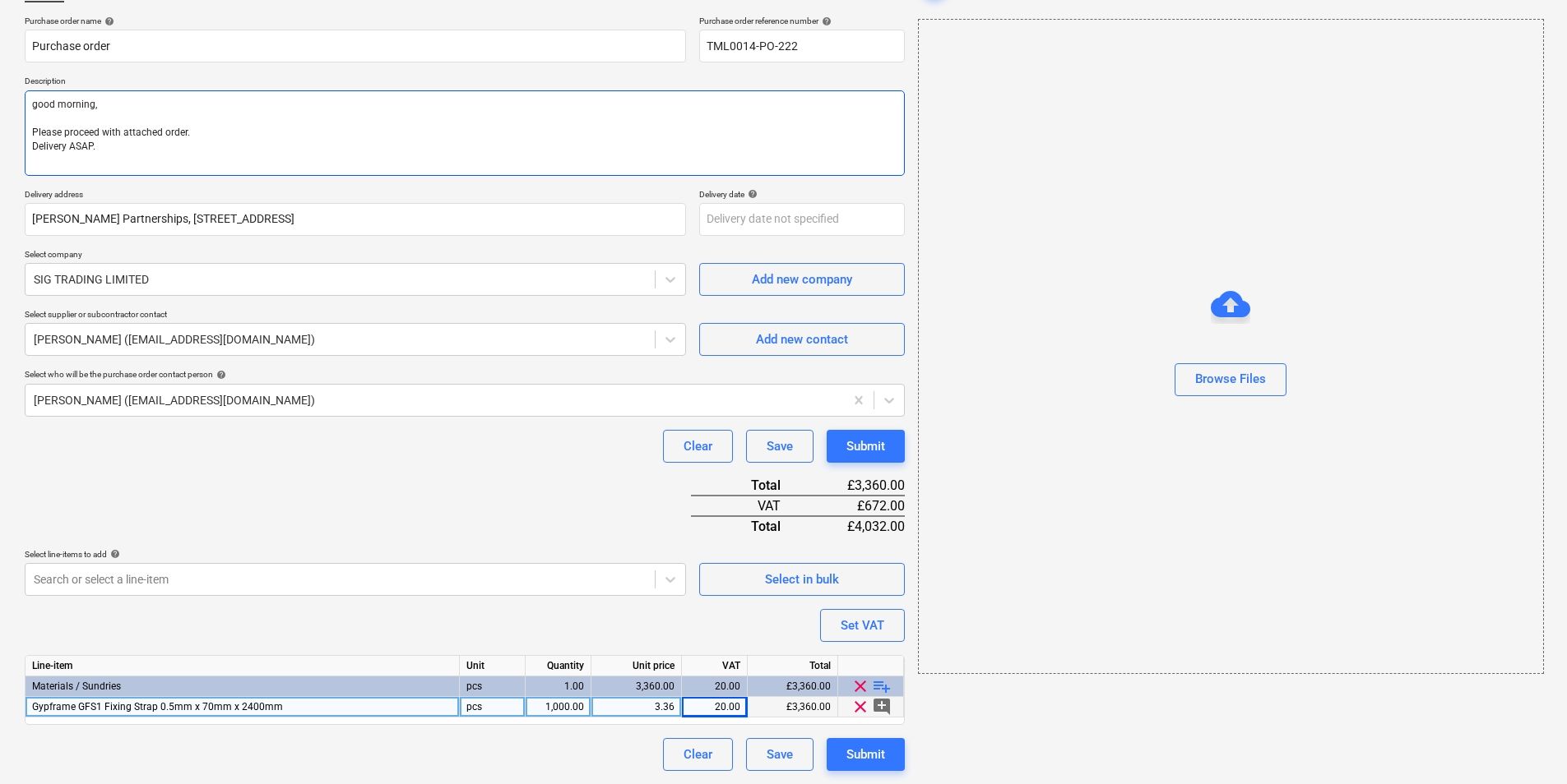
drag, startPoint x: 107, startPoint y: 157, endPoint x: 122, endPoint y: 157, distance: 15.0
click at [111, 158] on textarea "good morning, Please proceed with attached order. Delivery ASAP." at bounding box center [464, 133] width 881 height 85
paste textarea "Site contact [PERSON_NAME] [PHONE_NUMBER]"
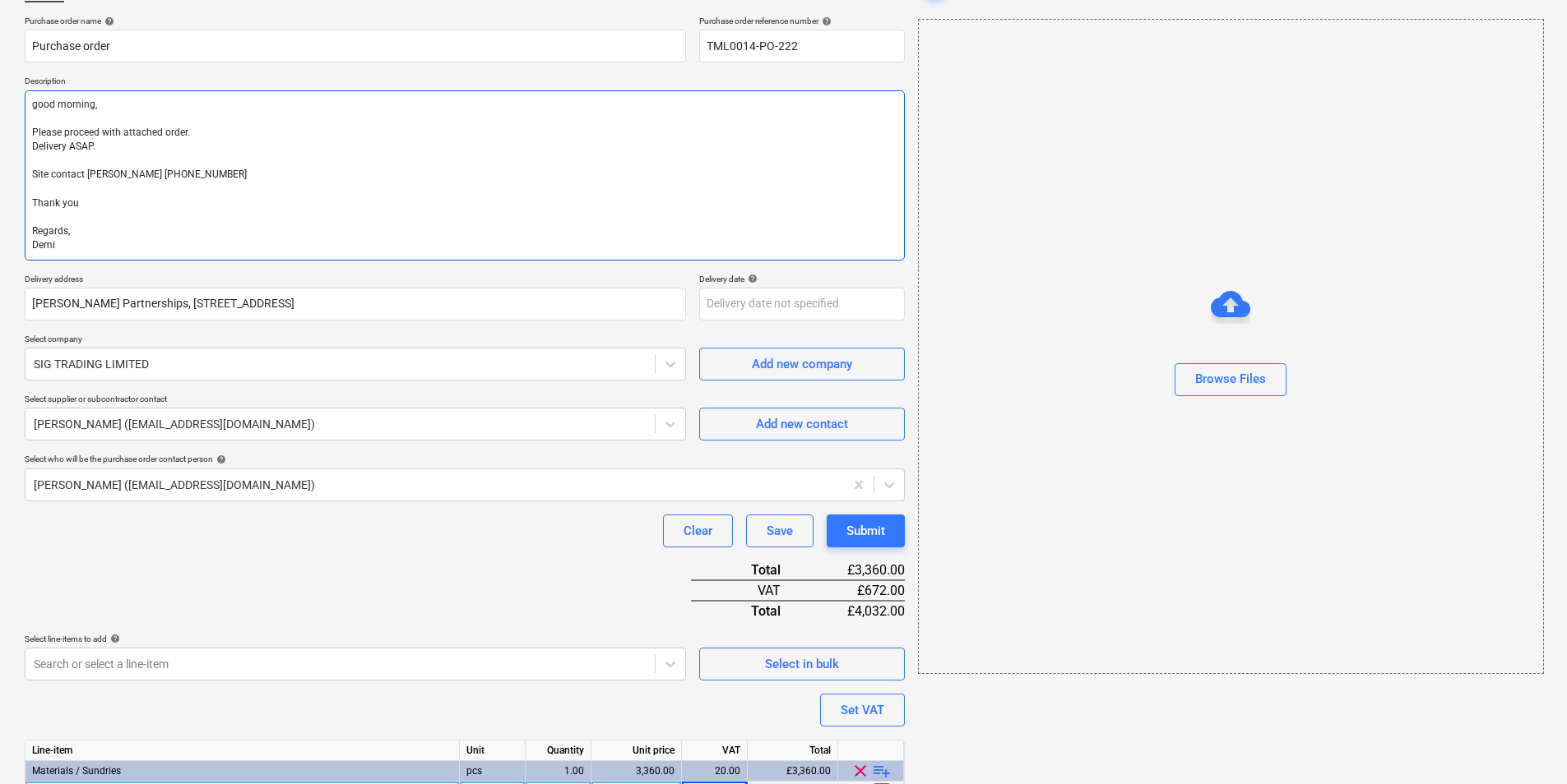
drag, startPoint x: 296, startPoint y: 191, endPoint x: 305, endPoint y: 191, distance: 9.0
click at [296, 192] on textarea "good morning, Please proceed with attached order. Delivery ASAP. Site contact […" at bounding box center [464, 175] width 881 height 170
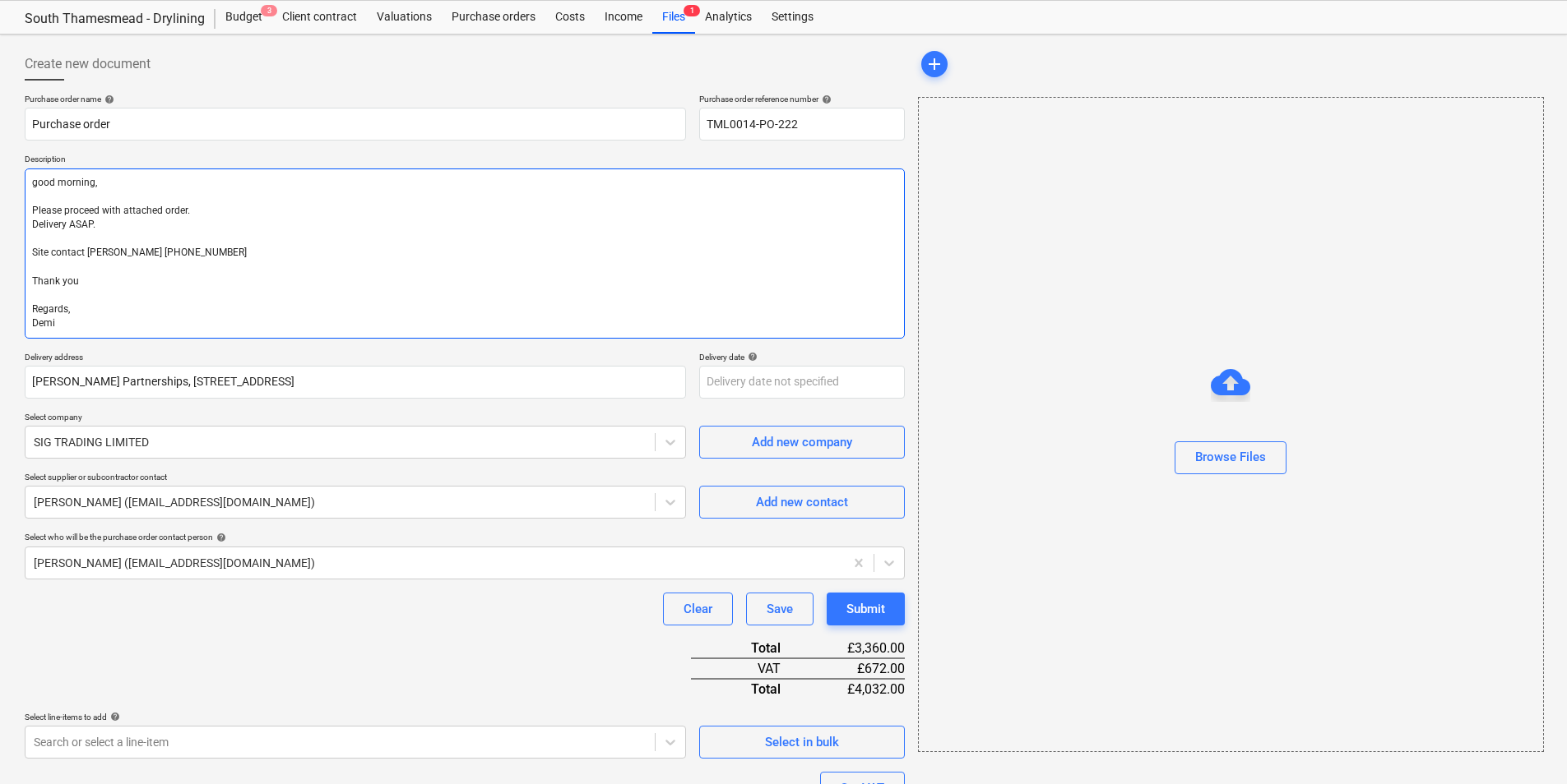
scroll to position [40, 0]
click at [39, 183] on textarea "good morning, Please proceed with attached order. Delivery ASAP. Site contact […" at bounding box center [464, 254] width 881 height 170
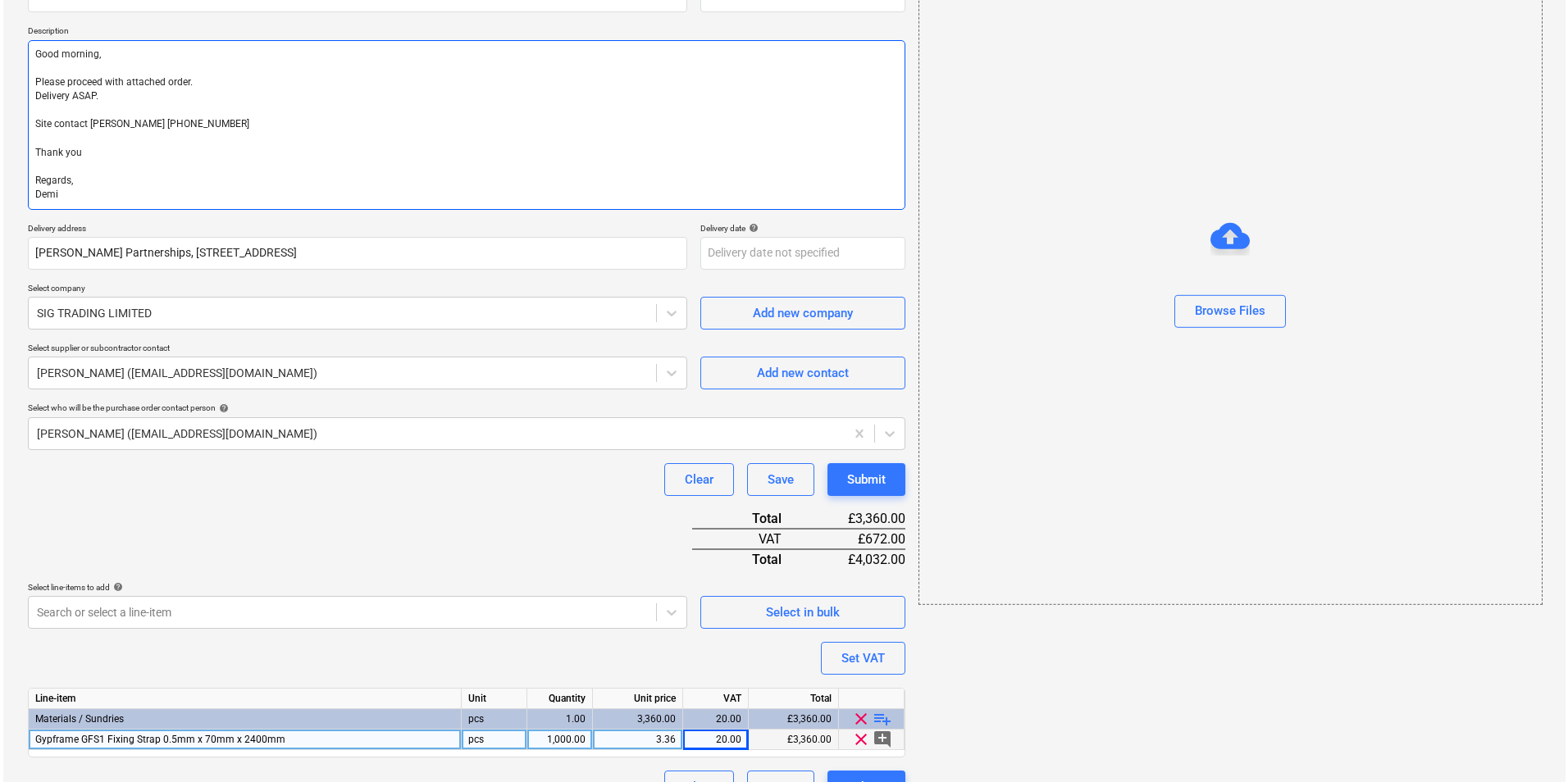
scroll to position [204, 0]
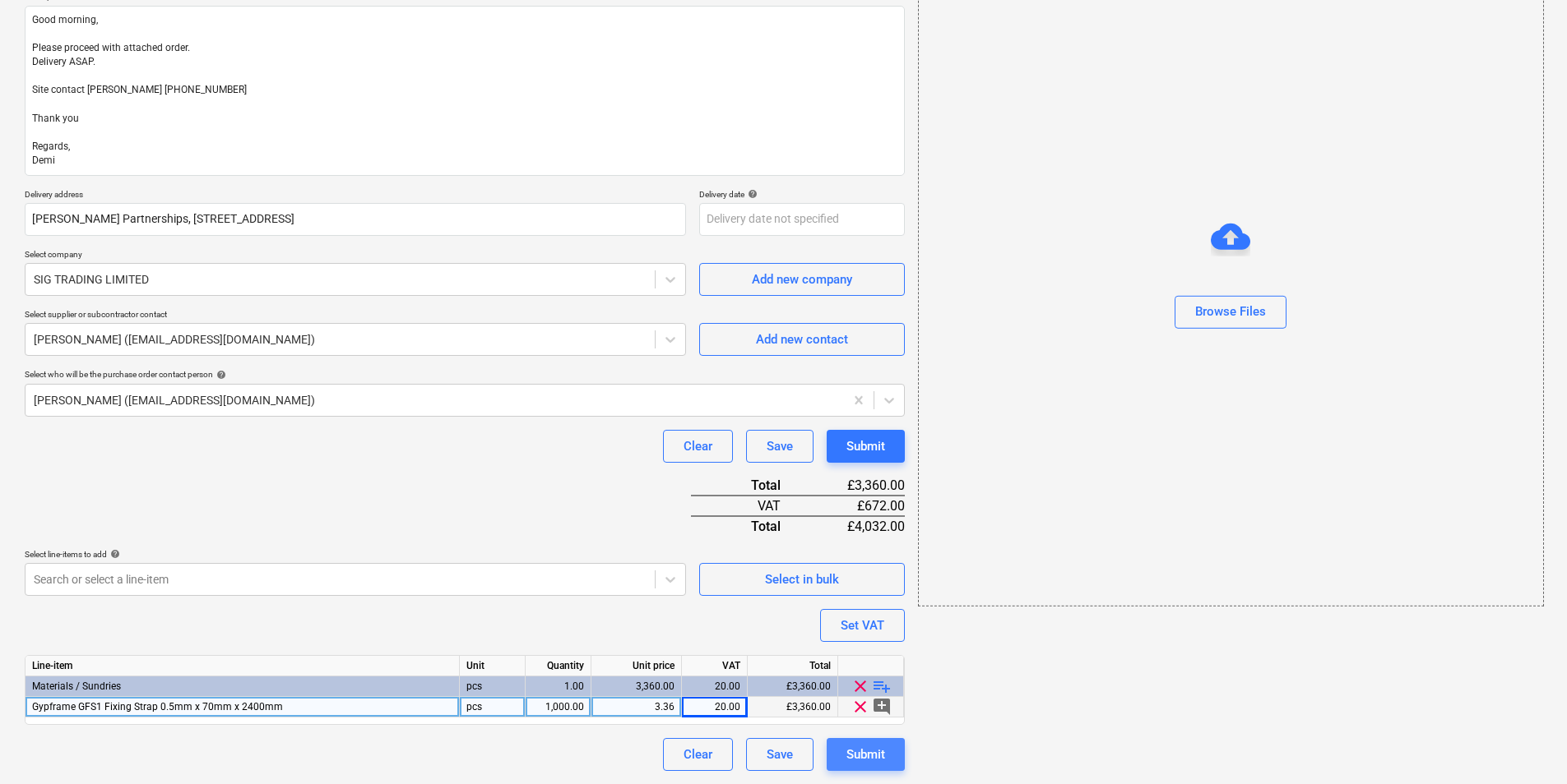
click at [880, 755] on div "Submit" at bounding box center [865, 755] width 39 height 22
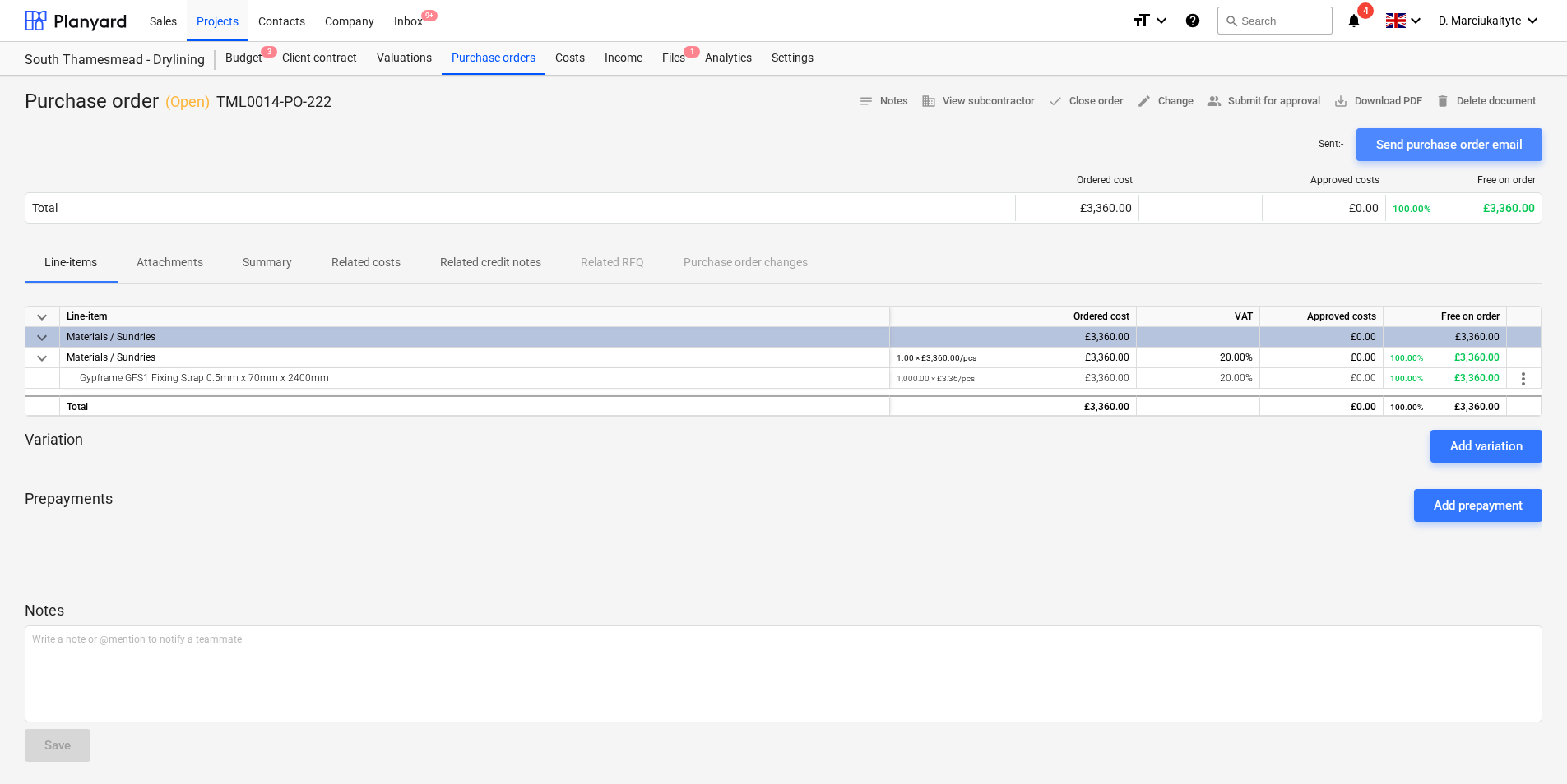
click at [1490, 144] on div "Send purchase order email" at bounding box center [1449, 145] width 147 height 22
click at [214, 31] on div "Projects" at bounding box center [218, 20] width 62 height 42
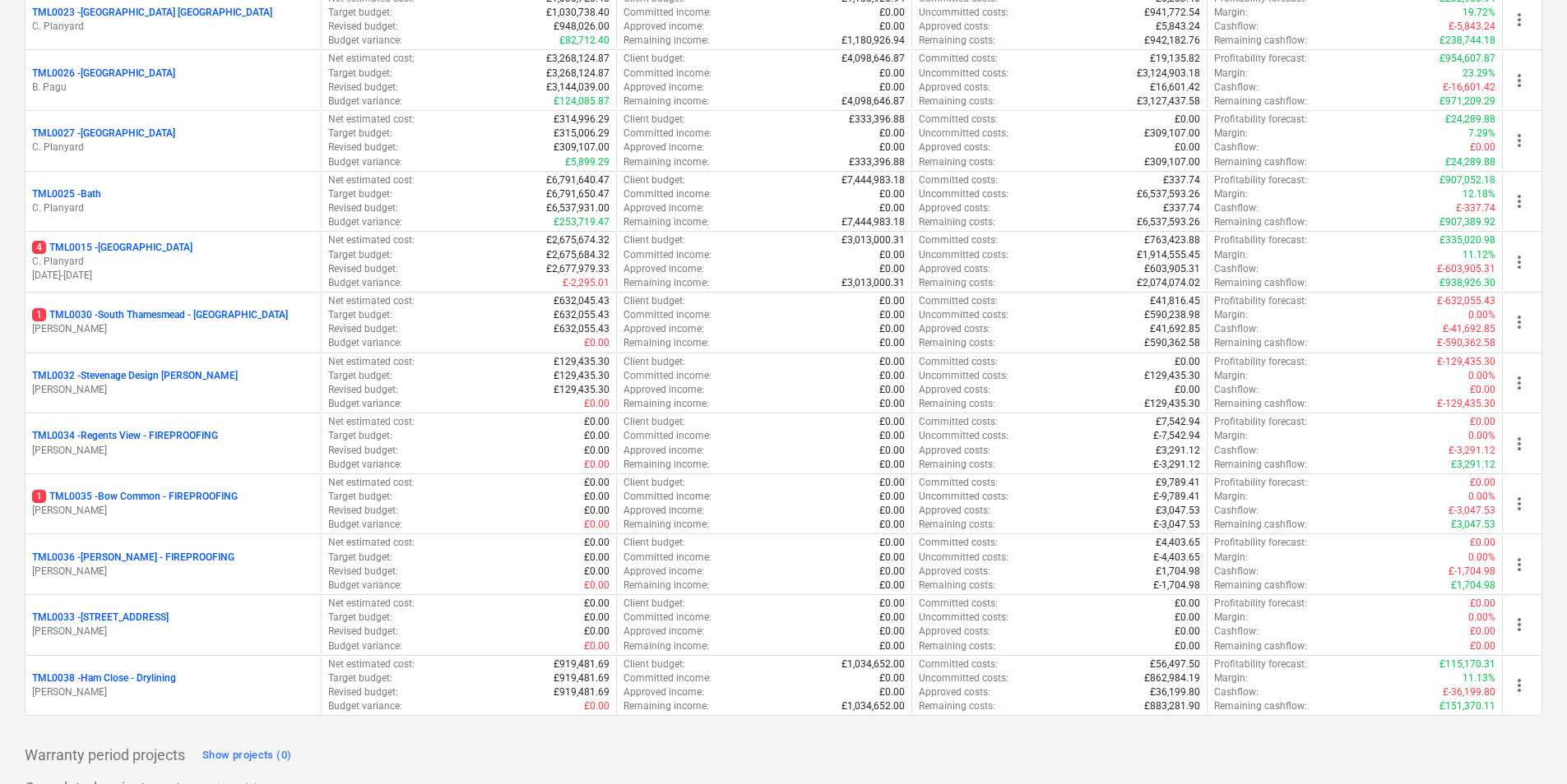
scroll to position [1672, 0]
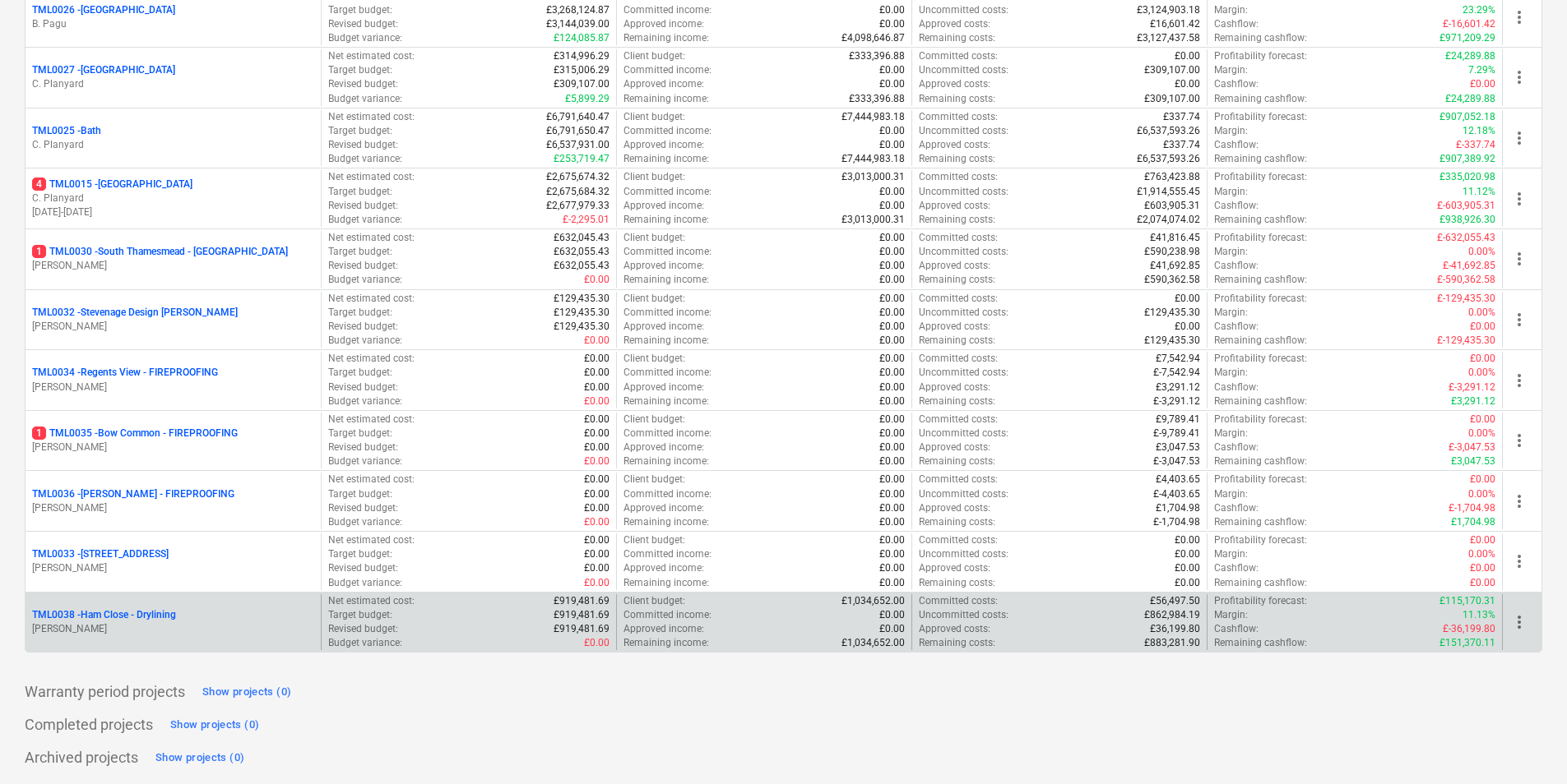
click at [158, 617] on p "TML0038 - Ham Close - Drylining" at bounding box center [104, 616] width 144 height 14
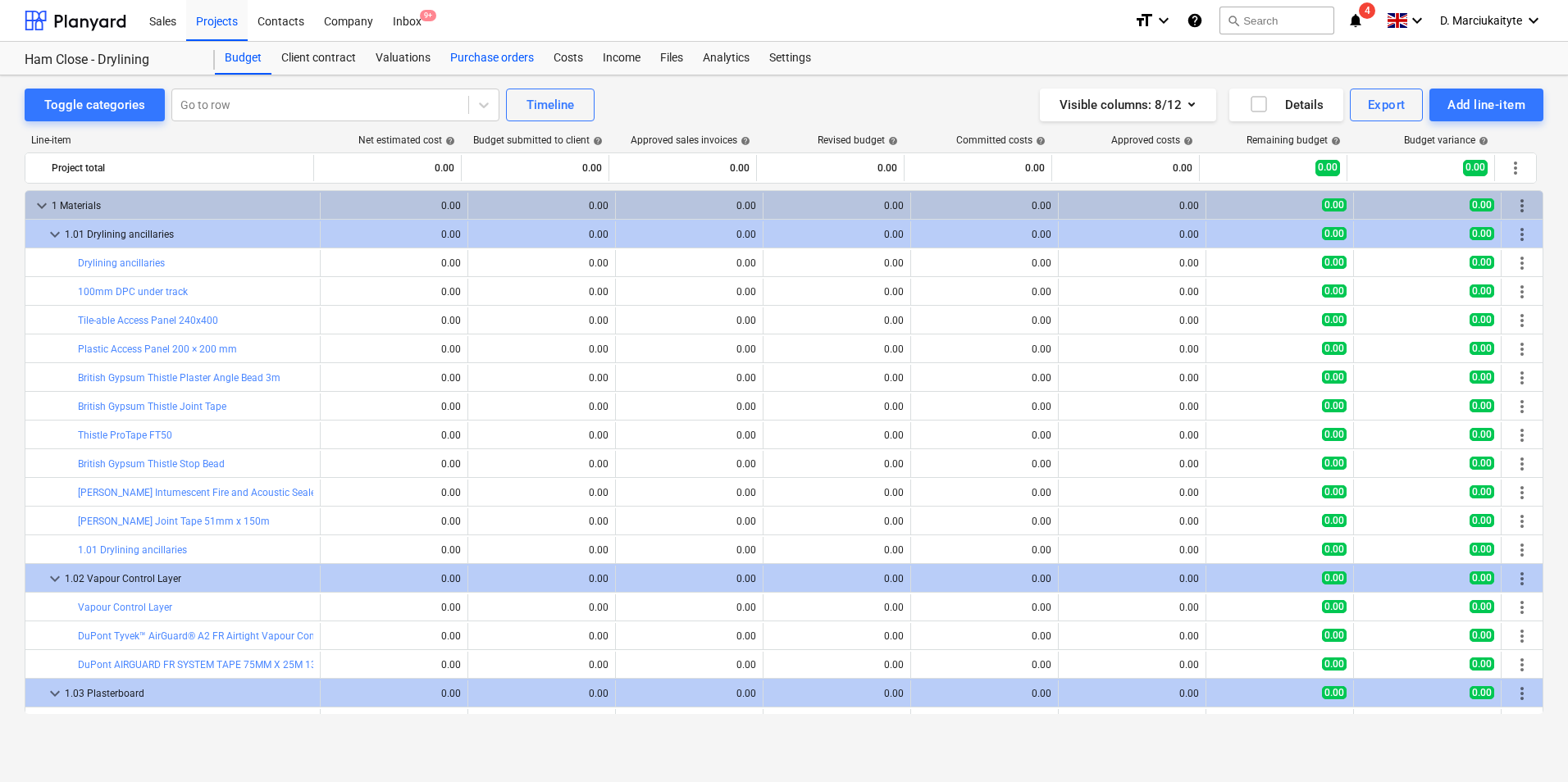
click at [489, 54] on div "Purchase orders" at bounding box center [491, 58] width 103 height 33
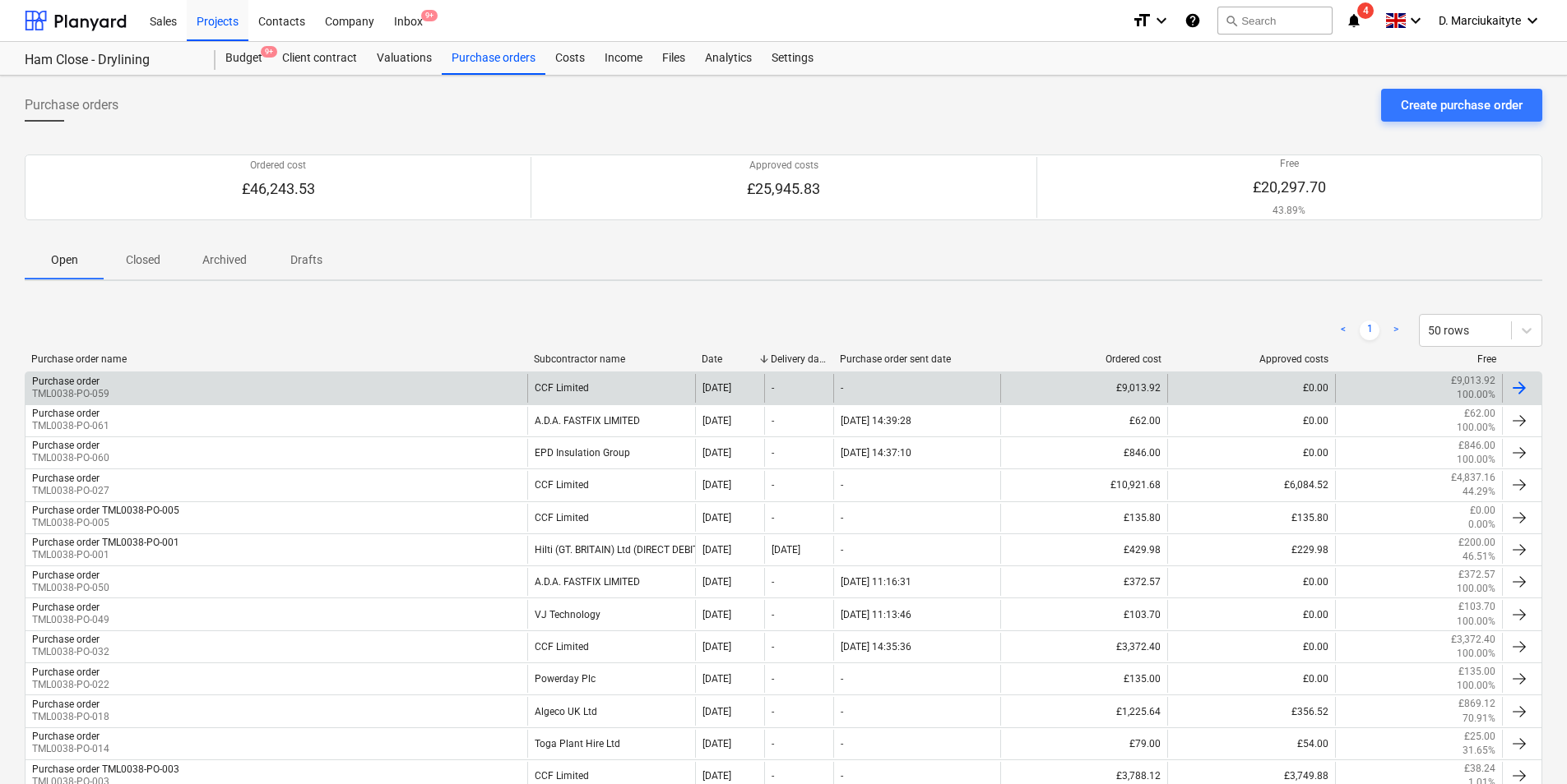
click at [285, 385] on div "Purchase order TML0038-PO-059" at bounding box center [276, 388] width 502 height 28
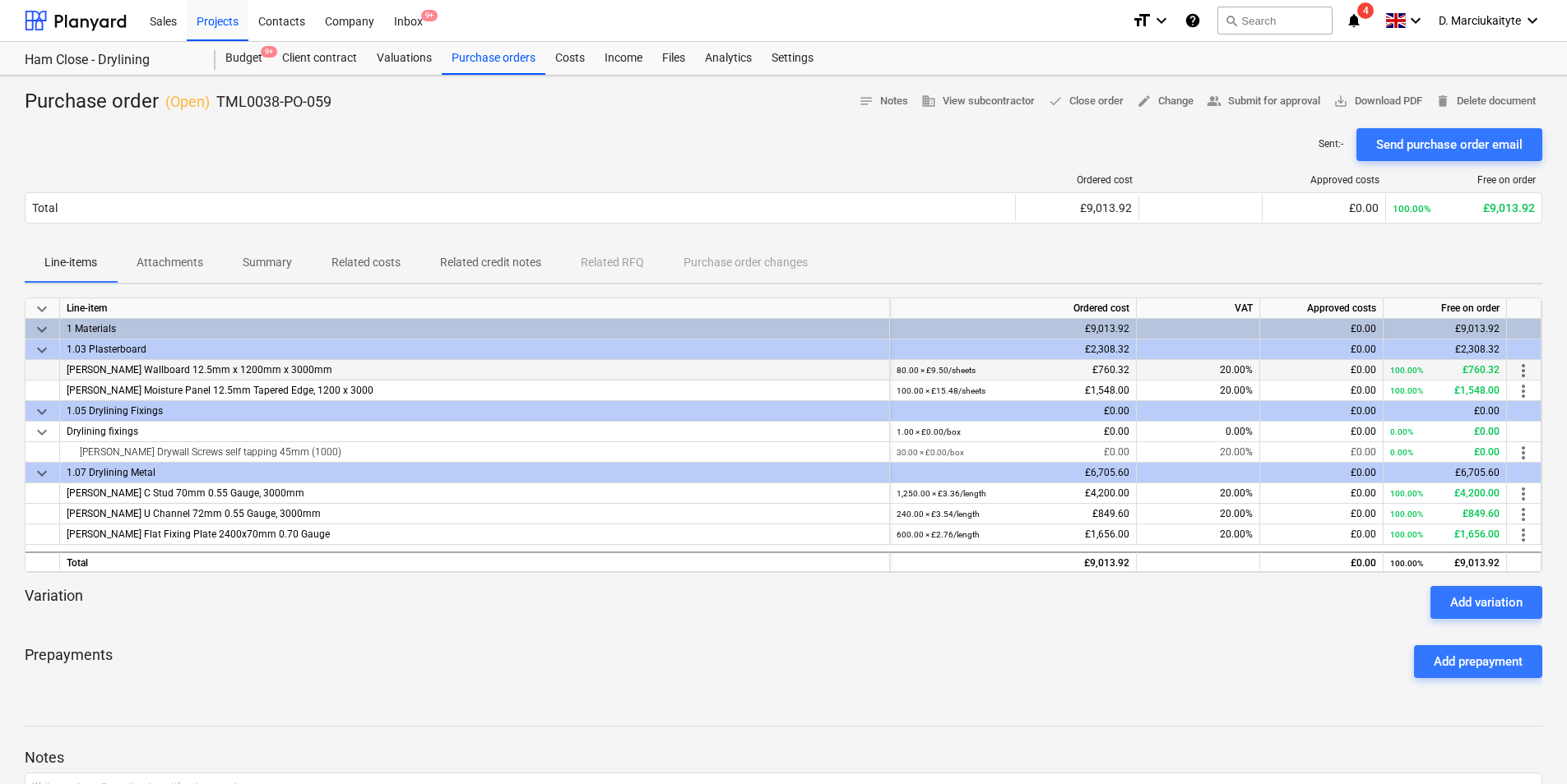
click at [228, 369] on span "[PERSON_NAME] Wallboard 12.5mm x 1200mm x 3000mm" at bounding box center [199, 370] width 265 height 12
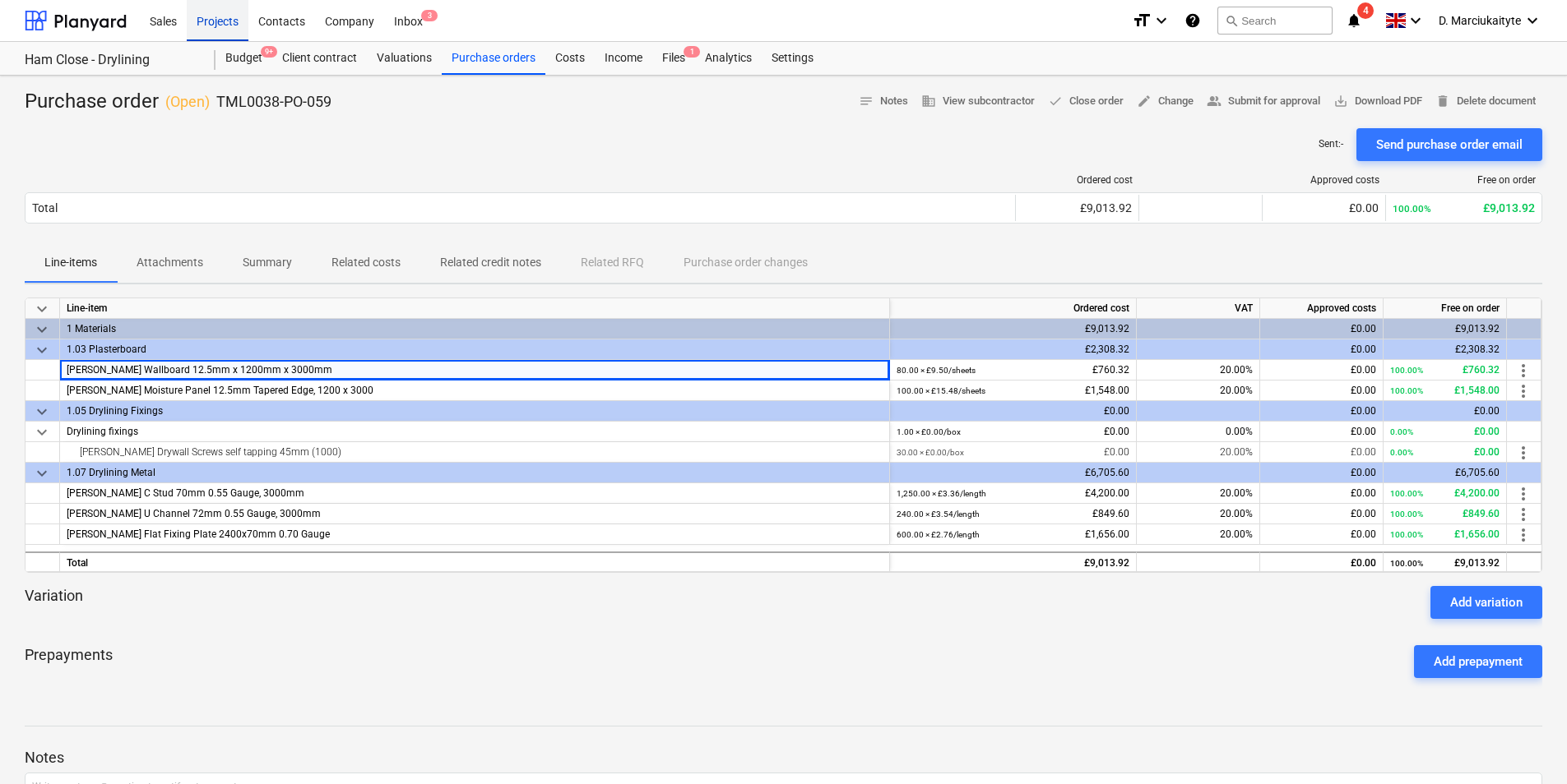
click at [230, 16] on div "Projects" at bounding box center [218, 20] width 62 height 42
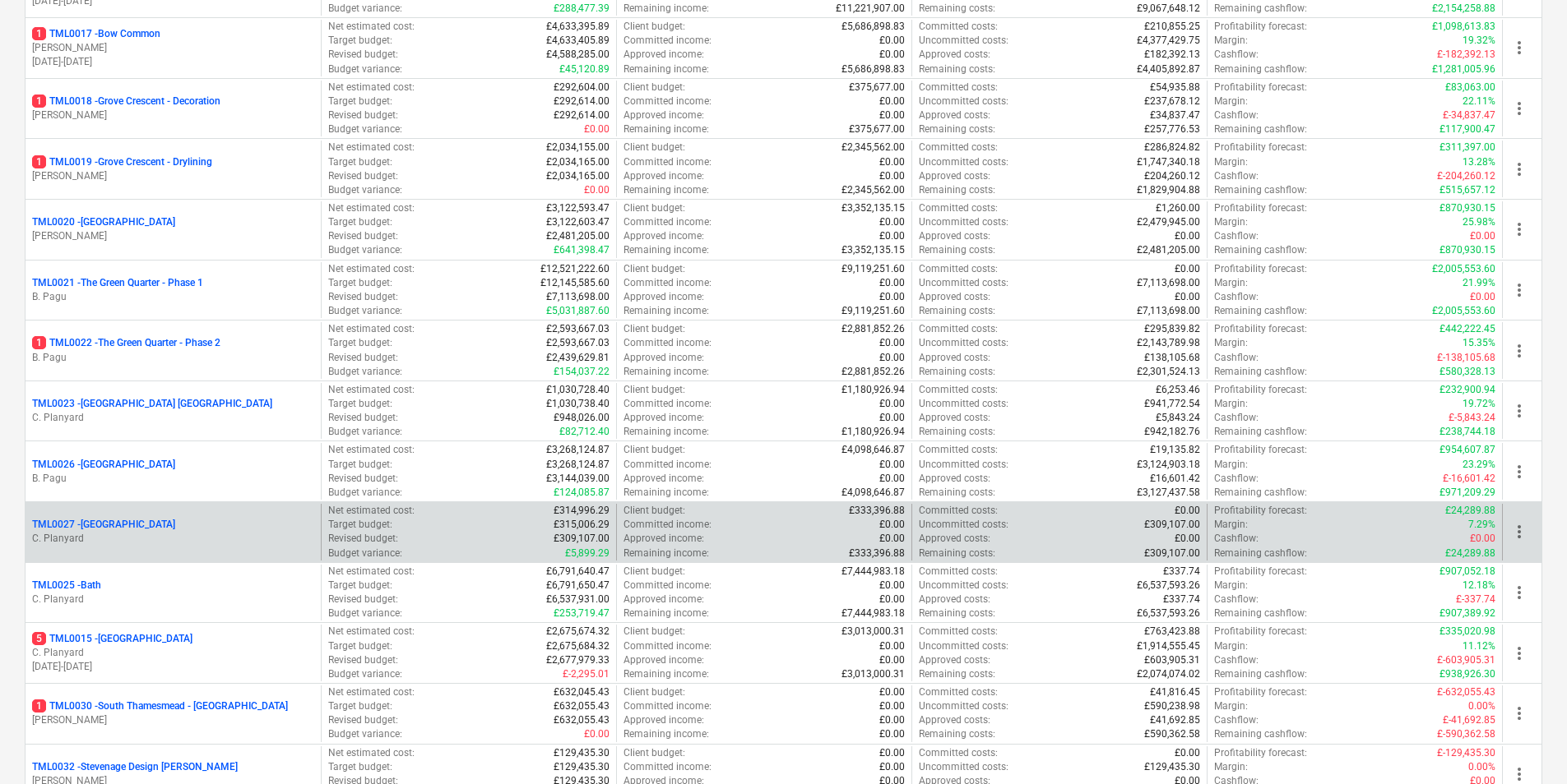
scroll to position [1234, 0]
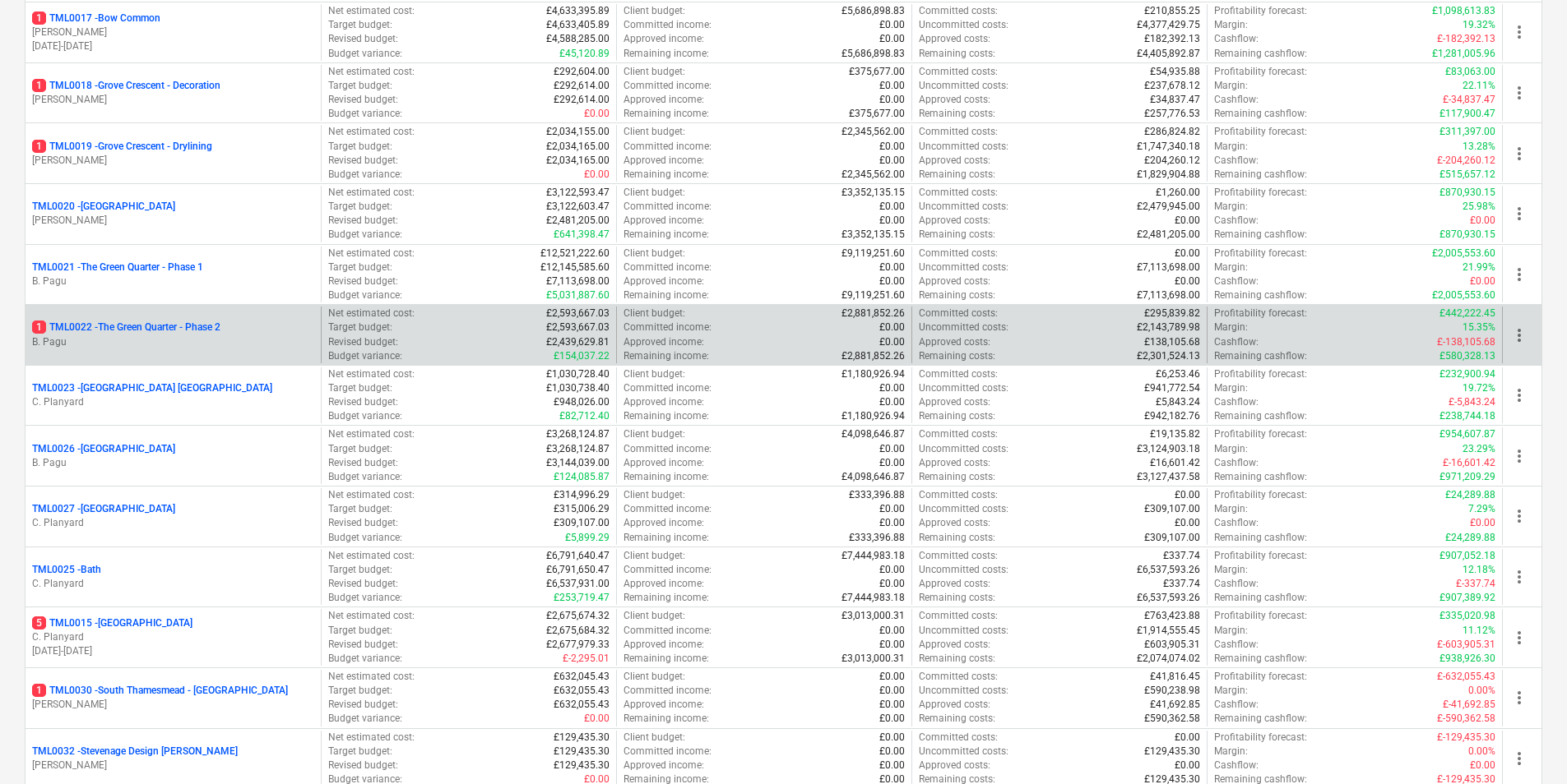
click at [171, 313] on div "1 TML0022 - The Green Quarter - Phase 2 B. Pagu" at bounding box center [173, 334] width 295 height 57
click at [173, 333] on p "1 TML0022 - The Green Quarter - Phase 2" at bounding box center [126, 328] width 188 height 14
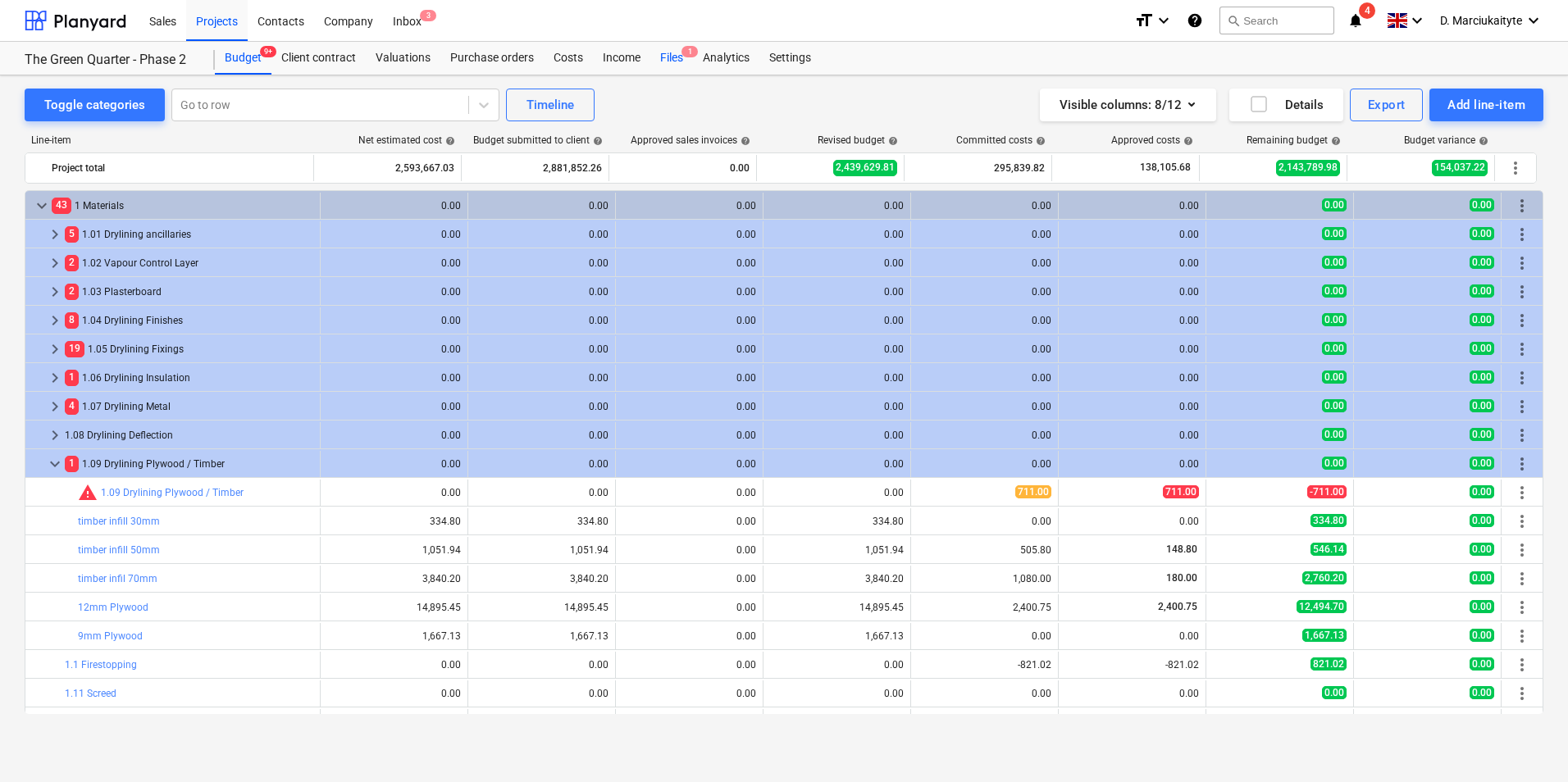
click at [677, 60] on div "Files 1" at bounding box center [671, 58] width 43 height 33
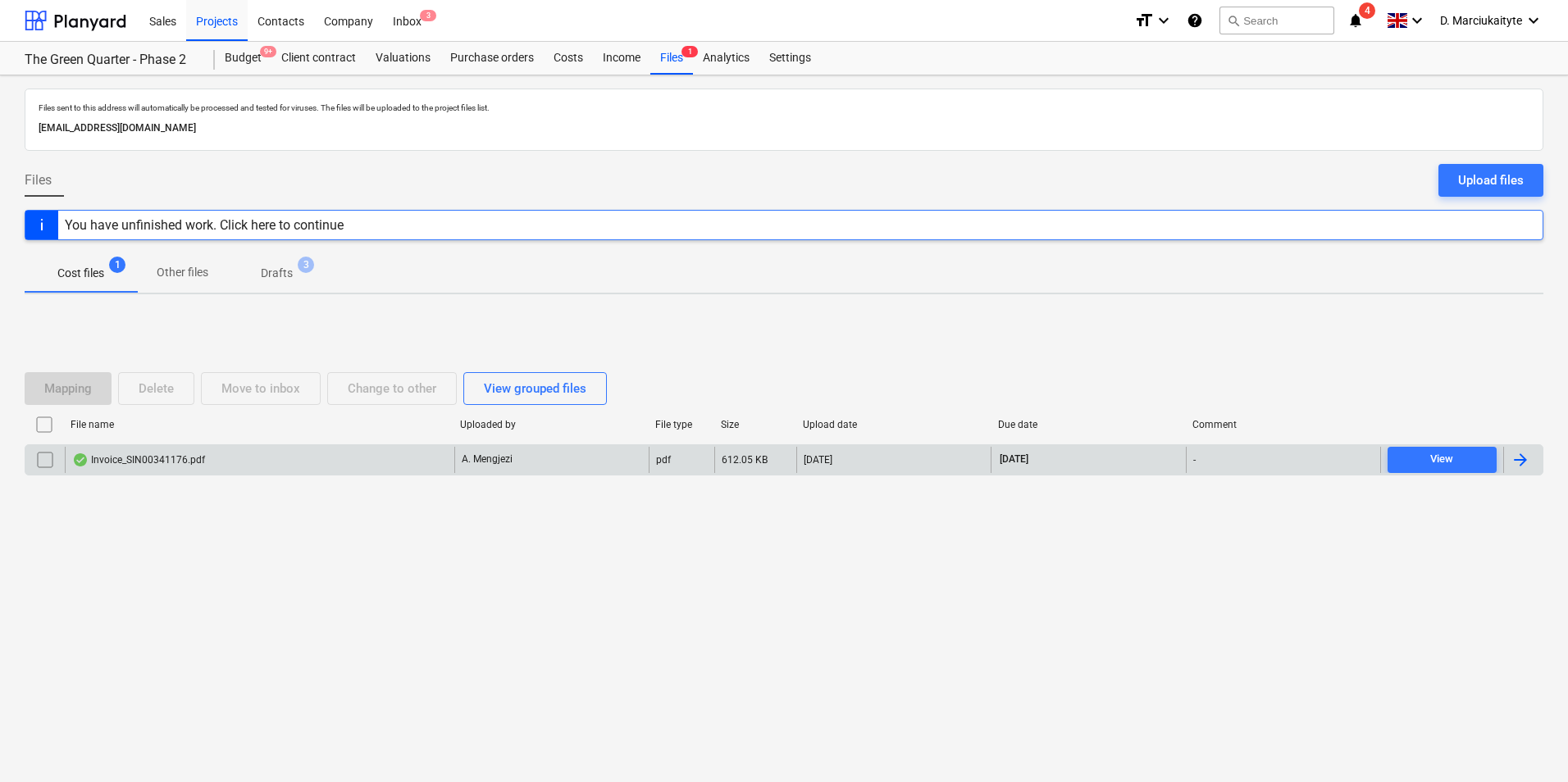
click at [224, 463] on div "Invoice_SIN00341176.pdf" at bounding box center [259, 459] width 389 height 26
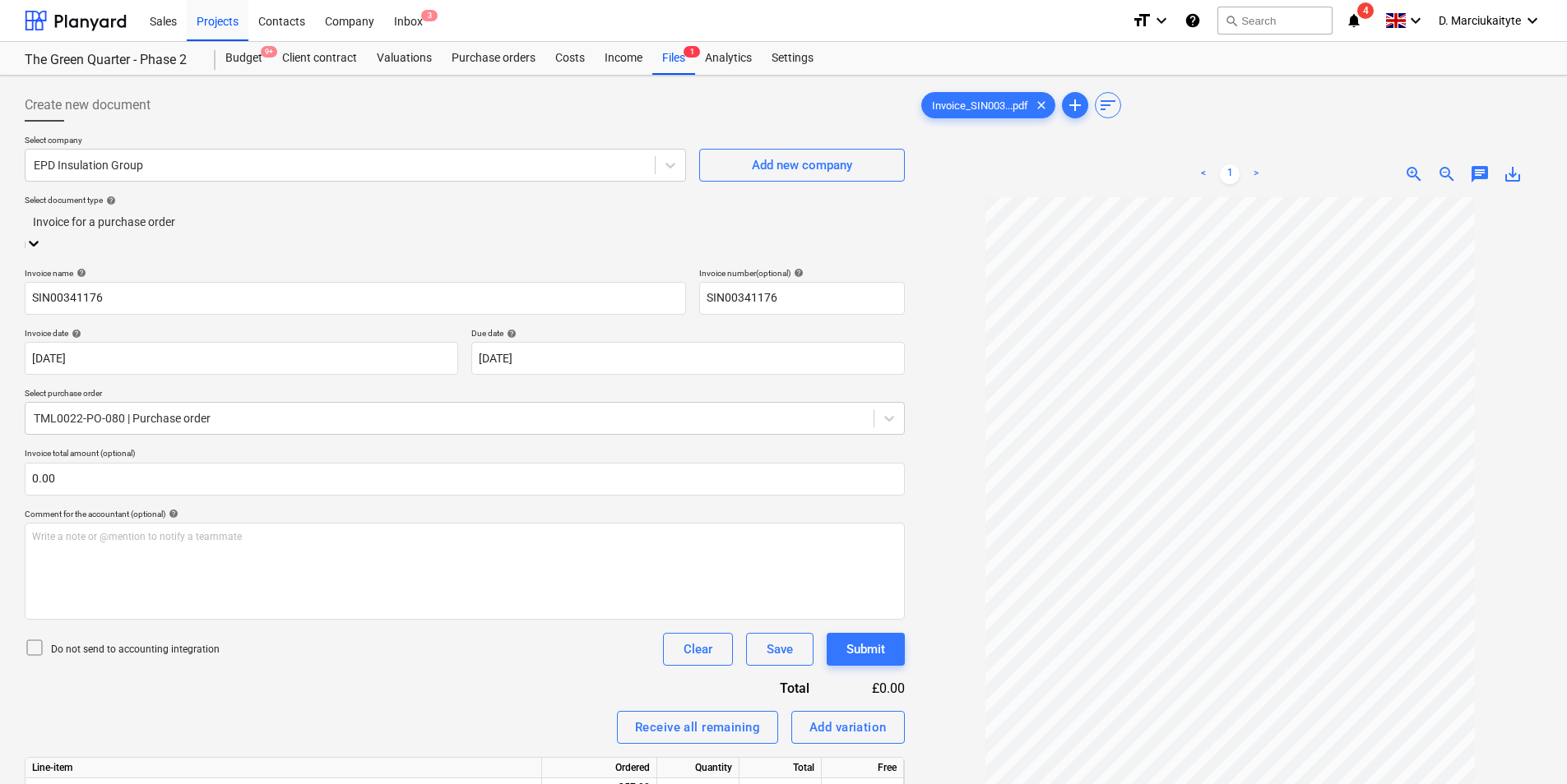
scroll to position [82, 0]
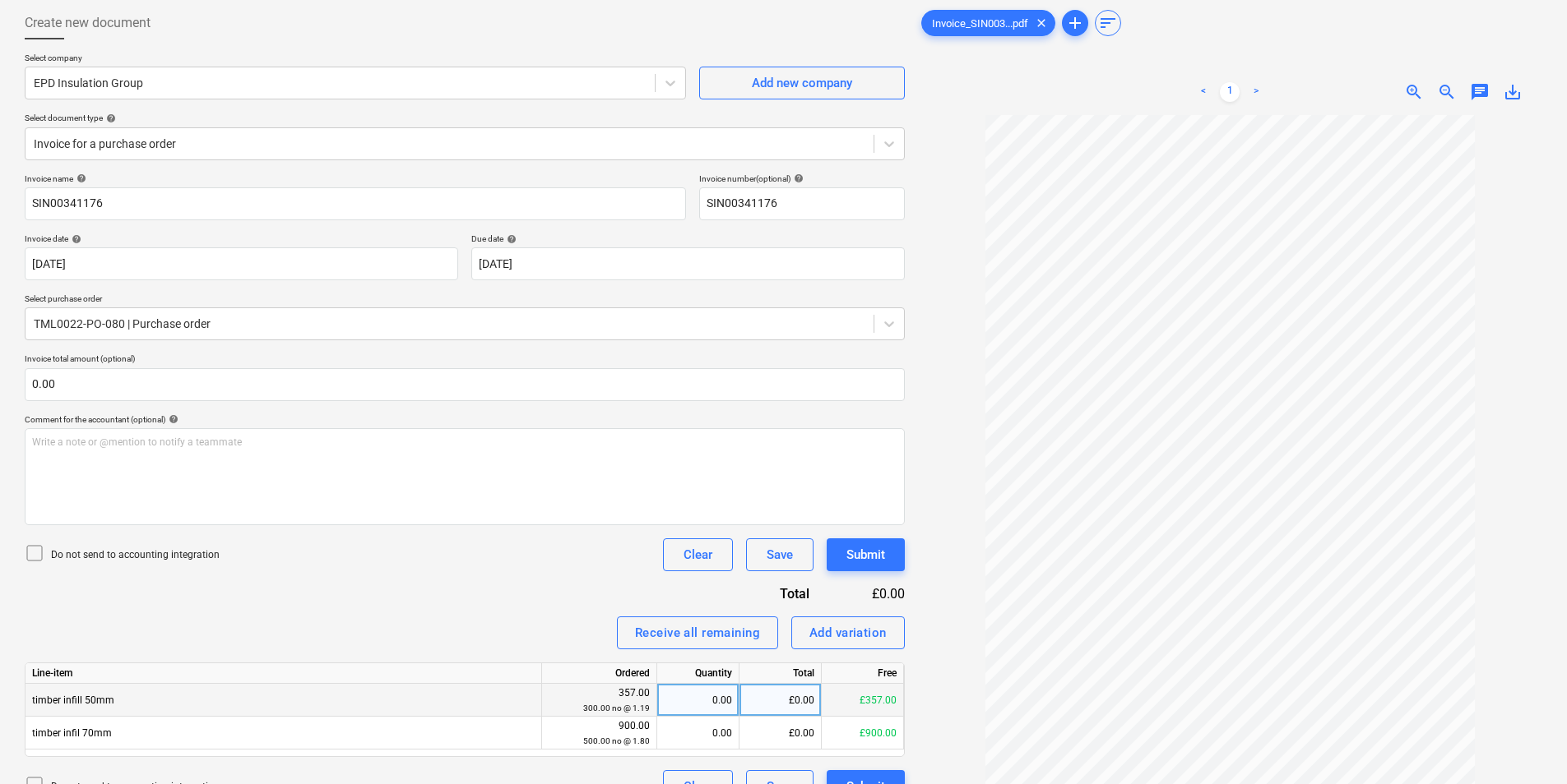
click at [685, 704] on div "0.00" at bounding box center [698, 700] width 68 height 33
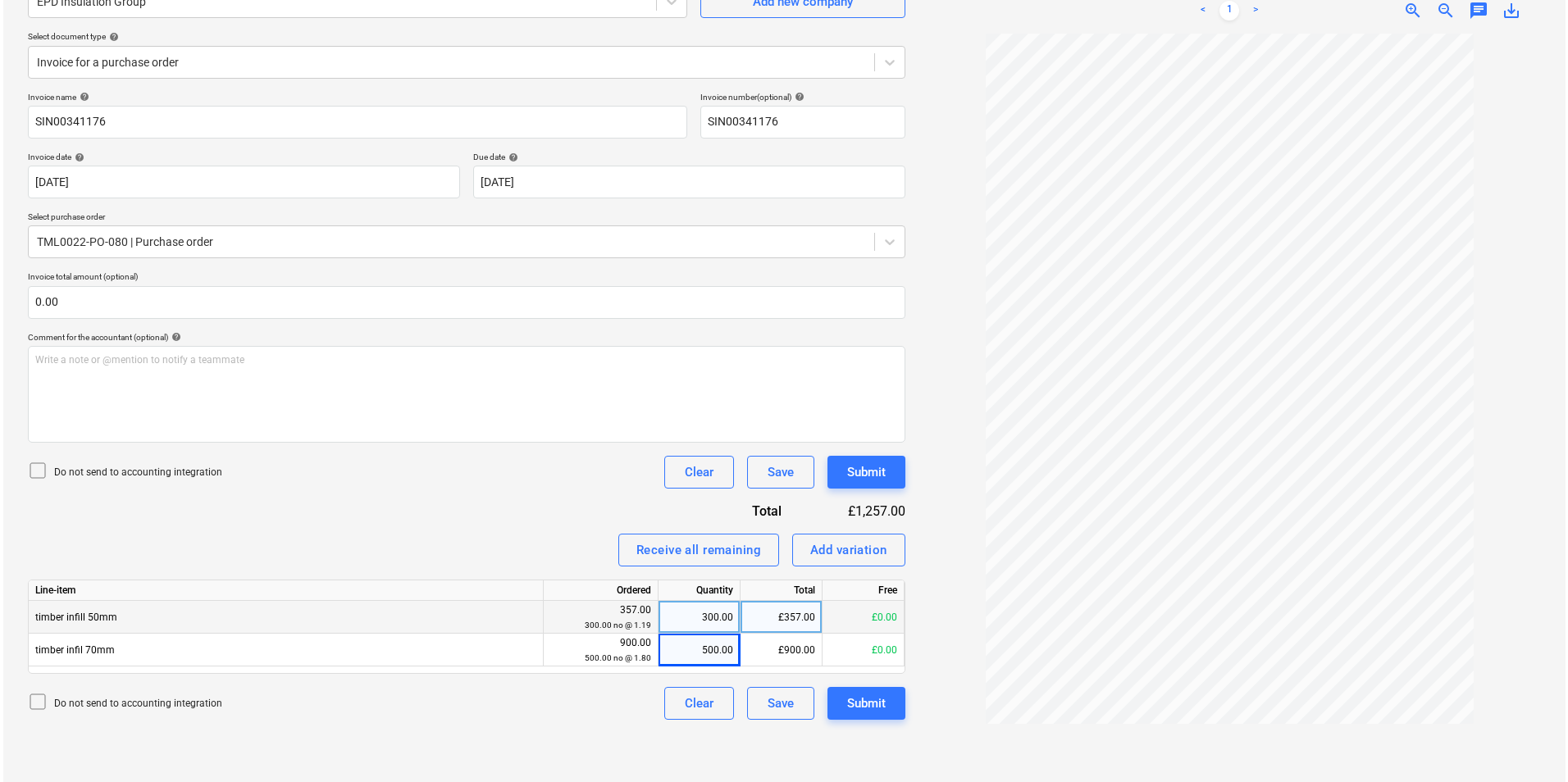
scroll to position [164, 0]
click at [868, 715] on button "Submit" at bounding box center [862, 702] width 78 height 33
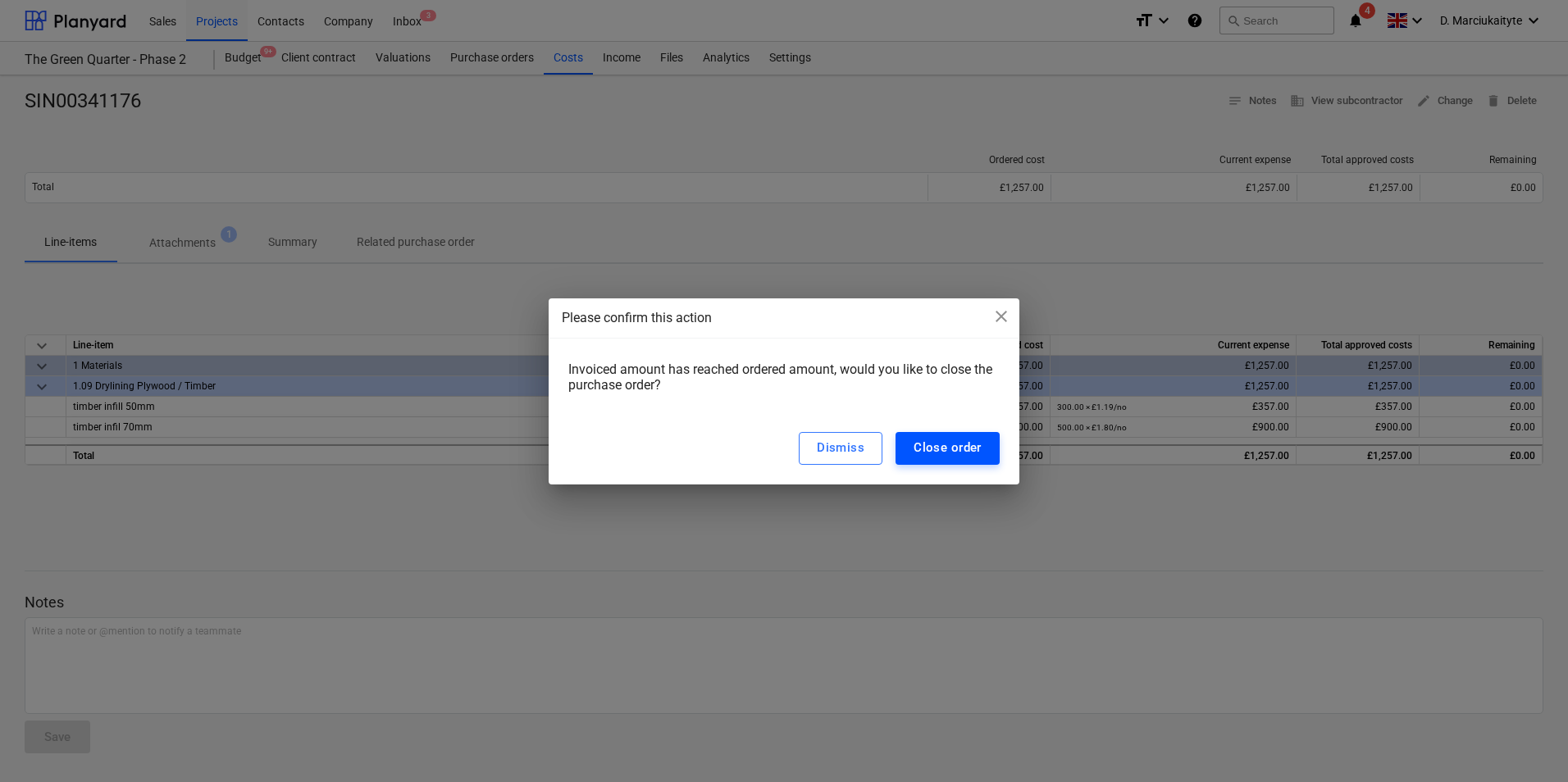
click at [975, 458] on button "Close order" at bounding box center [948, 448] width 104 height 33
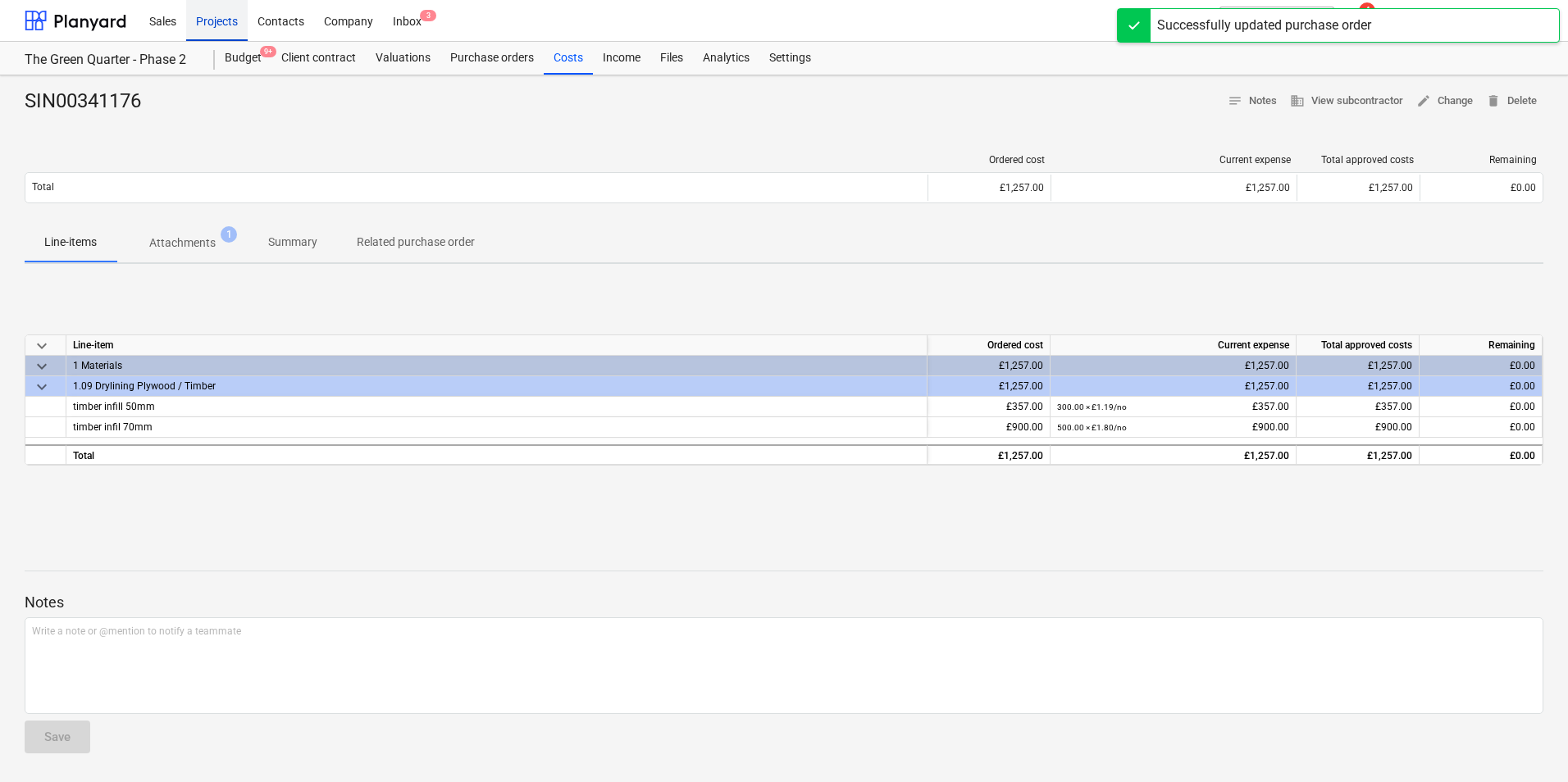
click at [238, 24] on div "Projects" at bounding box center [217, 20] width 62 height 42
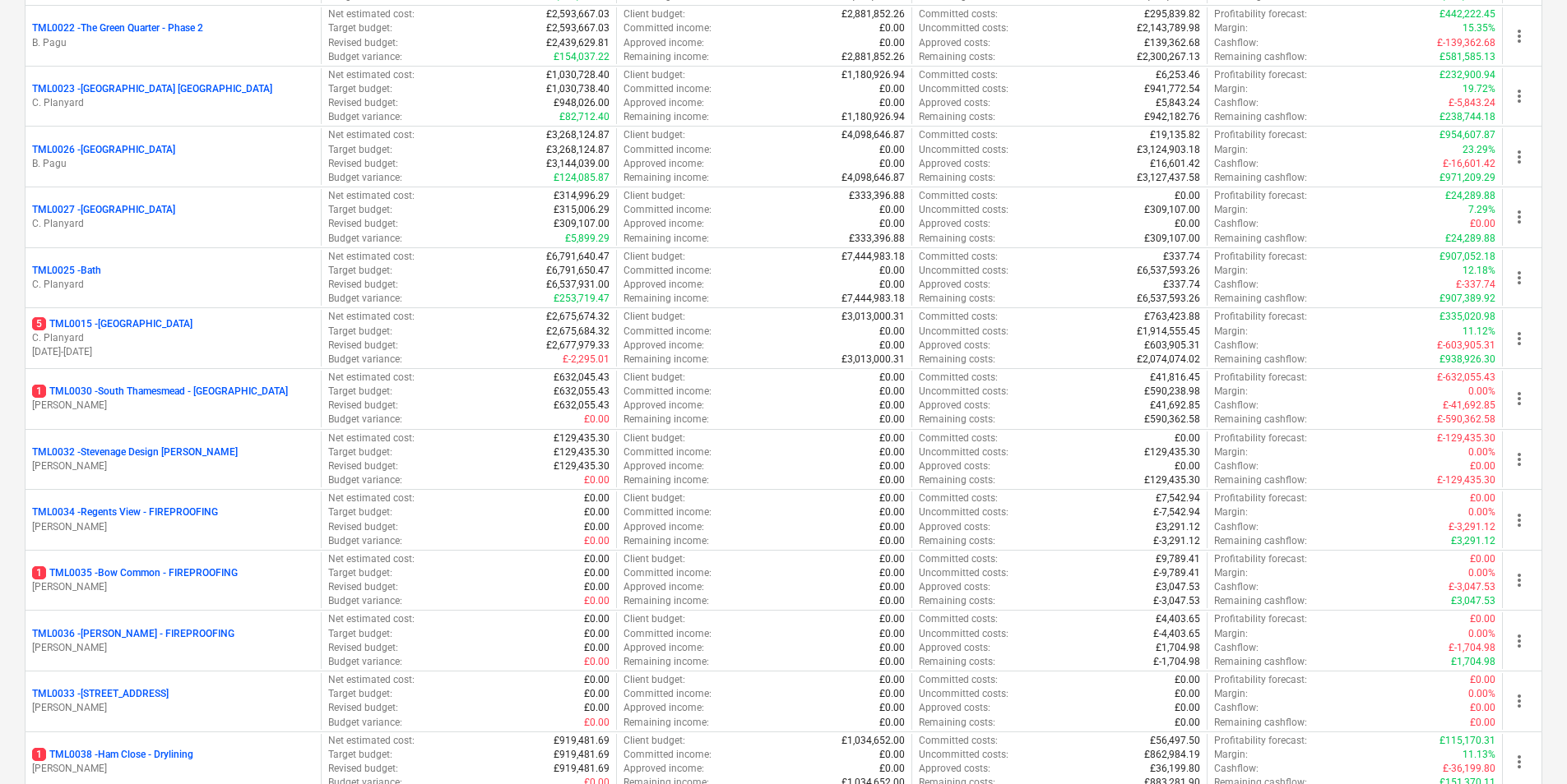
scroll to position [1672, 0]
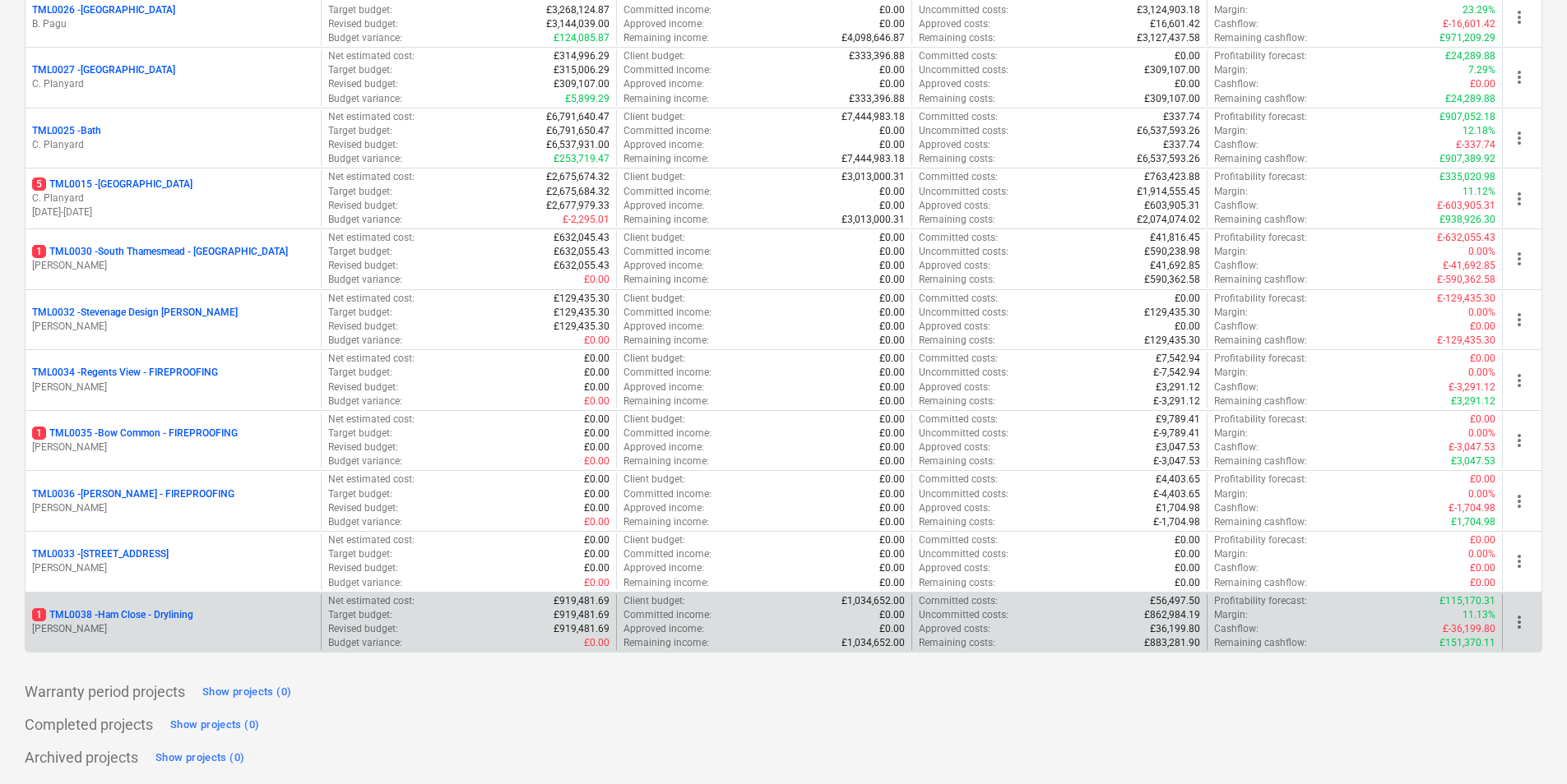
click at [130, 610] on p "1 TML0038 - Ham Close - Drylining" at bounding box center [112, 616] width 161 height 14
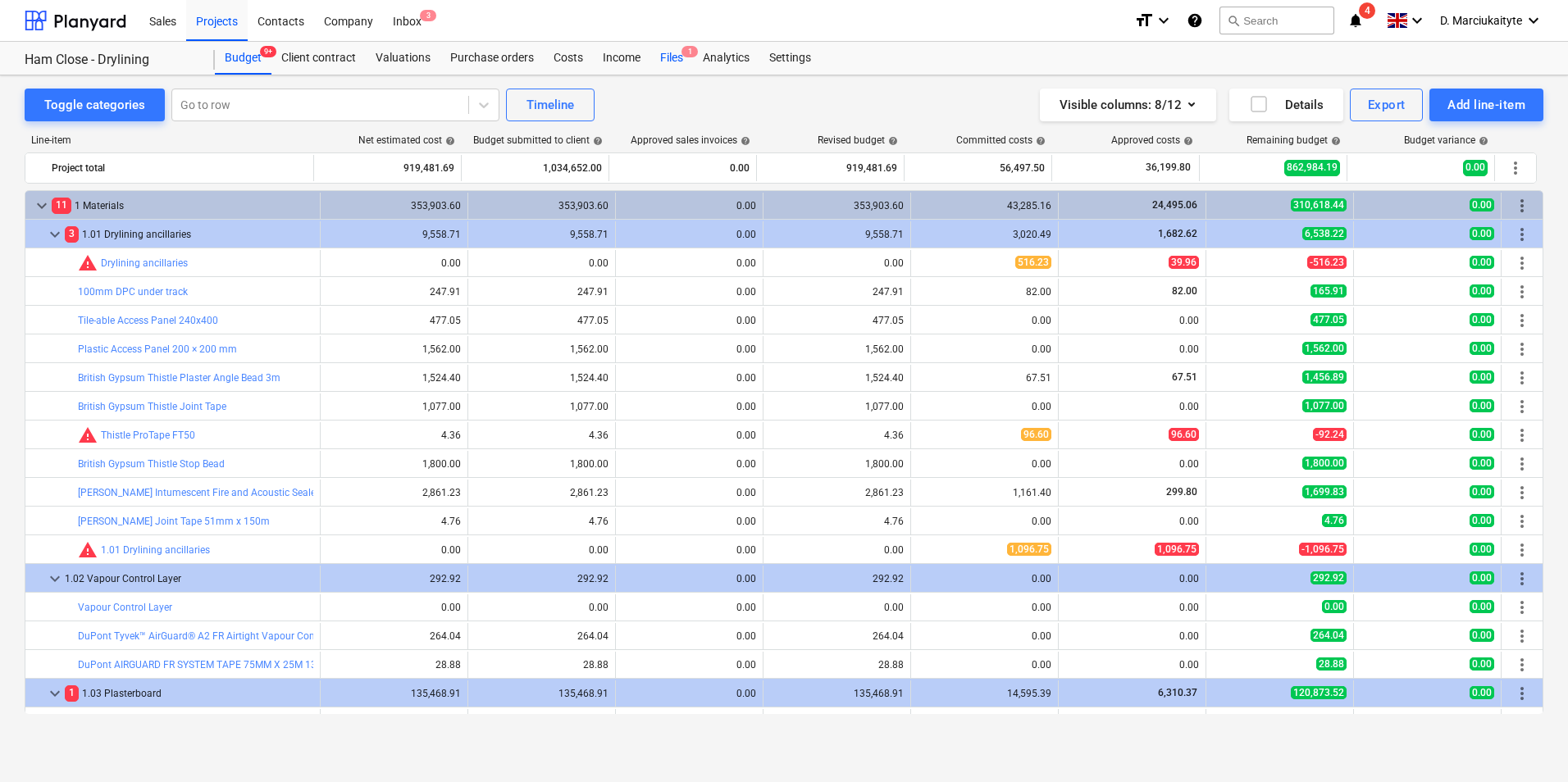
click at [681, 51] on span "1" at bounding box center [689, 51] width 16 height 12
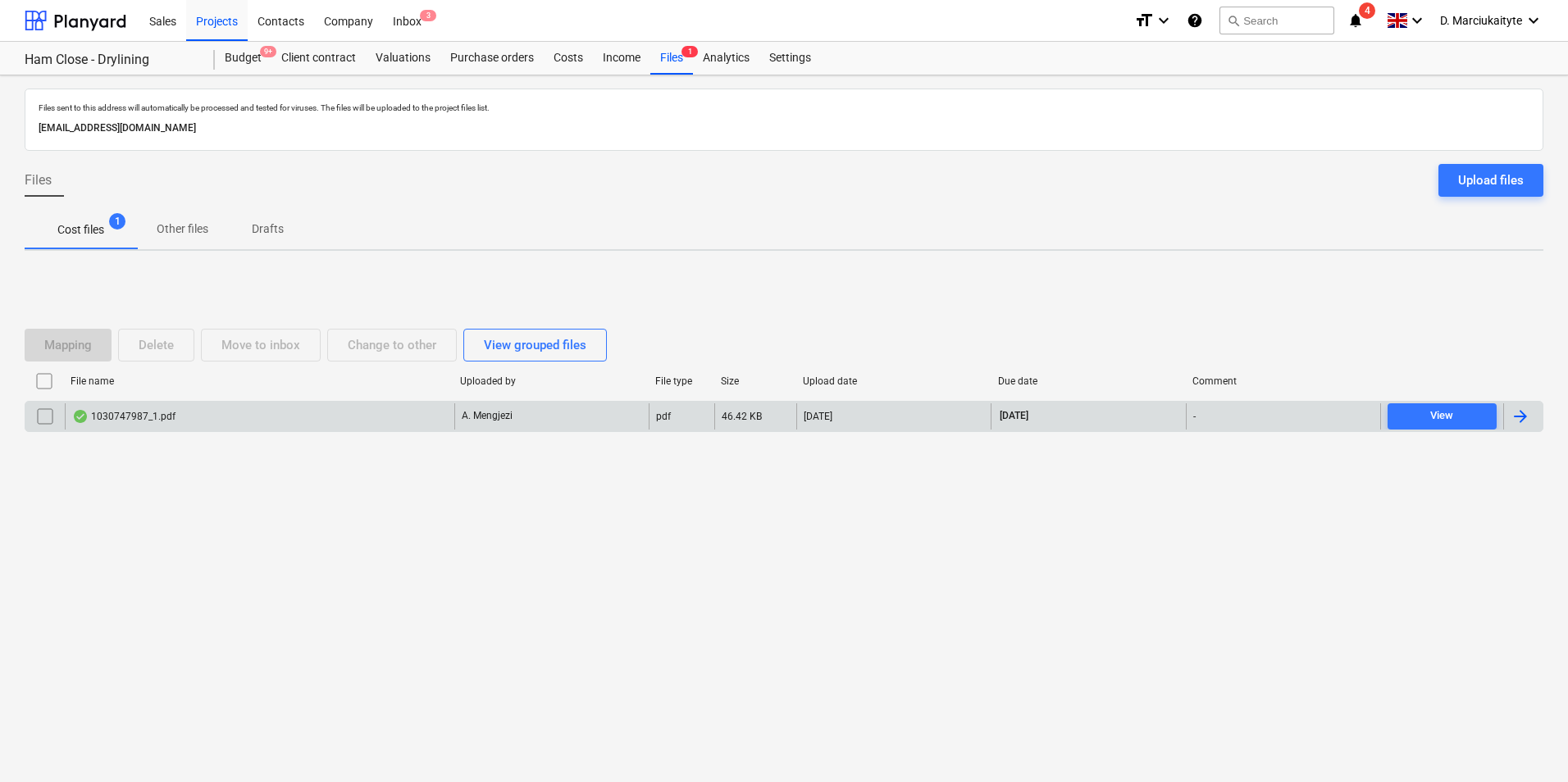
click at [293, 423] on div "1030747987_1.pdf" at bounding box center [259, 416] width 389 height 26
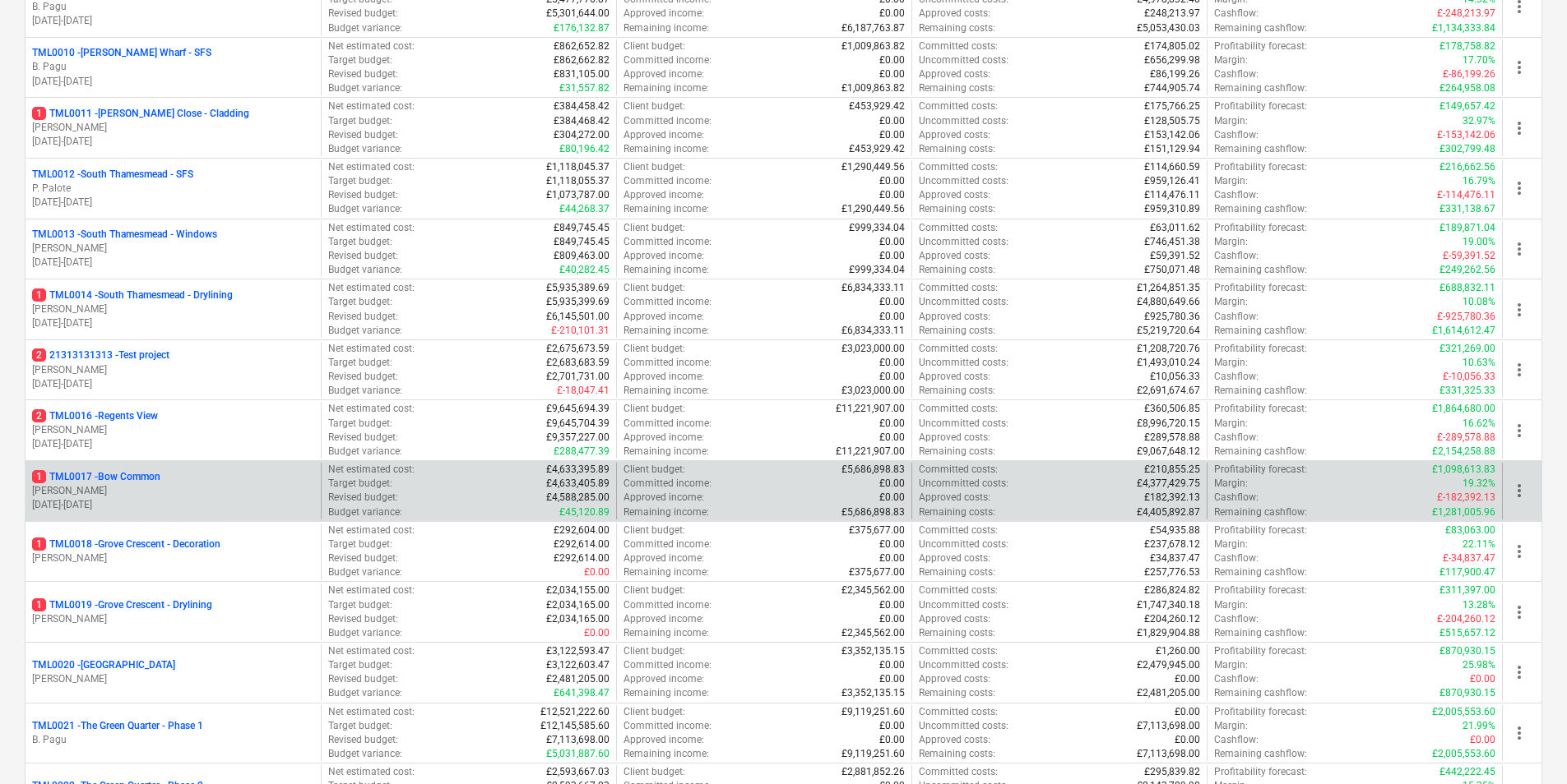
scroll to position [823, 0]
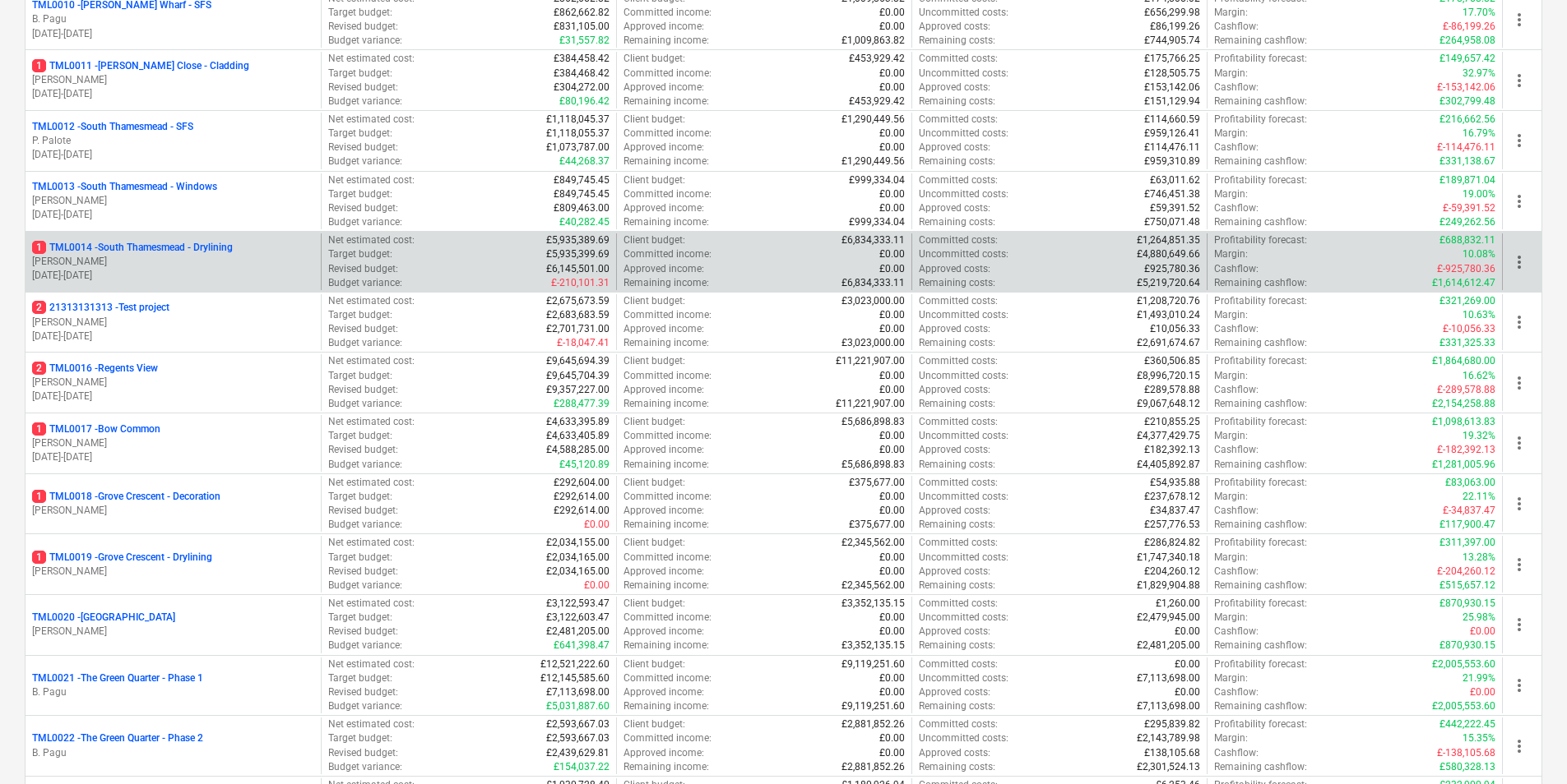
click at [162, 266] on p "[PERSON_NAME]" at bounding box center [174, 262] width 282 height 14
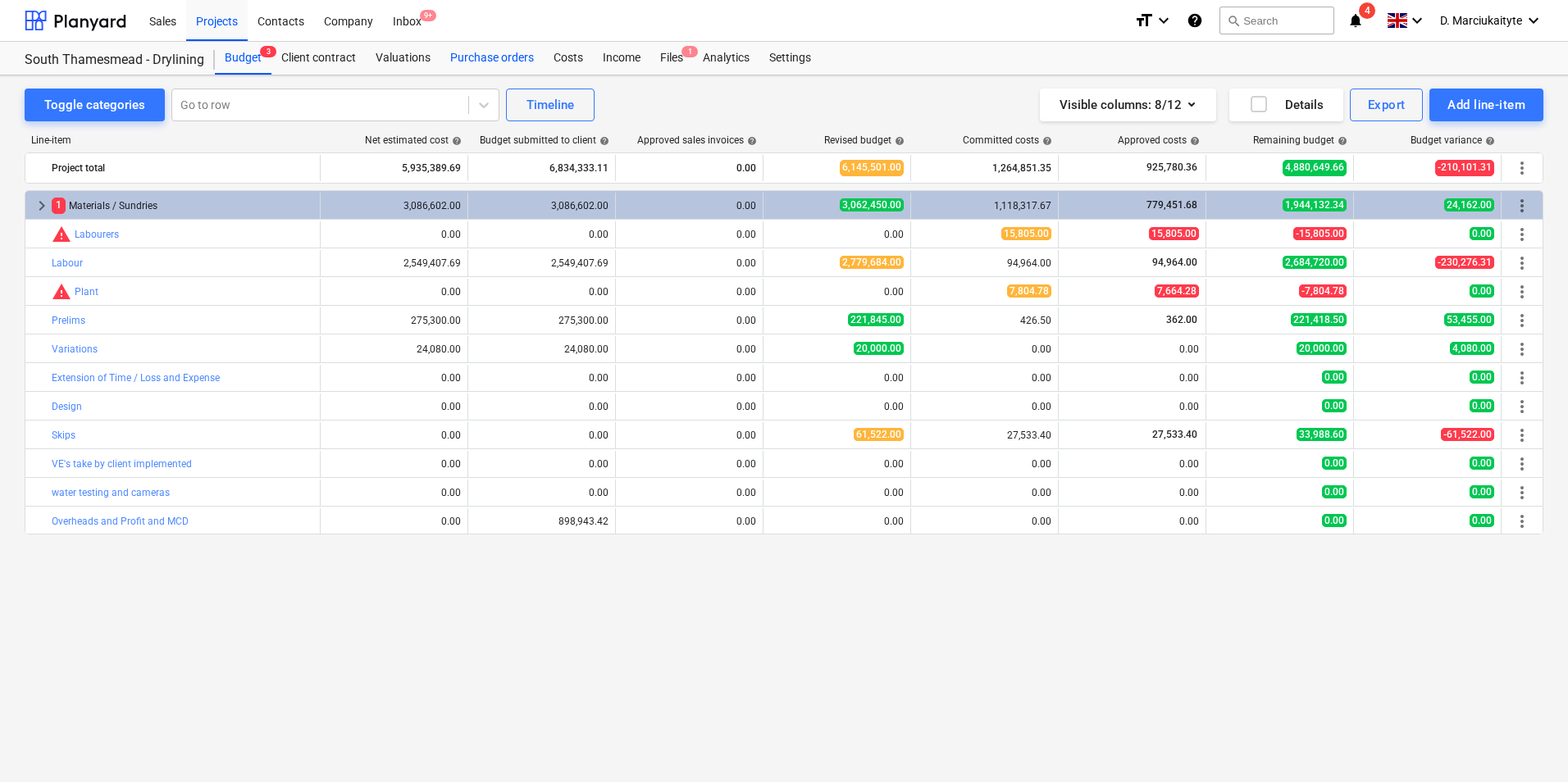
click at [499, 52] on div "Purchase orders" at bounding box center [491, 58] width 103 height 33
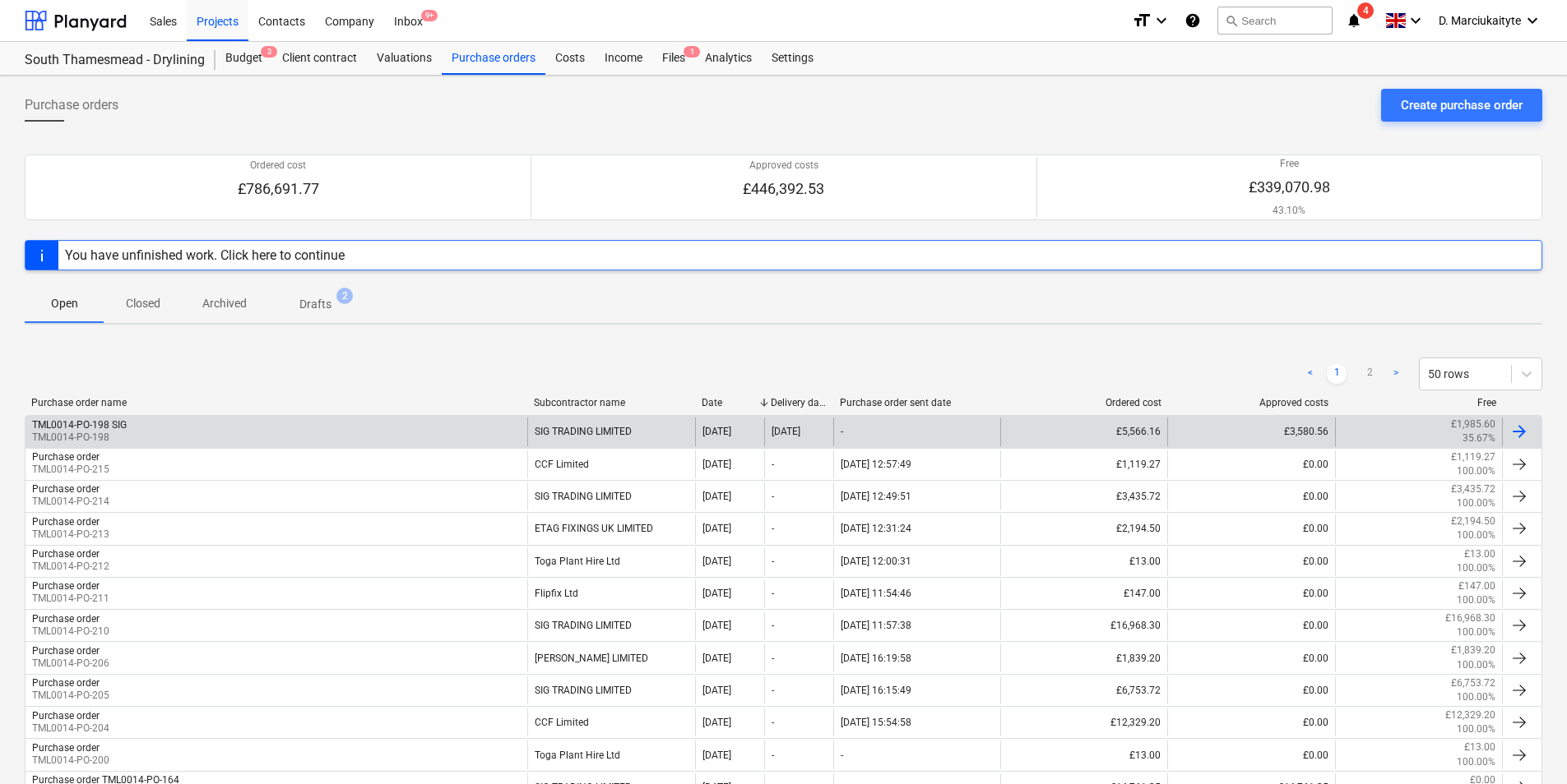
click at [243, 426] on div "TML0014-PO-198 SIG TML0014-PO-198" at bounding box center [276, 432] width 502 height 28
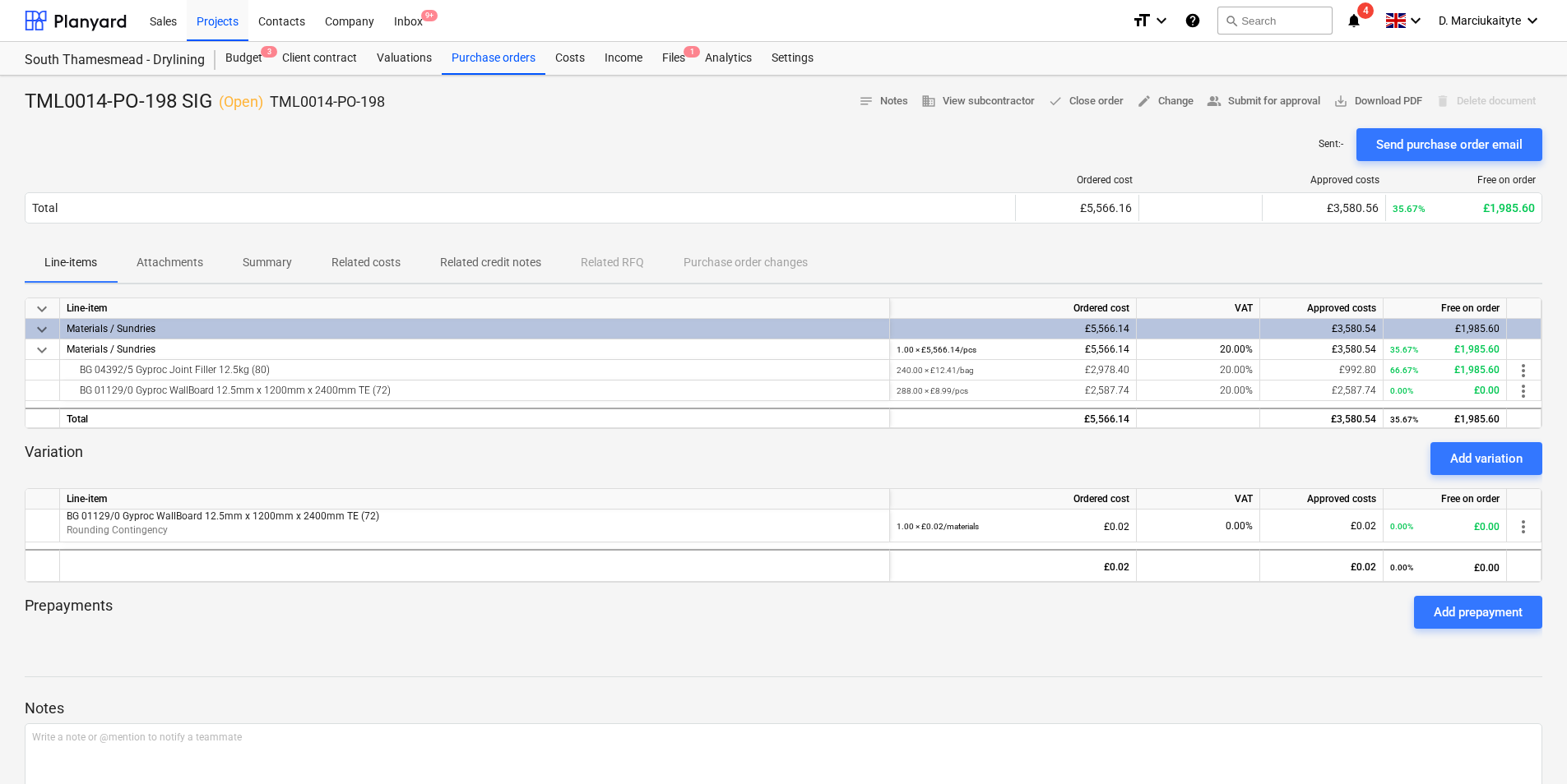
click at [272, 261] on p "Summary" at bounding box center [267, 263] width 49 height 17
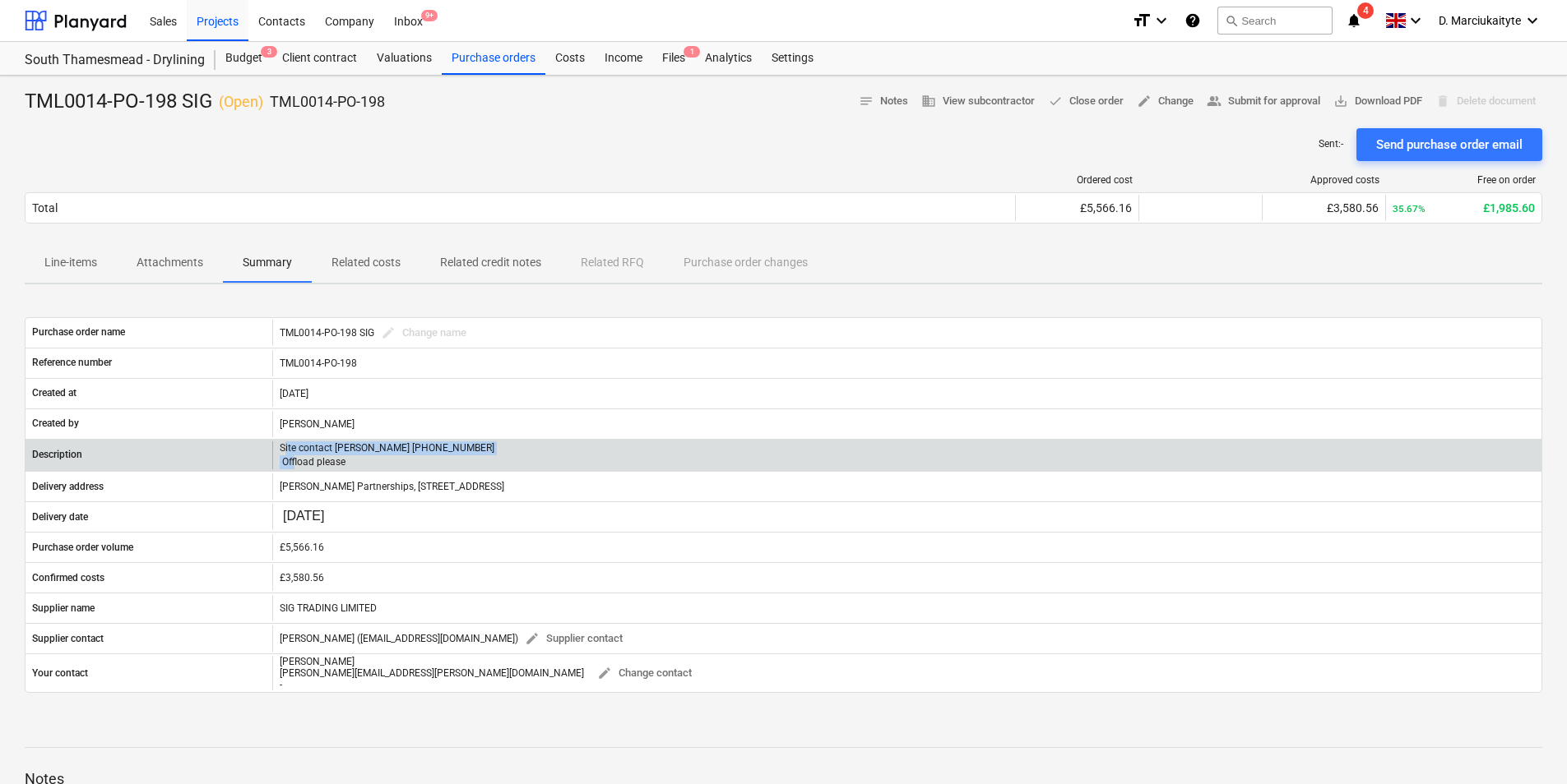
drag, startPoint x: 436, startPoint y: 462, endPoint x: 284, endPoint y: 450, distance: 152.5
click at [284, 450] on div "Site contact Alex 07958 418640 Offload please" at bounding box center [907, 455] width 1269 height 28
drag, startPoint x: 284, startPoint y: 450, endPoint x: 355, endPoint y: 462, distance: 72.0
click at [355, 462] on p "Site contact Alex 07958 418640 Offload please" at bounding box center [387, 455] width 215 height 28
drag, startPoint x: 426, startPoint y: 449, endPoint x: 262, endPoint y: 440, distance: 164.2
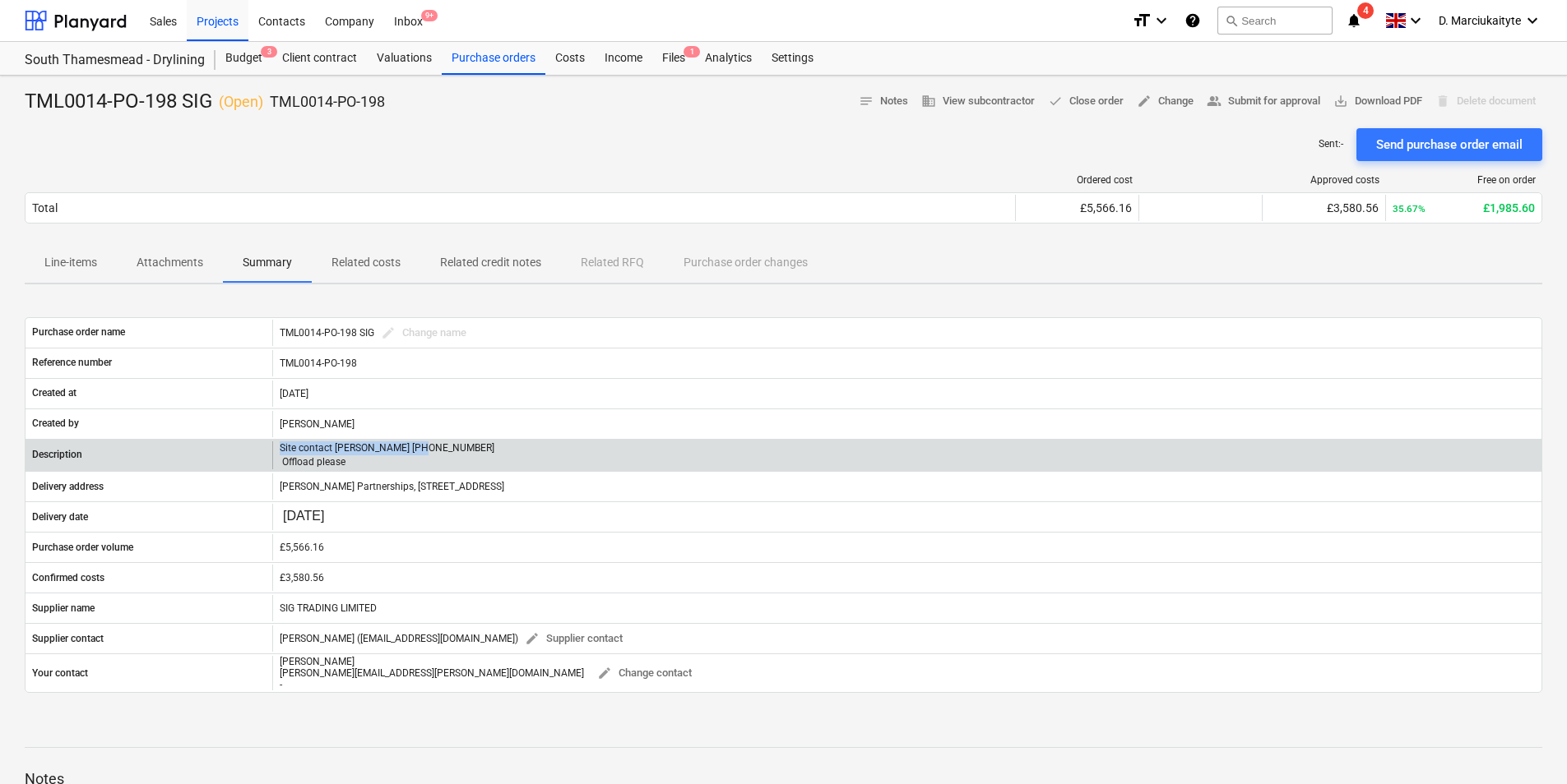
click at [262, 440] on div "Description Site contact Alex 07958 418640 Offload please" at bounding box center [783, 455] width 1518 height 32
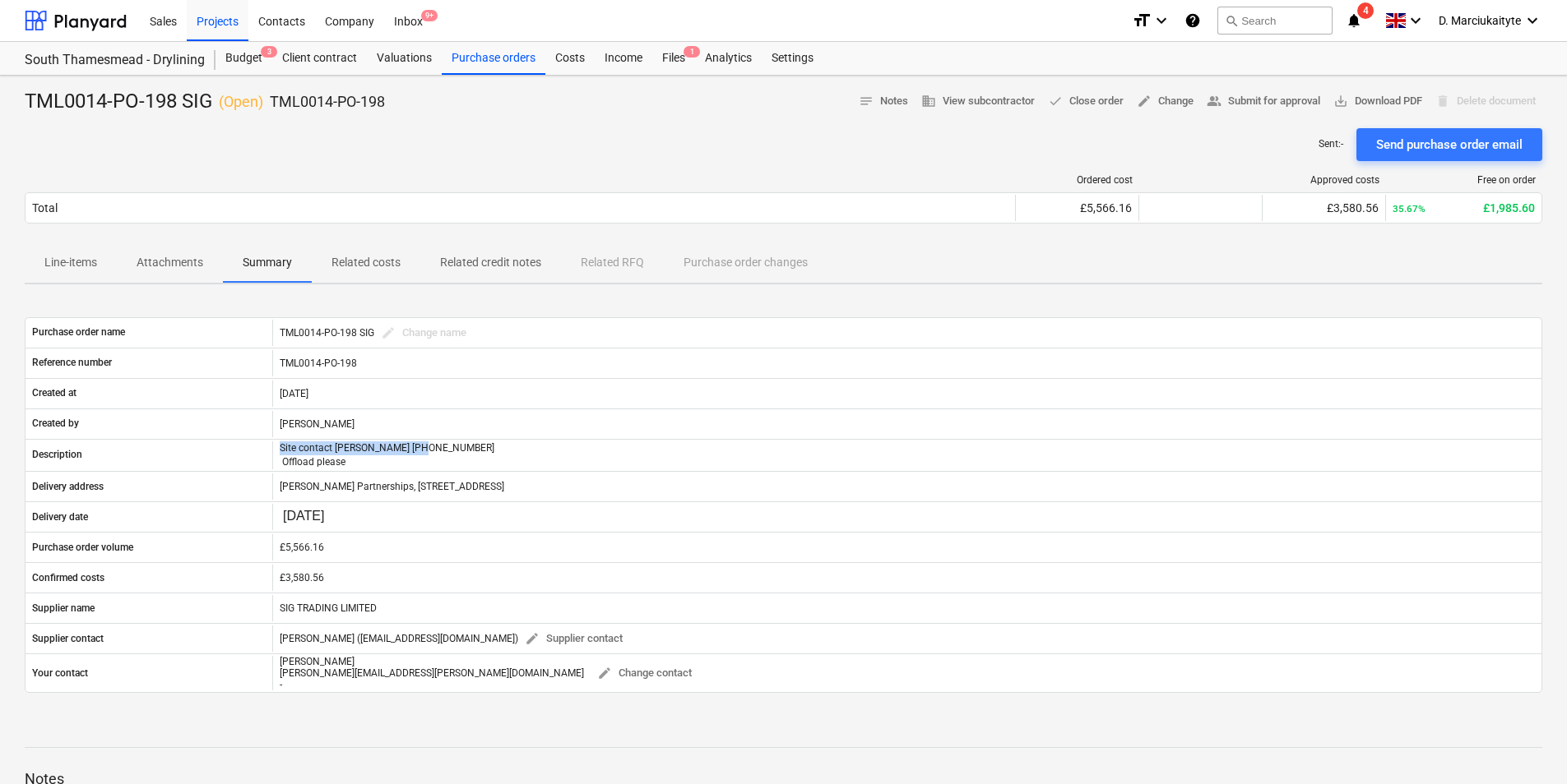
copy div "Site contact [PERSON_NAME] [PHONE_NUMBER]"
